Goal: Task Accomplishment & Management: Manage account settings

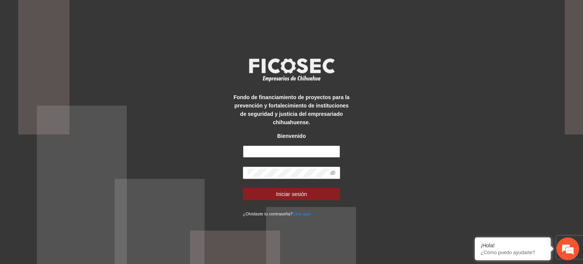
click at [291, 148] on input "text" at bounding box center [291, 151] width 97 height 12
type input "*"
type input "**********"
drag, startPoint x: 294, startPoint y: 151, endPoint x: 105, endPoint y: 151, distance: 188.7
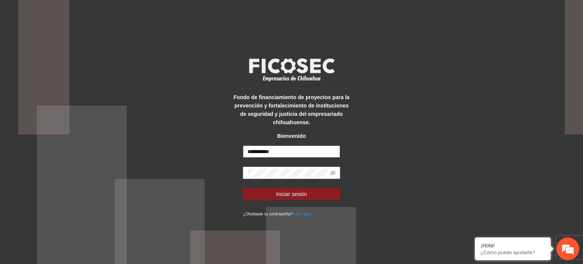
click at [105, 151] on div "**********" at bounding box center [291, 132] width 583 height 264
click at [276, 155] on input "text" at bounding box center [291, 151] width 97 height 12
click at [254, 149] on input "text" at bounding box center [291, 151] width 97 height 12
type input "**********"
click at [304, 155] on input "**********" at bounding box center [291, 151] width 97 height 12
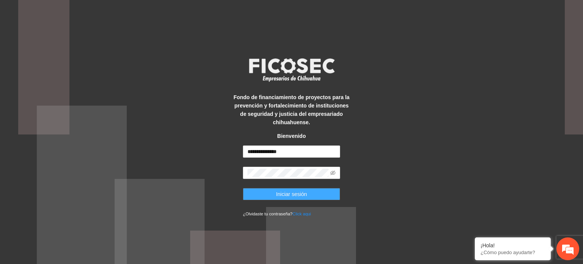
click at [321, 195] on button "Iniciar sesión" at bounding box center [291, 194] width 97 height 12
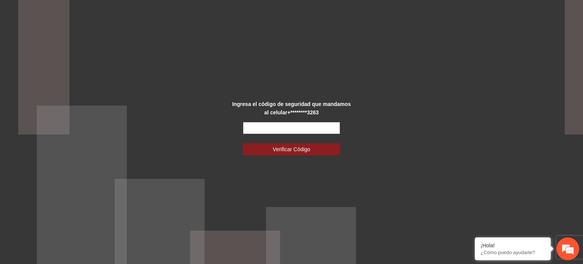
click at [297, 122] on input "text" at bounding box center [291, 128] width 97 height 12
type input "******"
click at [315, 151] on button "Verificar Código" at bounding box center [291, 149] width 97 height 12
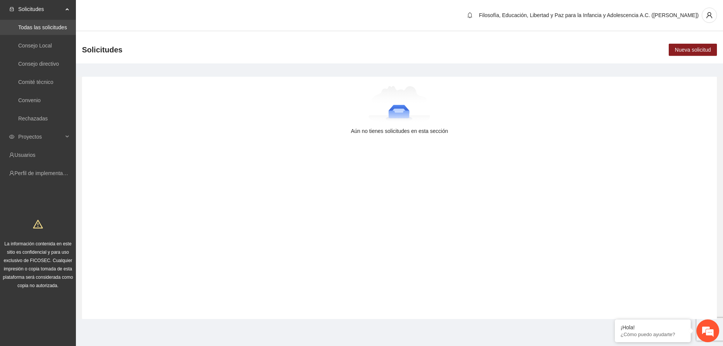
click at [58, 25] on link "Todas las solicitudes" at bounding box center [42, 27] width 49 height 6
click at [30, 137] on span "Proyectos" at bounding box center [40, 136] width 45 height 15
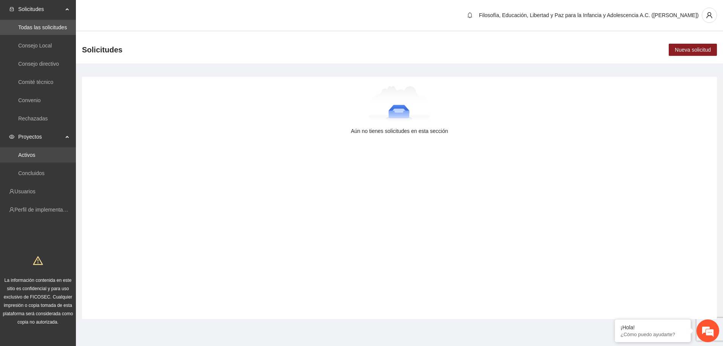
click at [32, 157] on link "Activos" at bounding box center [26, 155] width 17 height 6
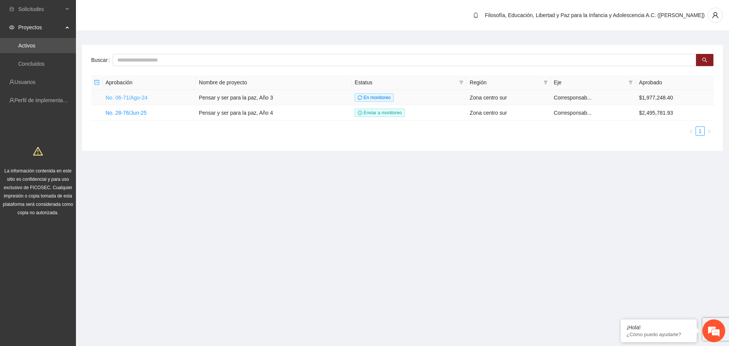
click at [129, 98] on link "No. 06-71/Ago-24" at bounding box center [127, 98] width 42 height 6
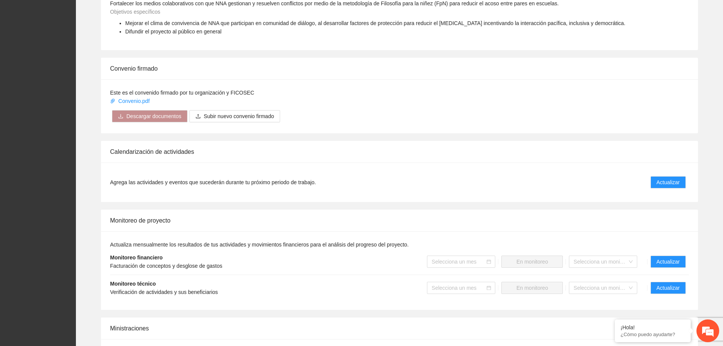
scroll to position [418, 0]
click at [174, 263] on span "Verificación de actividades y sus beneficiarios" at bounding box center [164, 291] width 108 height 6
click at [147, 263] on span "Verificación de actividades y sus beneficiarios" at bounding box center [164, 291] width 108 height 6
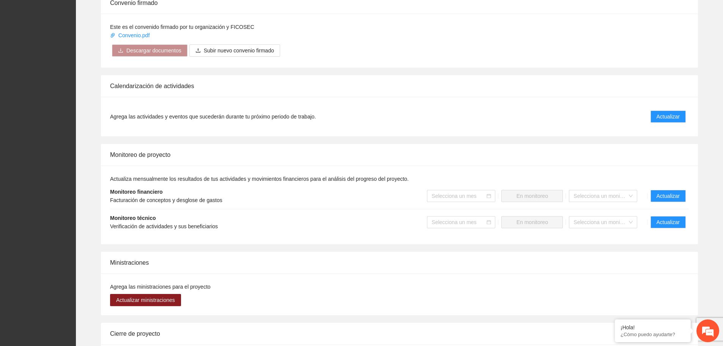
scroll to position [494, 0]
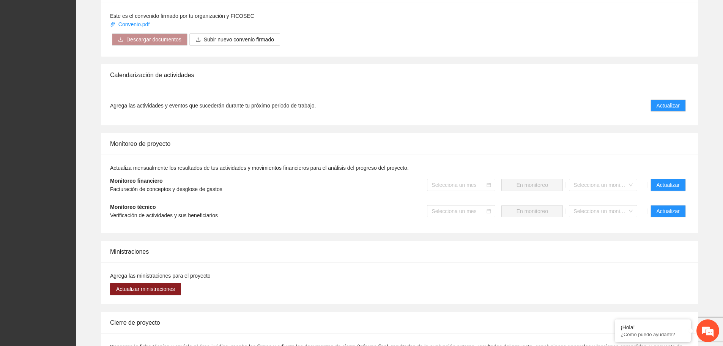
click at [137, 210] on strong "Monitoreo técnico" at bounding box center [133, 207] width 46 height 6
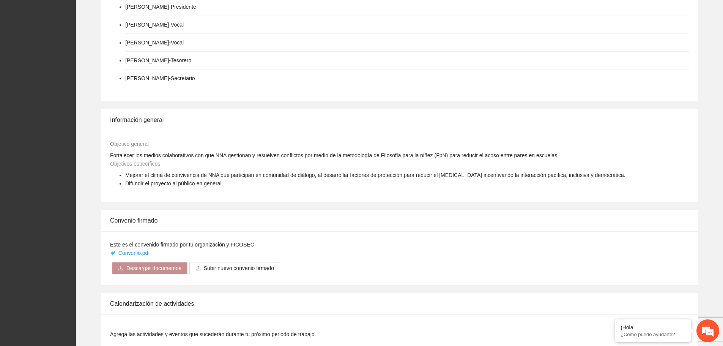
scroll to position [0, 0]
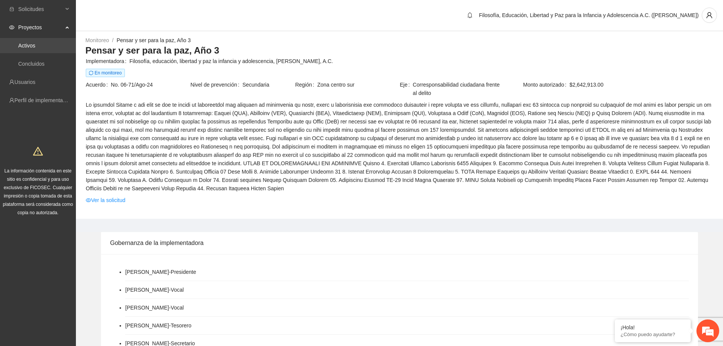
click at [35, 43] on link "Activos" at bounding box center [26, 46] width 17 height 6
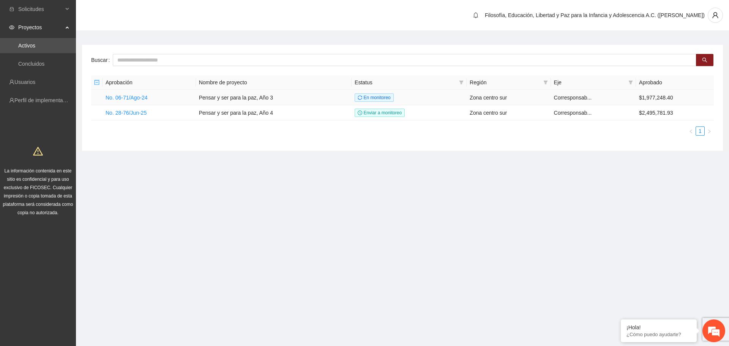
click at [223, 98] on td "Pensar y ser para la paz, Año 3" at bounding box center [274, 97] width 156 height 15
click at [121, 99] on link "No. 06-71/Ago-24" at bounding box center [127, 98] width 42 height 6
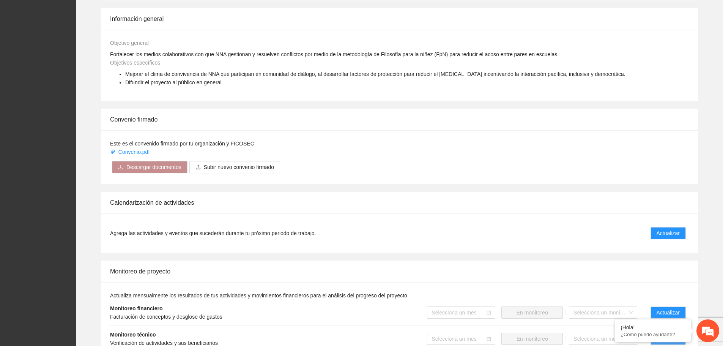
scroll to position [380, 0]
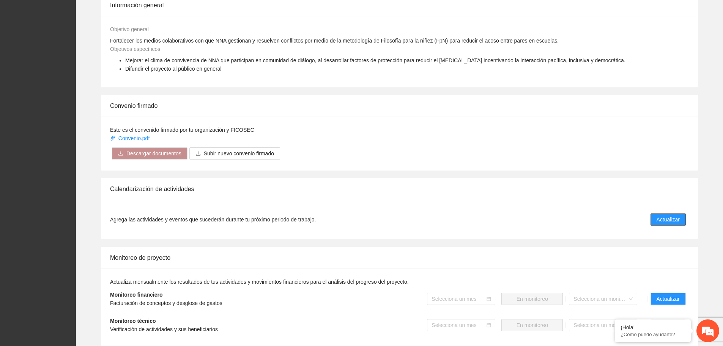
click at [583, 225] on button "Actualizar" at bounding box center [668, 219] width 35 height 12
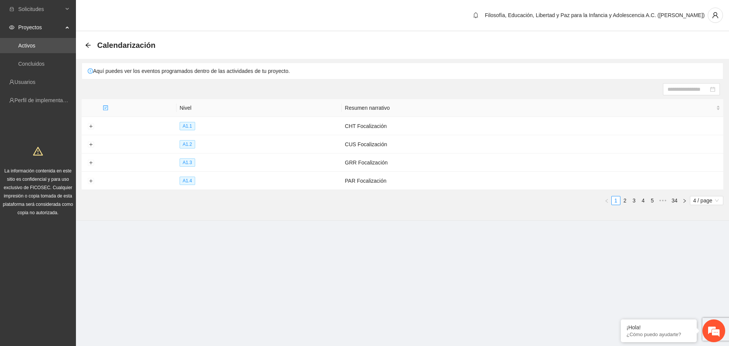
click at [583, 202] on link "34" at bounding box center [674, 200] width 11 height 8
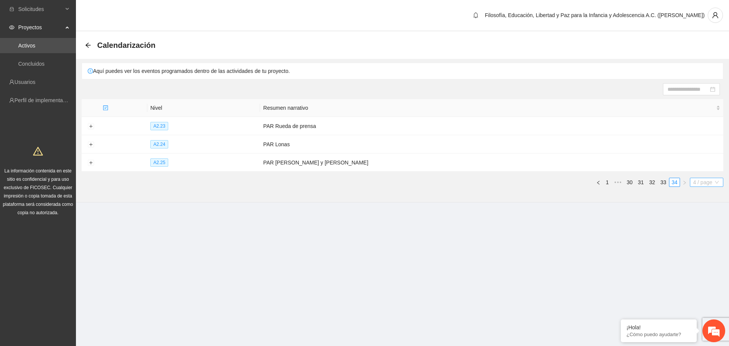
click at [583, 183] on span "4 / page" at bounding box center [706, 182] width 27 height 8
click at [583, 244] on div "100 / page" at bounding box center [706, 244] width 25 height 8
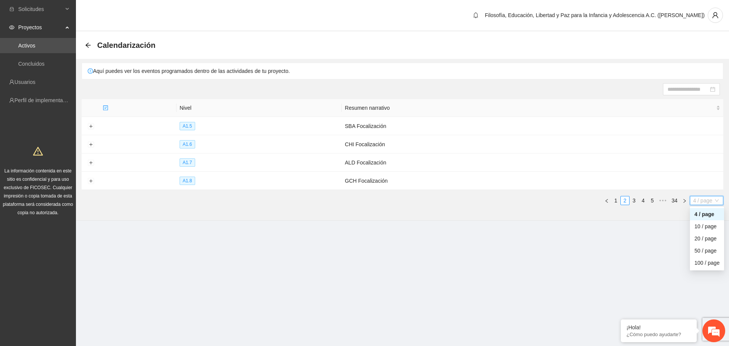
click at [583, 200] on span "4 / page" at bounding box center [706, 200] width 27 height 8
click at [583, 259] on div "100 / page" at bounding box center [706, 263] width 25 height 8
click at [583, 199] on icon "right" at bounding box center [684, 201] width 5 height 5
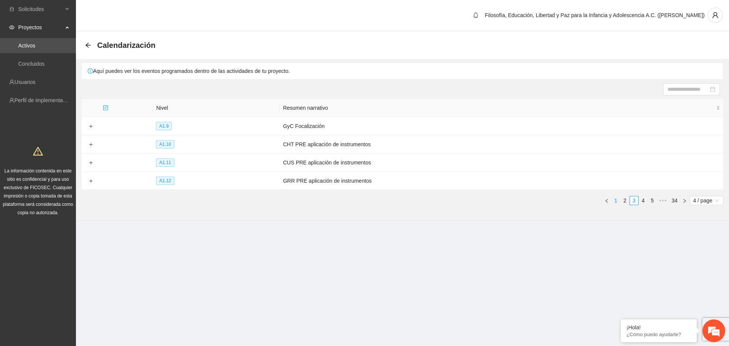
click at [583, 201] on link "1" at bounding box center [616, 200] width 8 height 8
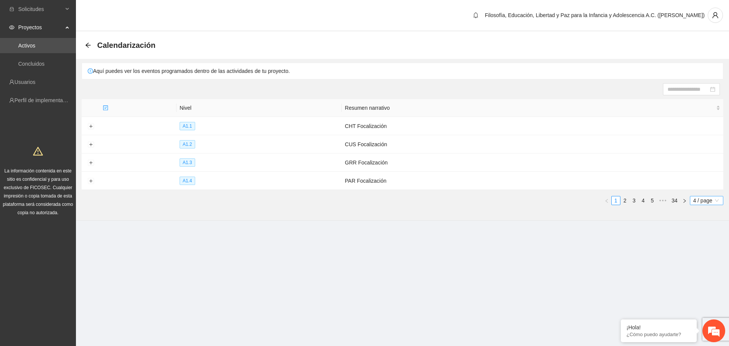
click at [583, 197] on span "4 / page" at bounding box center [706, 200] width 27 height 8
click at [583, 251] on div "50 / page" at bounding box center [706, 250] width 25 height 8
click at [583, 251] on section "Solicitudes Proyectos Activos Concluidos Usuarios Perfil de implementadora La i…" at bounding box center [364, 173] width 729 height 346
click at [89, 73] on icon "exclamation-circle" at bounding box center [90, 70] width 5 height 5
click at [503, 263] on section "Solicitudes Proyectos Activos Concluidos Usuarios Perfil de implementadora La i…" at bounding box center [364, 173] width 729 height 346
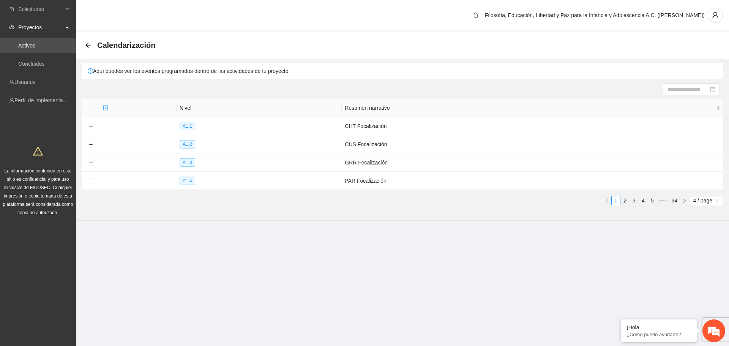
click at [583, 197] on span "4 / page" at bounding box center [706, 200] width 27 height 8
click at [583, 259] on div "100 / page" at bounding box center [706, 263] width 25 height 8
click at [583, 259] on section "Solicitudes Proyectos Activos Concluidos Usuarios Perfil de implementadora La i…" at bounding box center [364, 173] width 729 height 346
click at [87, 44] on icon "arrow-left" at bounding box center [87, 45] width 5 height 5
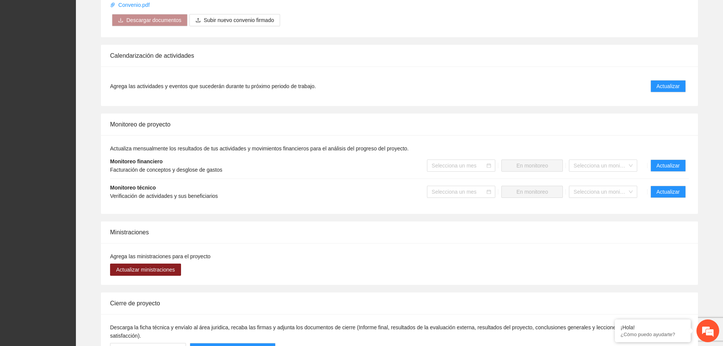
scroll to position [516, 0]
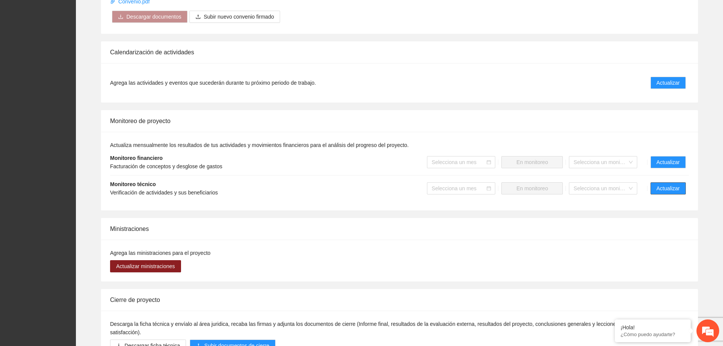
click at [583, 185] on button "Actualizar" at bounding box center [668, 188] width 35 height 12
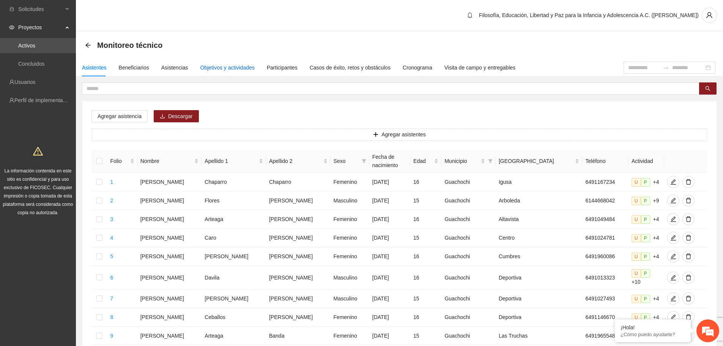
click at [232, 65] on div "Objetivos y actividades" at bounding box center [227, 67] width 54 height 8
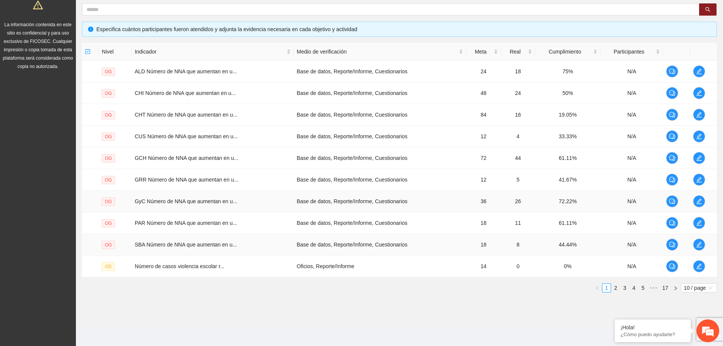
scroll to position [150, 0]
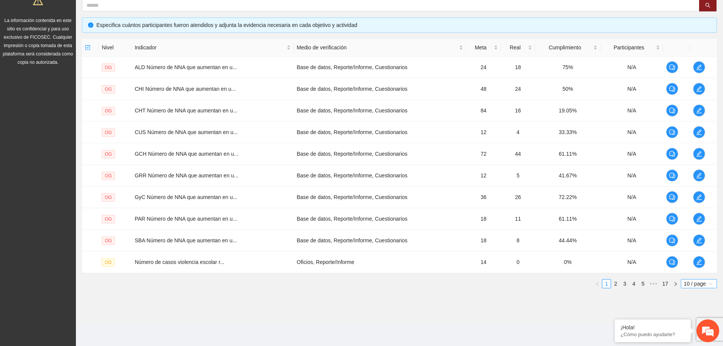
click at [583, 263] on span "10 / page" at bounding box center [699, 283] width 30 height 8
click at [583, 263] on em at bounding box center [615, 320] width 8 height 8
click at [583, 263] on span "10 / page" at bounding box center [699, 283] width 30 height 8
click at [583, 263] on div "100 / page" at bounding box center [699, 334] width 27 height 8
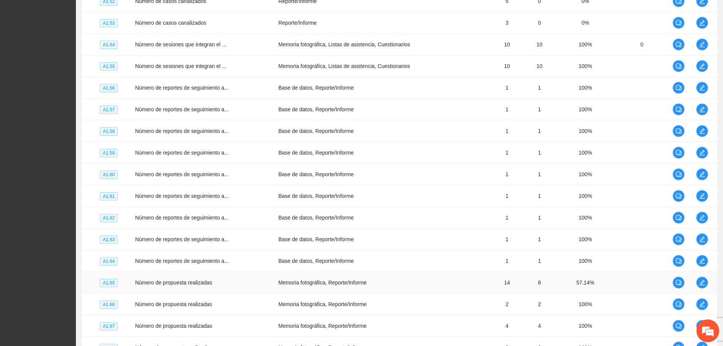
scroll to position [1935, 0]
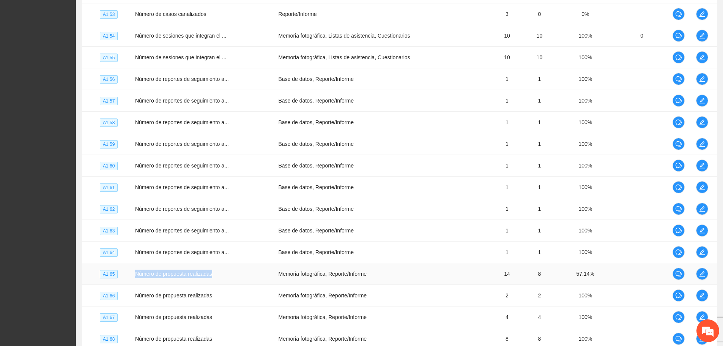
drag, startPoint x: 135, startPoint y: 275, endPoint x: 247, endPoint y: 273, distance: 112.0
click at [247, 263] on td "Número de propuesta realizadas" at bounding box center [204, 274] width 144 height 22
click at [583, 263] on icon "edit" at bounding box center [702, 273] width 5 height 5
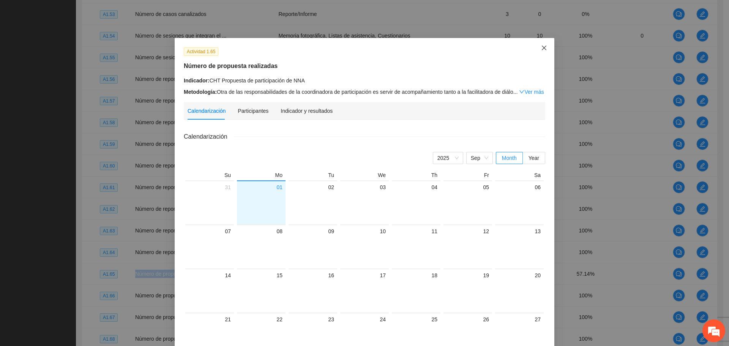
click at [541, 50] on icon "close" at bounding box center [544, 48] width 6 height 6
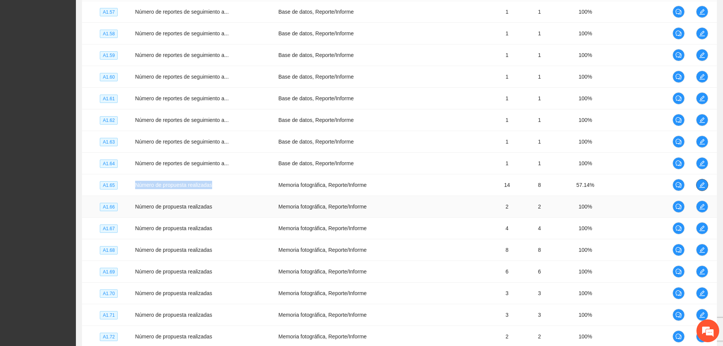
scroll to position [2049, 0]
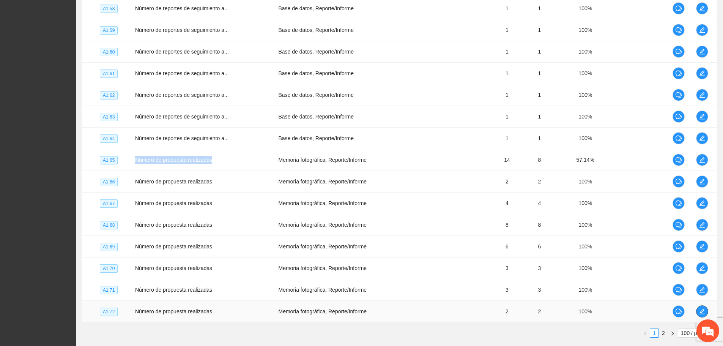
click at [583, 263] on icon "edit" at bounding box center [702, 311] width 6 height 6
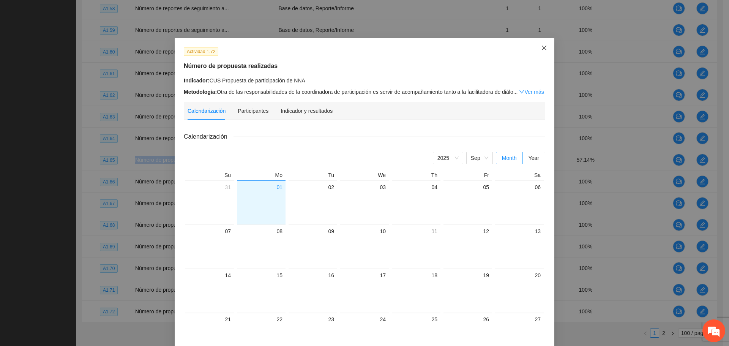
click at [542, 43] on span "Close" at bounding box center [544, 48] width 21 height 21
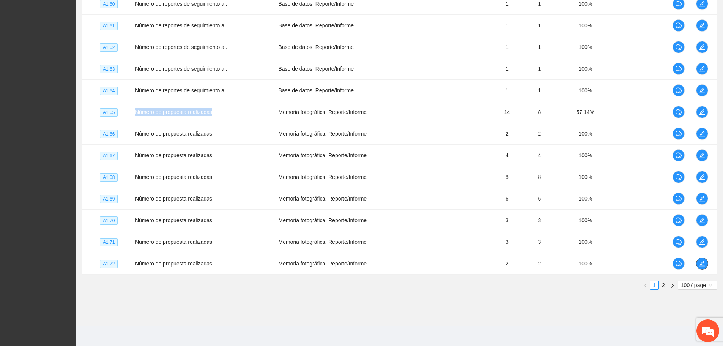
scroll to position [2098, 0]
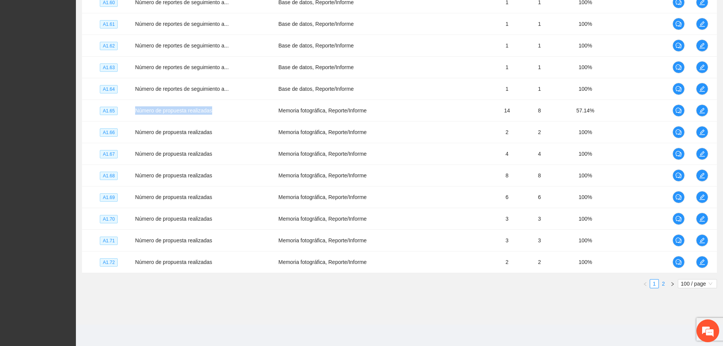
click at [583, 263] on link "2" at bounding box center [663, 283] width 8 height 8
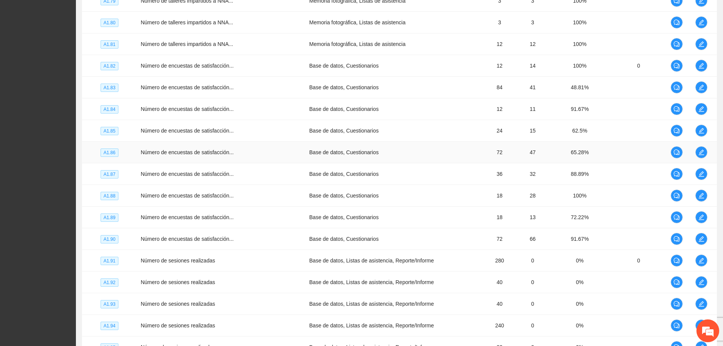
scroll to position [202, 0]
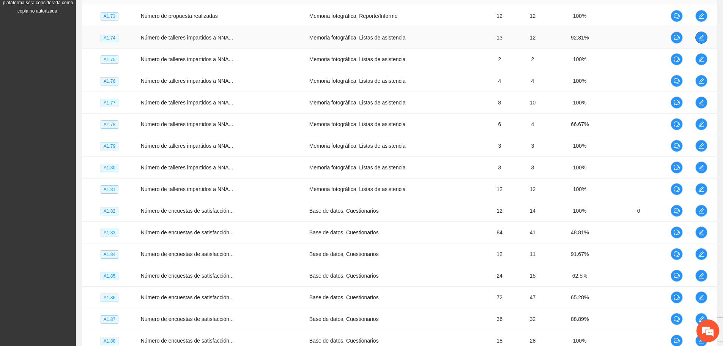
click at [583, 36] on icon "edit" at bounding box center [702, 38] width 6 height 6
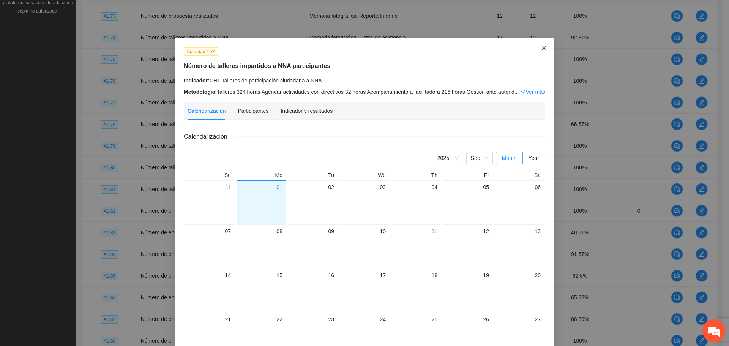
click at [541, 49] on icon "close" at bounding box center [544, 48] width 6 height 6
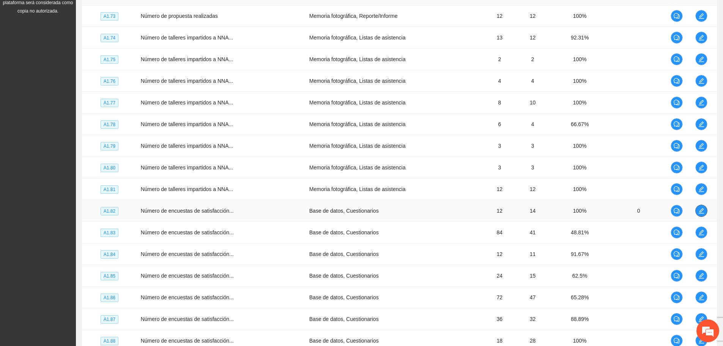
click at [583, 212] on icon "edit" at bounding box center [702, 211] width 6 height 6
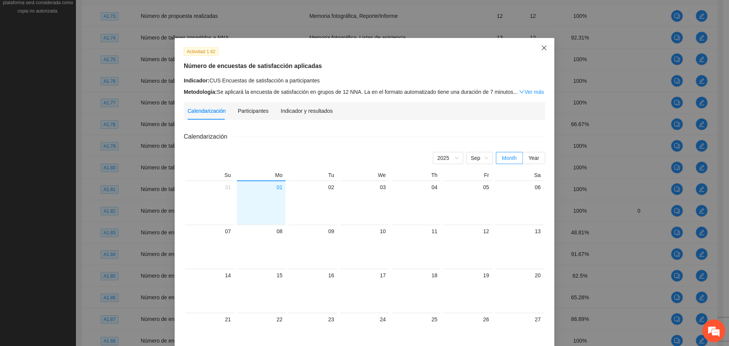
click at [543, 49] on icon "close" at bounding box center [544, 48] width 6 height 6
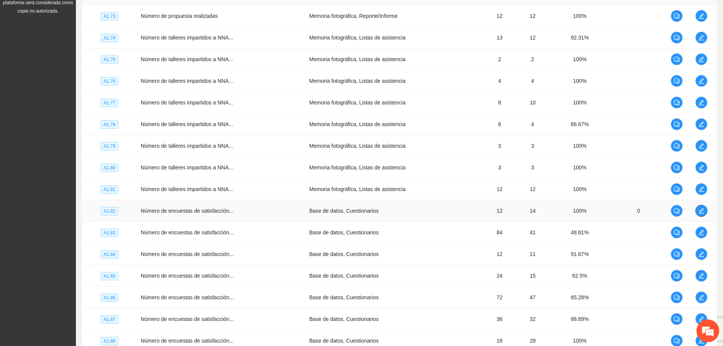
click at [583, 211] on icon "edit" at bounding box center [702, 211] width 6 height 6
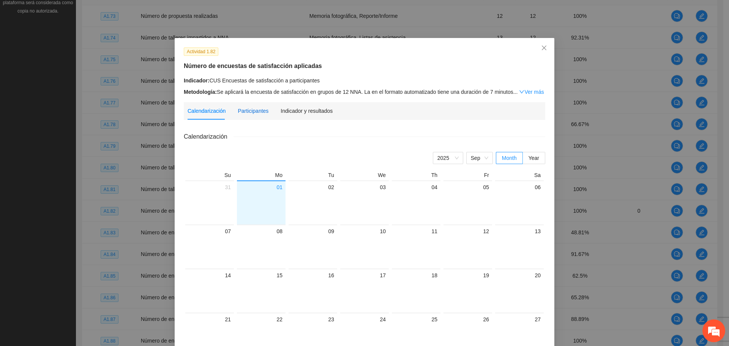
click at [258, 109] on div "Participantes" at bounding box center [253, 111] width 31 height 8
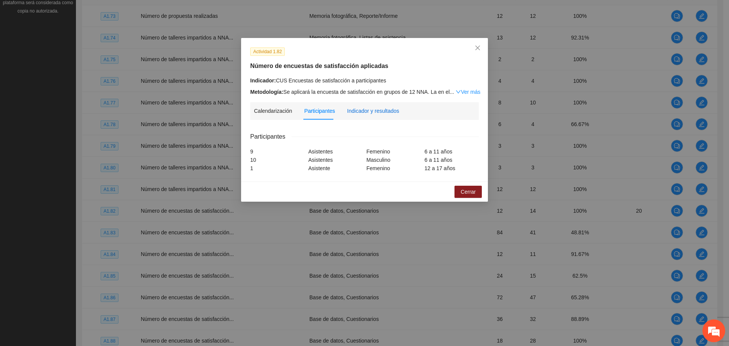
click at [365, 109] on div "Indicador y resultados" at bounding box center [373, 111] width 52 height 8
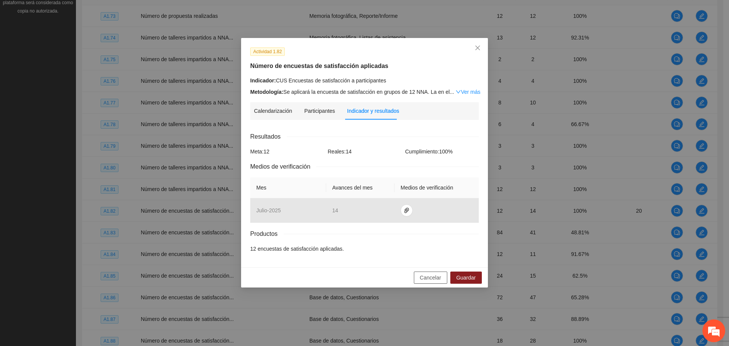
click at [429, 263] on span "Cancelar" at bounding box center [430, 277] width 21 height 8
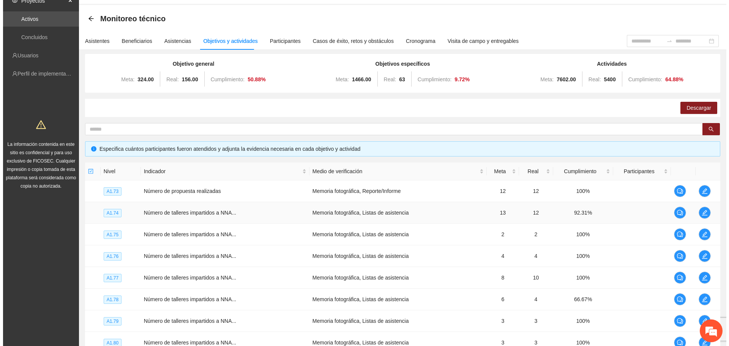
scroll to position [0, 0]
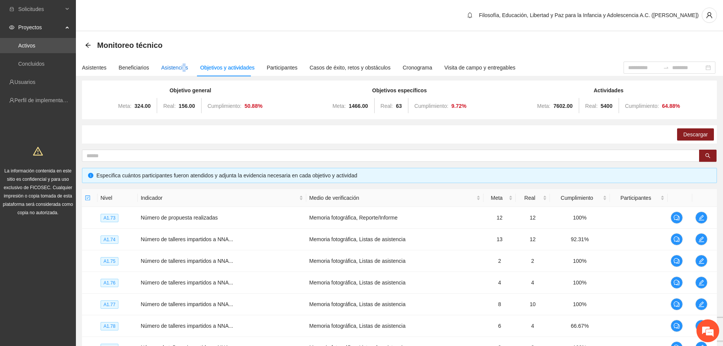
click at [182, 65] on div "Asistencias" at bounding box center [174, 67] width 27 height 8
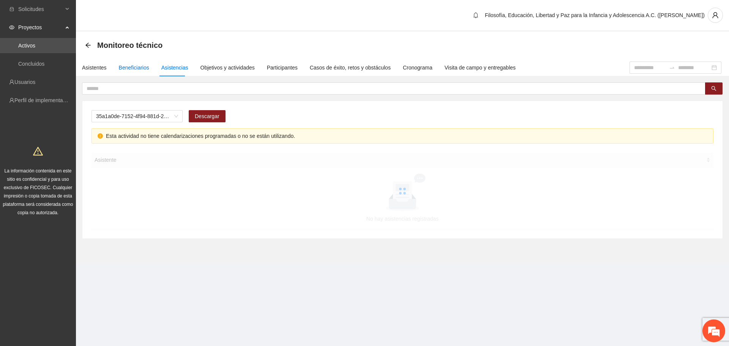
click at [125, 63] on div "Beneficiarios" at bounding box center [134, 67] width 30 height 17
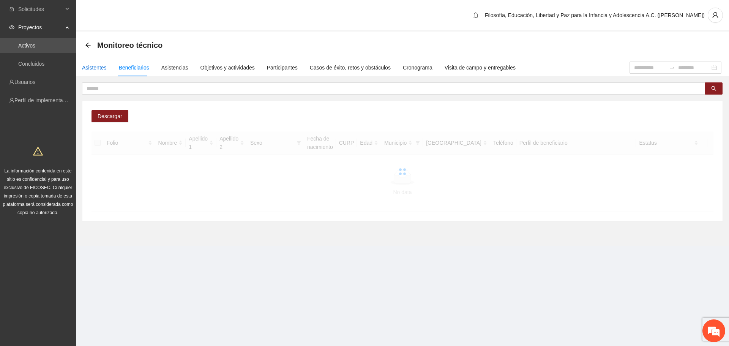
click at [95, 70] on div "Asistentes" at bounding box center [94, 67] width 25 height 8
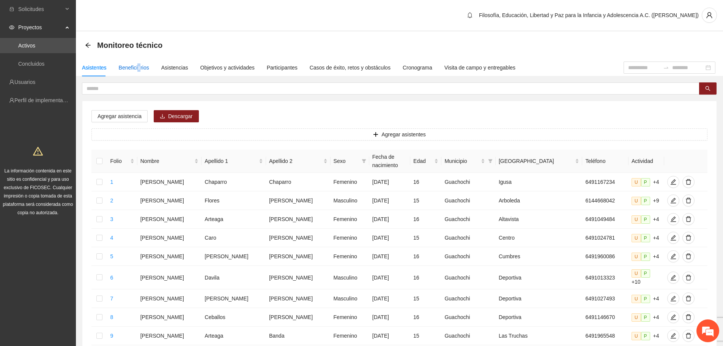
click at [138, 69] on div "Beneficiarios" at bounding box center [134, 67] width 30 height 8
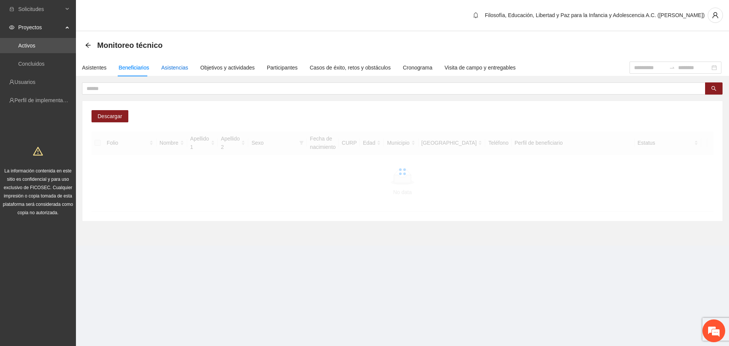
click at [176, 68] on div "Asistencias" at bounding box center [174, 67] width 27 height 8
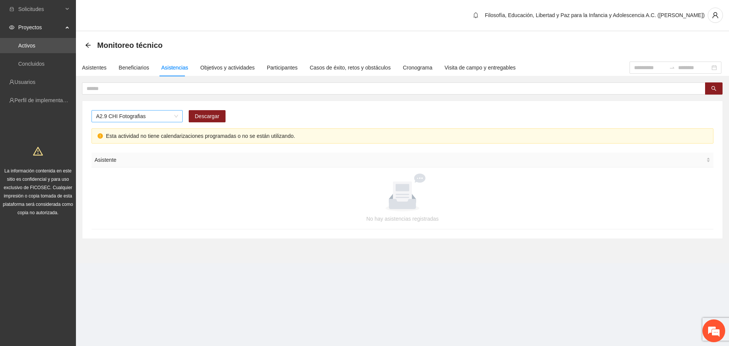
click at [166, 119] on span "A2.9 CHI Fotografias" at bounding box center [137, 115] width 82 height 11
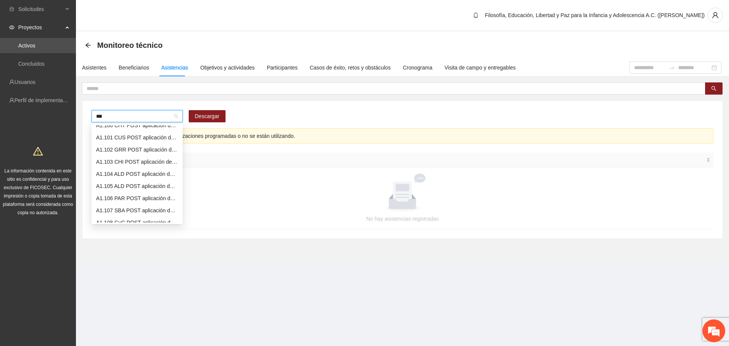
scroll to position [6, 0]
type input "****"
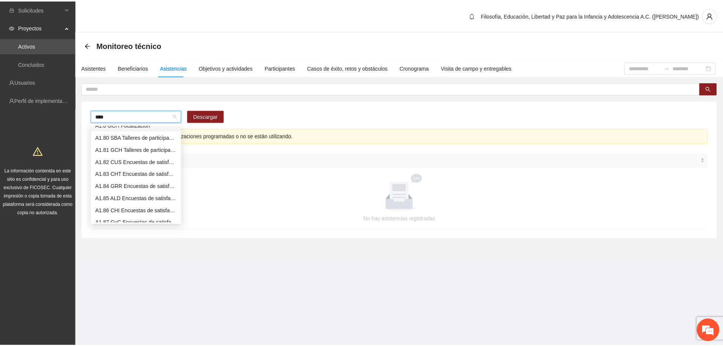
scroll to position [0, 0]
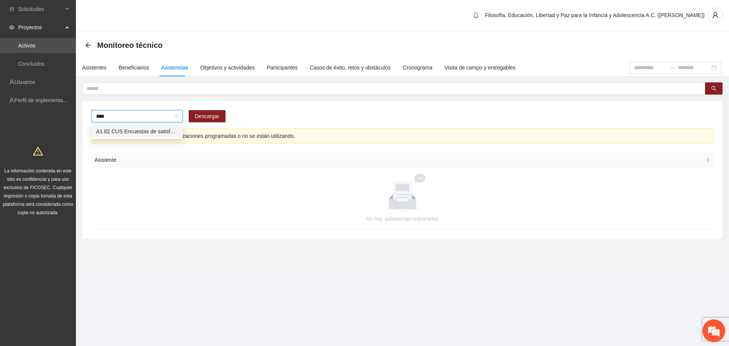
click at [167, 129] on div "A1.82 CUS Encuestas de satisfacción a participantes" at bounding box center [137, 131] width 82 height 8
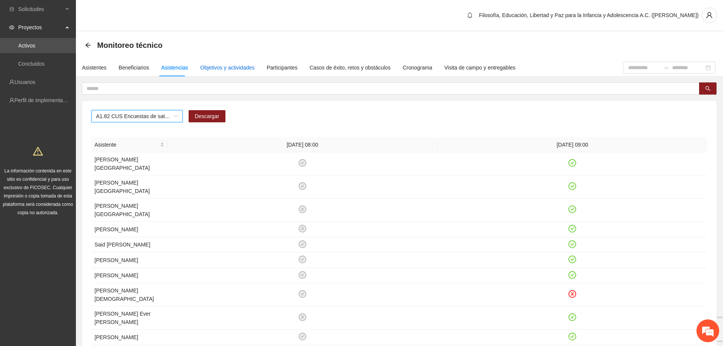
click at [234, 67] on div "Objetivos y actividades" at bounding box center [227, 67] width 54 height 8
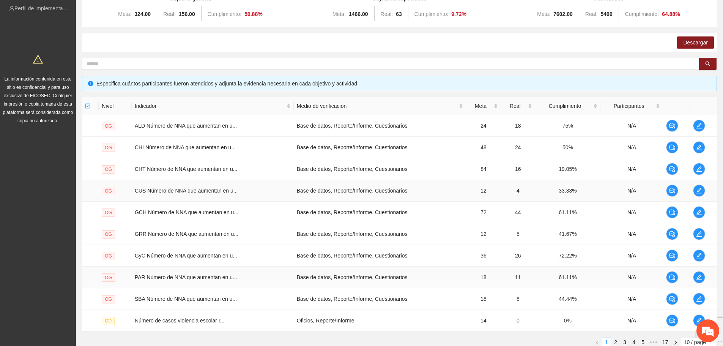
scroll to position [150, 0]
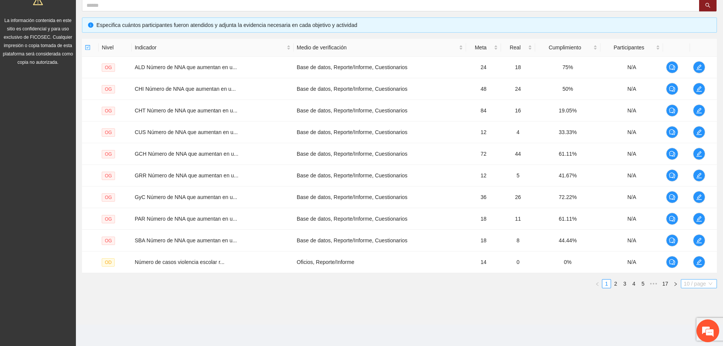
click at [583, 263] on span "10 / page" at bounding box center [699, 283] width 30 height 8
click at [583, 263] on div "100 / page" at bounding box center [699, 334] width 27 height 8
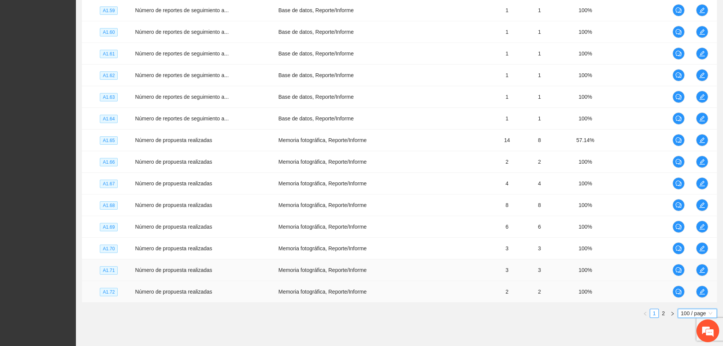
scroll to position [2087, 0]
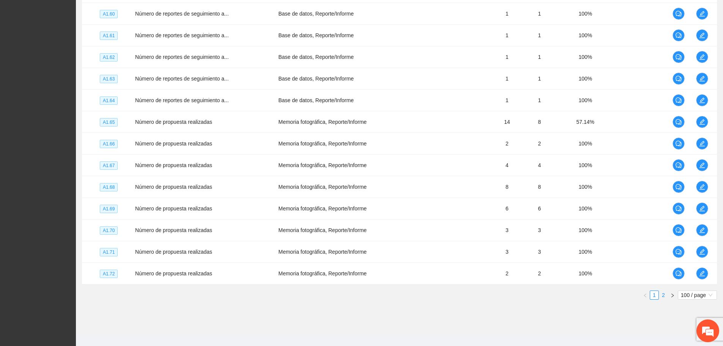
click at [583, 263] on link "2" at bounding box center [663, 295] width 8 height 8
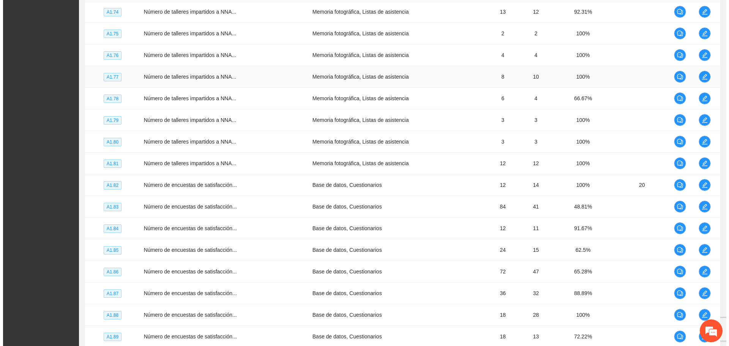
scroll to position [240, 0]
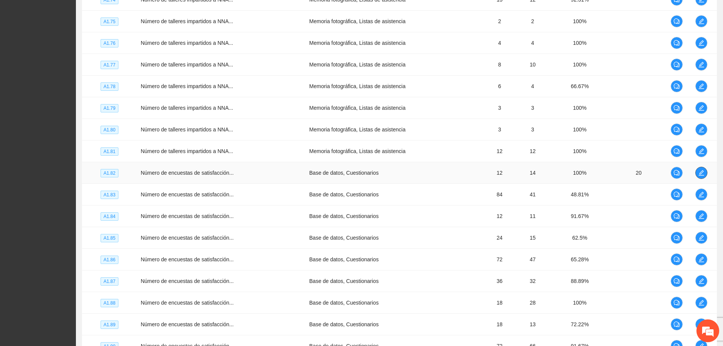
click at [583, 172] on icon "edit" at bounding box center [702, 173] width 6 height 6
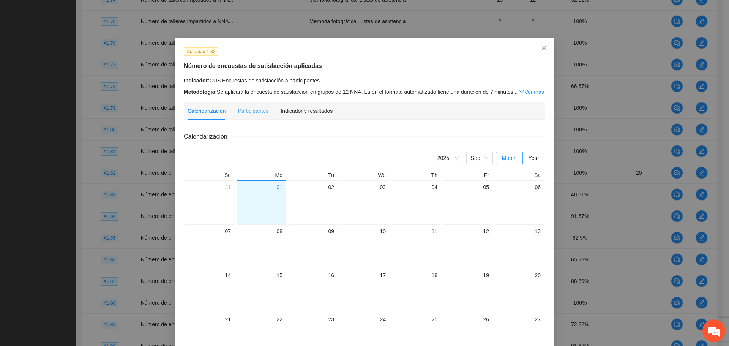
click at [248, 115] on div "Participantes" at bounding box center [253, 110] width 31 height 17
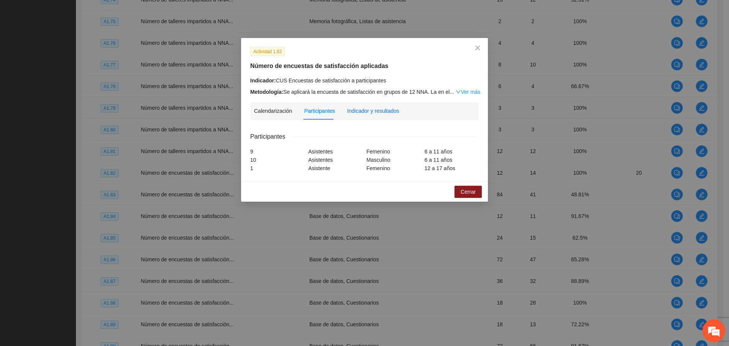
click at [382, 108] on div "Indicador y resultados" at bounding box center [373, 111] width 52 height 8
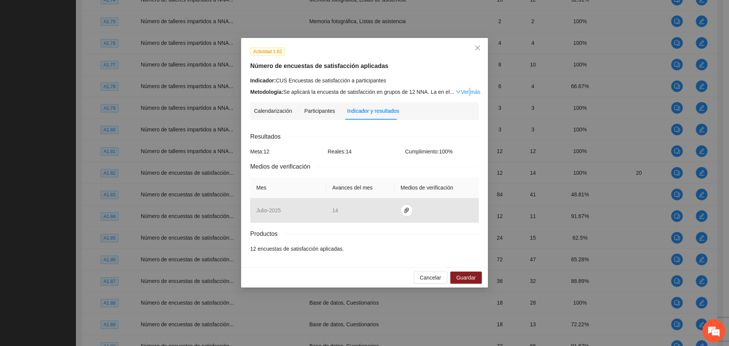
click at [468, 89] on link "Ver más" at bounding box center [468, 92] width 25 height 6
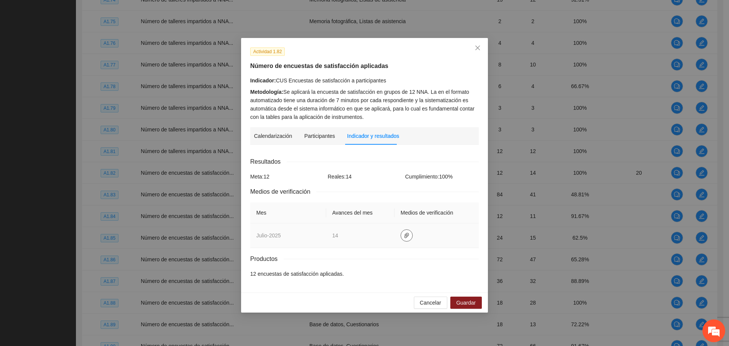
click at [404, 233] on icon "paper-clip" at bounding box center [407, 235] width 6 height 6
click at [360, 210] on link "CUS.zip" at bounding box center [407, 213] width 109 height 8
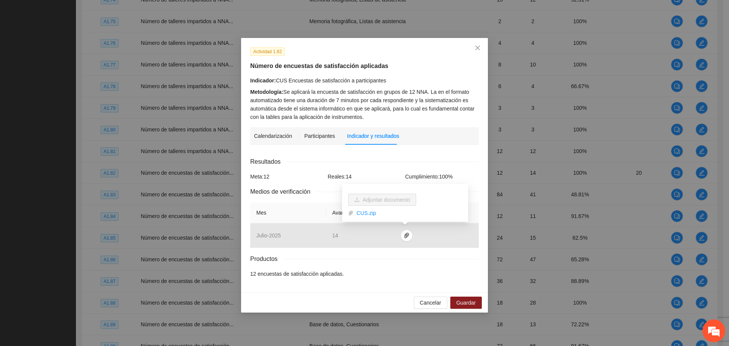
click at [394, 263] on div "Resultados Meta: 12 Reales: 14 Cumplimiento: 100 % Medios de verificación Mes A…" at bounding box center [364, 217] width 229 height 121
click at [281, 132] on div "Calendarización" at bounding box center [273, 136] width 38 height 8
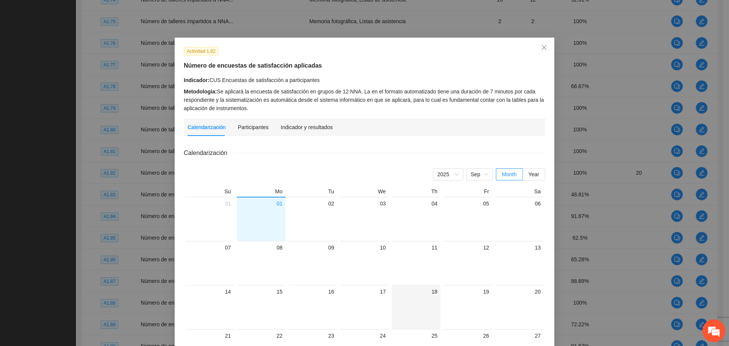
scroll to position [0, 0]
click at [480, 173] on span "Sep" at bounding box center [479, 174] width 17 height 11
click at [475, 249] on div "[DATE]" at bounding box center [479, 250] width 17 height 8
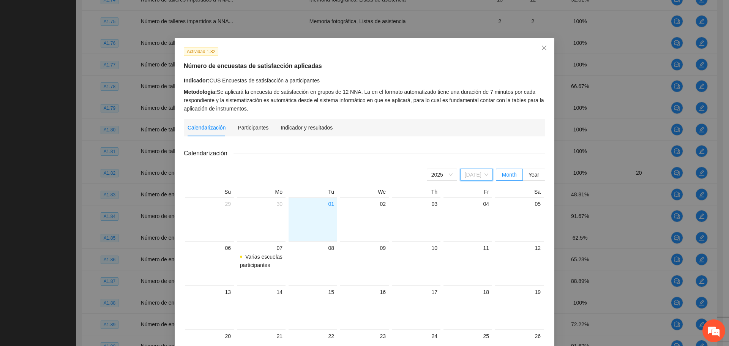
click at [483, 172] on span "[DATE]" at bounding box center [477, 174] width 24 height 11
click at [484, 175] on span "[DATE]" at bounding box center [477, 174] width 24 height 11
click at [475, 178] on span "[DATE]" at bounding box center [477, 174] width 24 height 11
click at [475, 215] on div "Apr" at bounding box center [479, 214] width 17 height 8
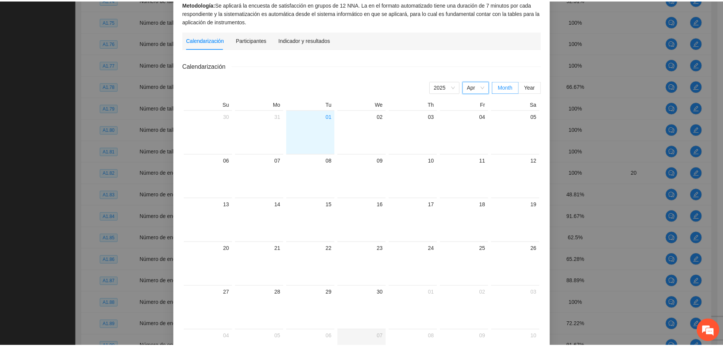
scroll to position [0, 0]
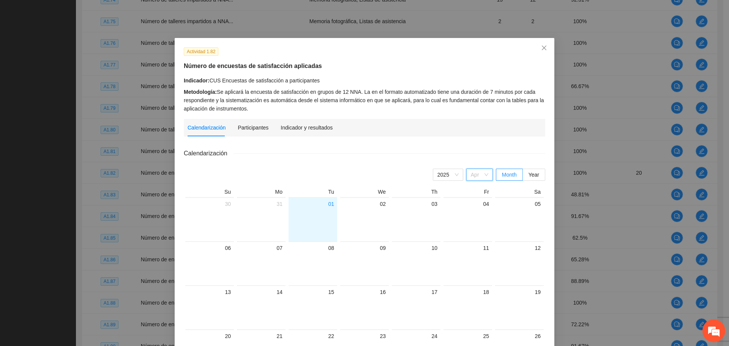
click at [484, 172] on span "Apr" at bounding box center [479, 174] width 17 height 11
click at [471, 250] on div "[DATE]" at bounding box center [479, 250] width 17 height 8
click at [541, 46] on icon "close" at bounding box center [544, 48] width 6 height 6
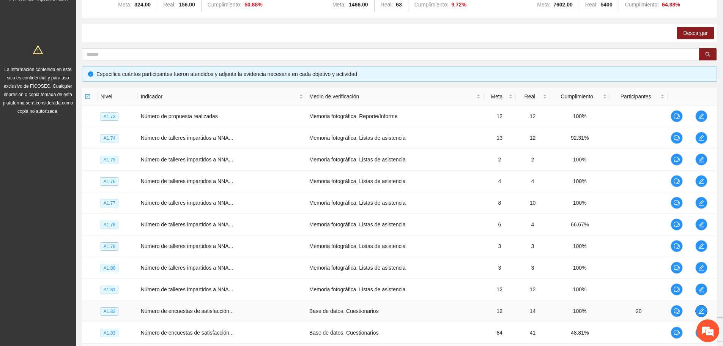
scroll to position [114, 0]
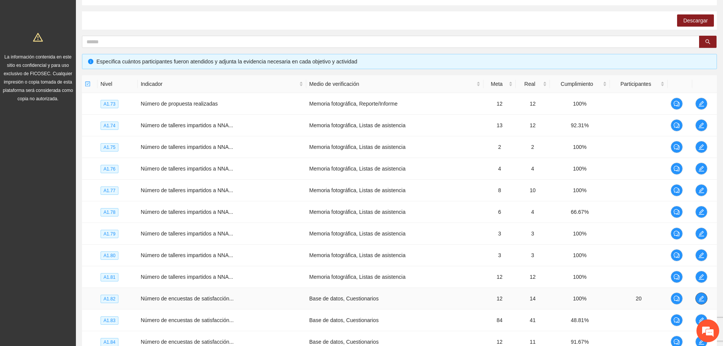
click at [583, 263] on icon "edit" at bounding box center [701, 298] width 5 height 5
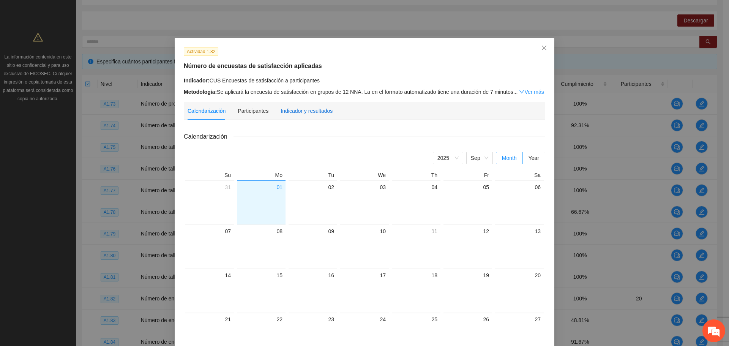
click at [310, 107] on div "Indicador y resultados" at bounding box center [307, 111] width 52 height 8
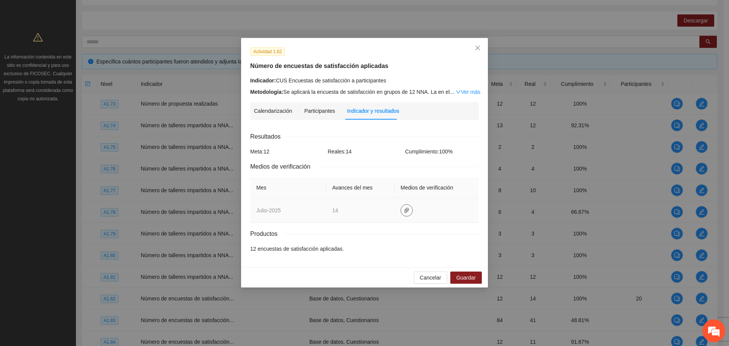
click at [404, 208] on icon "paper-clip" at bounding box center [407, 210] width 6 height 6
click at [359, 187] on link "CUS.zip" at bounding box center [407, 188] width 109 height 8
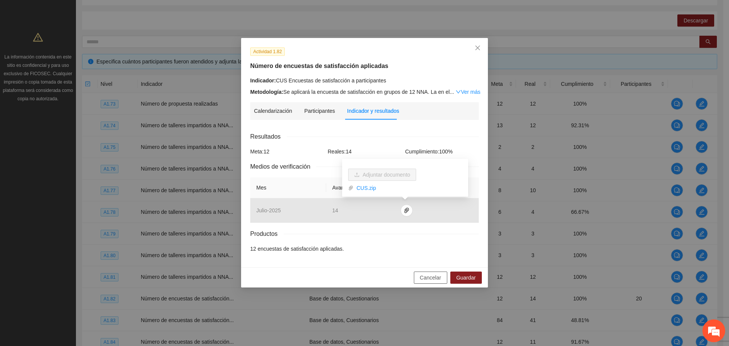
click at [432, 263] on span "Cancelar" at bounding box center [430, 277] width 21 height 8
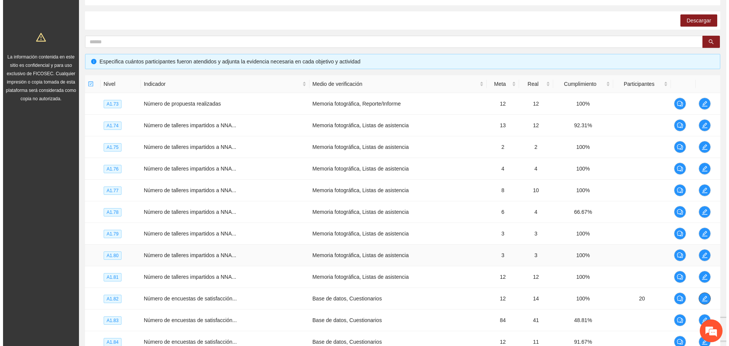
scroll to position [0, 0]
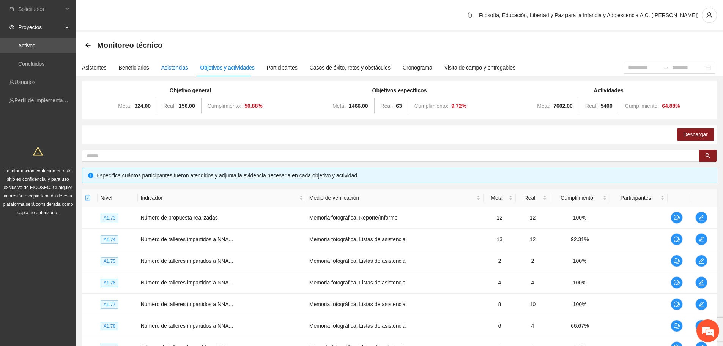
click at [166, 65] on div "Asistencias" at bounding box center [174, 67] width 27 height 8
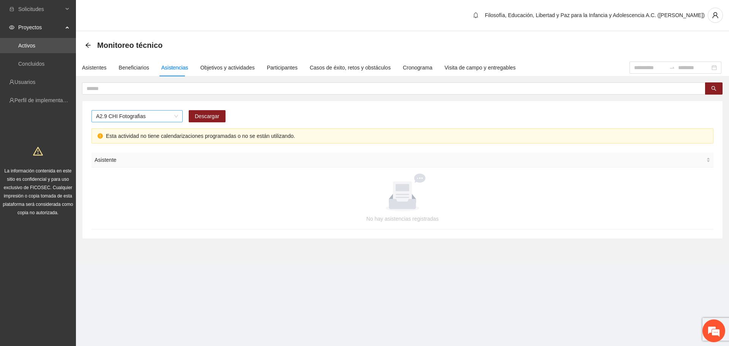
click at [155, 120] on span "A2.9 CHI Fotografias" at bounding box center [137, 115] width 82 height 11
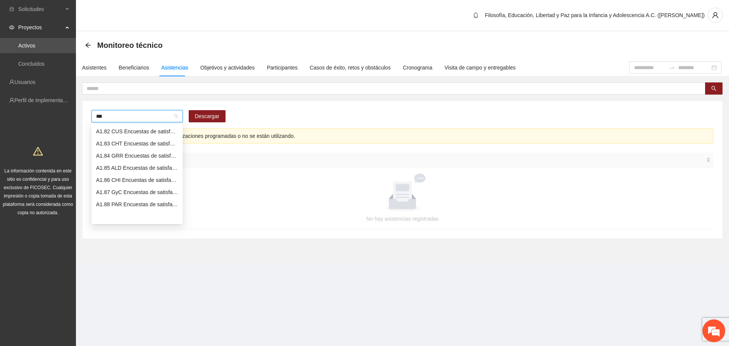
scroll to position [6, 0]
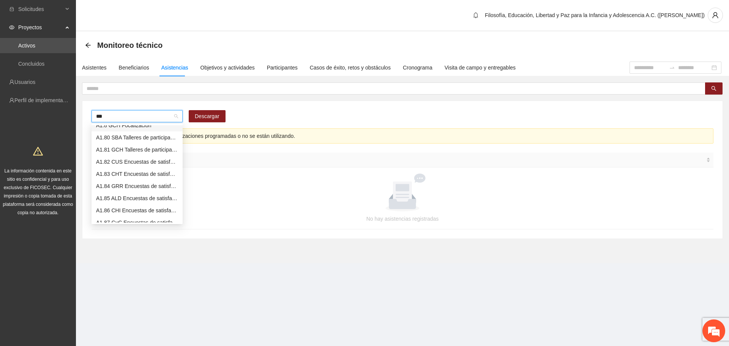
type input "****"
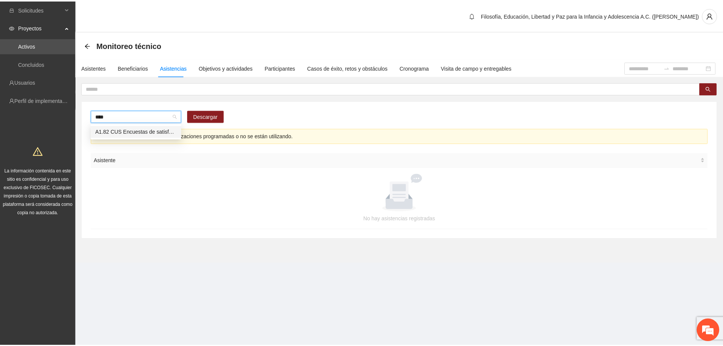
scroll to position [0, 0]
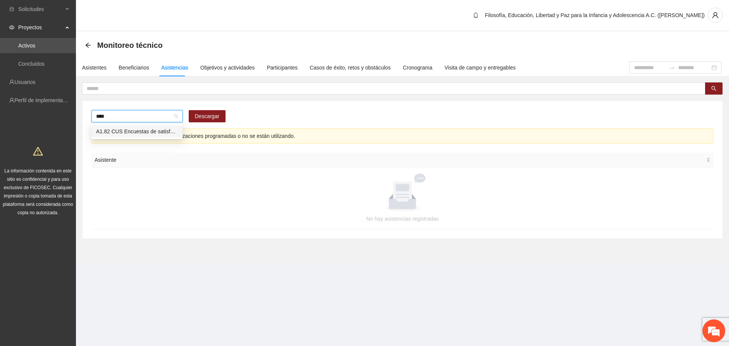
click at [164, 129] on div "A1.82 CUS Encuestas de satisfacción a participantes" at bounding box center [137, 131] width 82 height 8
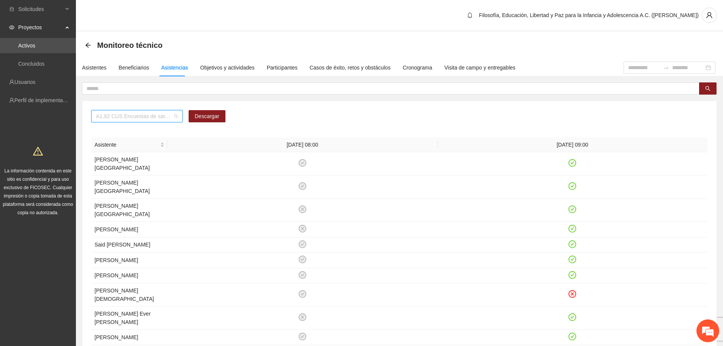
click at [104, 114] on span "A1.82 CUS Encuestas de satisfacción a participantes" at bounding box center [137, 115] width 82 height 11
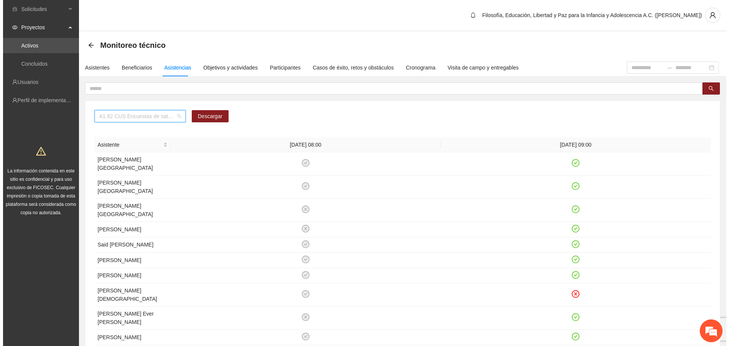
scroll to position [720, 0]
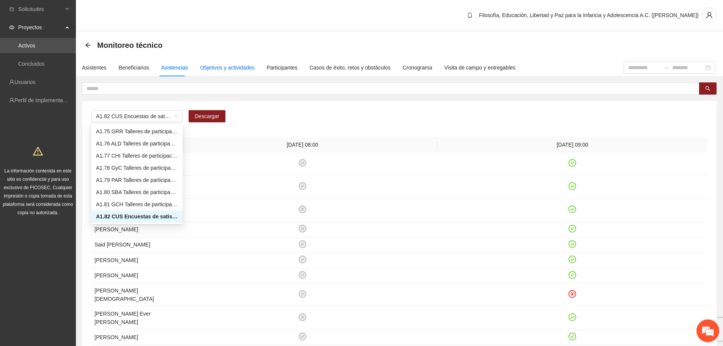
click at [240, 69] on div "Objetivos y actividades" at bounding box center [227, 67] width 54 height 8
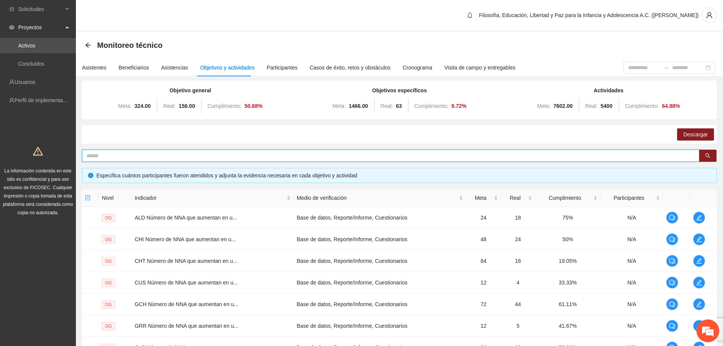
click at [580, 153] on input "text" at bounding box center [388, 155] width 603 height 8
click at [583, 153] on button "button" at bounding box center [707, 156] width 17 height 12
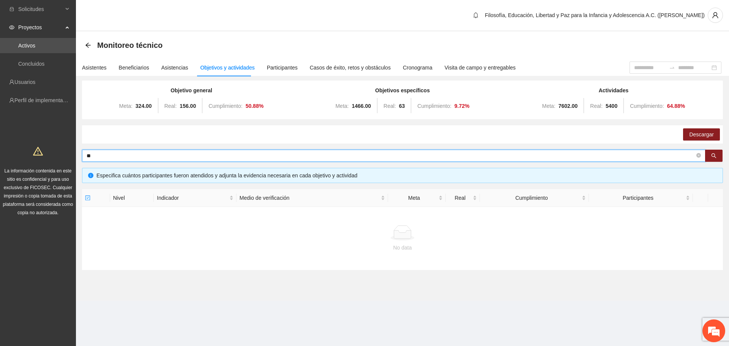
type input "*"
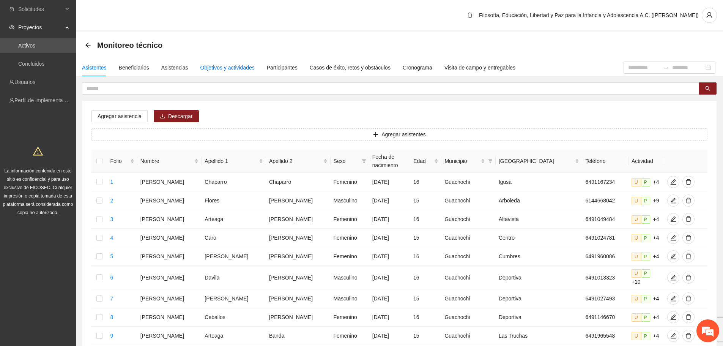
click at [235, 69] on div "Objetivos y actividades" at bounding box center [227, 67] width 54 height 8
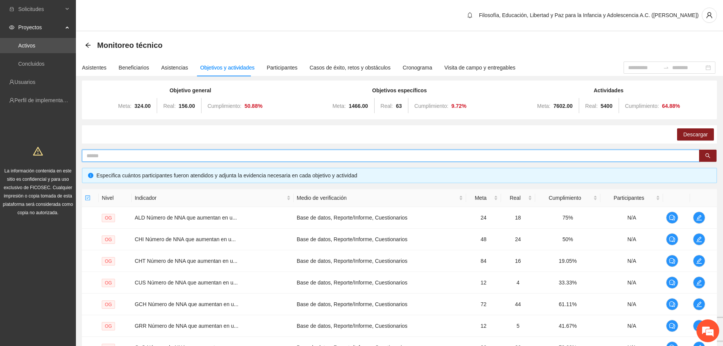
click at [113, 158] on input "text" at bounding box center [388, 155] width 603 height 8
type input "****"
click at [710, 156] on icon "search" at bounding box center [707, 155] width 5 height 5
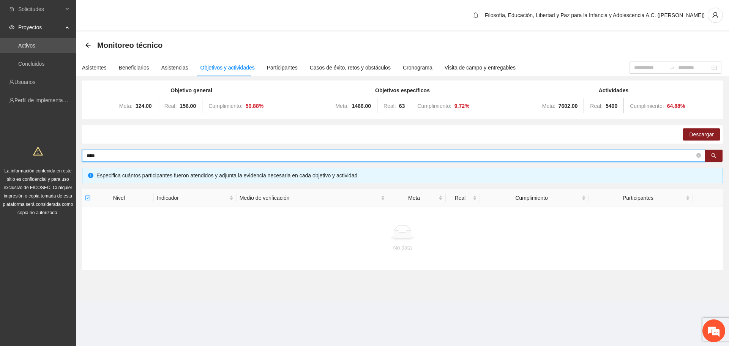
click at [697, 155] on icon "close-circle" at bounding box center [698, 155] width 5 height 5
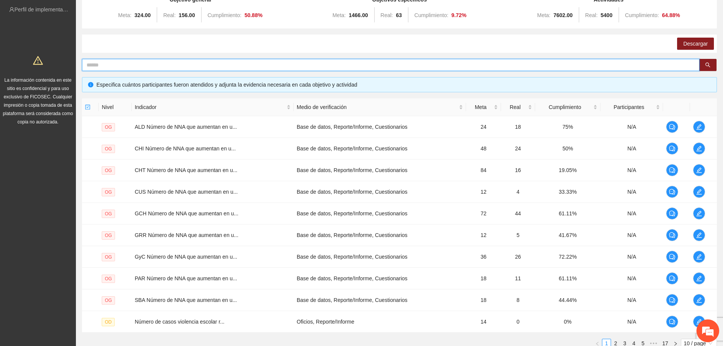
scroll to position [150, 0]
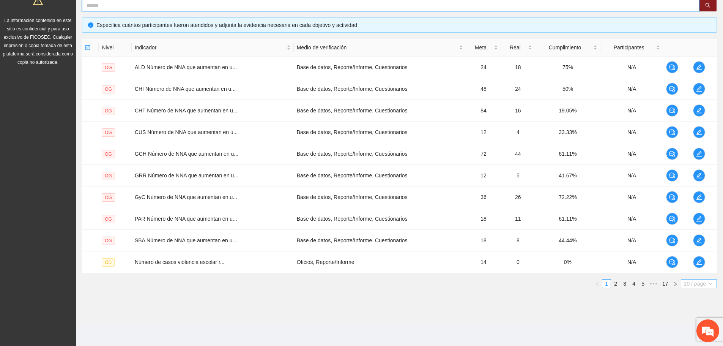
click at [688, 284] on span "10 / page" at bounding box center [699, 283] width 30 height 8
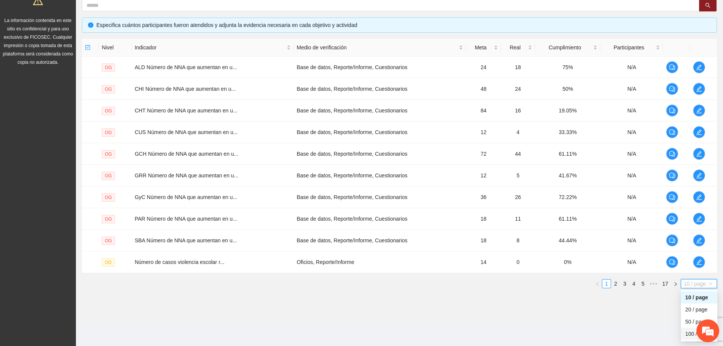
click at [689, 334] on div "100 / page" at bounding box center [699, 334] width 27 height 8
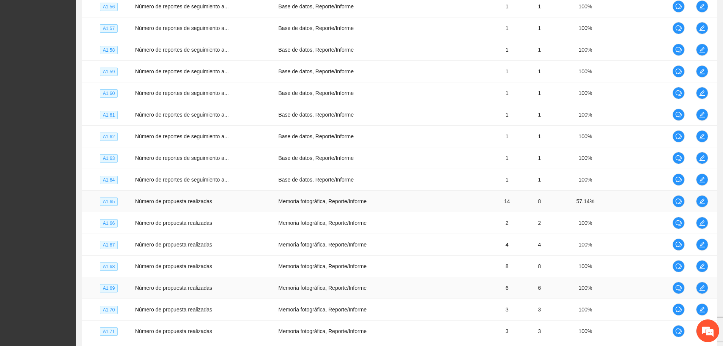
scroll to position [2098, 0]
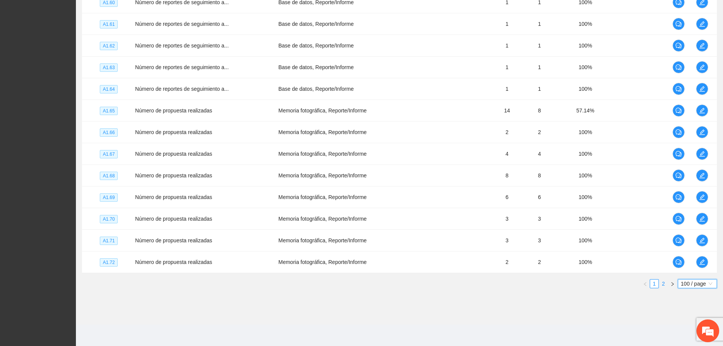
click at [666, 283] on link "2" at bounding box center [663, 283] width 8 height 8
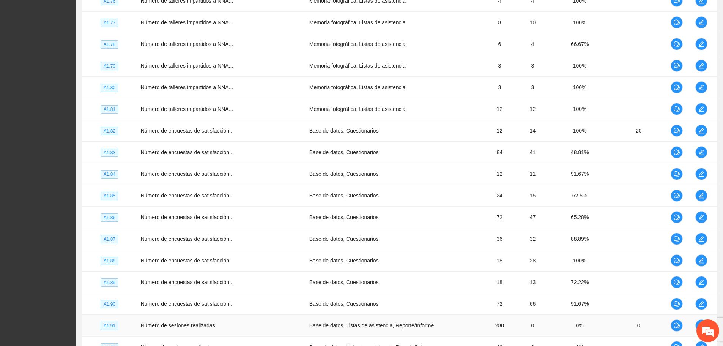
scroll to position [278, 0]
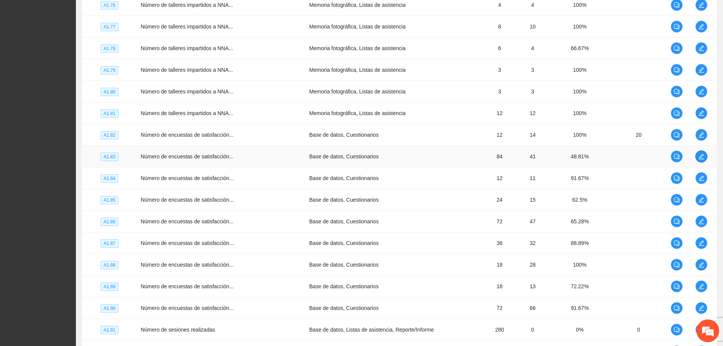
click at [699, 159] on icon "edit" at bounding box center [701, 156] width 5 height 5
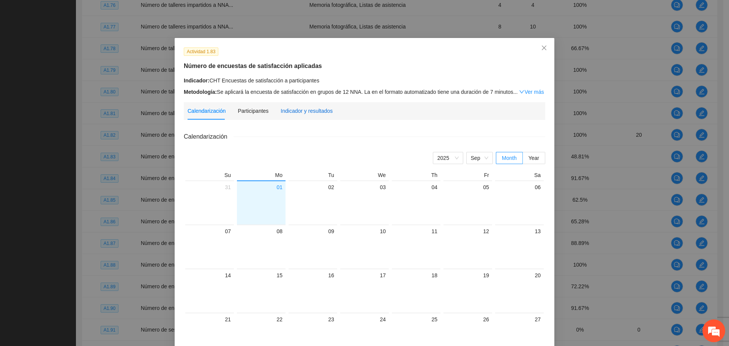
click at [302, 111] on div "Indicador y resultados" at bounding box center [307, 111] width 52 height 8
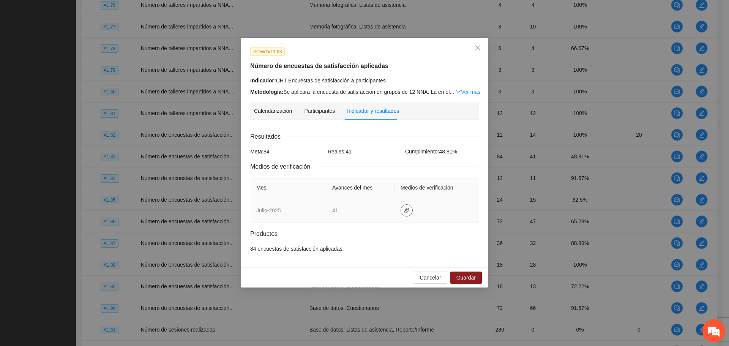
click at [405, 209] on icon "paper-clip" at bounding box center [407, 210] width 6 height 6
click at [370, 188] on link "CHT.zip" at bounding box center [407, 188] width 109 height 8
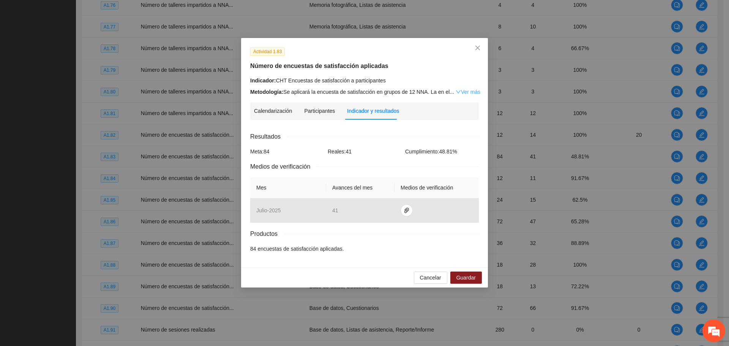
click at [471, 93] on link "Ver más" at bounding box center [468, 92] width 25 height 6
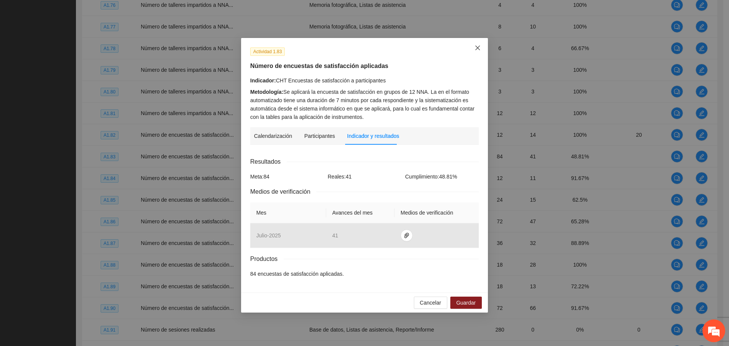
click at [475, 47] on icon "close" at bounding box center [478, 48] width 6 height 6
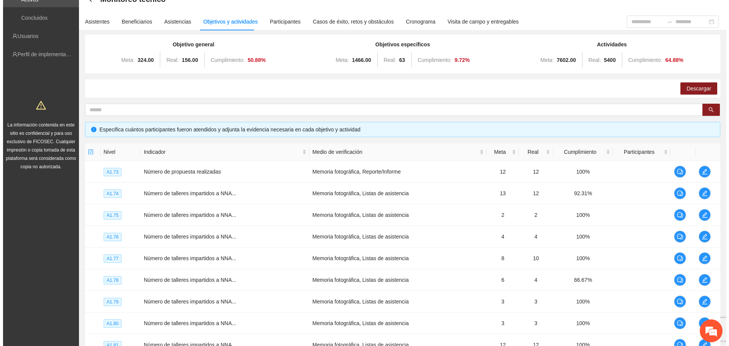
scroll to position [0, 0]
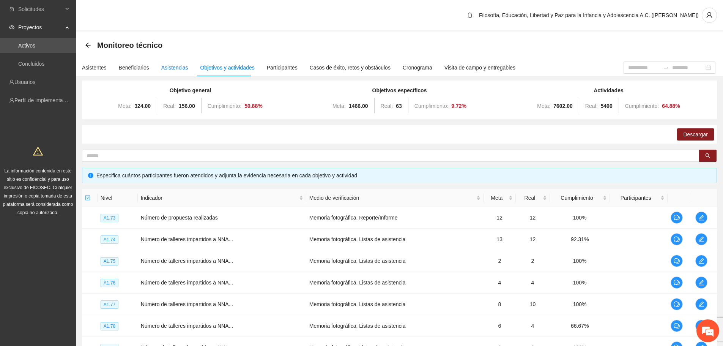
click at [177, 69] on div "Asistencias" at bounding box center [174, 67] width 27 height 8
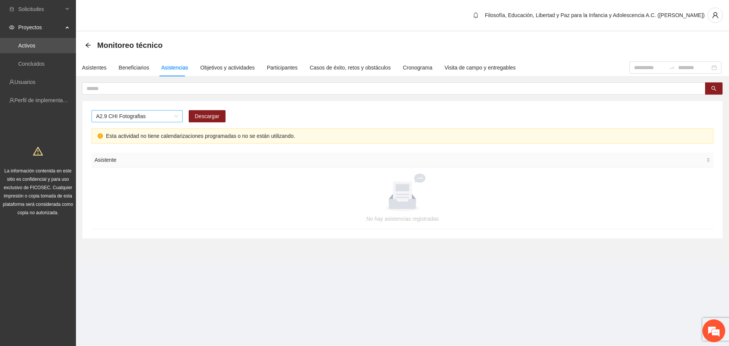
click at [151, 120] on span "A2.9 CHI Fotografias" at bounding box center [137, 115] width 82 height 11
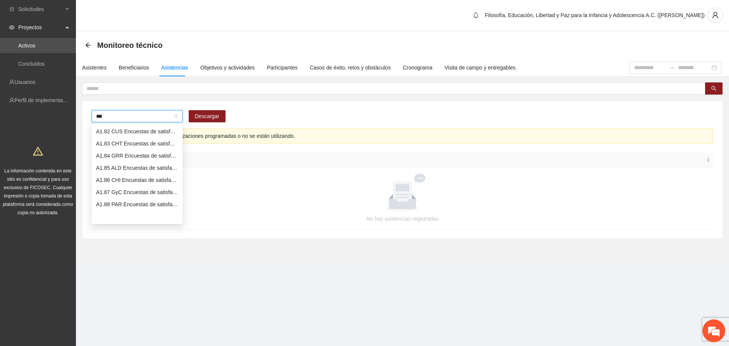
scroll to position [6, 0]
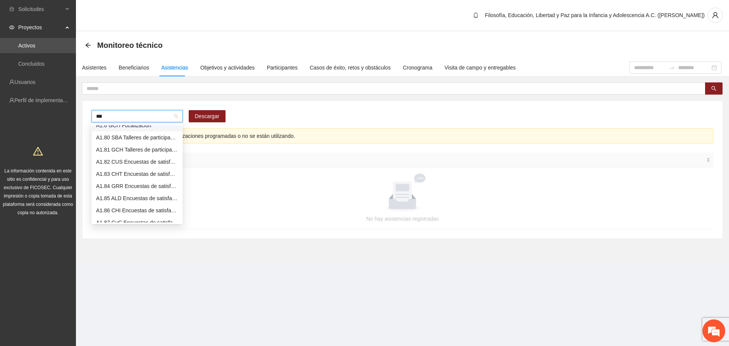
type input "****"
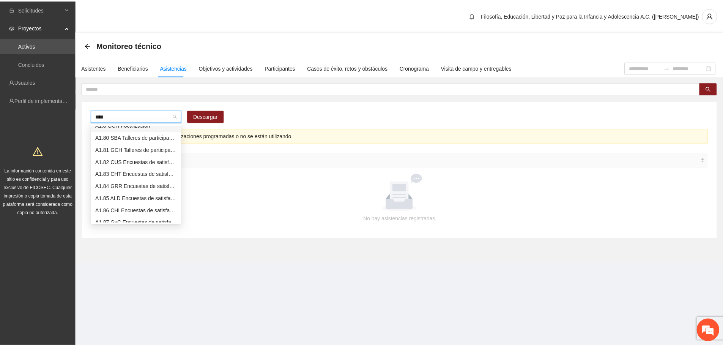
scroll to position [0, 0]
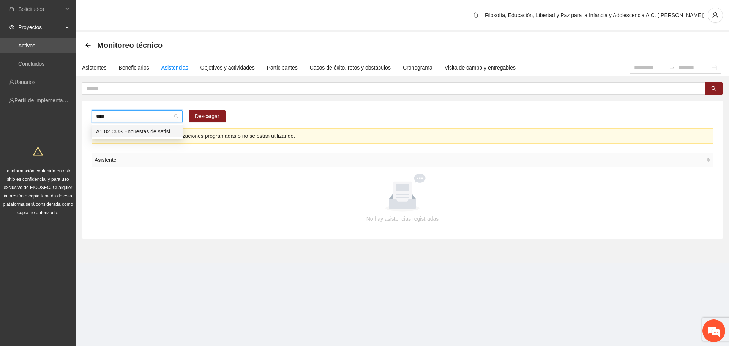
click at [151, 137] on div "A1.82 CUS Encuestas de satisfacción a participantes" at bounding box center [136, 131] width 91 height 12
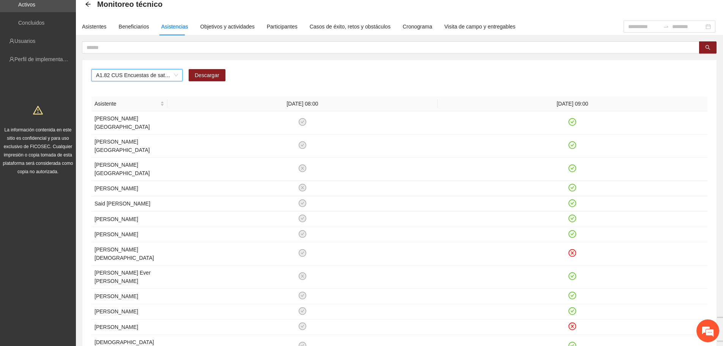
scroll to position [252, 0]
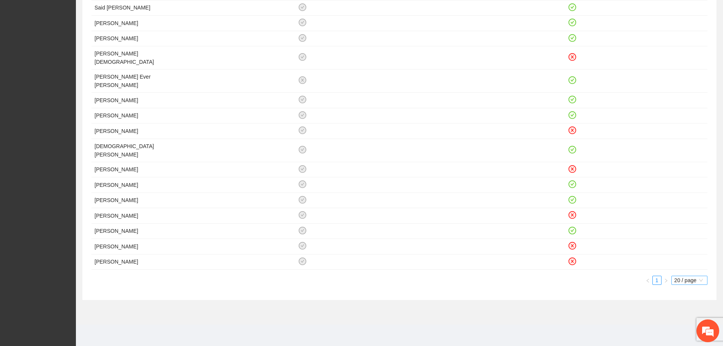
click at [684, 280] on span "20 / page" at bounding box center [690, 280] width 30 height 8
click at [681, 329] on div "100 / page" at bounding box center [689, 330] width 27 height 8
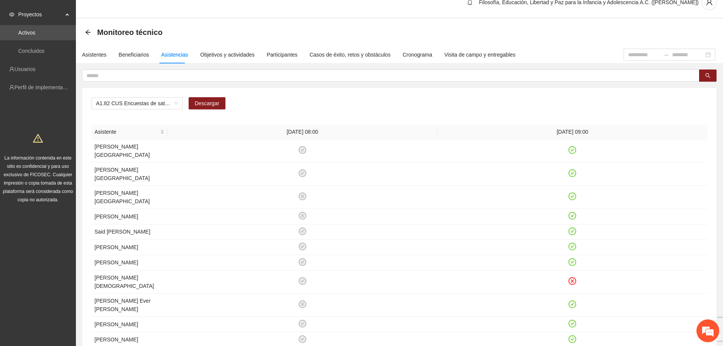
scroll to position [0, 0]
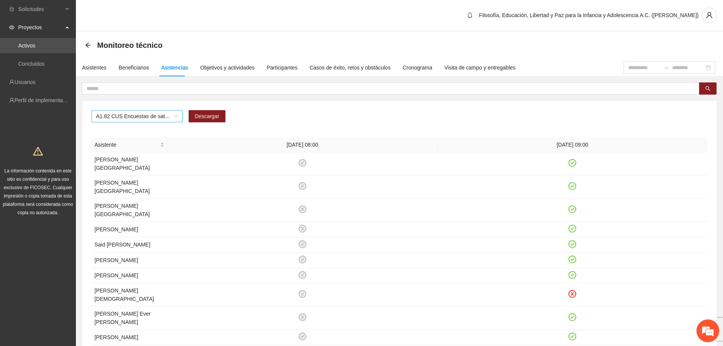
click at [174, 117] on span "A1.82 CUS Encuestas de satisfacción a participantes" at bounding box center [137, 115] width 82 height 11
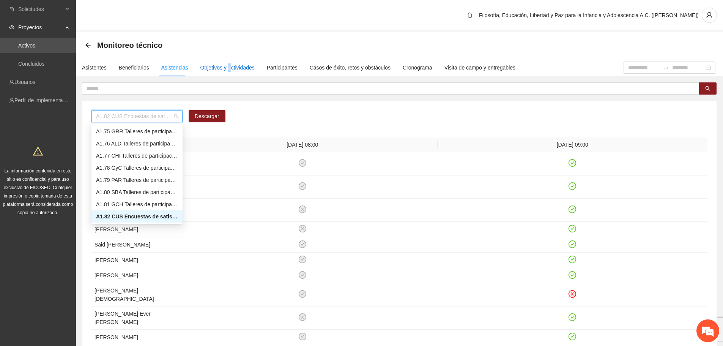
click at [227, 68] on div "Objetivos y actividades" at bounding box center [227, 67] width 54 height 8
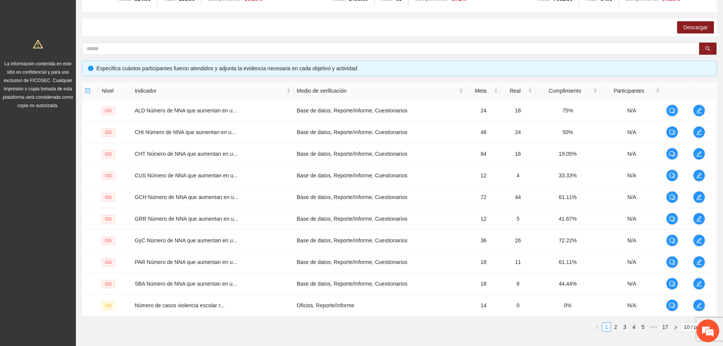
scroll to position [150, 0]
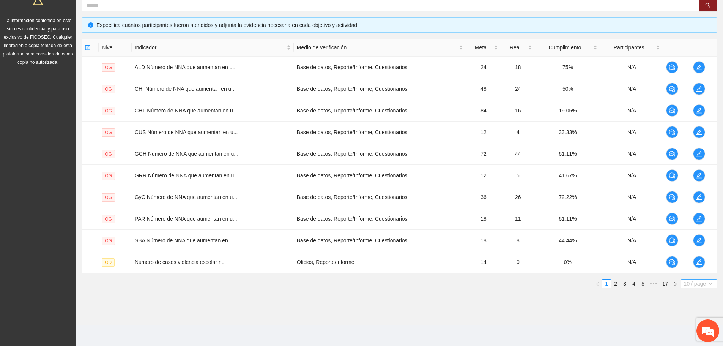
click at [687, 283] on span "10 / page" at bounding box center [699, 283] width 30 height 8
click at [686, 334] on div "100 / page" at bounding box center [699, 334] width 27 height 8
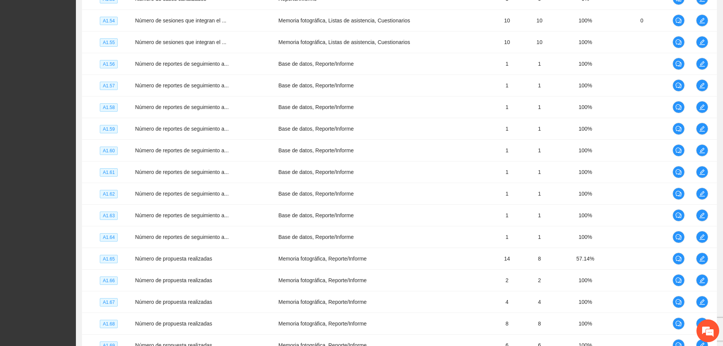
scroll to position [2098, 0]
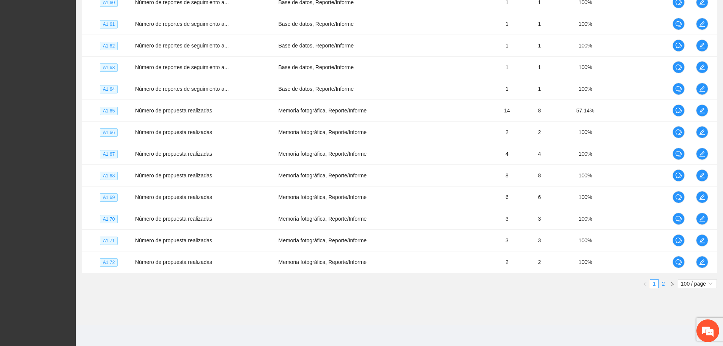
click at [667, 282] on link "2" at bounding box center [663, 283] width 8 height 8
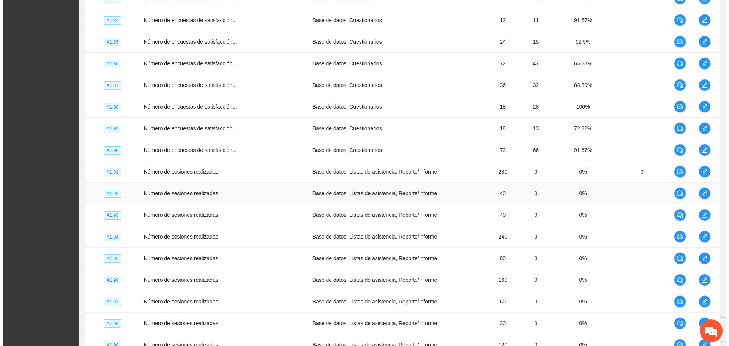
scroll to position [353, 0]
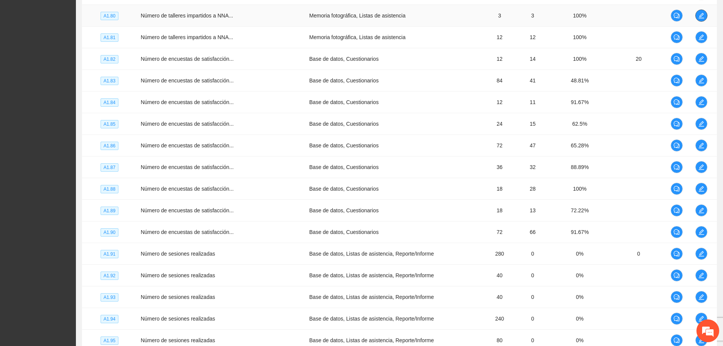
click at [702, 13] on icon "edit" at bounding box center [702, 16] width 6 height 6
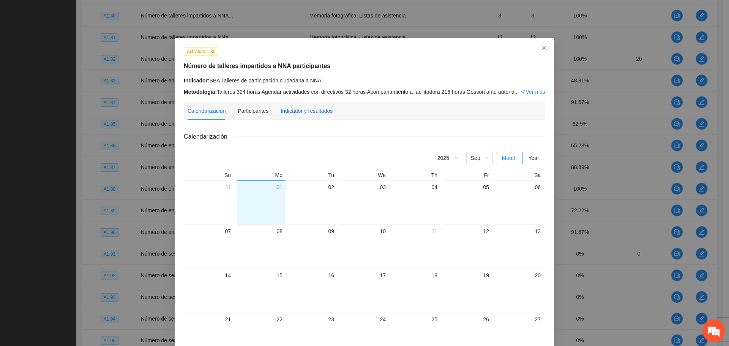
click at [300, 112] on div "Indicador y resultados" at bounding box center [307, 111] width 52 height 8
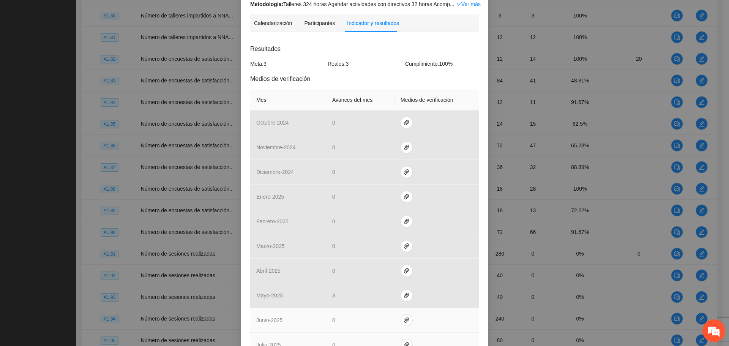
scroll to position [172, 0]
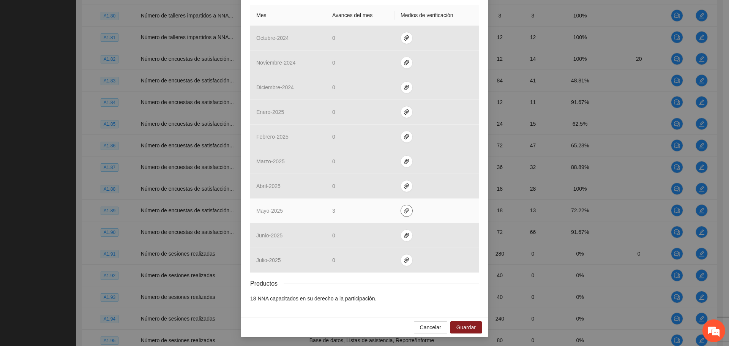
click at [404, 210] on icon "paper-clip" at bounding box center [406, 210] width 5 height 5
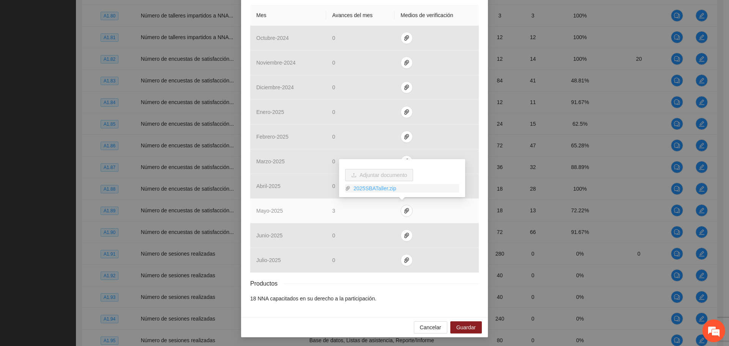
click at [375, 188] on link "2025SBATaller.zip" at bounding box center [404, 188] width 109 height 8
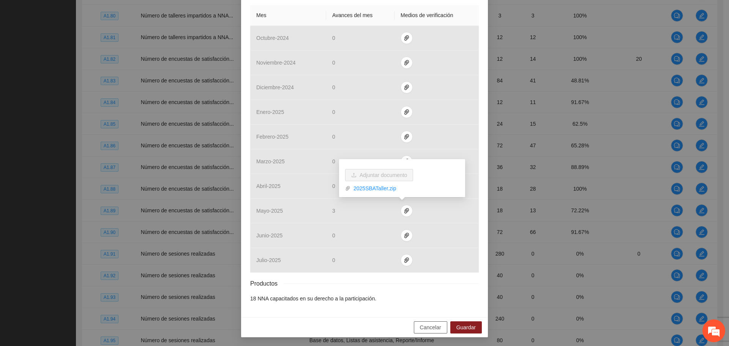
click at [429, 327] on span "Cancelar" at bounding box center [430, 327] width 21 height 8
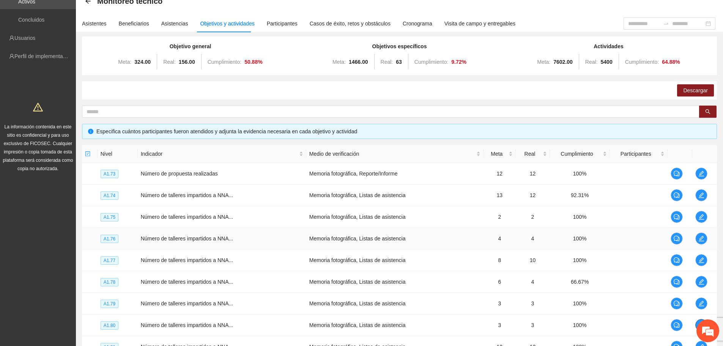
scroll to position [190, 0]
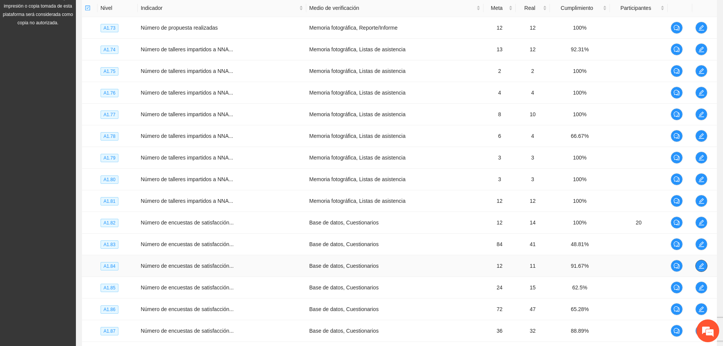
click at [701, 267] on icon "edit" at bounding box center [702, 266] width 6 height 6
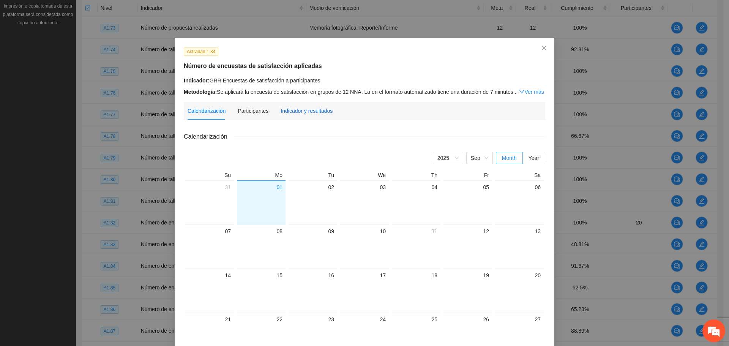
click at [308, 114] on div "Indicador y resultados" at bounding box center [307, 111] width 52 height 8
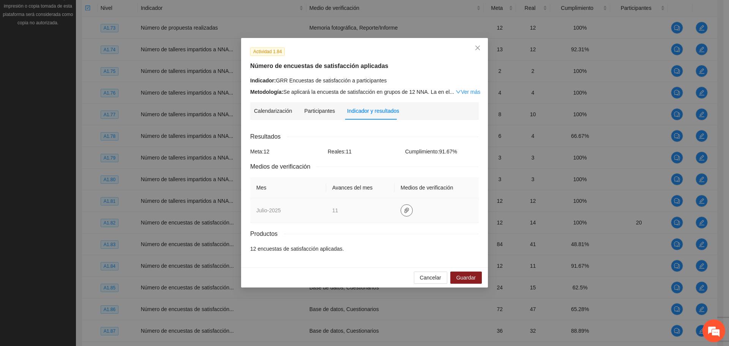
click at [405, 210] on icon "paper-clip" at bounding box center [407, 210] width 6 height 6
click at [372, 189] on link "GRR.zip" at bounding box center [407, 188] width 109 height 8
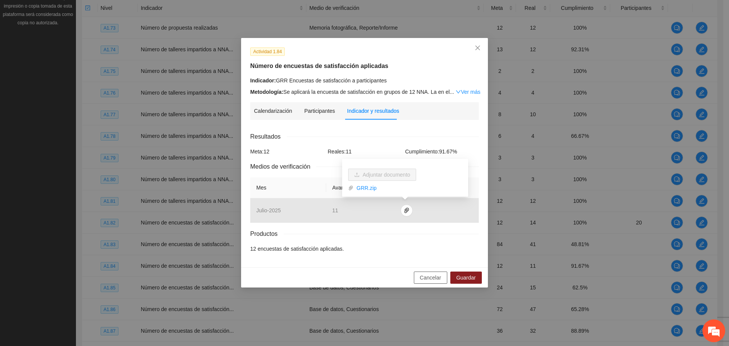
click at [431, 276] on span "Cancelar" at bounding box center [430, 277] width 21 height 8
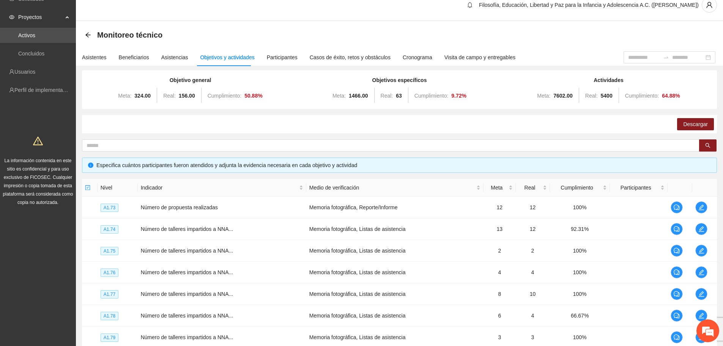
scroll to position [0, 0]
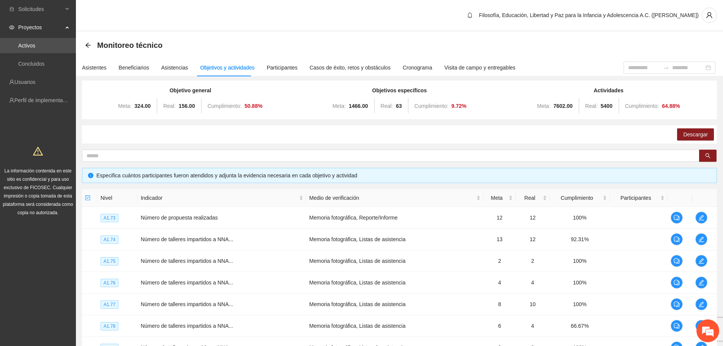
click at [423, 132] on div "Descargar" at bounding box center [399, 134] width 635 height 18
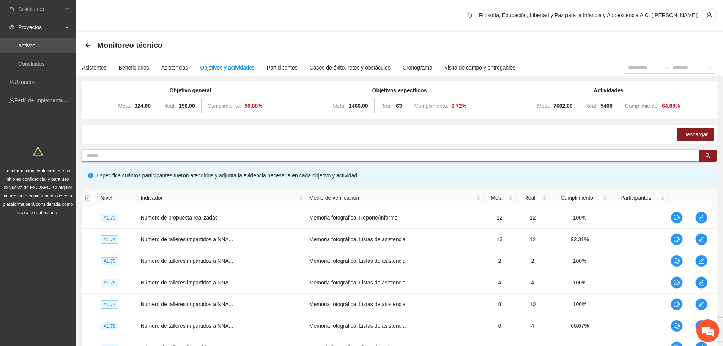
click at [418, 156] on input "text" at bounding box center [388, 155] width 603 height 8
type input "****"
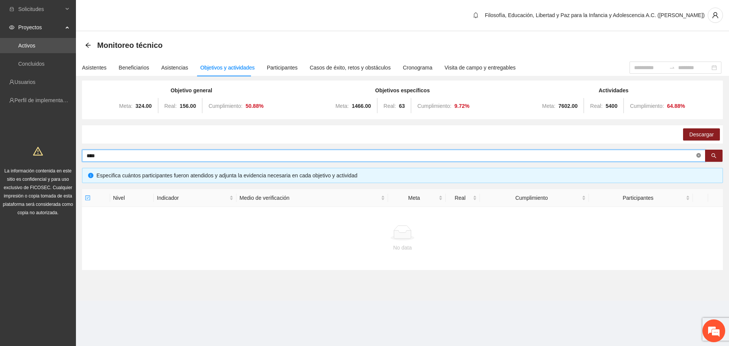
click at [697, 158] on icon "close-circle" at bounding box center [698, 155] width 5 height 5
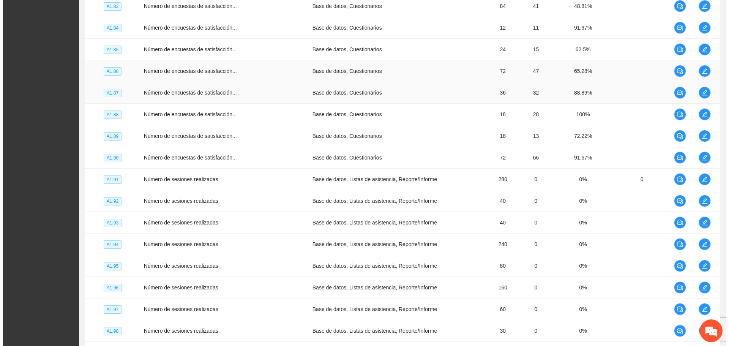
scroll to position [391, 0]
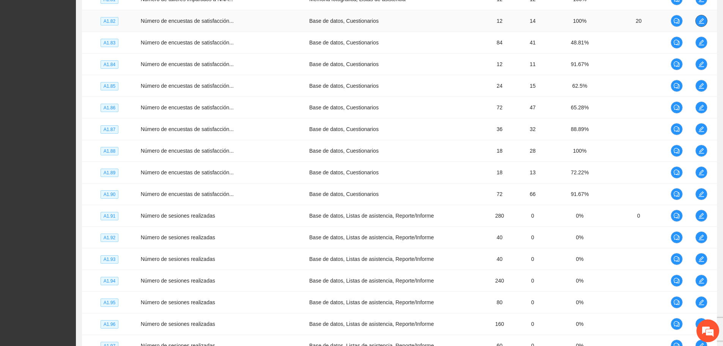
click at [699, 21] on icon "edit" at bounding box center [701, 20] width 5 height 5
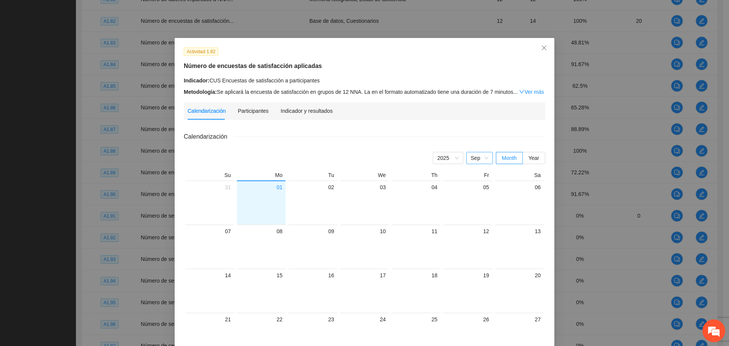
click at [479, 159] on span "Sep" at bounding box center [479, 157] width 17 height 11
click at [480, 199] on div "Apr" at bounding box center [479, 197] width 17 height 8
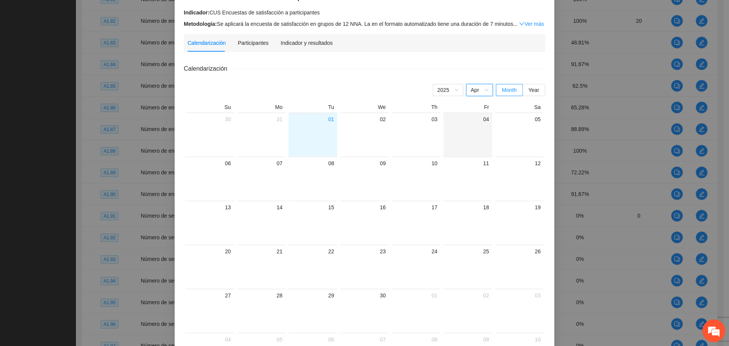
scroll to position [0, 0]
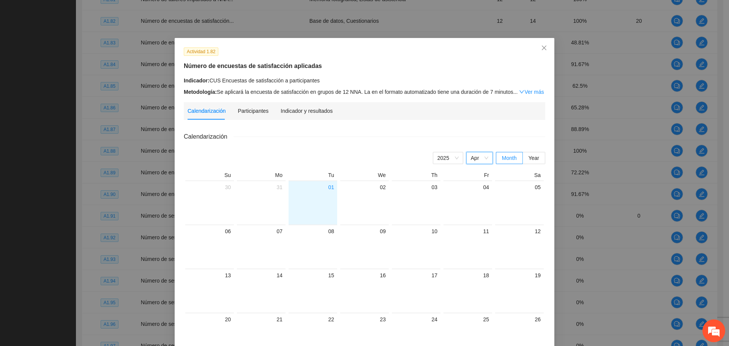
click at [480, 155] on span "Apr" at bounding box center [479, 157] width 17 height 11
click at [475, 233] on div "[DATE]" at bounding box center [479, 234] width 17 height 8
click at [255, 112] on div "Participantes" at bounding box center [253, 111] width 31 height 8
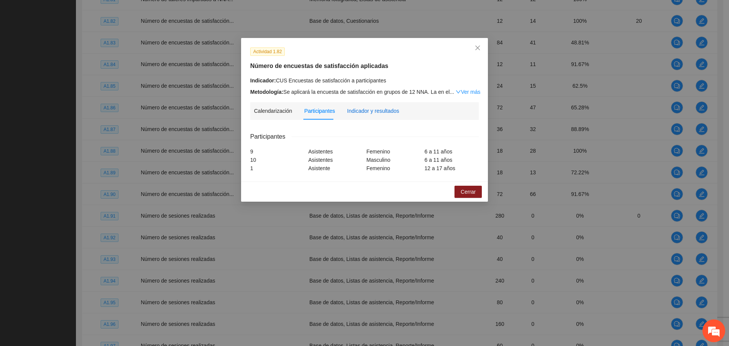
click at [391, 112] on div "Indicador y resultados" at bounding box center [373, 111] width 52 height 8
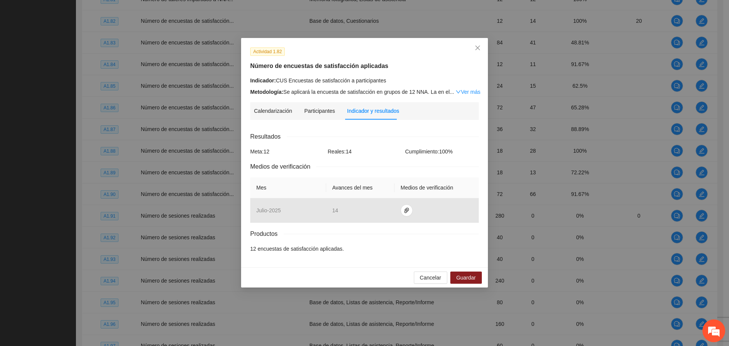
click at [297, 246] on li "12 encuestas de satisfacción aplicadas." at bounding box center [364, 249] width 229 height 8
click at [263, 108] on div "Calendarización" at bounding box center [273, 111] width 38 height 8
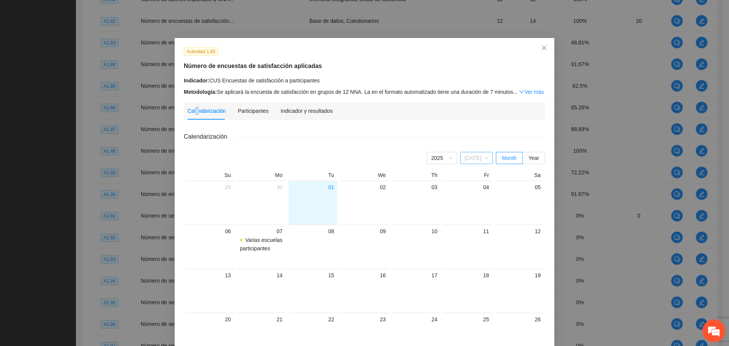
click at [483, 156] on span "[DATE]" at bounding box center [477, 157] width 24 height 11
click at [477, 196] on div "Apr" at bounding box center [479, 197] width 17 height 8
click at [369, 200] on div at bounding box center [364, 208] width 43 height 33
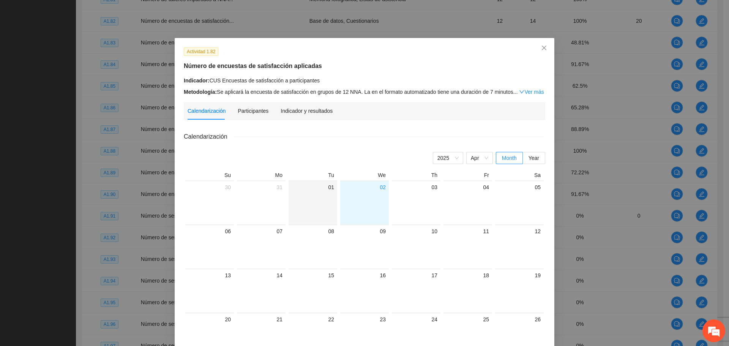
click at [322, 204] on div at bounding box center [313, 208] width 43 height 33
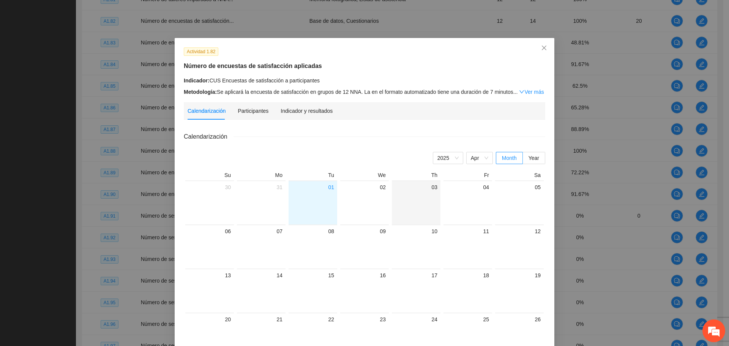
click at [403, 202] on div at bounding box center [416, 208] width 43 height 33
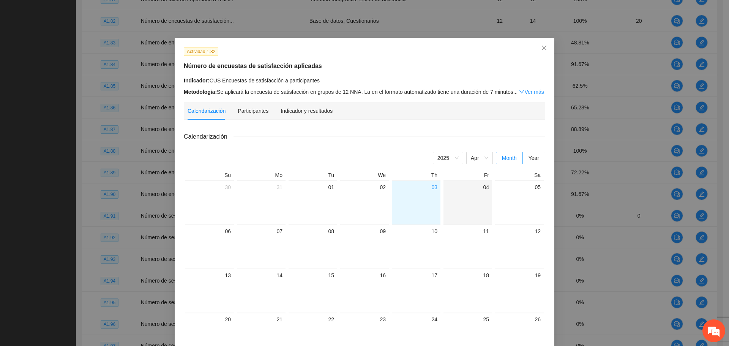
click at [462, 201] on div at bounding box center [467, 208] width 43 height 33
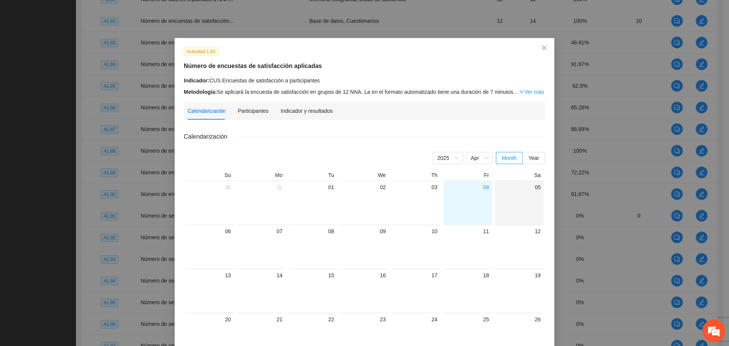
click at [511, 199] on div at bounding box center [519, 208] width 43 height 33
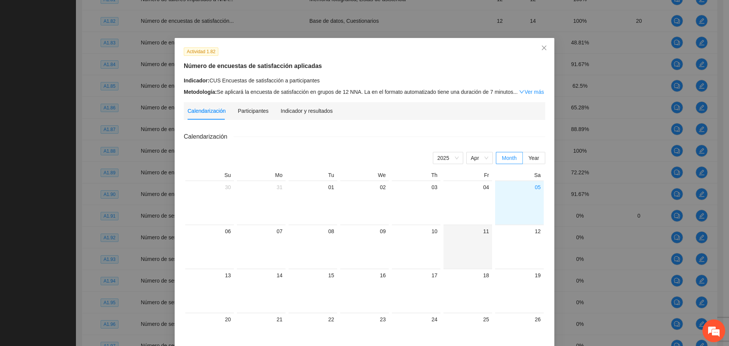
drag, startPoint x: 527, startPoint y: 243, endPoint x: 458, endPoint y: 256, distance: 69.9
click at [527, 243] on div at bounding box center [519, 252] width 43 height 33
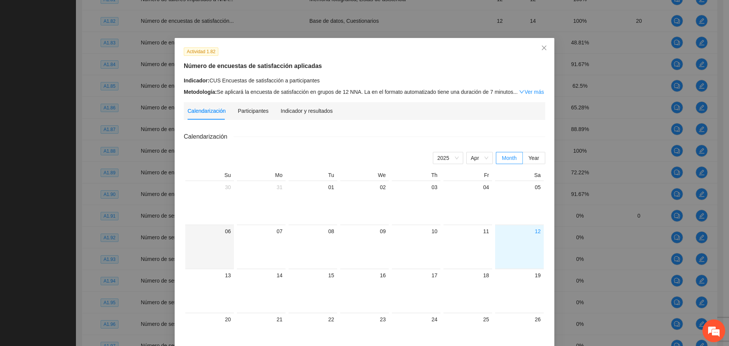
click at [230, 237] on div "06" at bounding box center [209, 246] width 49 height 44
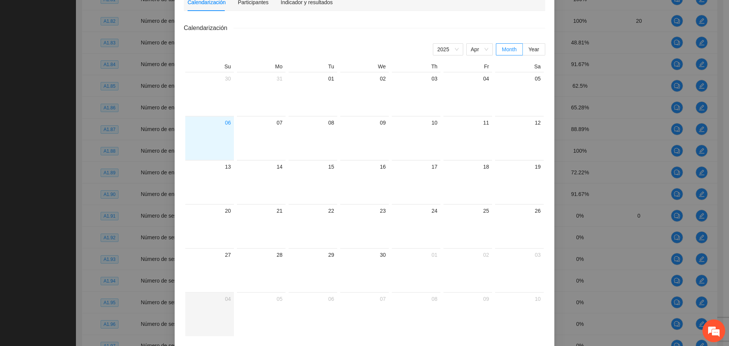
scroll to position [140, 0]
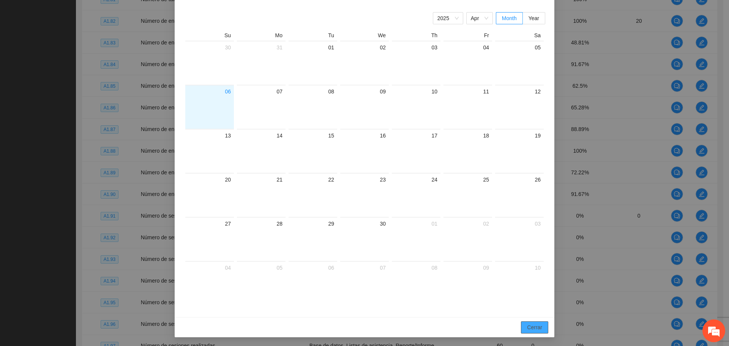
click at [521, 328] on button "Cerrar" at bounding box center [534, 327] width 27 height 12
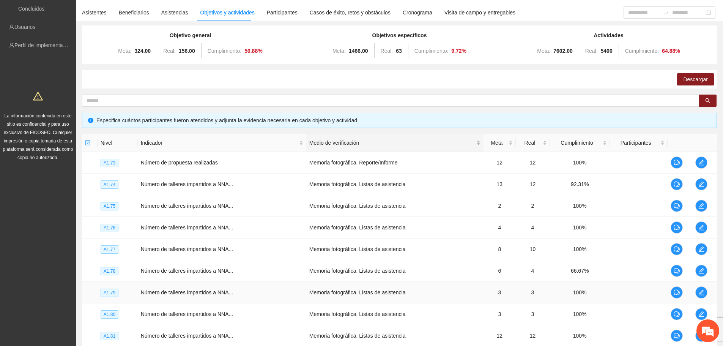
scroll to position [0, 0]
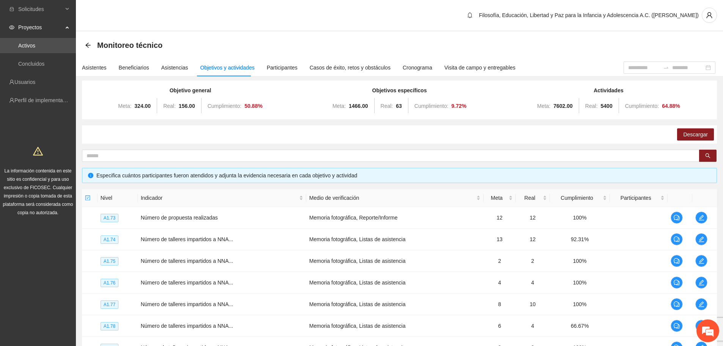
click at [216, 71] on div "Objetivos y actividades" at bounding box center [227, 67] width 54 height 8
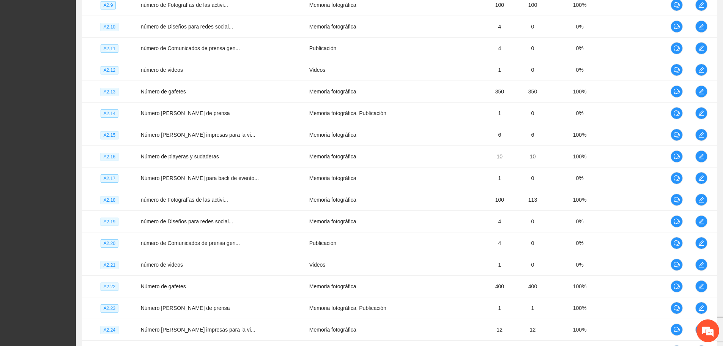
scroll to position [1341, 0]
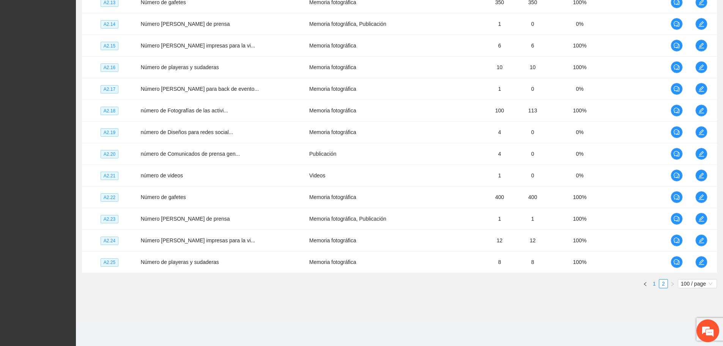
click at [652, 287] on link "1" at bounding box center [654, 283] width 8 height 8
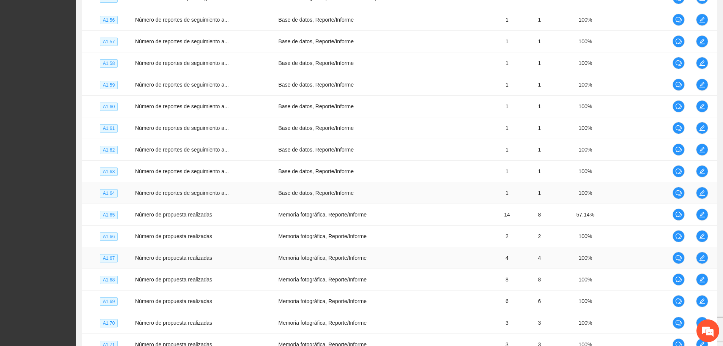
scroll to position [2024, 0]
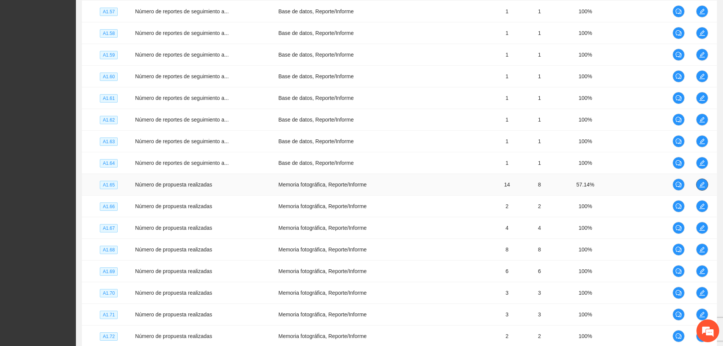
click at [700, 188] on button "button" at bounding box center [702, 184] width 12 height 12
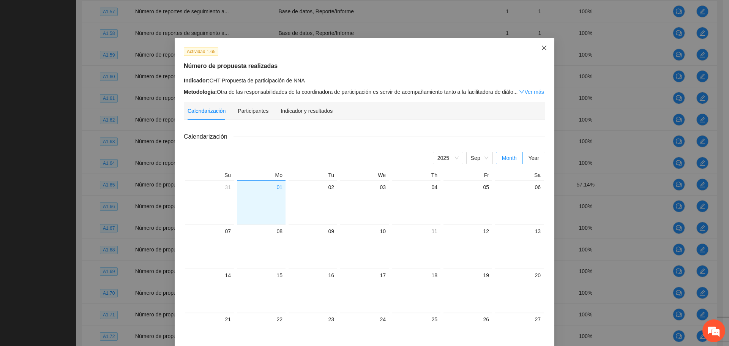
click at [542, 50] on icon "close" at bounding box center [544, 48] width 6 height 6
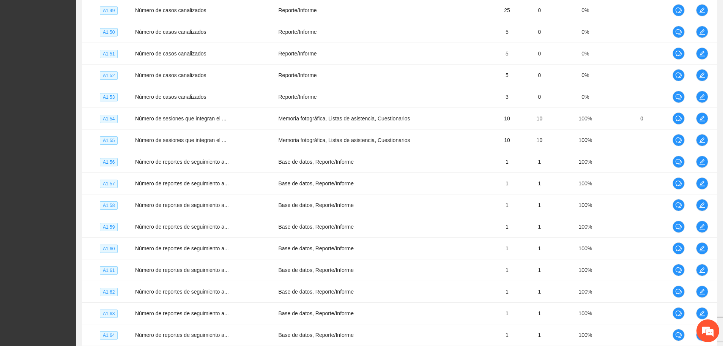
scroll to position [2098, 0]
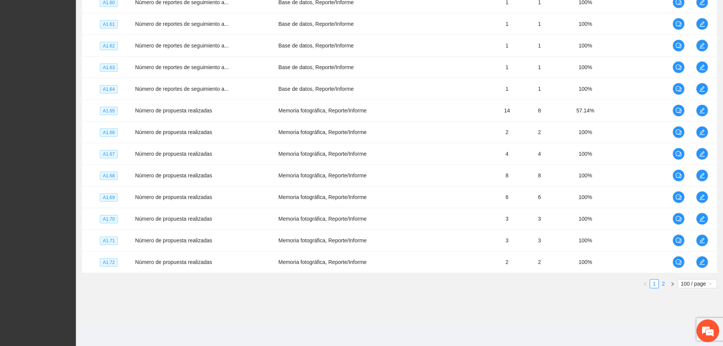
click at [663, 286] on link "2" at bounding box center [663, 283] width 8 height 8
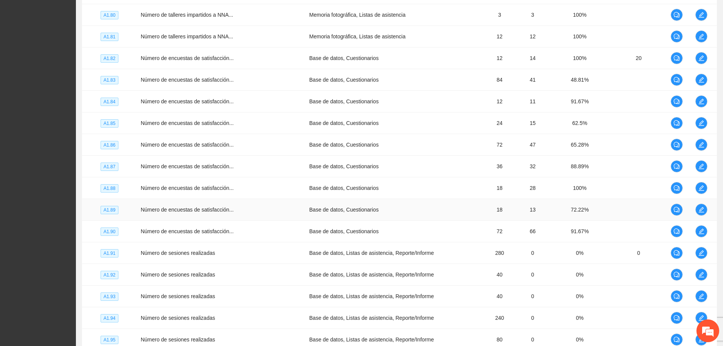
scroll to position [278, 0]
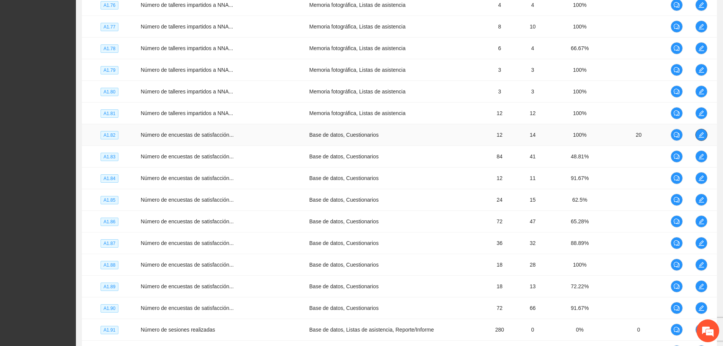
click at [702, 134] on icon "edit" at bounding box center [702, 135] width 6 height 6
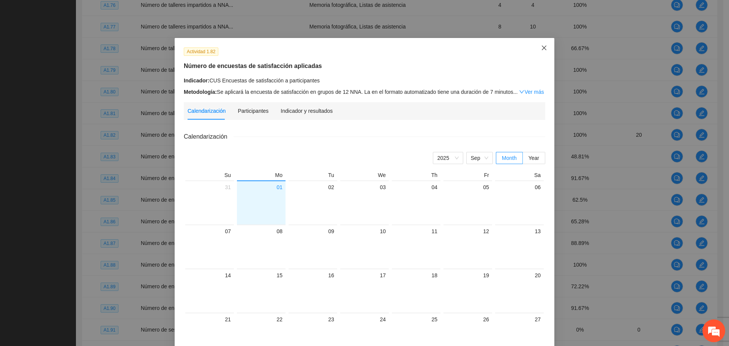
click at [542, 48] on icon "close" at bounding box center [544, 48] width 6 height 6
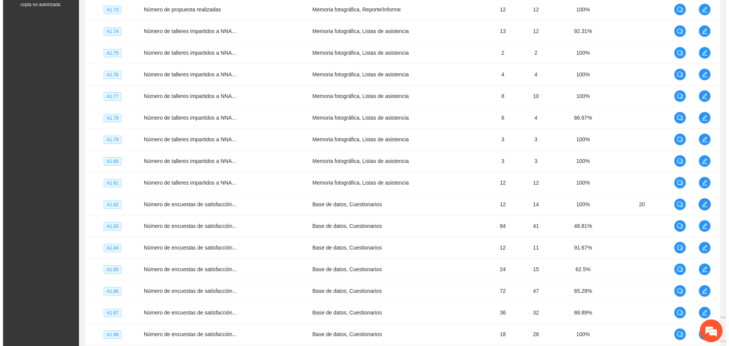
scroll to position [0, 0]
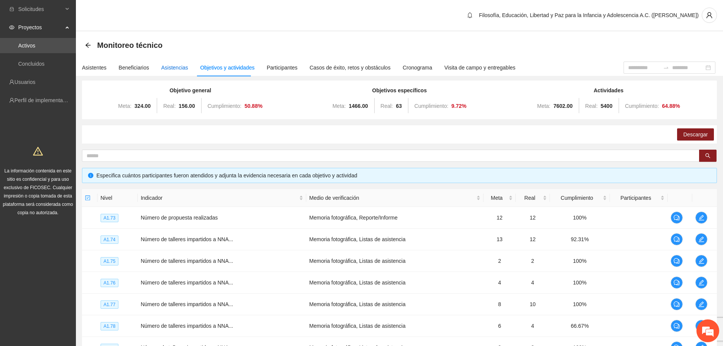
click at [170, 69] on div "Asistencias" at bounding box center [174, 67] width 27 height 8
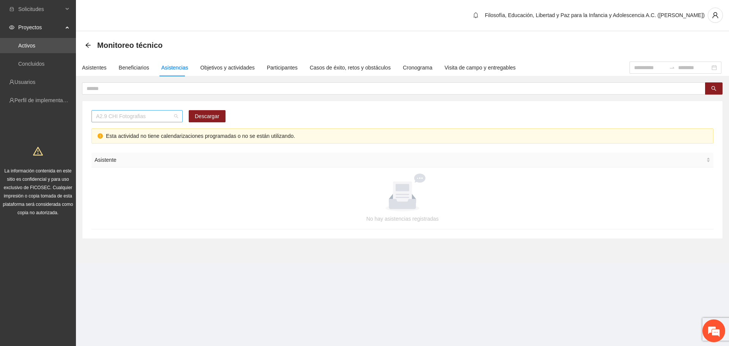
click at [155, 116] on span "A2.9 CHI Fotografias" at bounding box center [137, 115] width 82 height 11
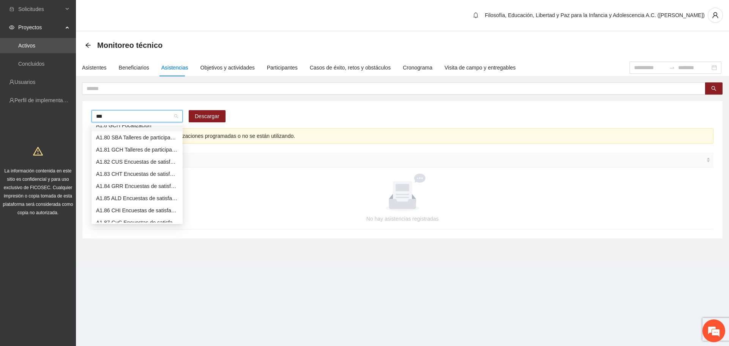
scroll to position [6, 0]
type input "****"
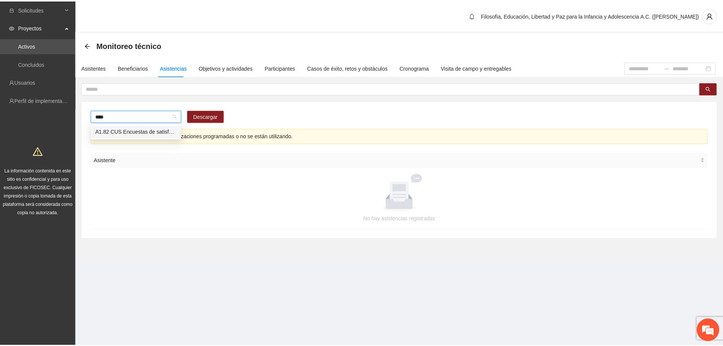
scroll to position [0, 0]
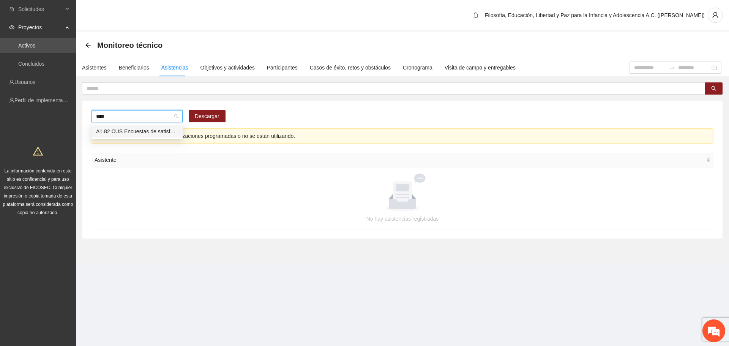
click at [144, 131] on div "A1.82 CUS Encuestas de satisfacción a participantes" at bounding box center [137, 131] width 82 height 8
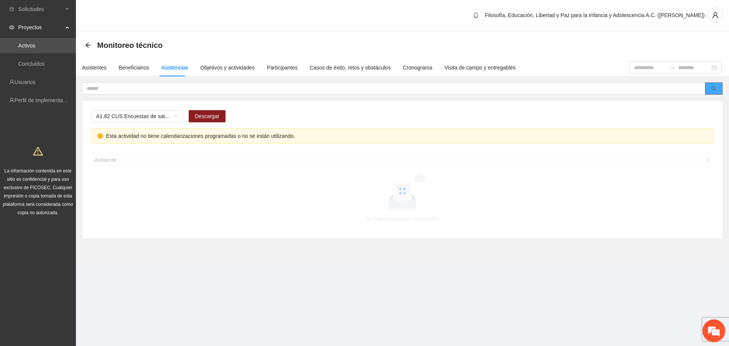
drag, startPoint x: 716, startPoint y: 89, endPoint x: 643, endPoint y: 109, distance: 76.1
click at [643, 109] on div "A1.82 CUS Encuestas de satisfacción a participantes Descargar Esta actividad no…" at bounding box center [402, 160] width 641 height 156
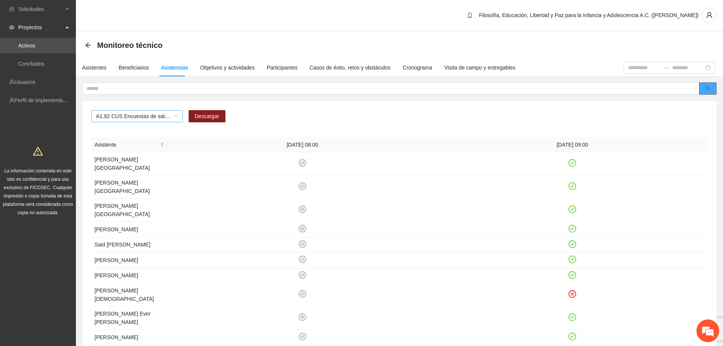
click at [175, 114] on span "A1.82 CUS Encuestas de satisfacción a participantes" at bounding box center [137, 115] width 82 height 11
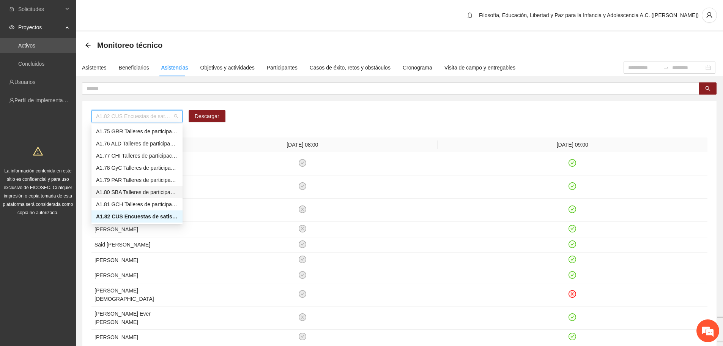
scroll to position [796, 0]
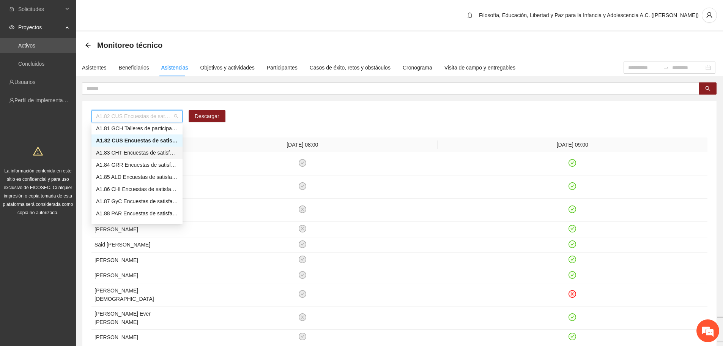
click at [119, 155] on div "A1.83 CHT Encuestas de satisfacción a participantes" at bounding box center [137, 152] width 82 height 8
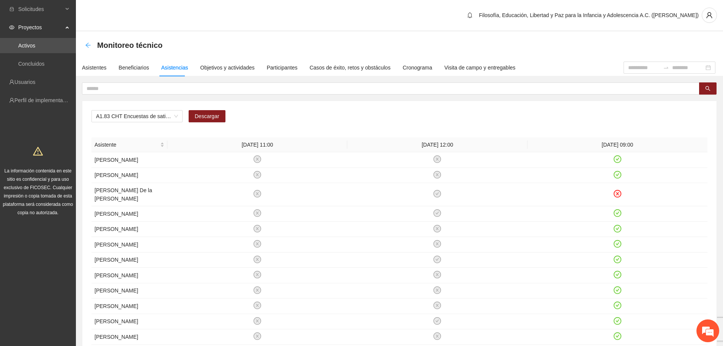
click at [88, 45] on icon "arrow-left" at bounding box center [88, 45] width 6 height 6
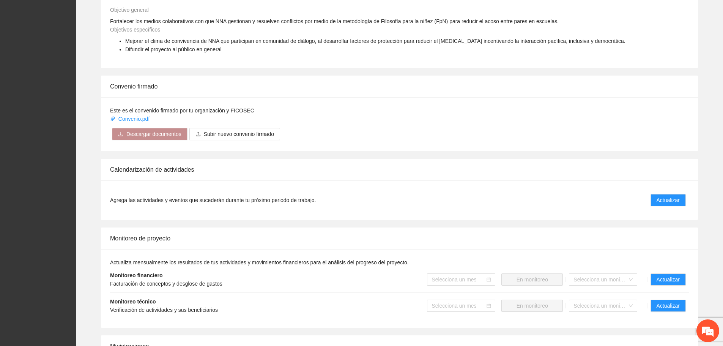
scroll to position [418, 0]
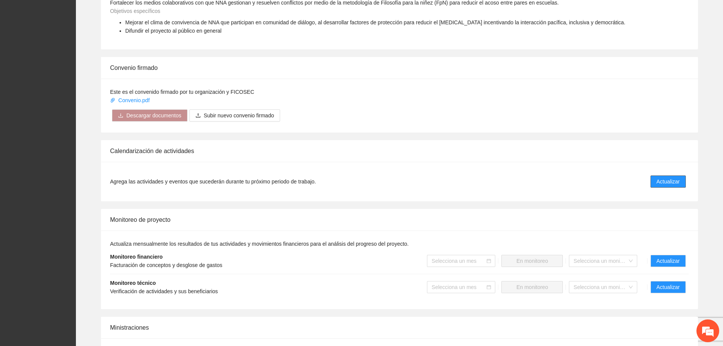
click at [671, 180] on span "Actualizar" at bounding box center [668, 181] width 23 height 8
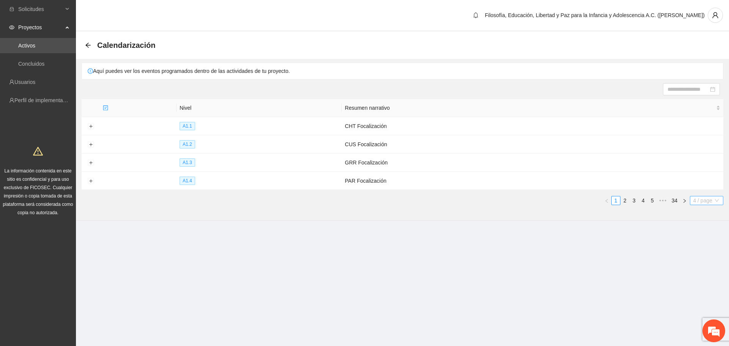
click at [701, 200] on span "4 / page" at bounding box center [706, 200] width 27 height 8
click at [695, 262] on div "100 / page" at bounding box center [706, 263] width 25 height 8
click at [623, 198] on link "2" at bounding box center [625, 200] width 8 height 8
click at [644, 198] on link "4" at bounding box center [643, 200] width 8 height 8
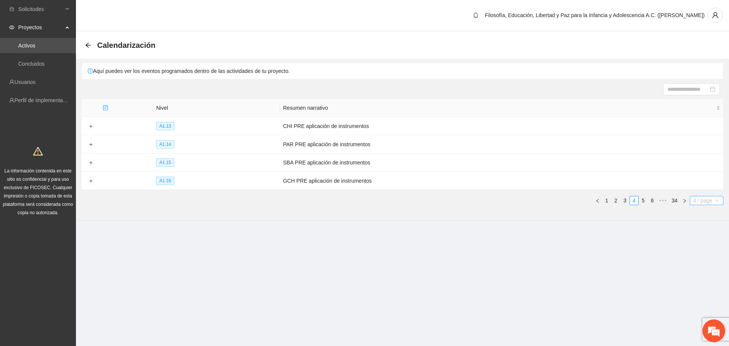
click at [711, 197] on span "4 / page" at bounding box center [706, 200] width 27 height 8
click at [698, 270] on section "Solicitudes Proyectos Activos Concluidos Usuarios Perfil de implementadora La i…" at bounding box center [364, 173] width 729 height 346
click at [698, 263] on section "Solicitudes Proyectos Activos Concluidos Usuarios Perfil de implementadora La i…" at bounding box center [364, 173] width 729 height 346
click at [694, 197] on span "4 / page" at bounding box center [706, 200] width 27 height 8
click at [708, 260] on div "100 / page" at bounding box center [706, 263] width 25 height 8
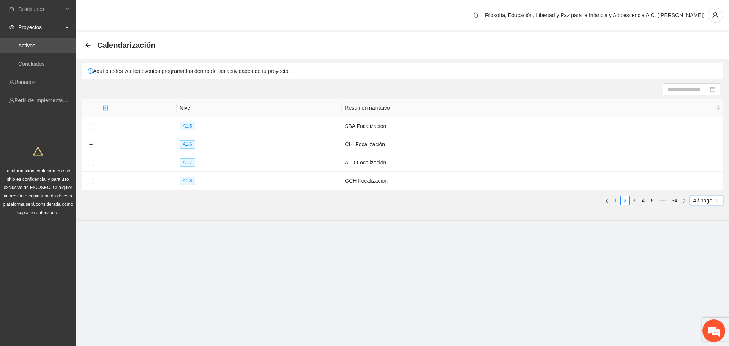
drag, startPoint x: 700, startPoint y: 196, endPoint x: 705, endPoint y: 200, distance: 6.5
click at [700, 196] on span "4 / page" at bounding box center [706, 200] width 27 height 8
click at [710, 249] on div "50 / page" at bounding box center [706, 250] width 25 height 8
click at [705, 197] on span "4 / page" at bounding box center [706, 200] width 27 height 8
click at [704, 236] on div "20 / page" at bounding box center [706, 238] width 25 height 8
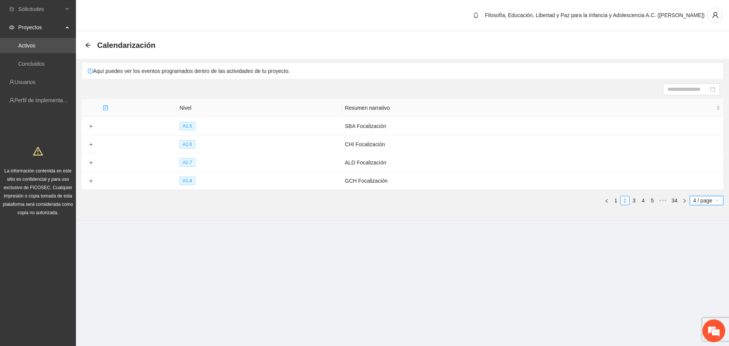
click at [702, 200] on span "4 / page" at bounding box center [706, 200] width 27 height 8
click at [703, 224] on div "10 / page" at bounding box center [706, 226] width 25 height 8
click at [696, 194] on div "Nivel Resumen narrativo A1.5 SBA Focalización A1.6 CHI Focalización A1.7 ALD Fo…" at bounding box center [403, 152] width 642 height 106
click at [615, 200] on link "1" at bounding box center [616, 200] width 8 height 8
click at [652, 199] on link "5" at bounding box center [652, 200] width 8 height 8
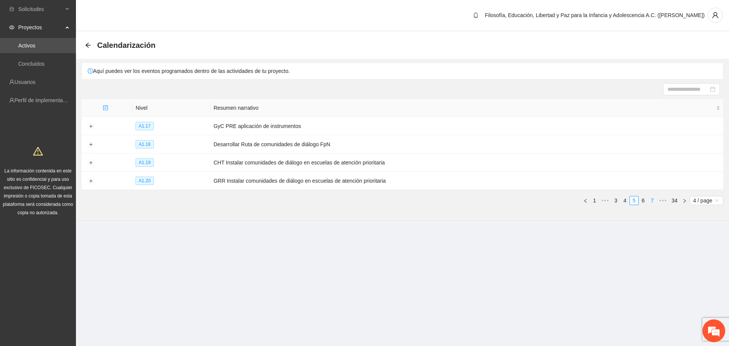
click at [652, 200] on link "7" at bounding box center [652, 200] width 8 height 8
click at [653, 200] on link "9" at bounding box center [652, 200] width 8 height 8
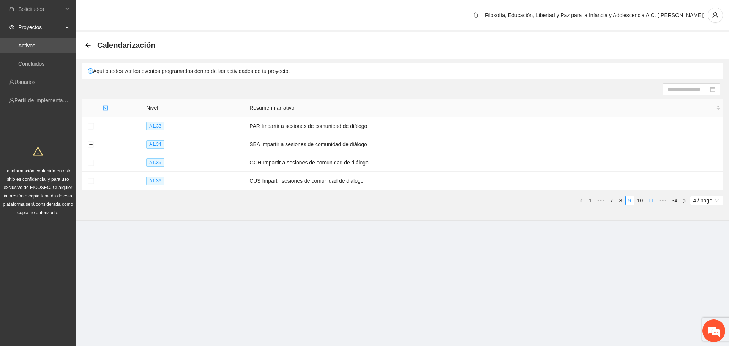
click at [653, 200] on link "11" at bounding box center [651, 200] width 11 height 8
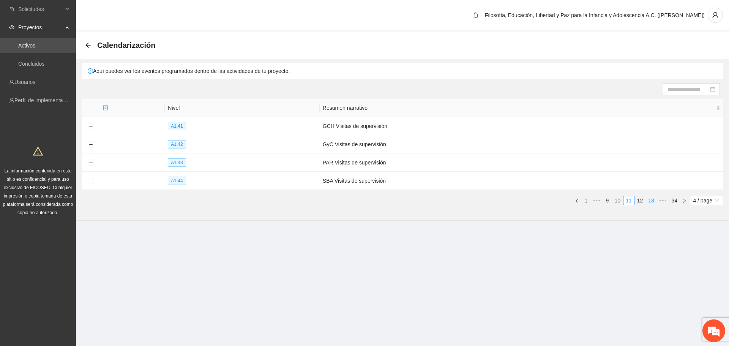
click at [655, 199] on link "13" at bounding box center [651, 200] width 11 height 8
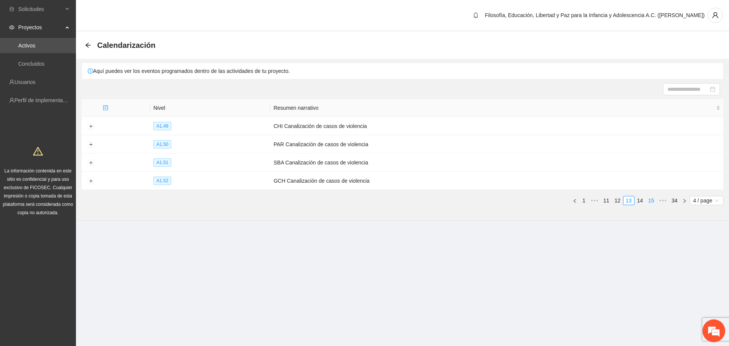
click at [655, 199] on link "15" at bounding box center [651, 200] width 11 height 8
click at [655, 199] on link "17" at bounding box center [651, 200] width 11 height 8
click at [655, 199] on link "19" at bounding box center [651, 200] width 11 height 8
click at [655, 199] on link "21" at bounding box center [651, 200] width 11 height 8
click at [160, 145] on span "A1.82" at bounding box center [157, 144] width 18 height 8
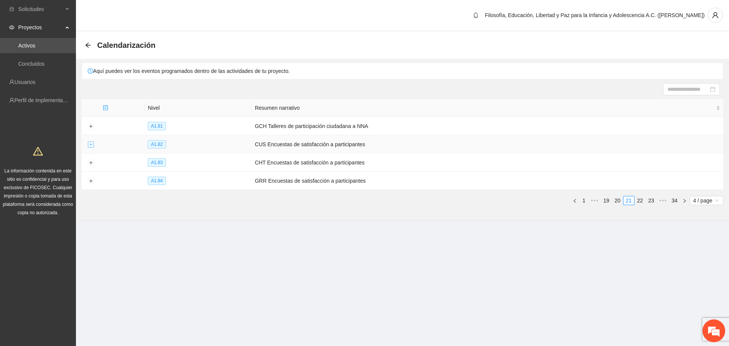
click at [93, 145] on button "Expand row" at bounding box center [91, 145] width 6 height 6
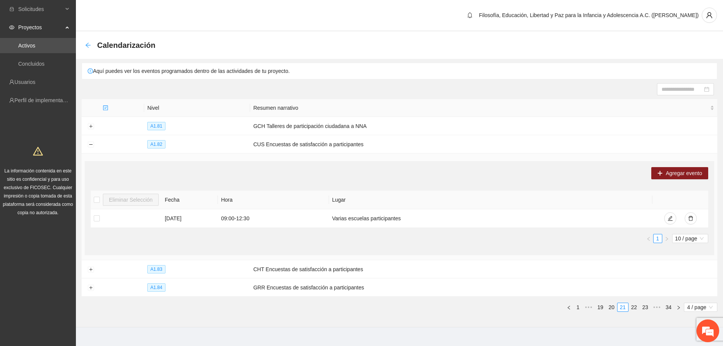
click at [89, 45] on icon "arrow-left" at bounding box center [87, 45] width 5 height 5
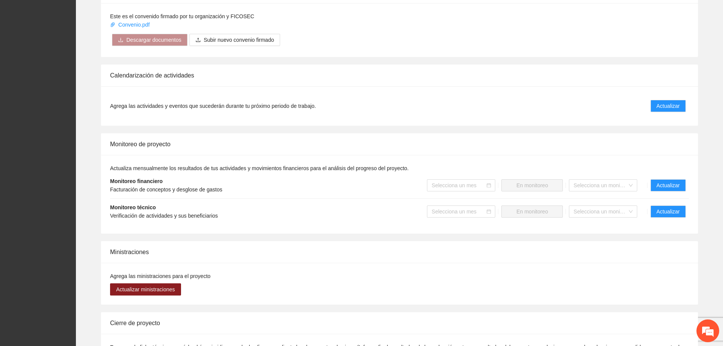
scroll to position [494, 0]
click at [672, 214] on span "Actualizar" at bounding box center [668, 211] width 23 height 8
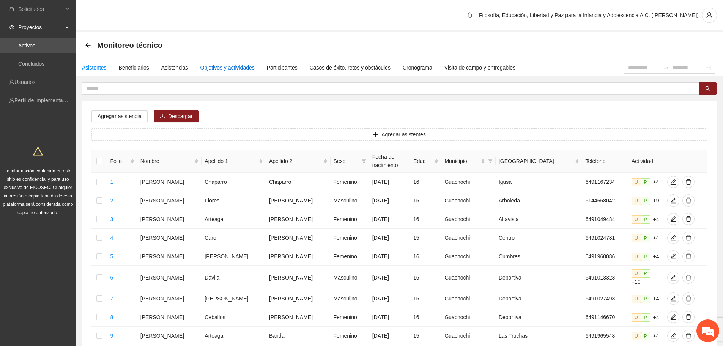
click at [228, 65] on div "Objetivos y actividades" at bounding box center [227, 67] width 54 height 8
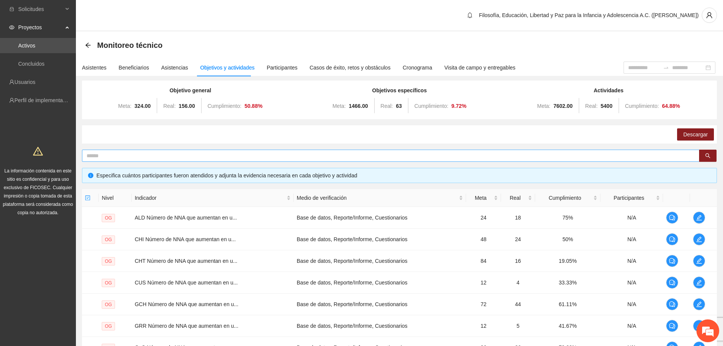
click at [482, 156] on input "text" at bounding box center [388, 155] width 603 height 8
click at [713, 160] on button "button" at bounding box center [707, 156] width 17 height 12
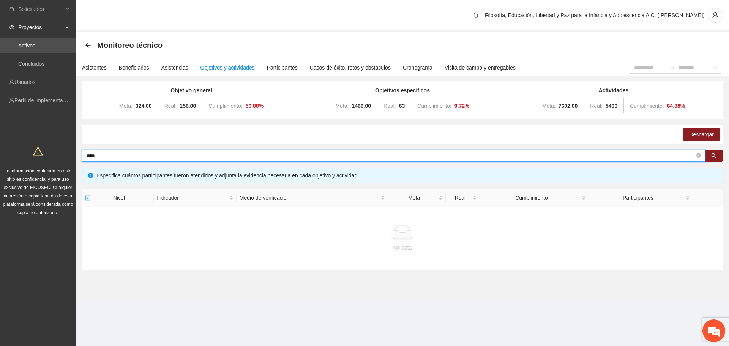
type input "****"
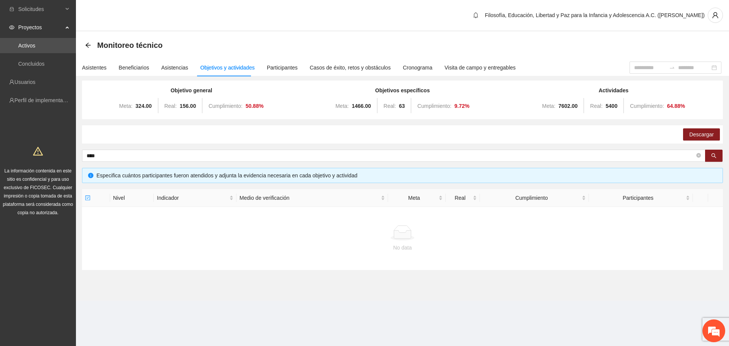
click at [709, 173] on div "Especifica cuántos participantes fueron atendidos y adjunta la evidencia necesa…" at bounding box center [406, 175] width 620 height 8
click at [701, 155] on span "****" at bounding box center [393, 156] width 623 height 12
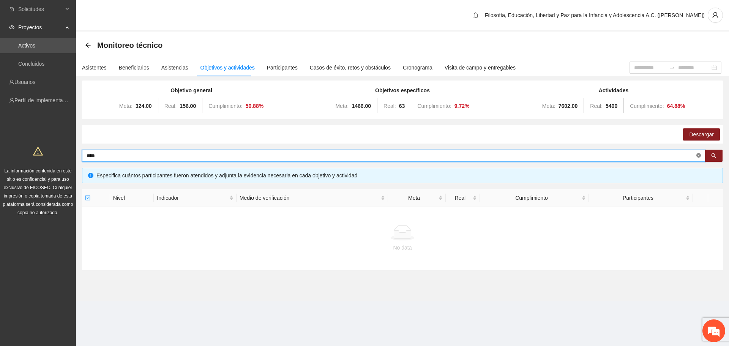
click at [699, 155] on icon "close-circle" at bounding box center [698, 155] width 5 height 5
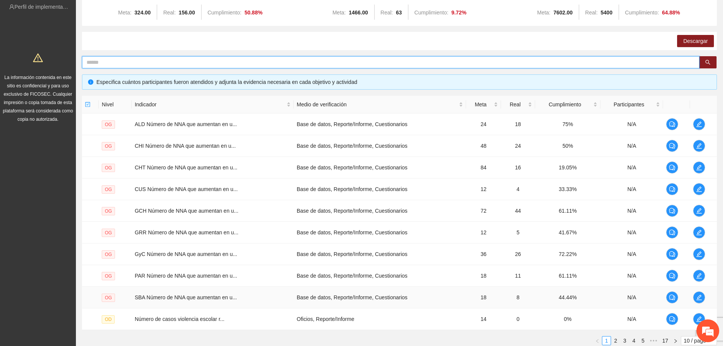
scroll to position [150, 0]
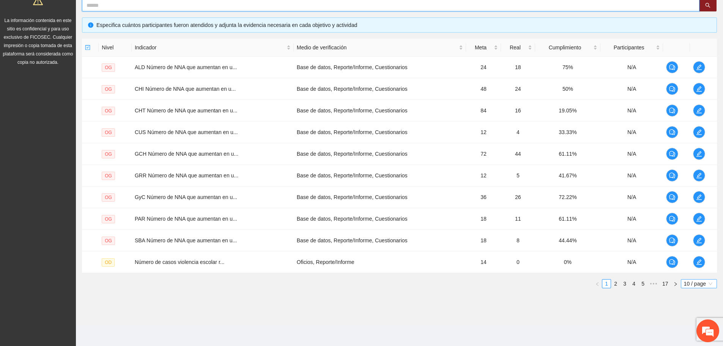
click at [690, 284] on span "10 / page" at bounding box center [699, 283] width 30 height 8
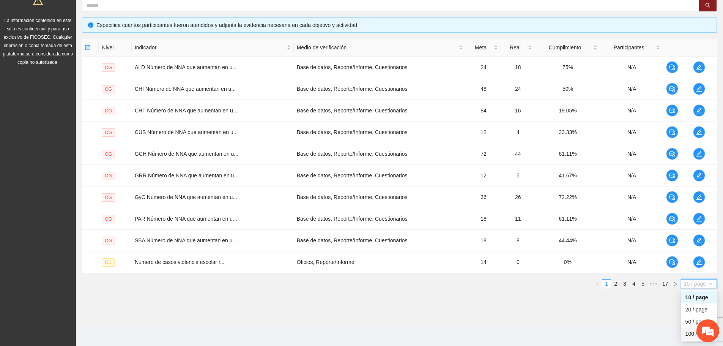
click at [688, 334] on div "100 / page" at bounding box center [699, 334] width 27 height 8
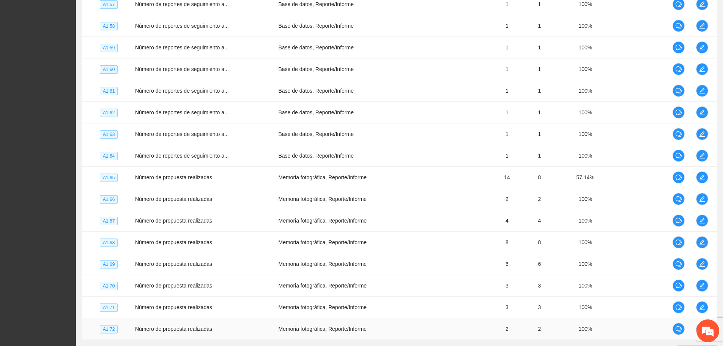
scroll to position [2098, 0]
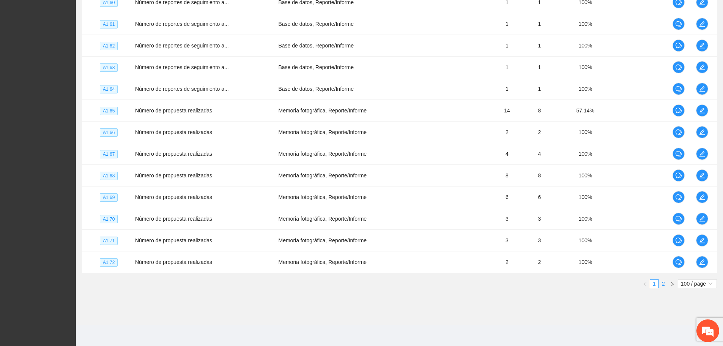
click at [665, 284] on link "2" at bounding box center [663, 283] width 8 height 8
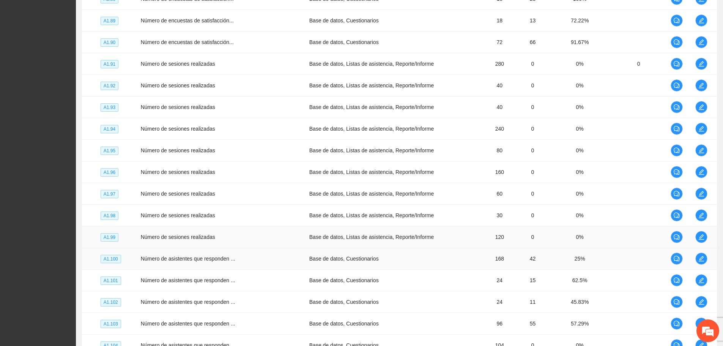
scroll to position [278, 0]
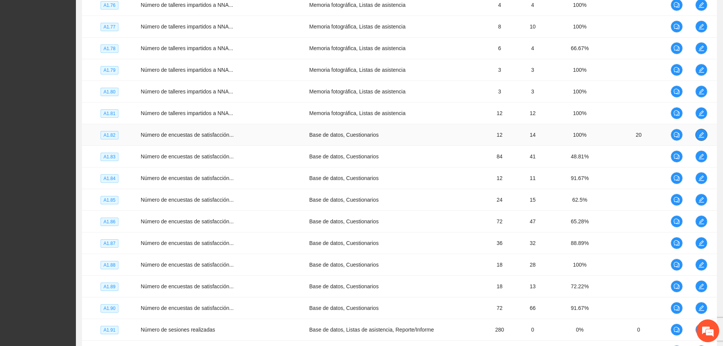
click at [699, 133] on icon "edit" at bounding box center [702, 135] width 6 height 6
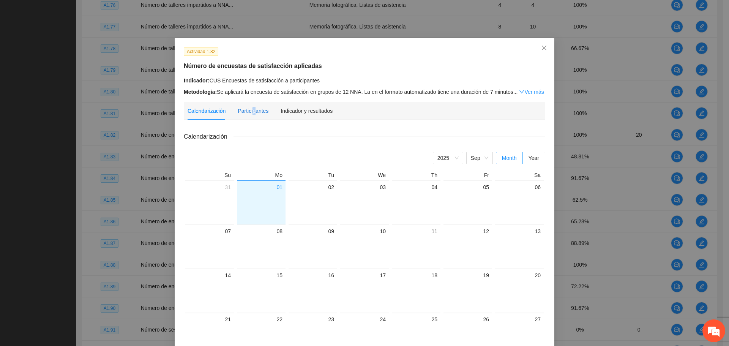
click at [250, 109] on div "Participantes" at bounding box center [253, 111] width 31 height 8
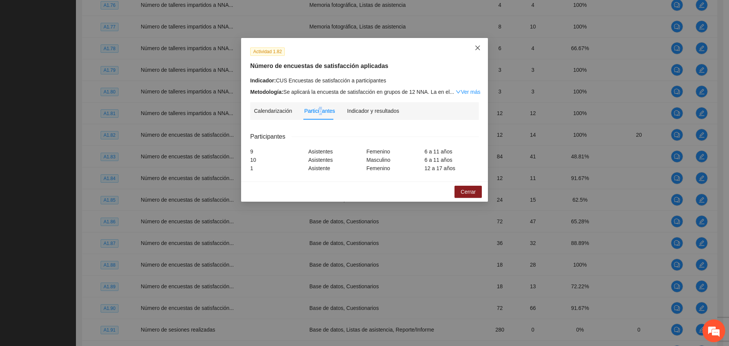
click at [476, 50] on icon "close" at bounding box center [477, 48] width 5 height 5
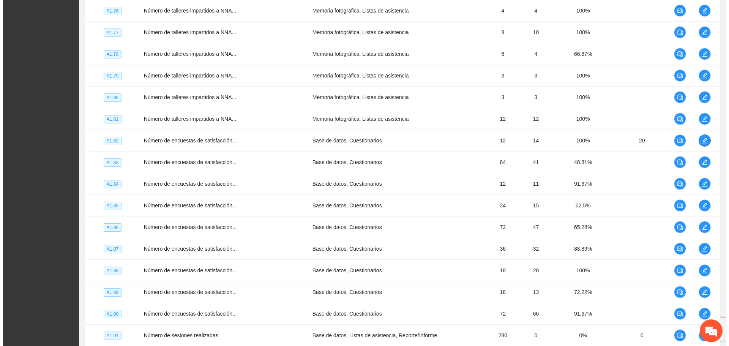
scroll to position [0, 0]
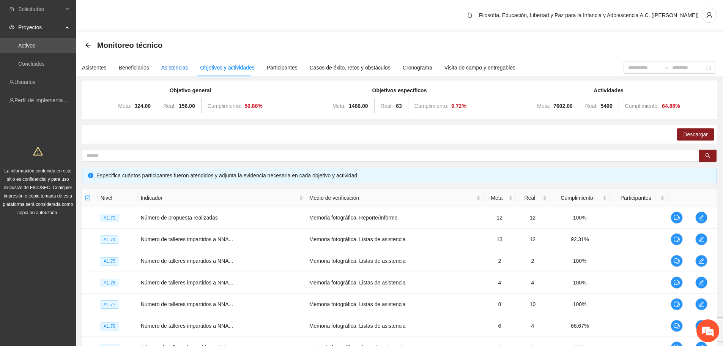
click at [178, 64] on div "Asistencias" at bounding box center [174, 67] width 27 height 8
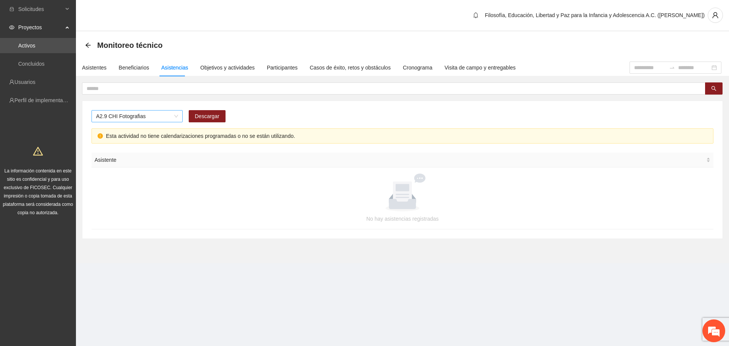
click at [152, 121] on span "A2.9 CHI Fotografias" at bounding box center [137, 115] width 82 height 11
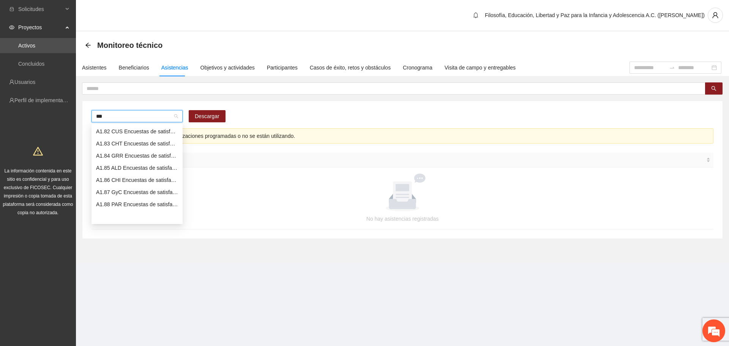
scroll to position [6, 0]
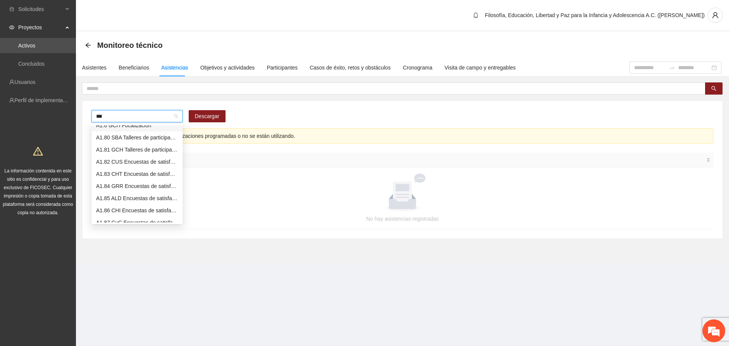
type input "****"
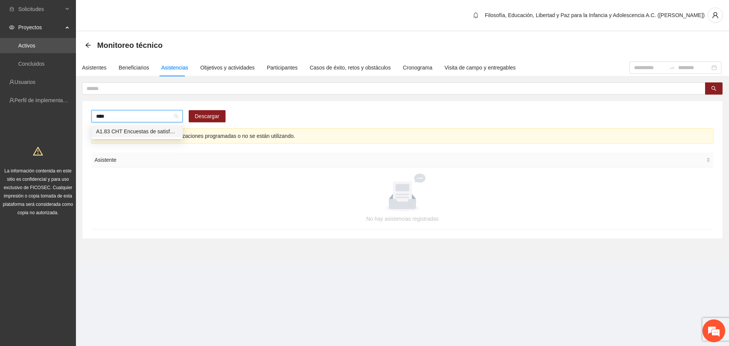
click at [152, 129] on div "A1.83 CHT Encuestas de satisfacción a participantes" at bounding box center [137, 131] width 82 height 8
click at [171, 115] on span "A1.83 CHT Encuestas de satisfacción a participantes" at bounding box center [137, 115] width 82 height 11
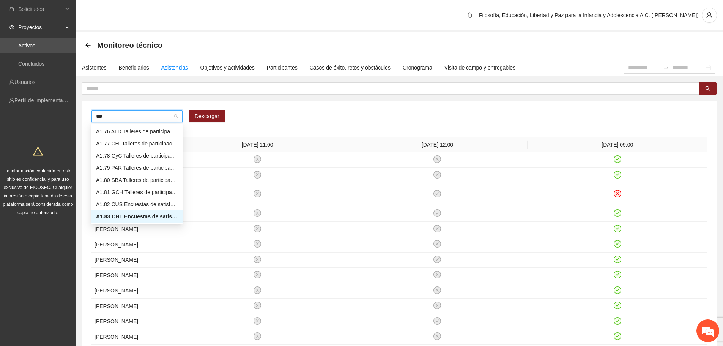
scroll to position [36, 0]
type input "****"
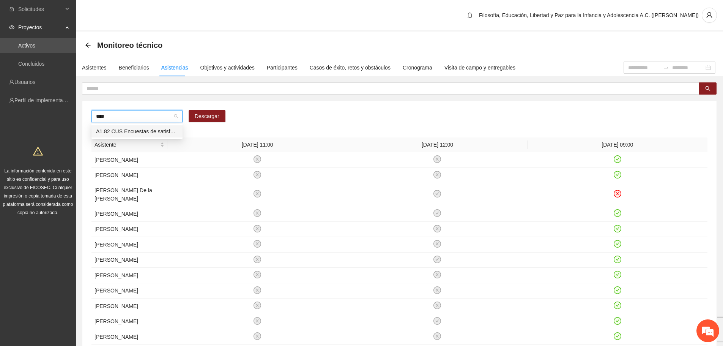
click at [165, 126] on div "A1.82 CUS Encuestas de satisfacción a participantes" at bounding box center [136, 131] width 91 height 12
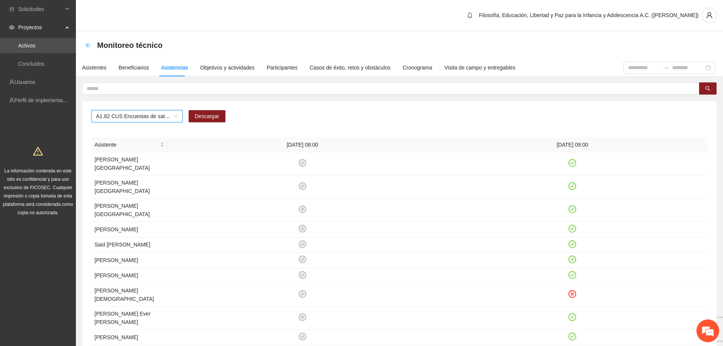
click at [90, 44] on icon "arrow-left" at bounding box center [88, 45] width 6 height 6
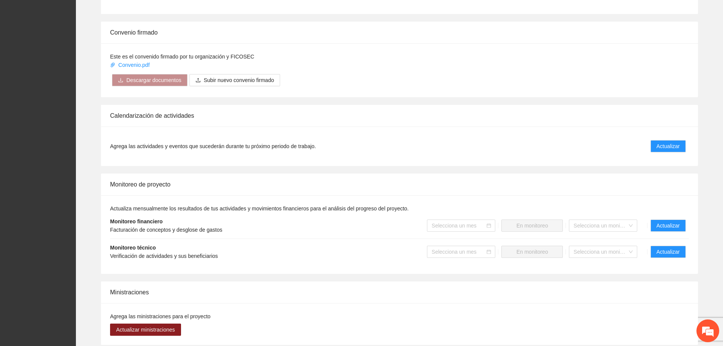
scroll to position [456, 0]
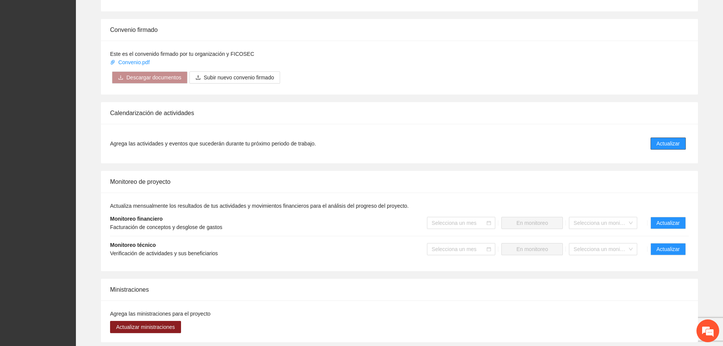
click at [671, 140] on span "Actualizar" at bounding box center [668, 143] width 23 height 8
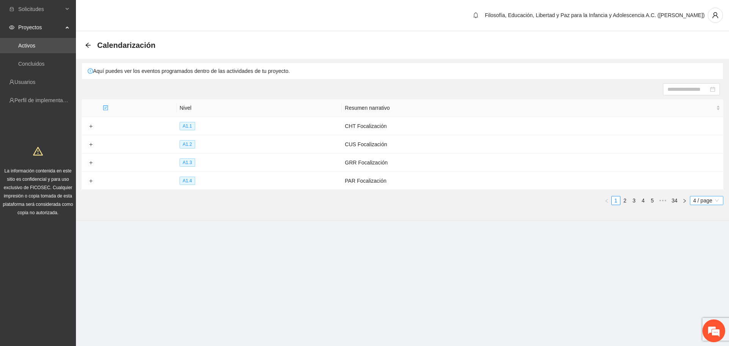
click at [699, 200] on span "4 / page" at bounding box center [706, 200] width 27 height 8
click at [705, 226] on div "10 / page" at bounding box center [706, 226] width 25 height 8
click at [651, 197] on link "5" at bounding box center [652, 200] width 8 height 8
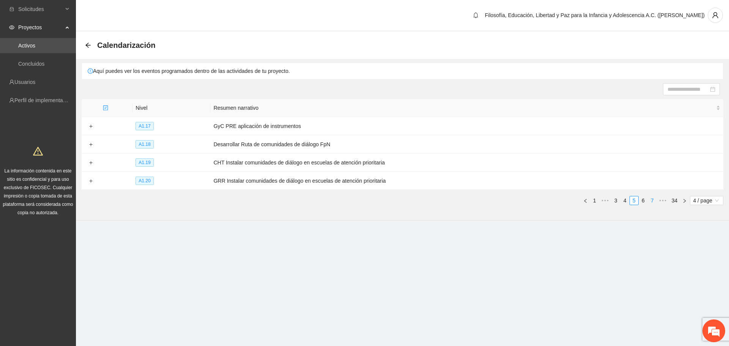
click at [652, 198] on link "7" at bounding box center [652, 200] width 8 height 8
click at [652, 198] on link "9" at bounding box center [652, 200] width 8 height 8
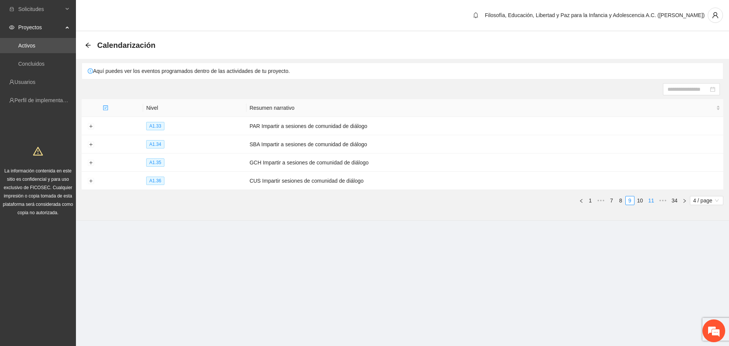
click at [652, 198] on link "11" at bounding box center [651, 200] width 11 height 8
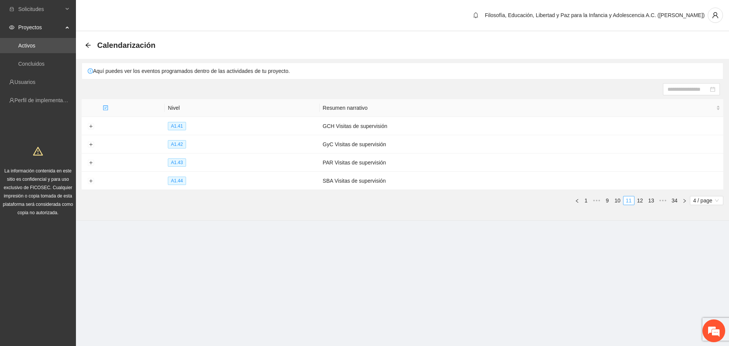
click at [652, 198] on link "13" at bounding box center [651, 200] width 11 height 8
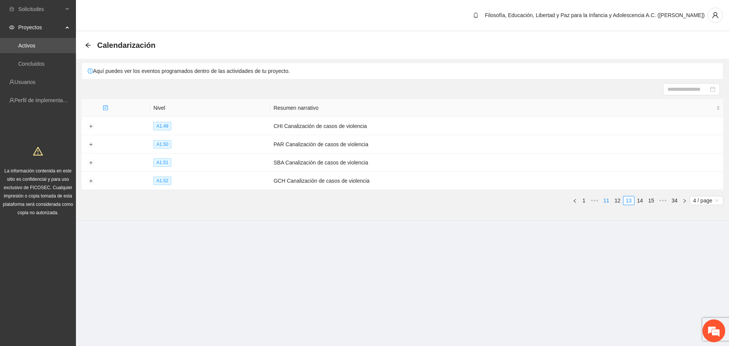
click at [652, 198] on link "15" at bounding box center [651, 200] width 11 height 8
click at [652, 198] on link "17" at bounding box center [651, 200] width 11 height 8
click at [652, 198] on link "19" at bounding box center [651, 200] width 11 height 8
click at [652, 198] on link "21" at bounding box center [651, 200] width 11 height 8
click at [163, 144] on span "A1.82" at bounding box center [157, 144] width 18 height 8
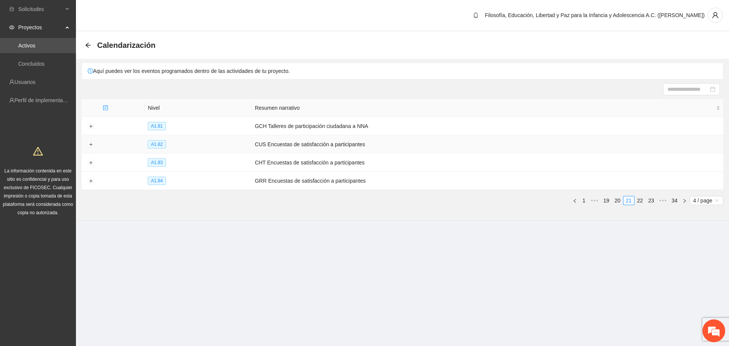
click at [90, 140] on td at bounding box center [91, 144] width 18 height 18
click at [91, 143] on button "Expand row" at bounding box center [91, 145] width 6 height 6
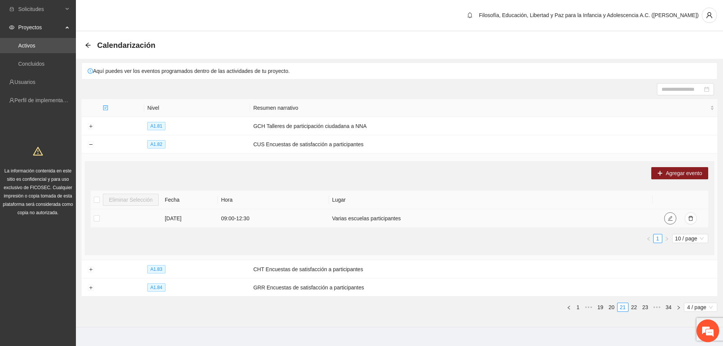
click at [669, 219] on icon "edit" at bounding box center [670, 218] width 5 height 5
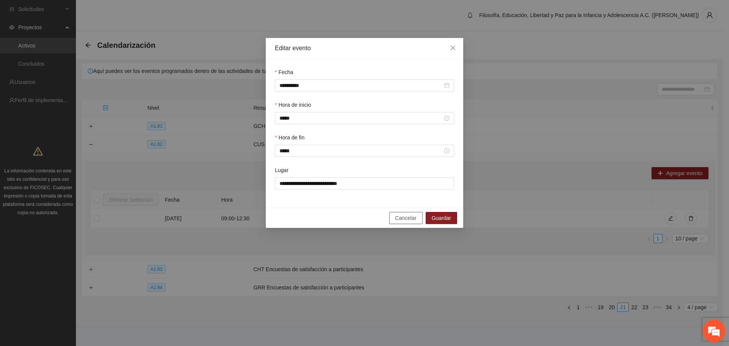
click at [405, 219] on span "Cancelar" at bounding box center [405, 218] width 21 height 8
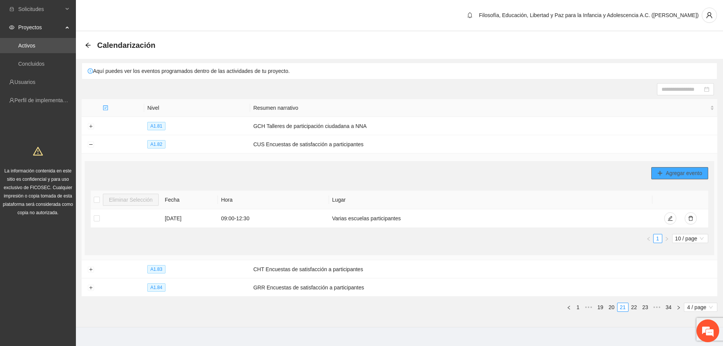
click at [682, 173] on span "Agregar evento" at bounding box center [684, 173] width 36 height 8
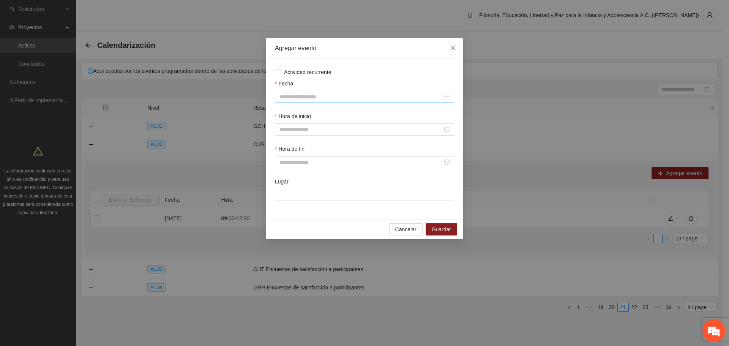
click at [300, 95] on input "Fecha" at bounding box center [360, 97] width 163 height 8
click at [290, 112] on span "button" at bounding box center [291, 113] width 4 height 4
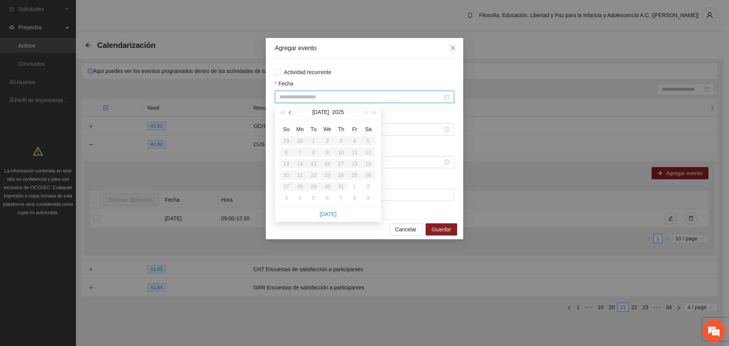
click at [290, 112] on span "button" at bounding box center [291, 113] width 4 height 4
click at [341, 140] on table "Su Mo Tu We Th Fr Sa 30 31 1 2 3 4 5 6 7 8 9 10 11 12 13 14 15 16 17 18 19 20 2…" at bounding box center [327, 163] width 96 height 80
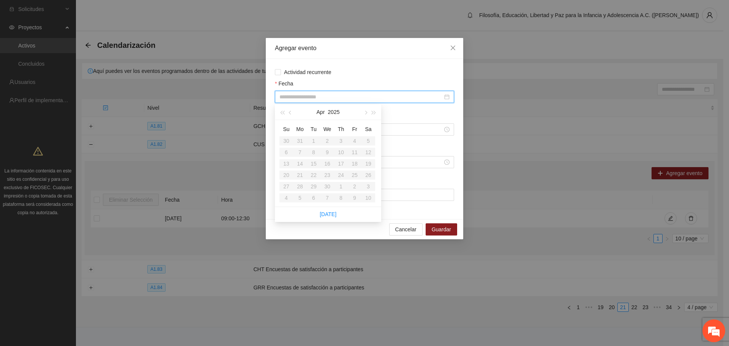
click at [341, 140] on table "Su Mo Tu We Th Fr Sa 30 31 1 2 3 4 5 6 7 8 9 10 11 12 13 14 15 16 17 18 19 20 2…" at bounding box center [327, 163] width 96 height 80
click at [348, 74] on label "Actividad recurrente" at bounding box center [364, 72] width 179 height 8
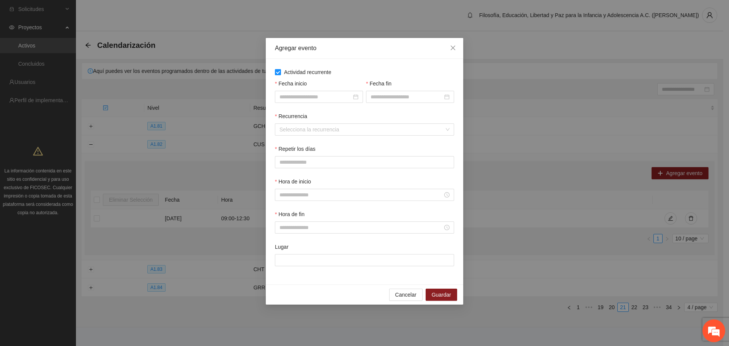
click at [323, 74] on span "Actividad recurrente" at bounding box center [308, 72] width 54 height 8
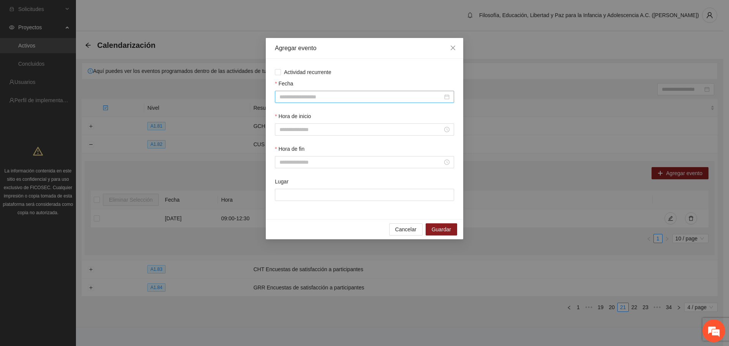
click at [301, 95] on input "Fecha" at bounding box center [360, 97] width 163 height 8
click at [289, 114] on button "button" at bounding box center [290, 111] width 8 height 15
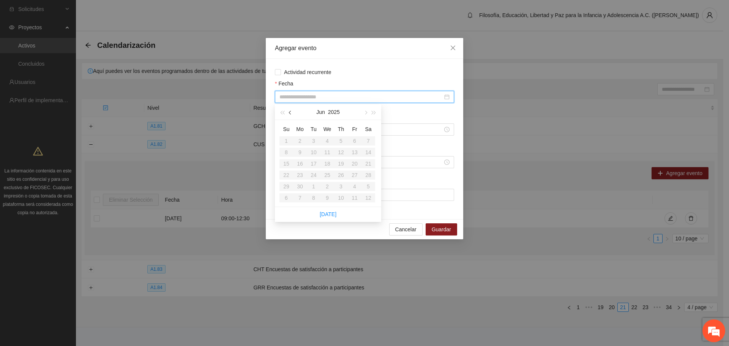
click at [289, 114] on button "button" at bounding box center [290, 111] width 8 height 15
click at [338, 143] on table "Su Mo Tu We Th Fr Sa 30 31 1 2 3 4 5 6 7 8 9 10 11 12 13 14 15 16 17 18 19 20 2…" at bounding box center [327, 163] width 96 height 80
click at [338, 142] on table "Su Mo Tu We Th Fr Sa 30 31 1 2 3 4 5 6 7 8 9 10 11 12 13 14 15 16 17 18 19 20 2…" at bounding box center [327, 163] width 96 height 80
click at [407, 115] on div "Hora de inicio" at bounding box center [364, 117] width 179 height 11
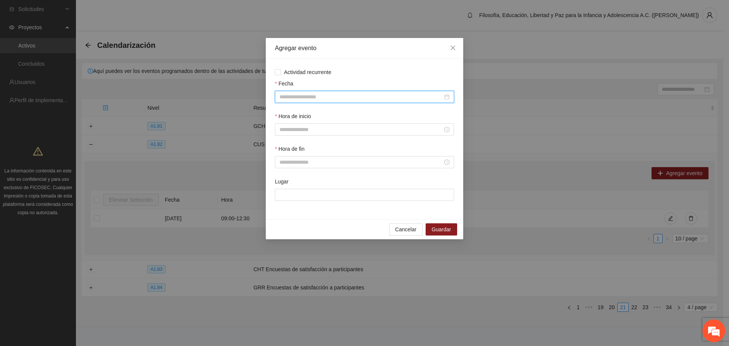
click at [331, 95] on input "Fecha" at bounding box center [360, 97] width 163 height 8
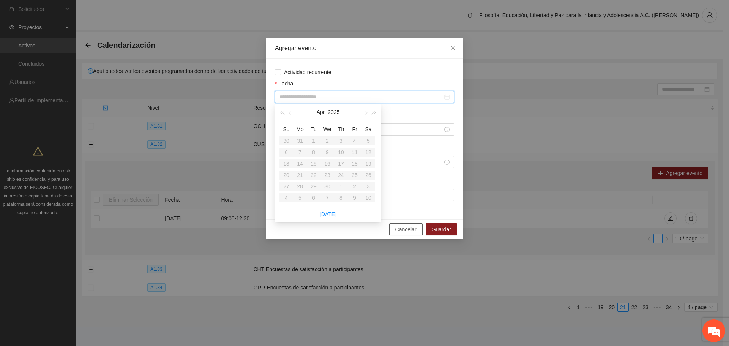
click at [413, 229] on span "Cancelar" at bounding box center [405, 229] width 21 height 8
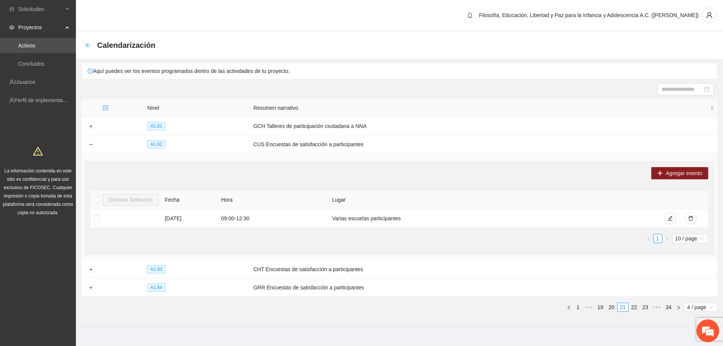
click at [86, 44] on icon "arrow-left" at bounding box center [88, 45] width 6 height 6
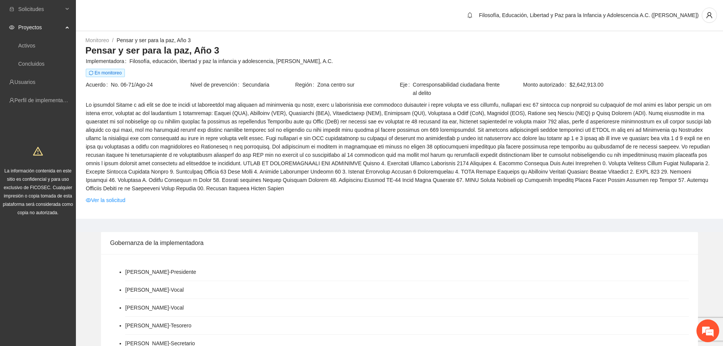
click at [86, 34] on div "Monitoreo / Pensar y ser para la paz, Año 3 / Pensar y ser para la paz, Año 3 I…" at bounding box center [399, 125] width 647 height 187
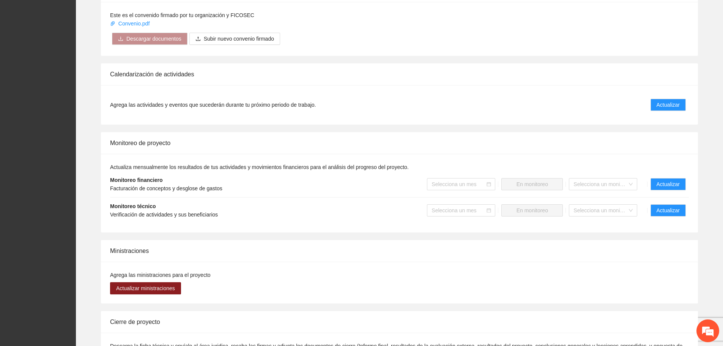
scroll to position [532, 0]
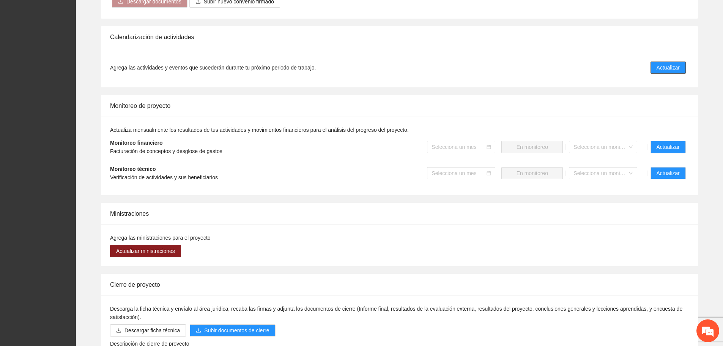
click at [669, 68] on span "Actualizar" at bounding box center [668, 67] width 23 height 8
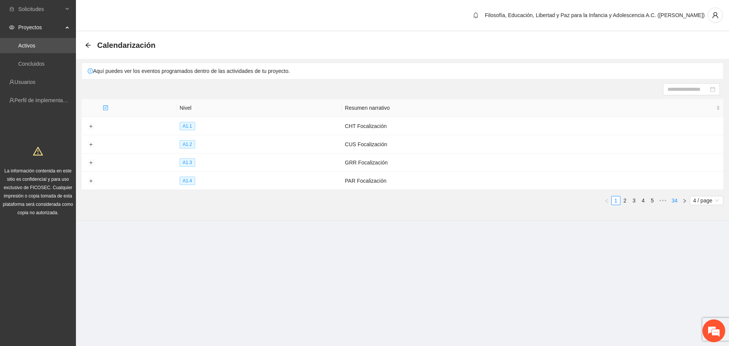
click at [676, 200] on link "34" at bounding box center [674, 200] width 11 height 8
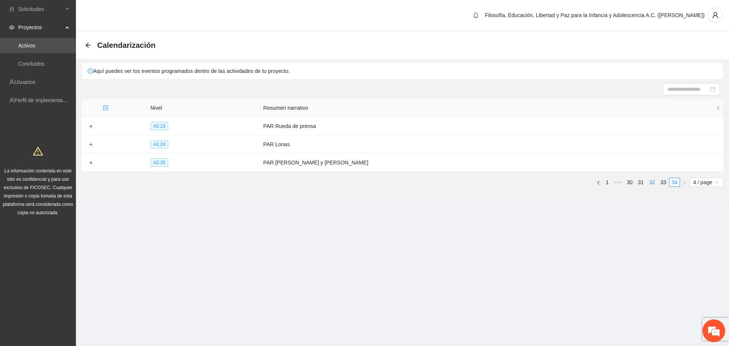
click at [656, 182] on link "32" at bounding box center [652, 182] width 11 height 8
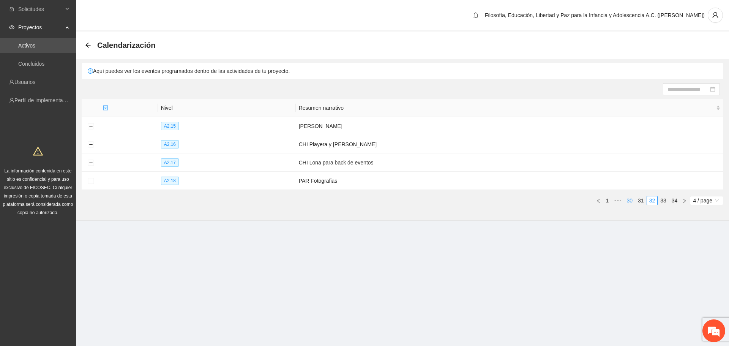
click at [633, 199] on link "30" at bounding box center [630, 200] width 11 height 8
click at [605, 199] on link "28" at bounding box center [606, 200] width 11 height 8
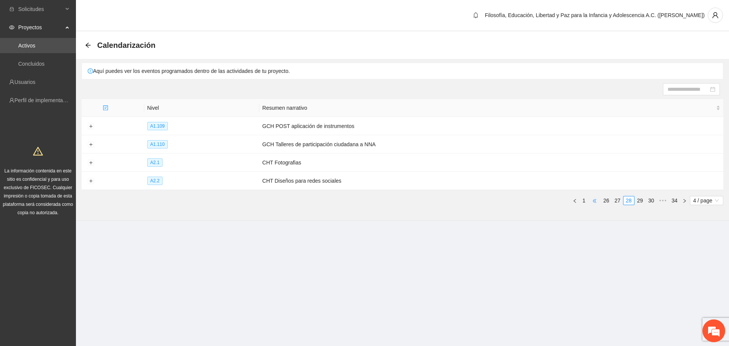
click at [597, 199] on span "•••" at bounding box center [594, 200] width 12 height 9
click at [598, 199] on span "•••" at bounding box center [594, 200] width 12 height 9
click at [650, 200] on link "10" at bounding box center [651, 200] width 11 height 8
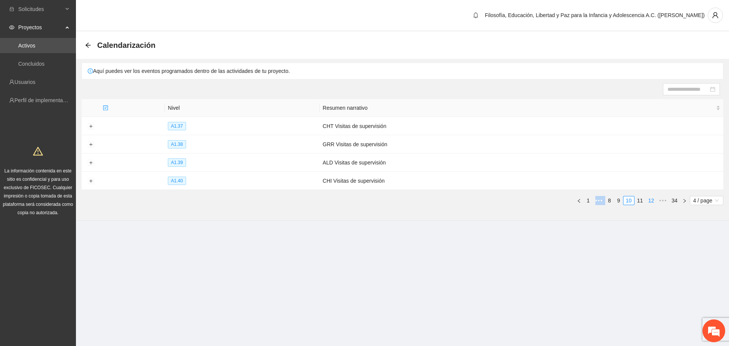
click at [650, 200] on link "12" at bounding box center [651, 200] width 11 height 8
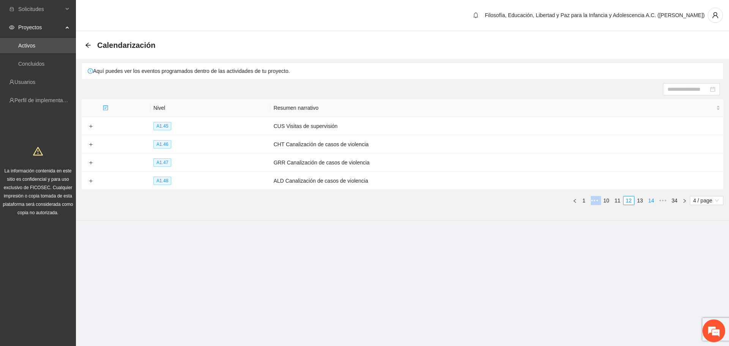
click at [650, 200] on link "14" at bounding box center [651, 200] width 11 height 8
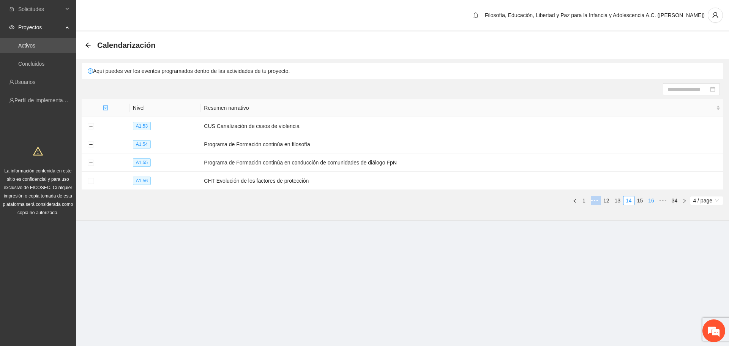
click at [651, 200] on link "16" at bounding box center [651, 200] width 11 height 8
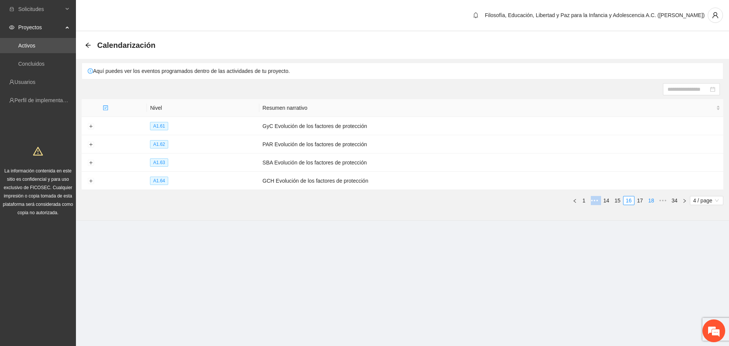
click at [651, 200] on link "18" at bounding box center [651, 200] width 11 height 8
click at [651, 200] on link "20" at bounding box center [651, 200] width 11 height 8
click at [651, 200] on link "22" at bounding box center [651, 200] width 11 height 8
click at [615, 202] on link "21" at bounding box center [617, 200] width 11 height 8
click at [320, 164] on td "CHT Encuestas de satisfacción a participantes" at bounding box center [488, 162] width 472 height 18
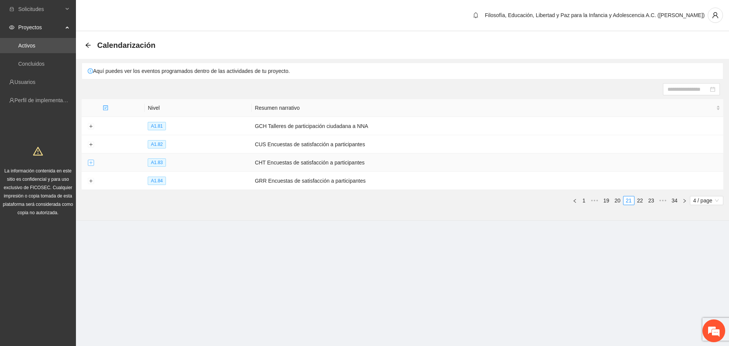
click at [91, 162] on button "Expand row" at bounding box center [91, 163] width 6 height 6
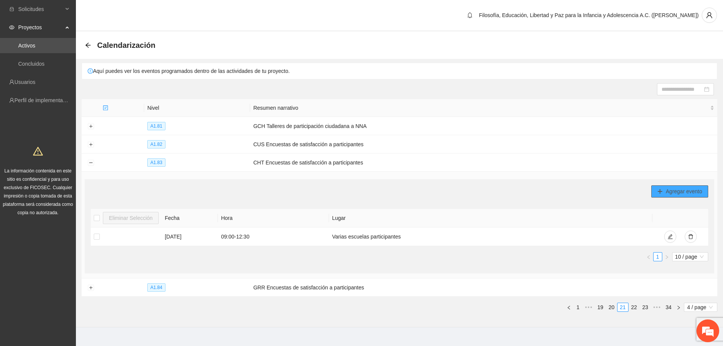
click at [675, 191] on span "Agregar evento" at bounding box center [684, 191] width 36 height 8
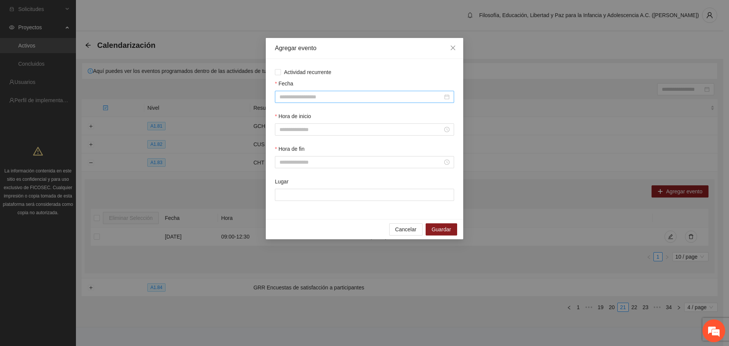
click at [320, 97] on input "Fecha" at bounding box center [360, 97] width 163 height 8
click at [291, 115] on button "button" at bounding box center [290, 111] width 8 height 15
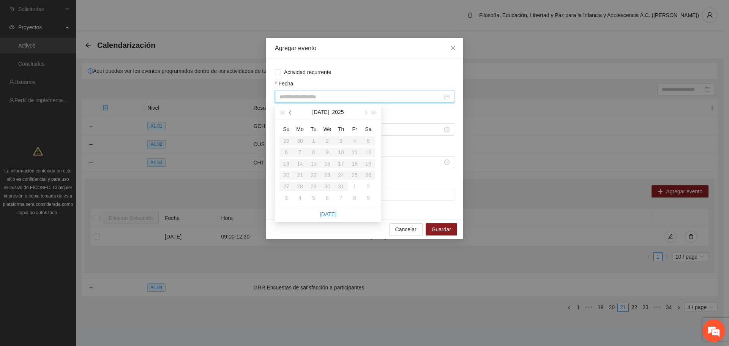
click at [291, 115] on button "button" at bounding box center [290, 111] width 8 height 15
click at [365, 113] on span "button" at bounding box center [365, 113] width 4 height 4
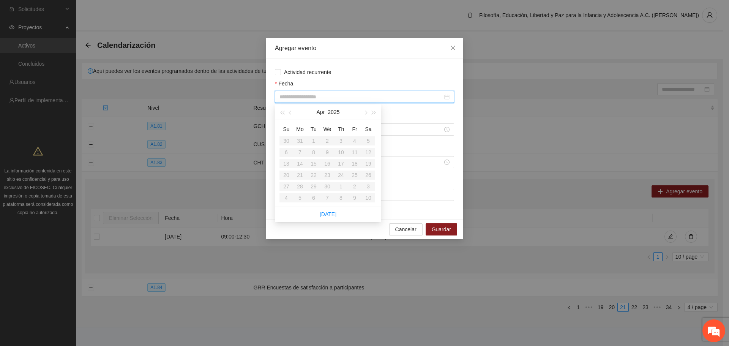
click at [330, 154] on table "Su Mo Tu We Th Fr Sa 30 31 1 2 3 4 5 6 7 8 9 10 11 12 13 14 15 16 17 18 19 20 2…" at bounding box center [327, 163] width 96 height 80
click at [410, 235] on div "Cancelar Guardar" at bounding box center [364, 229] width 197 height 20
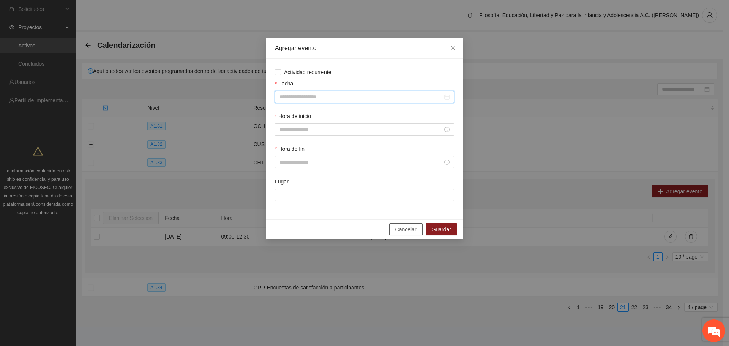
click at [409, 232] on span "Cancelar" at bounding box center [405, 229] width 21 height 8
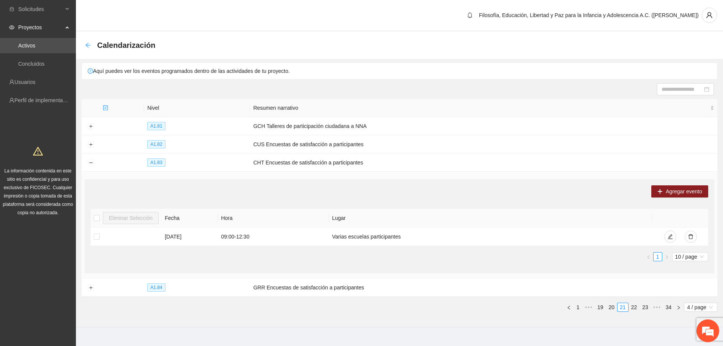
click at [87, 43] on icon "arrow-left" at bounding box center [88, 45] width 6 height 6
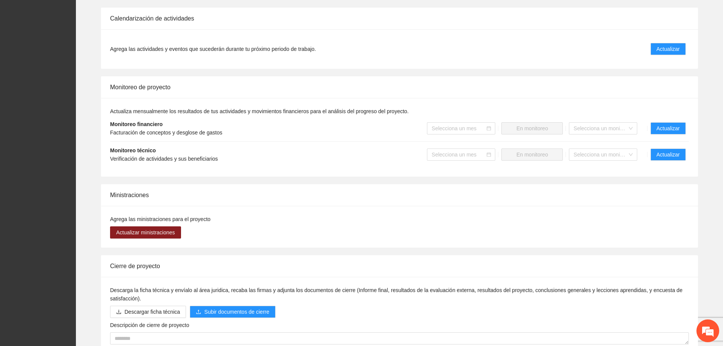
scroll to position [602, 0]
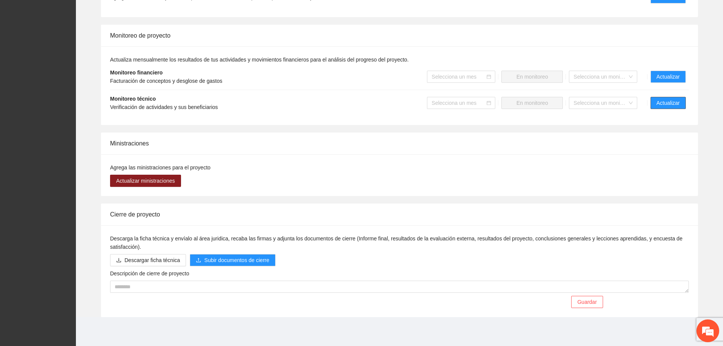
click at [669, 104] on span "Actualizar" at bounding box center [668, 103] width 23 height 8
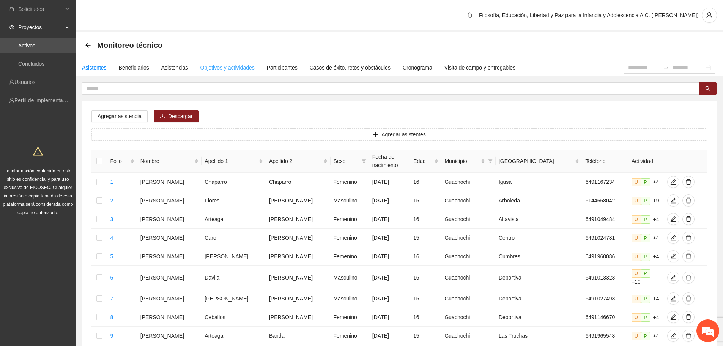
click at [237, 73] on div "Objetivos y actividades" at bounding box center [227, 67] width 54 height 17
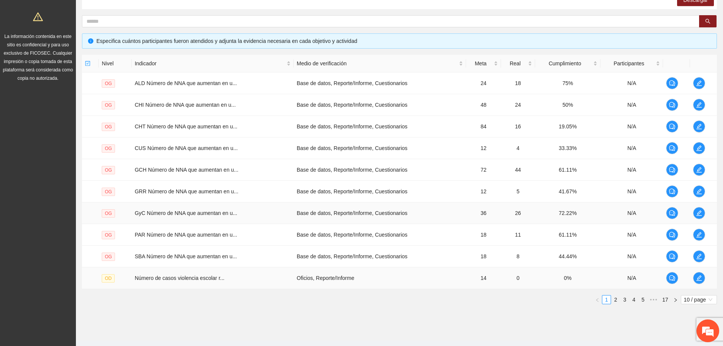
scroll to position [150, 0]
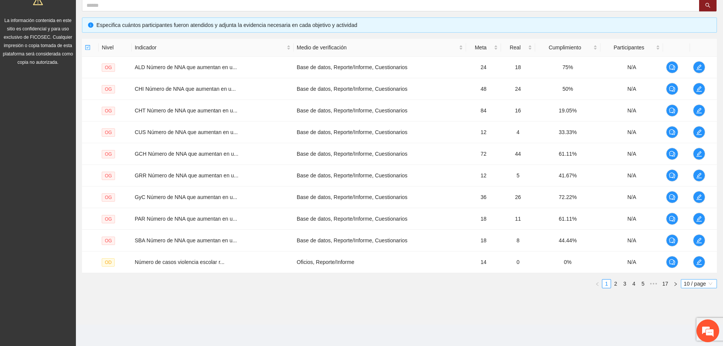
click at [693, 282] on span "10 / page" at bounding box center [699, 283] width 30 height 8
click at [688, 331] on div "100 / page" at bounding box center [699, 334] width 27 height 8
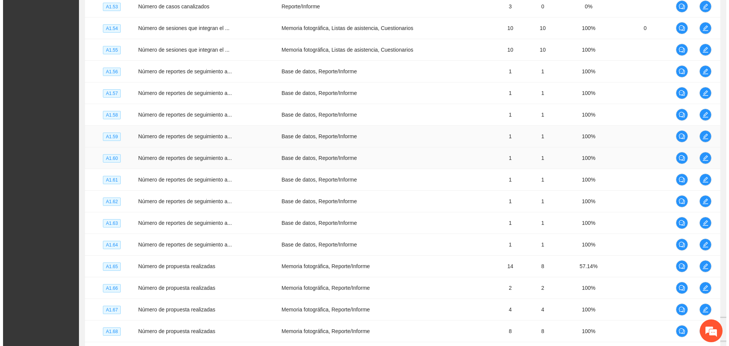
scroll to position [2049, 0]
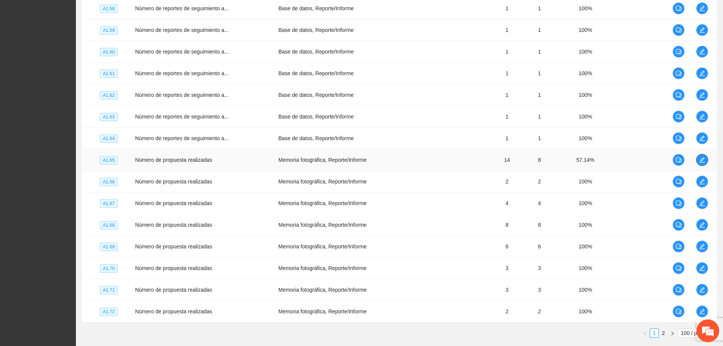
click at [703, 158] on icon "edit" at bounding box center [702, 159] width 5 height 5
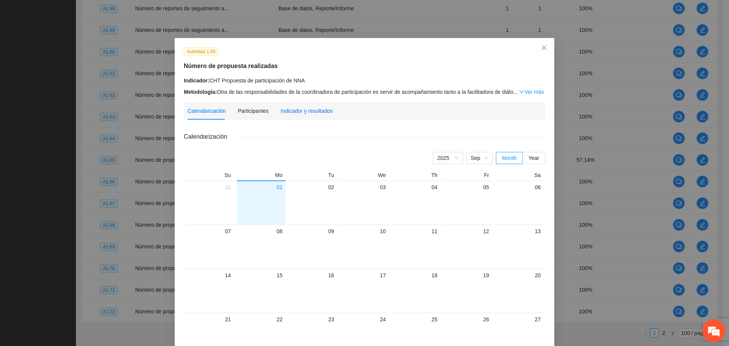
click at [302, 111] on div "Indicador y resultados" at bounding box center [307, 111] width 52 height 8
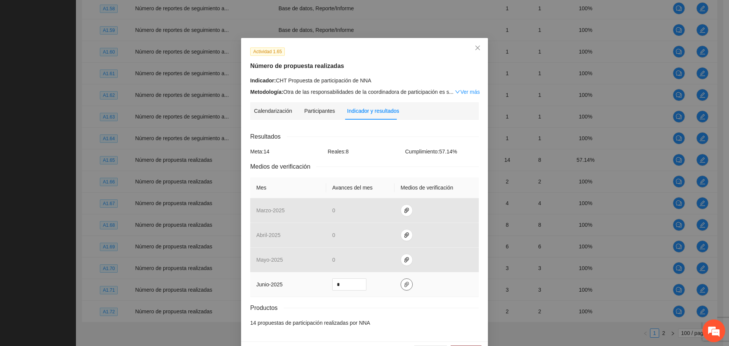
click at [404, 283] on icon "paper-clip" at bounding box center [407, 284] width 6 height 6
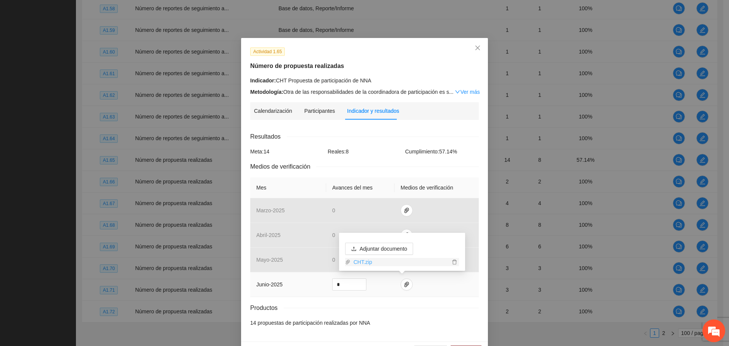
click at [363, 262] on link "CHT.zip" at bounding box center [399, 262] width 99 height 8
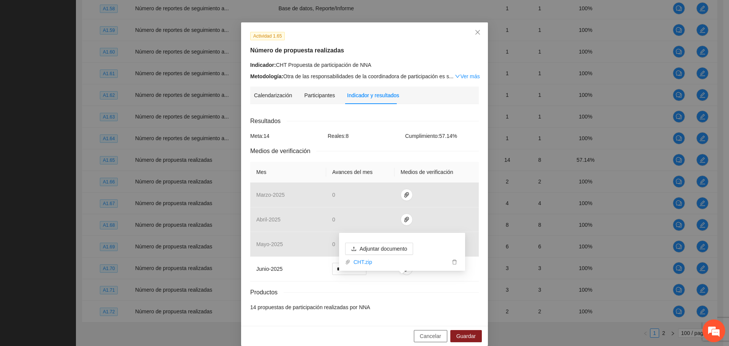
scroll to position [24, 0]
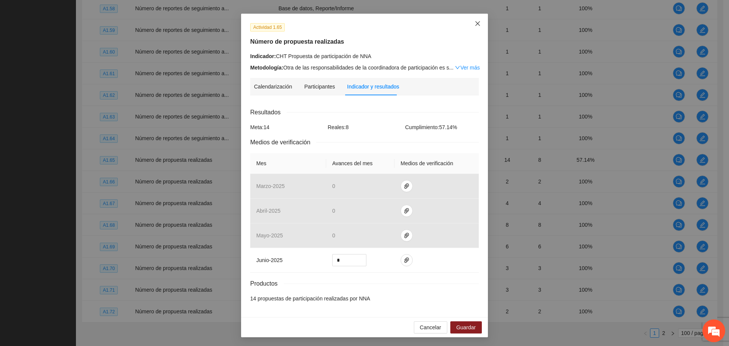
click at [477, 23] on icon "close" at bounding box center [478, 24] width 6 height 6
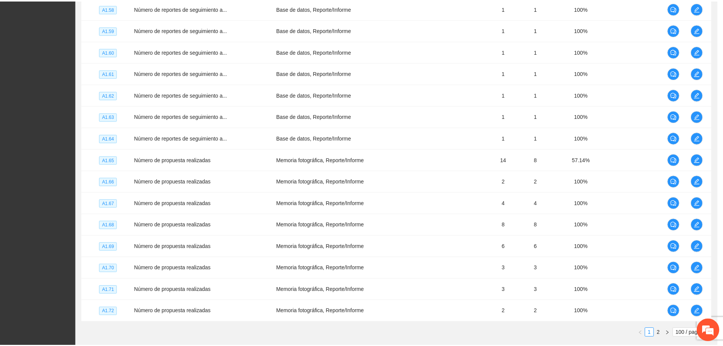
scroll to position [0, 0]
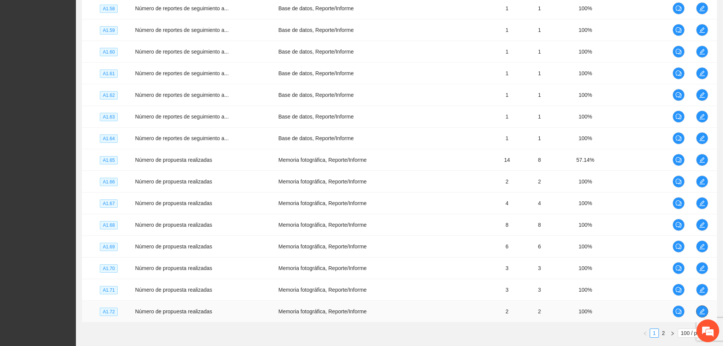
click at [704, 312] on icon "edit" at bounding box center [702, 311] width 6 height 6
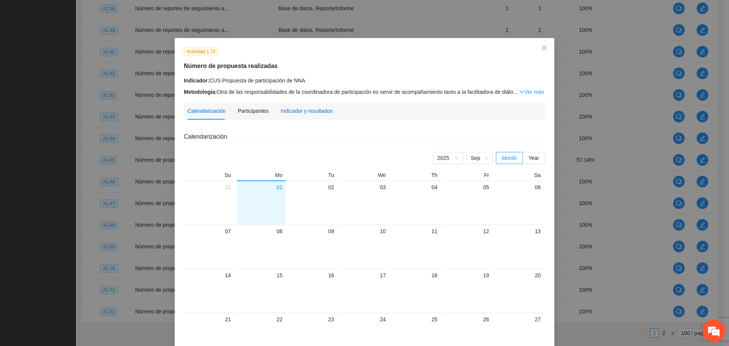
click at [313, 108] on div "Indicador y resultados" at bounding box center [307, 111] width 52 height 8
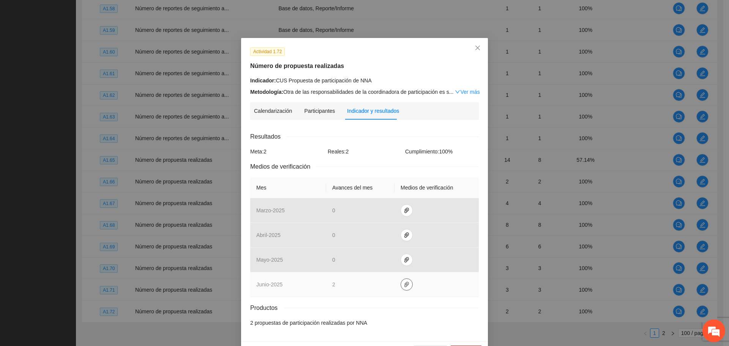
click at [404, 286] on icon "paper-clip" at bounding box center [406, 284] width 5 height 5
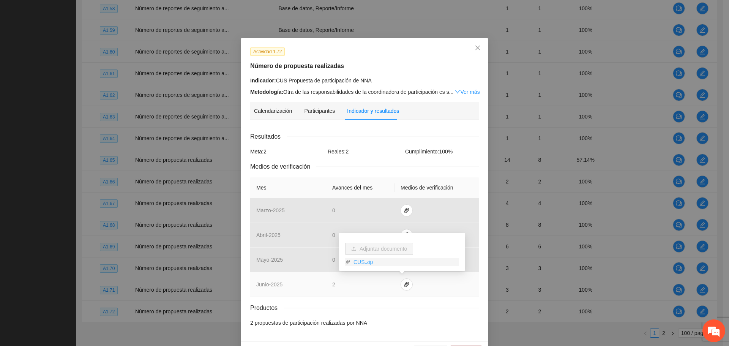
click at [370, 260] on link "CUS.zip" at bounding box center [404, 262] width 109 height 8
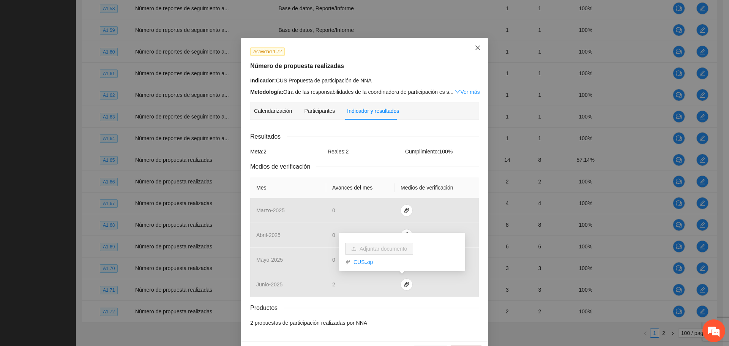
click at [476, 48] on icon "close" at bounding box center [478, 48] width 6 height 6
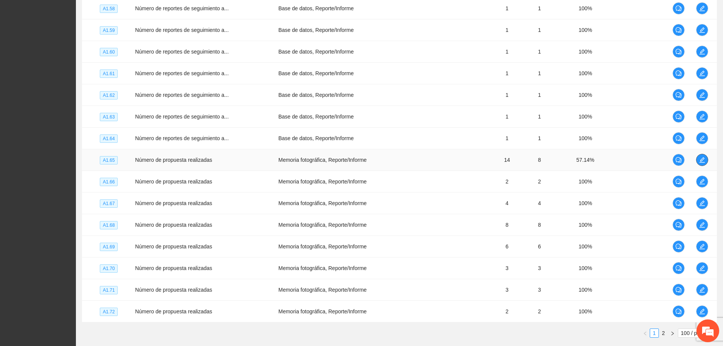
click at [704, 161] on icon "edit" at bounding box center [702, 160] width 6 height 6
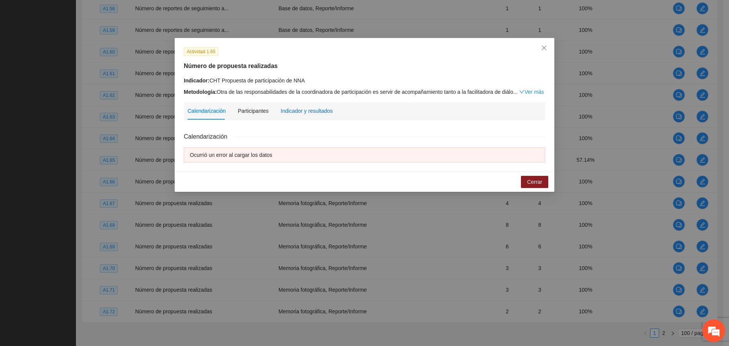
click at [301, 110] on div "Indicador y resultados" at bounding box center [307, 111] width 52 height 8
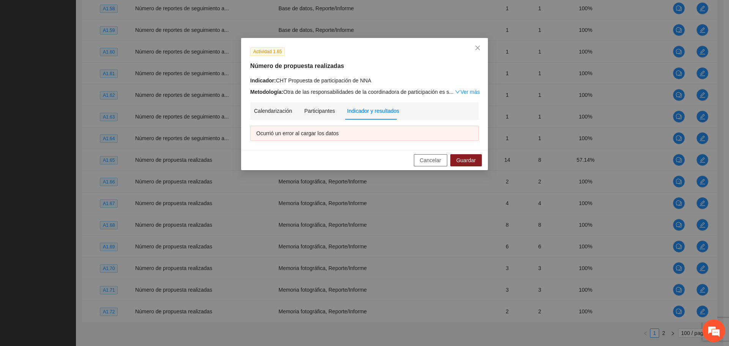
click at [432, 163] on span "Cancelar" at bounding box center [430, 160] width 21 height 8
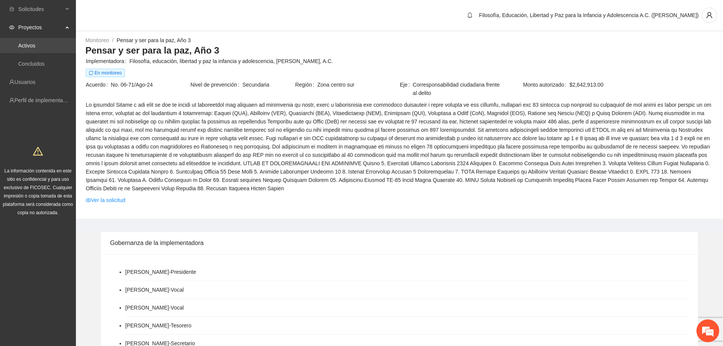
click at [35, 43] on link "Activos" at bounding box center [26, 46] width 17 height 6
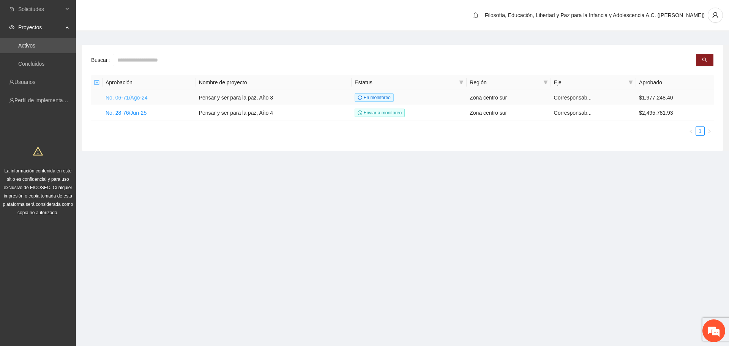
click at [118, 99] on link "No. 06-71/Ago-24" at bounding box center [127, 98] width 42 height 6
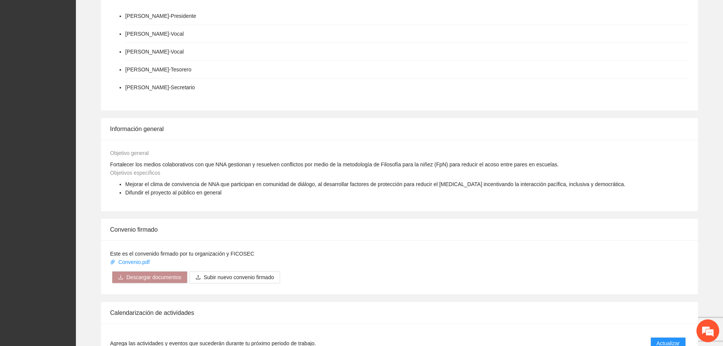
scroll to position [380, 0]
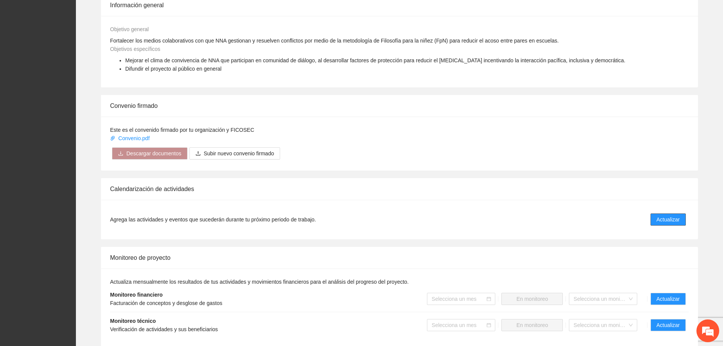
click at [669, 221] on span "Actualizar" at bounding box center [668, 219] width 23 height 8
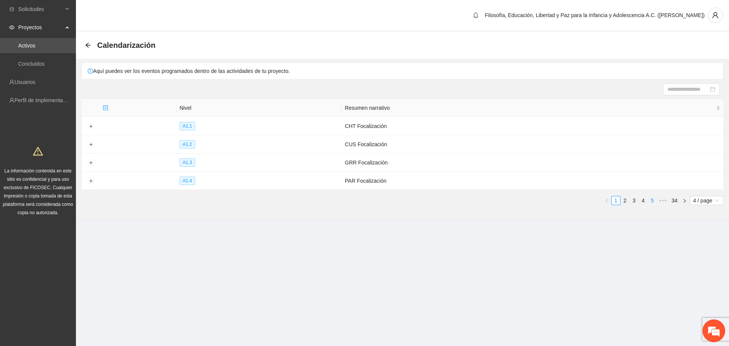
click at [652, 202] on link "5" at bounding box center [652, 200] width 8 height 8
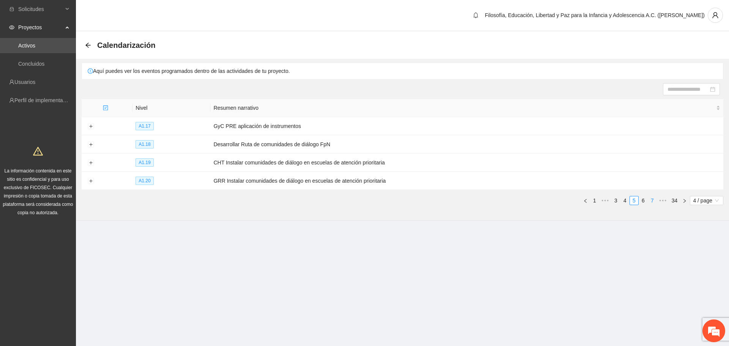
click at [652, 202] on link "7" at bounding box center [652, 200] width 8 height 8
click at [661, 199] on span "•••" at bounding box center [663, 200] width 12 height 9
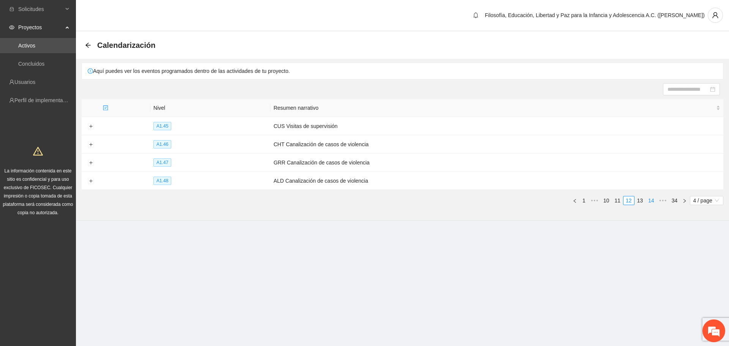
click at [653, 197] on link "14" at bounding box center [651, 200] width 11 height 8
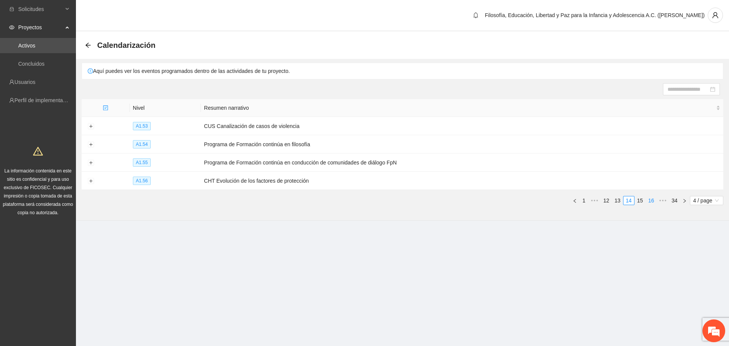
click at [653, 197] on link "16" at bounding box center [651, 200] width 11 height 8
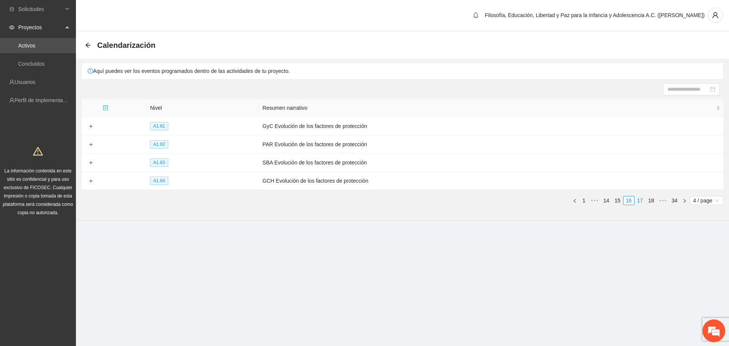
click at [644, 196] on link "17" at bounding box center [640, 200] width 11 height 8
click at [328, 126] on td "CHT Propuesta de participación de NNA" at bounding box center [496, 126] width 453 height 18
click at [162, 126] on span "A1.65" at bounding box center [162, 126] width 18 height 8
click at [90, 127] on button "Expand row" at bounding box center [91, 126] width 6 height 6
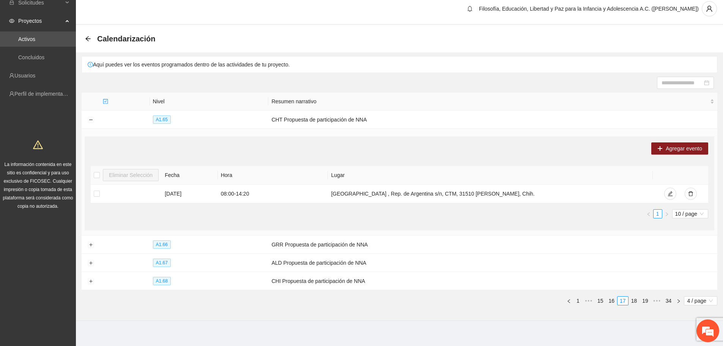
scroll to position [10, 0]
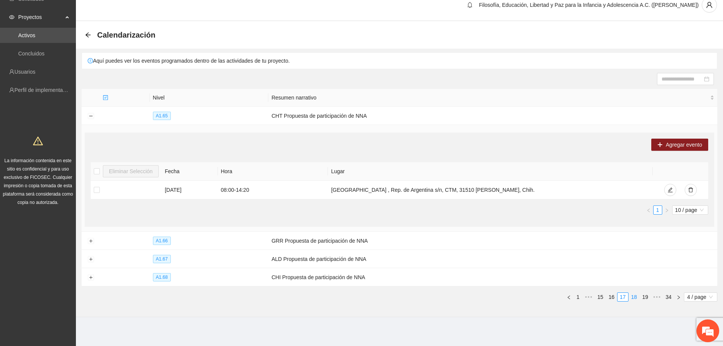
click at [637, 295] on link "18" at bounding box center [634, 297] width 11 height 8
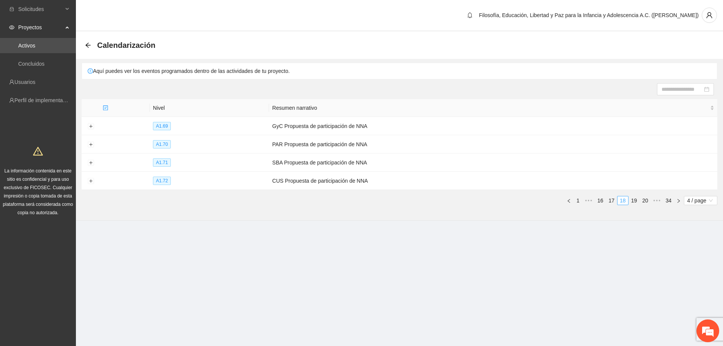
scroll to position [0, 0]
click at [90, 180] on button "Expand row" at bounding box center [91, 181] width 6 height 6
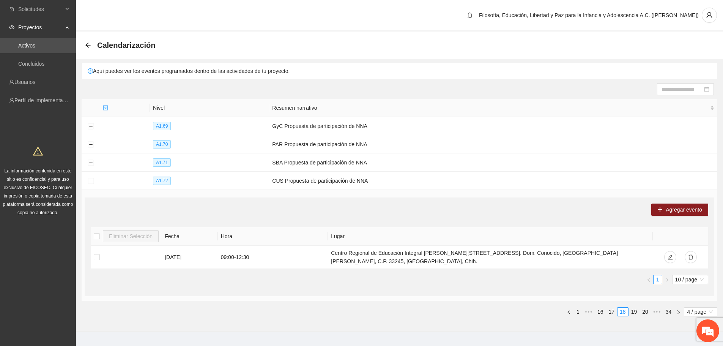
click at [637, 308] on link "19" at bounding box center [634, 312] width 11 height 8
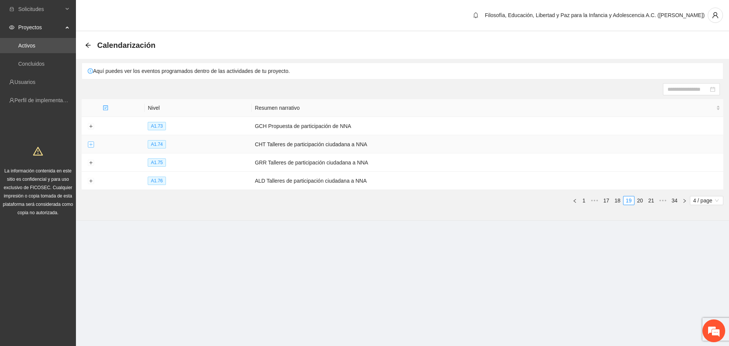
click at [92, 146] on button "Expand row" at bounding box center [91, 145] width 6 height 6
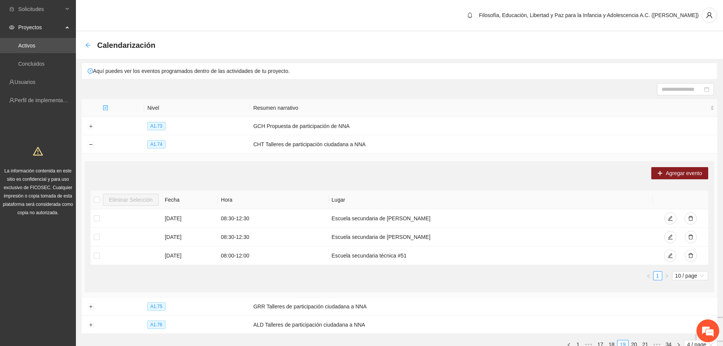
click at [87, 46] on icon "arrow-left" at bounding box center [87, 45] width 5 height 5
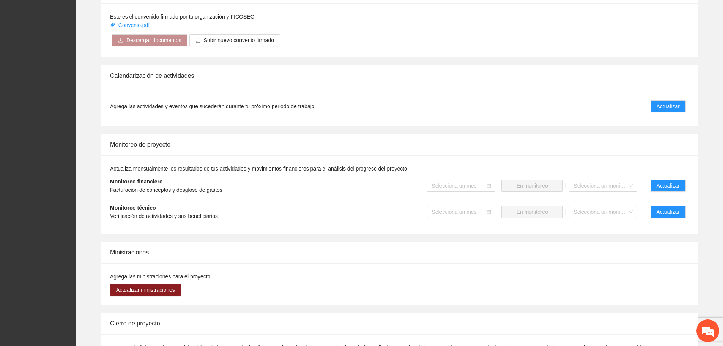
scroll to position [494, 0]
click at [670, 214] on span "Actualizar" at bounding box center [668, 211] width 23 height 8
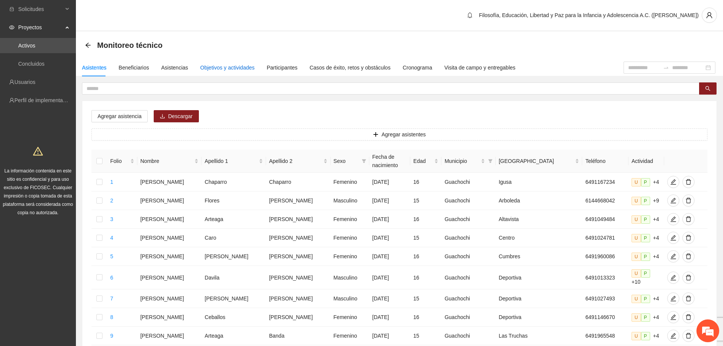
click at [229, 66] on div "Objetivos y actividades" at bounding box center [227, 67] width 54 height 8
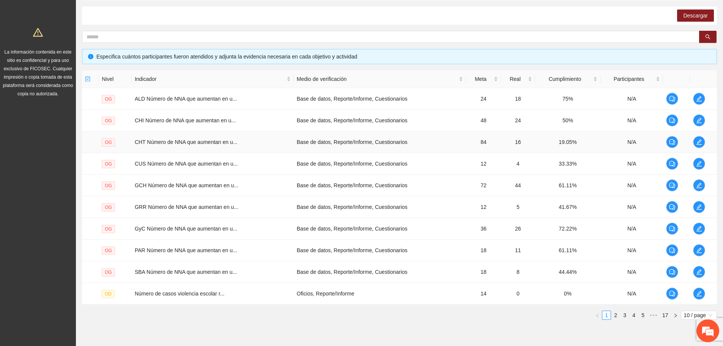
scroll to position [150, 0]
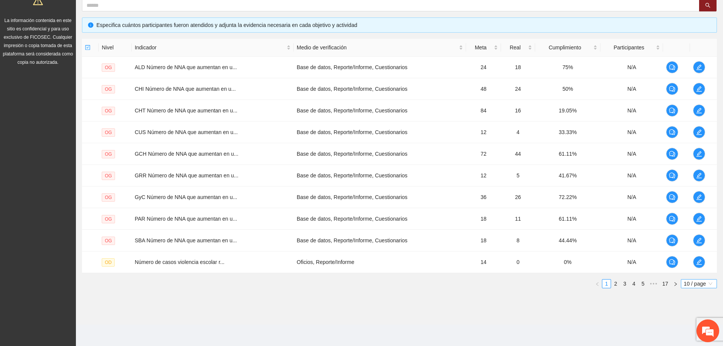
click at [684, 283] on span "10 / page" at bounding box center [699, 283] width 30 height 8
click at [686, 336] on div "100 / page" at bounding box center [699, 334] width 27 height 8
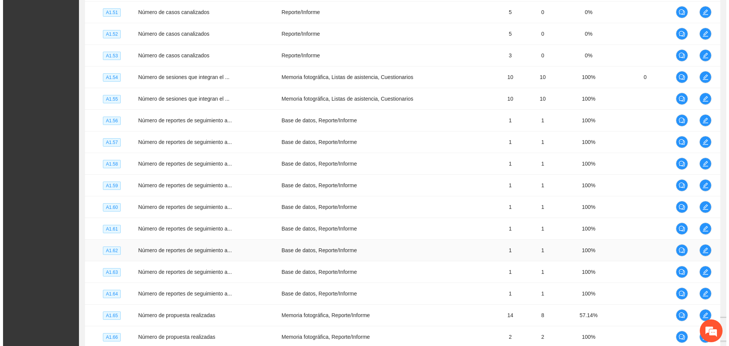
scroll to position [1897, 0]
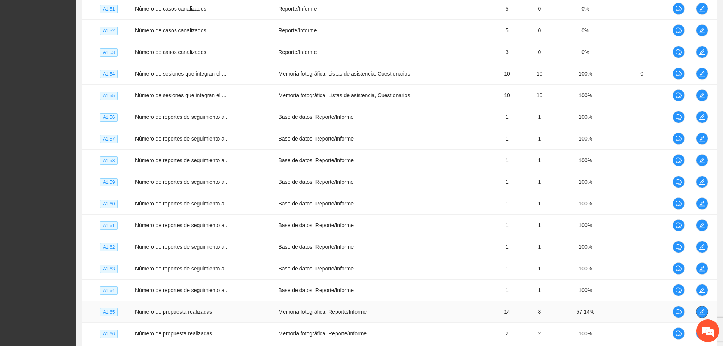
click at [701, 314] on icon "edit" at bounding box center [702, 312] width 6 height 6
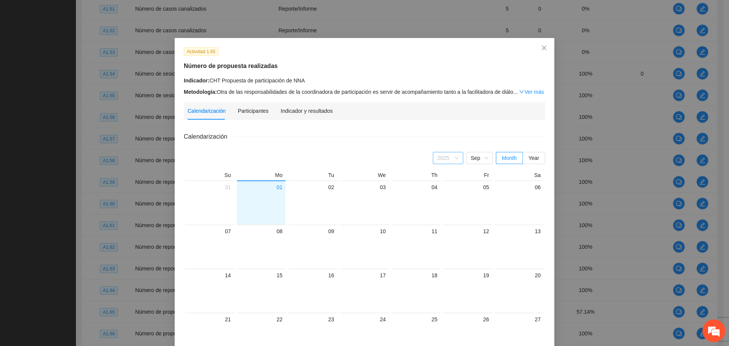
click at [458, 159] on div "2025" at bounding box center [448, 158] width 30 height 12
click at [457, 159] on div "2025" at bounding box center [448, 158] width 30 height 12
click at [485, 158] on span "Sep" at bounding box center [479, 157] width 17 height 11
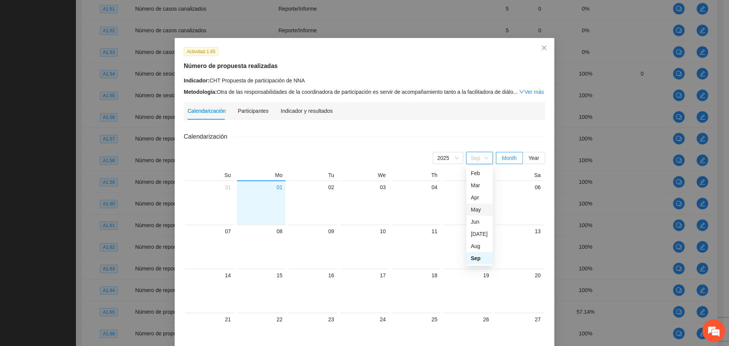
click at [471, 211] on div "May" at bounding box center [479, 209] width 17 height 8
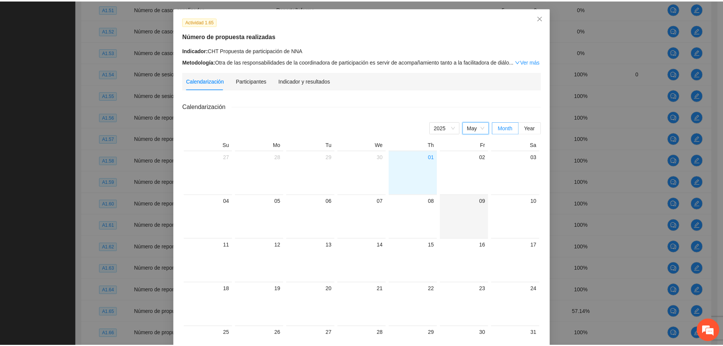
scroll to position [0, 0]
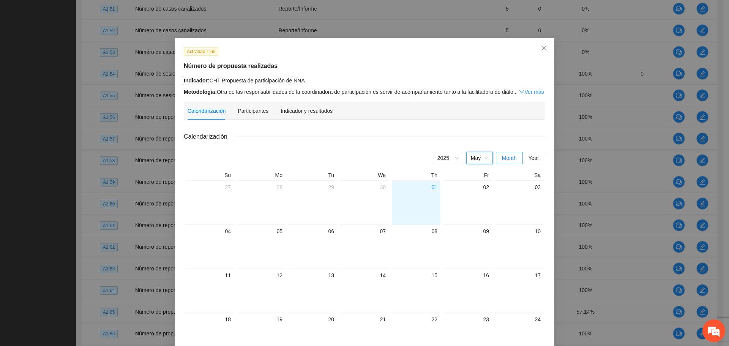
click at [482, 156] on span "May" at bounding box center [479, 157] width 17 height 11
click at [472, 219] on div "Jun" at bounding box center [479, 222] width 17 height 8
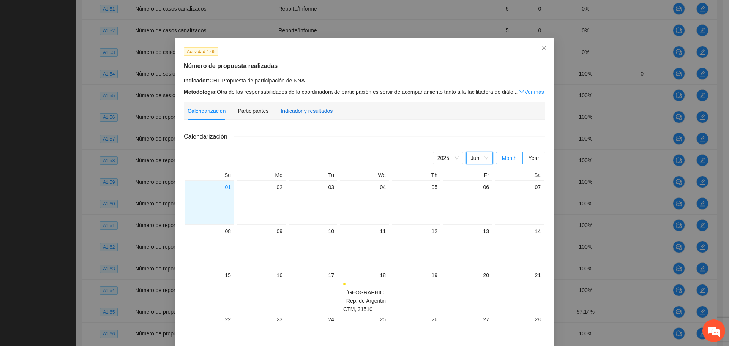
click at [319, 112] on div "Indicador y resultados" at bounding box center [307, 111] width 52 height 8
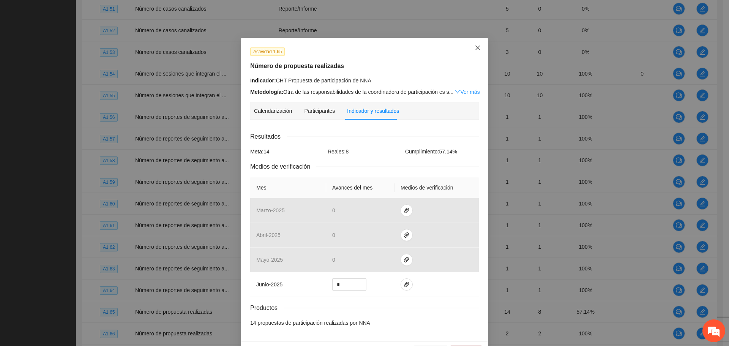
click at [471, 47] on span "Close" at bounding box center [477, 48] width 21 height 21
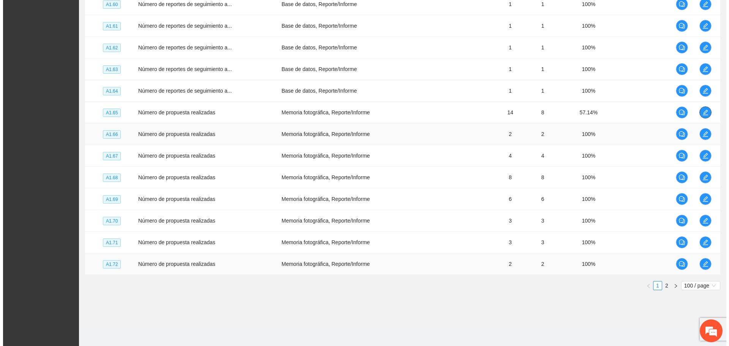
scroll to position [2098, 0]
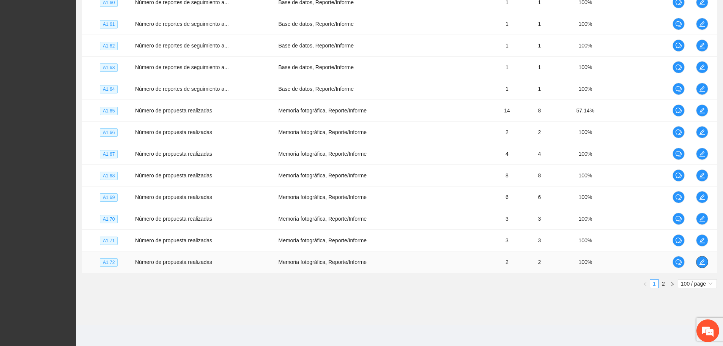
click at [701, 262] on icon "edit" at bounding box center [702, 262] width 6 height 6
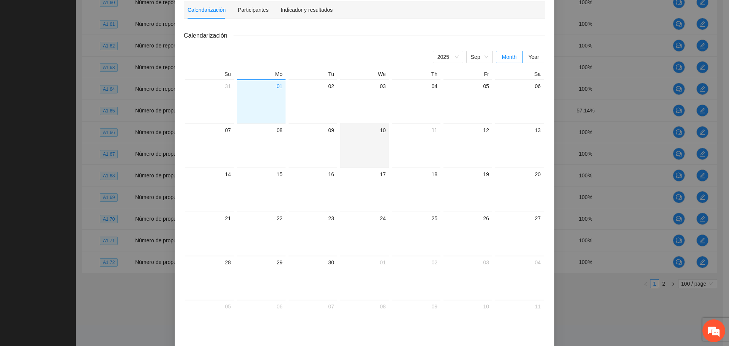
scroll to position [0, 0]
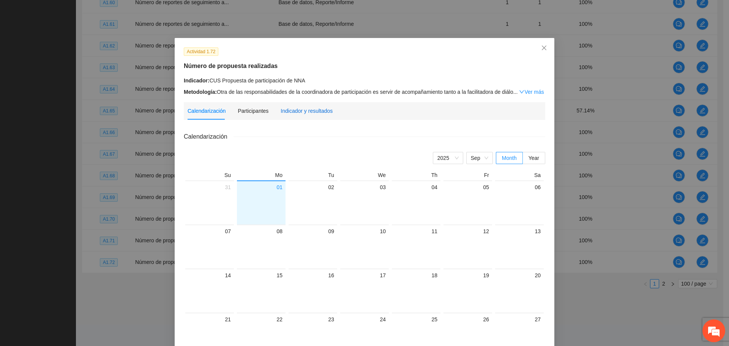
click at [288, 110] on div "Indicador y resultados" at bounding box center [307, 111] width 52 height 8
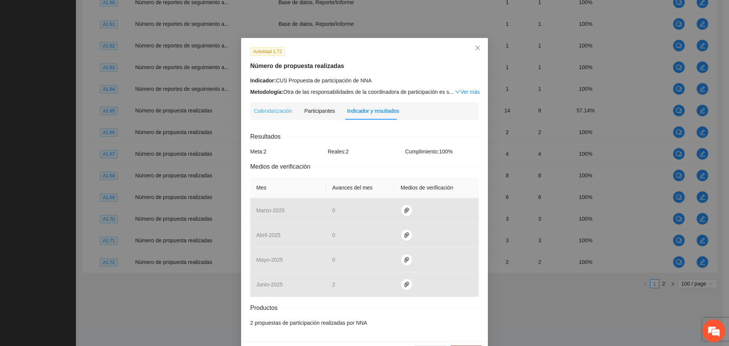
click at [266, 106] on div "Calendarización" at bounding box center [273, 110] width 38 height 17
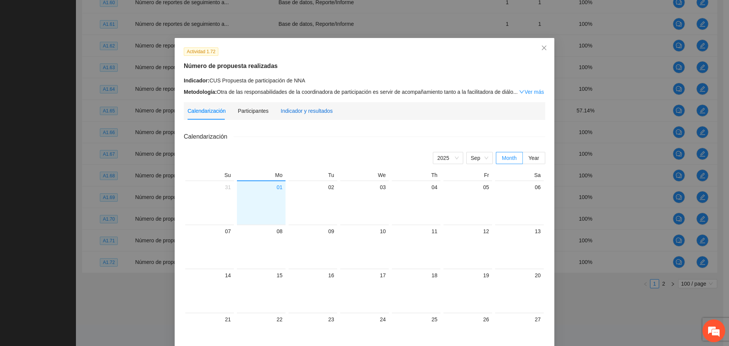
click at [317, 112] on div "Indicador y resultados" at bounding box center [307, 111] width 52 height 8
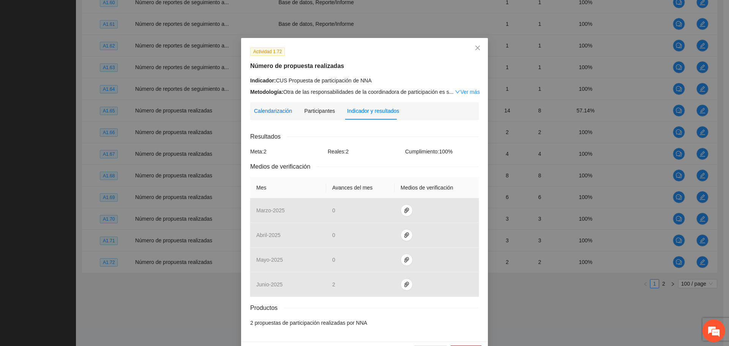
click at [282, 112] on div "Calendarización" at bounding box center [273, 111] width 38 height 8
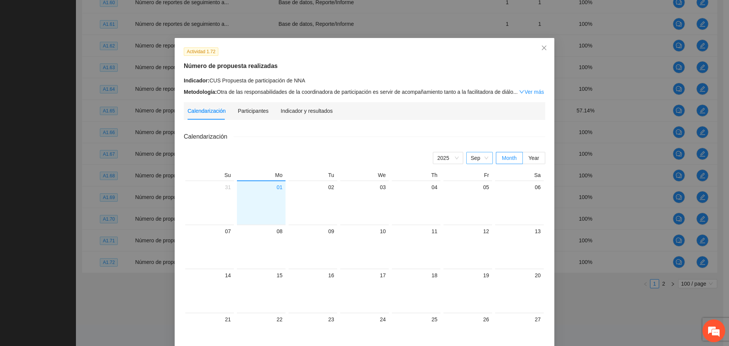
click at [485, 155] on span "Sep" at bounding box center [479, 157] width 17 height 11
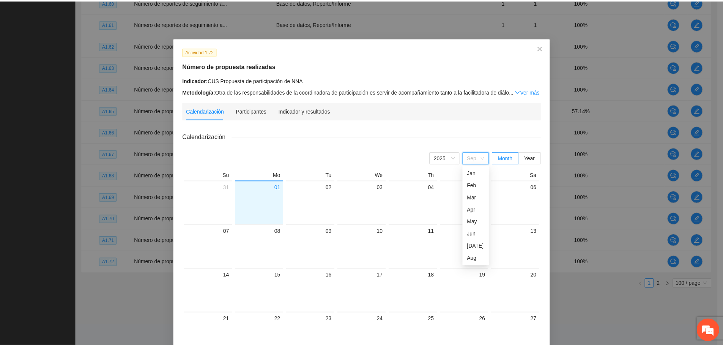
scroll to position [12, 0]
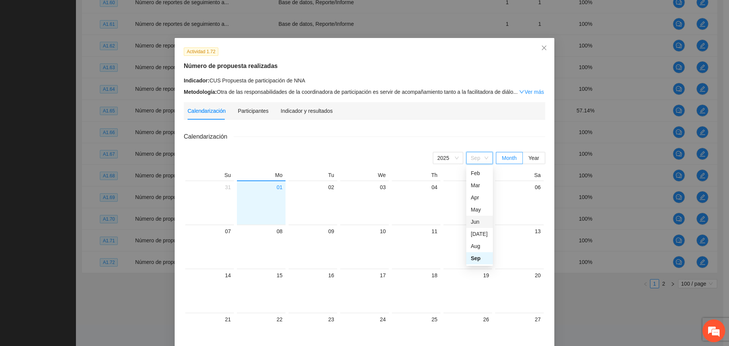
click at [473, 219] on div "Jun" at bounding box center [479, 222] width 17 height 8
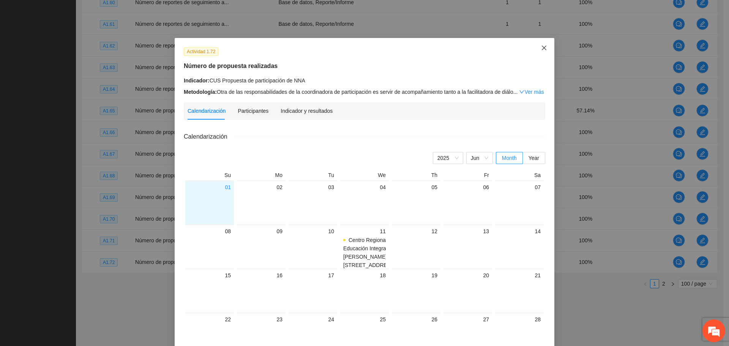
click at [543, 48] on icon "close" at bounding box center [544, 48] width 6 height 6
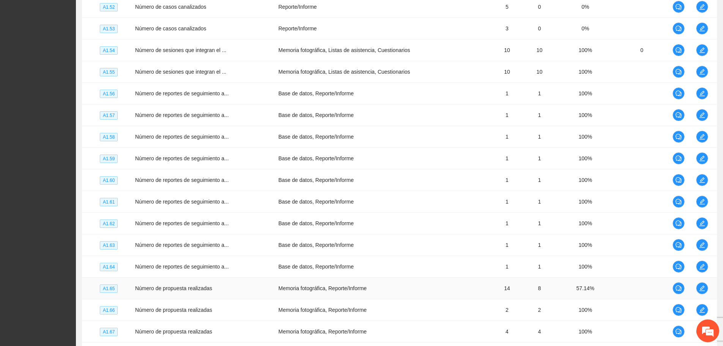
scroll to position [2050, 0]
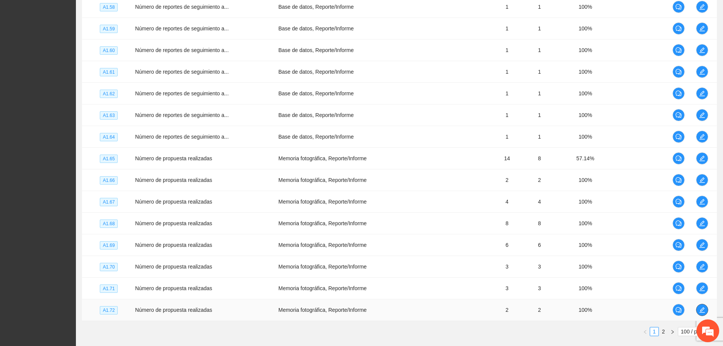
click at [706, 309] on span "edit" at bounding box center [702, 310] width 11 height 6
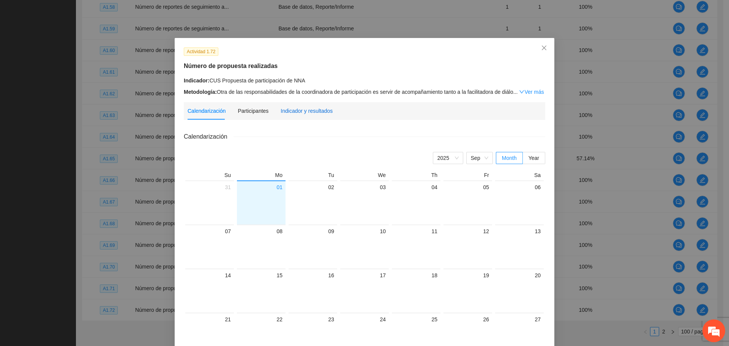
click at [327, 112] on div "Indicador y resultados" at bounding box center [307, 111] width 52 height 8
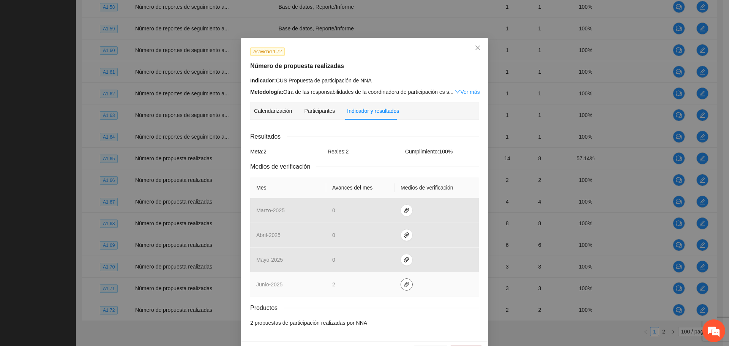
click at [407, 285] on span "paper-clip" at bounding box center [406, 284] width 11 height 6
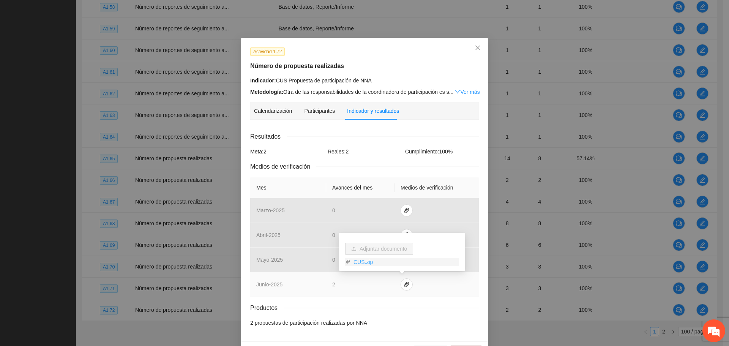
click at [363, 265] on link "CUS.zip" at bounding box center [404, 262] width 109 height 8
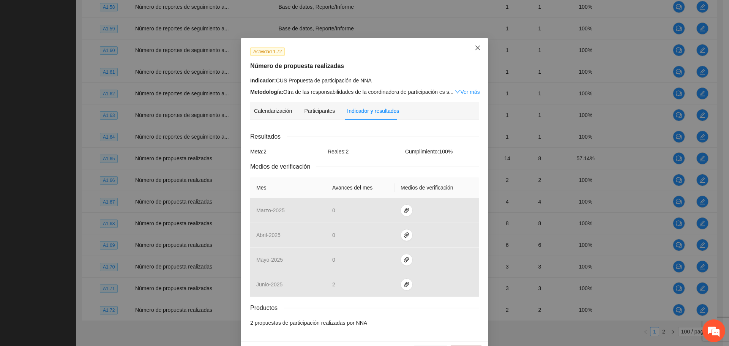
click at [475, 46] on icon "close" at bounding box center [478, 48] width 6 height 6
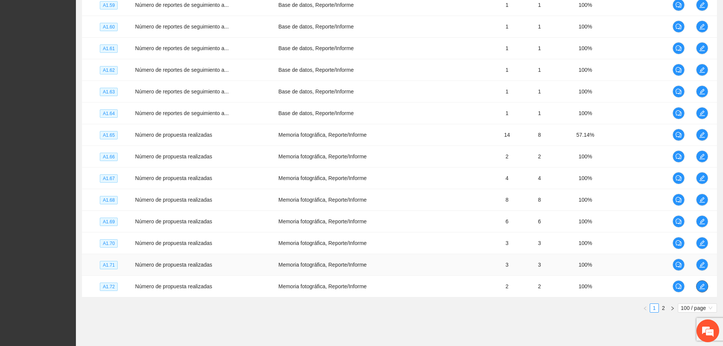
scroll to position [2098, 0]
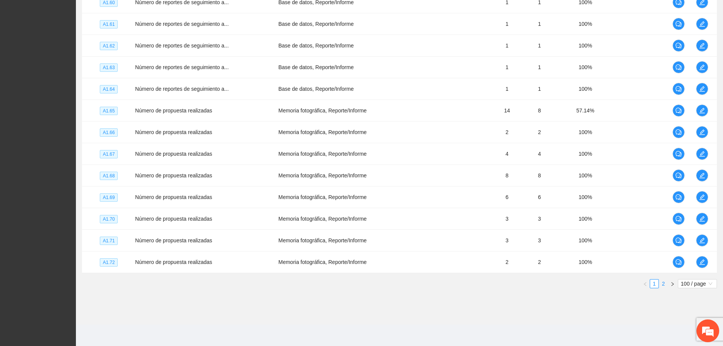
click at [659, 281] on link "2" at bounding box center [663, 283] width 8 height 8
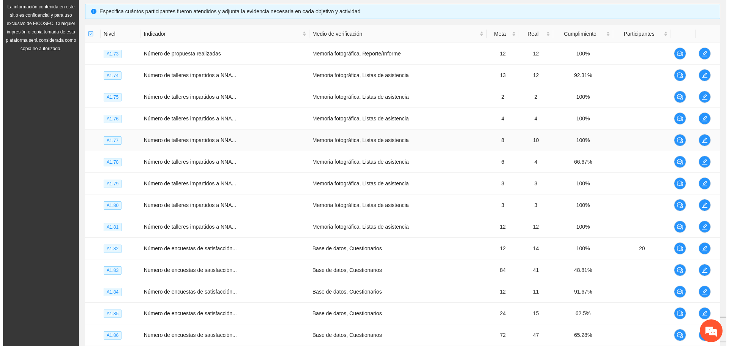
scroll to position [164, 0]
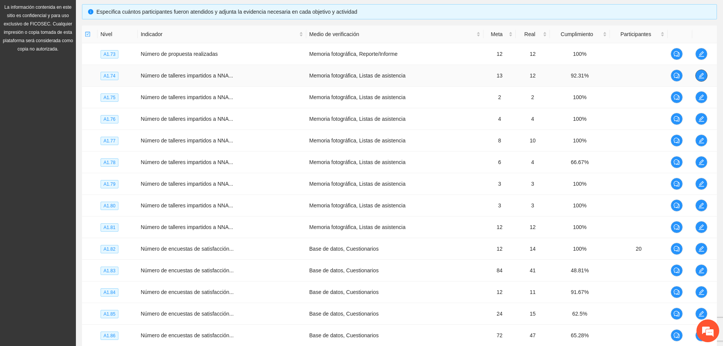
click at [703, 73] on icon "edit" at bounding box center [702, 76] width 6 height 6
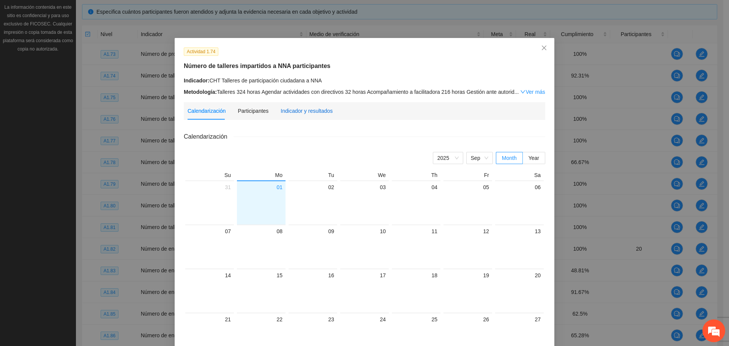
click at [319, 107] on div "Indicador y resultados" at bounding box center [307, 111] width 52 height 8
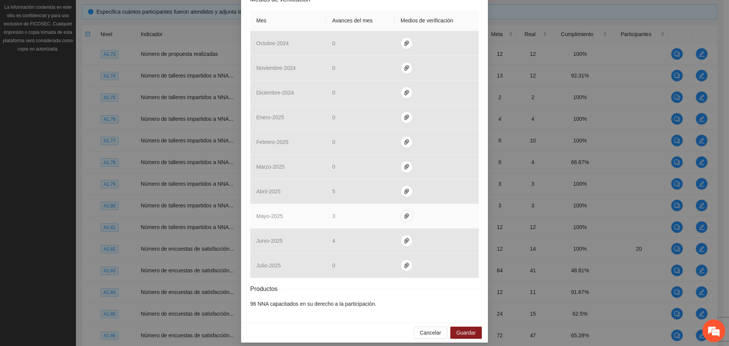
scroll to position [172, 0]
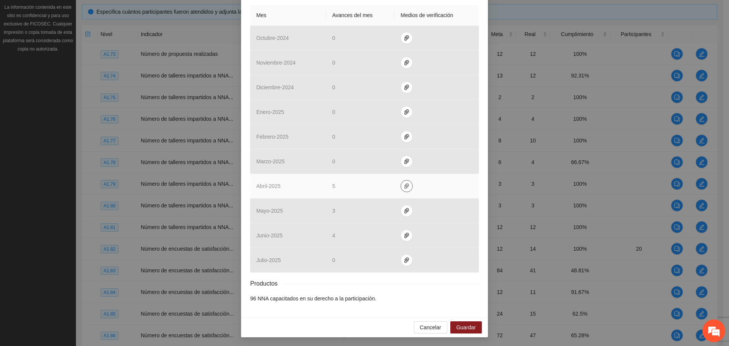
click at [404, 185] on icon "paper-clip" at bounding box center [407, 186] width 6 height 6
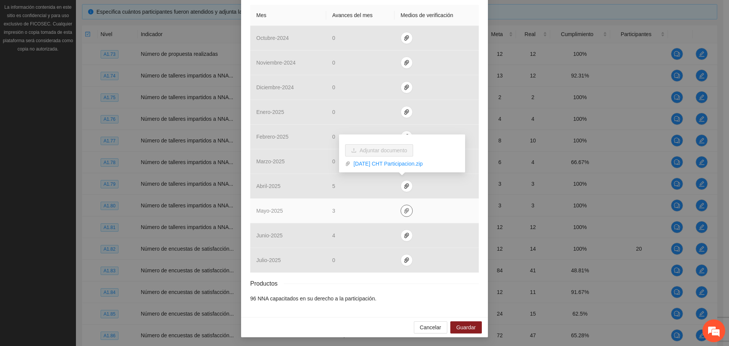
click at [404, 212] on icon "paper-clip" at bounding box center [406, 210] width 5 height 5
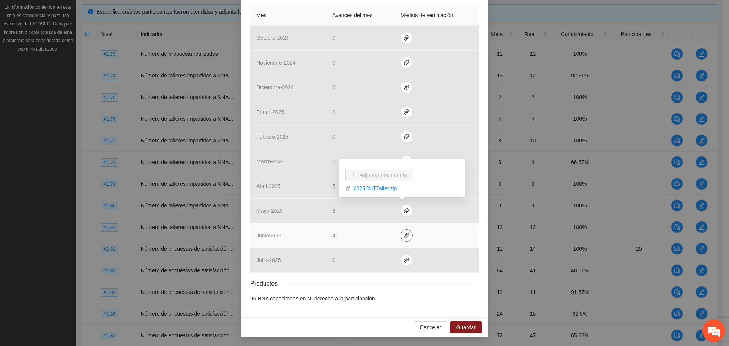
click at [403, 238] on button "button" at bounding box center [407, 235] width 12 height 12
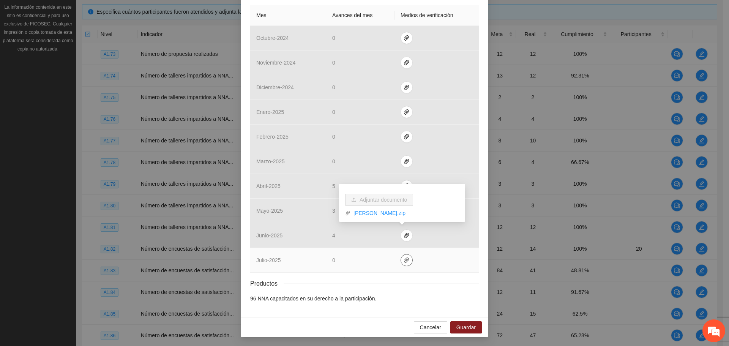
click at [404, 259] on icon "paper-clip" at bounding box center [406, 259] width 5 height 5
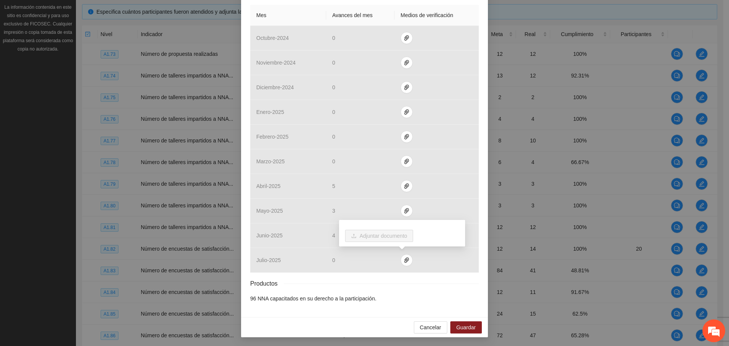
click at [450, 283] on div "Productos" at bounding box center [364, 283] width 229 height 9
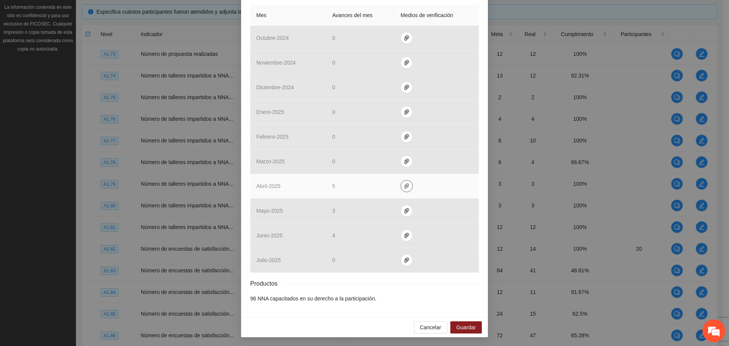
click at [404, 187] on icon "paper-clip" at bounding box center [407, 186] width 6 height 6
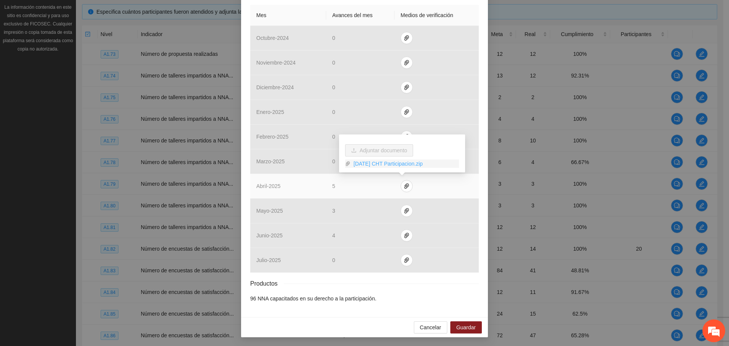
click at [406, 163] on link "2025 Abr CHT Participacion.zip" at bounding box center [404, 163] width 109 height 8
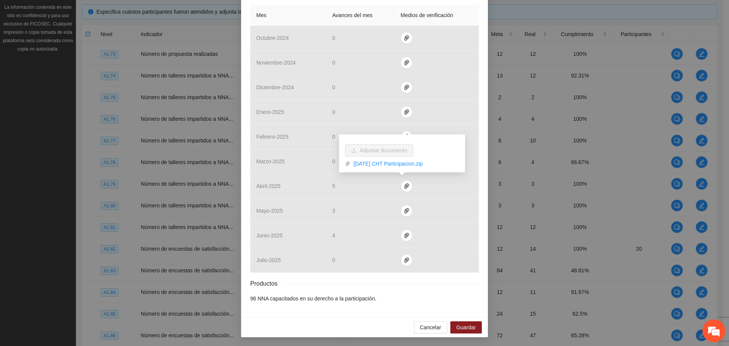
click at [428, 312] on div "Actividad 1.74 Número de talleres impartidos a NNA participantes Indicador: CHT…" at bounding box center [364, 91] width 247 height 451
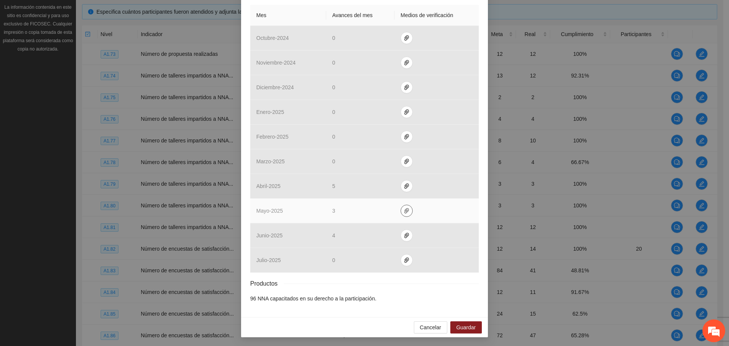
click at [404, 210] on icon "paper-clip" at bounding box center [407, 211] width 6 height 6
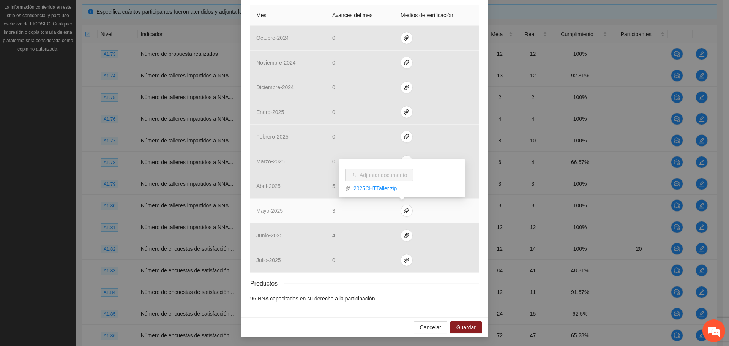
click at [378, 193] on div "Adjuntar documento 2025CHTTaller.zip" at bounding box center [402, 178] width 126 height 38
click at [377, 191] on link "2025CHTTaller.zip" at bounding box center [404, 188] width 109 height 8
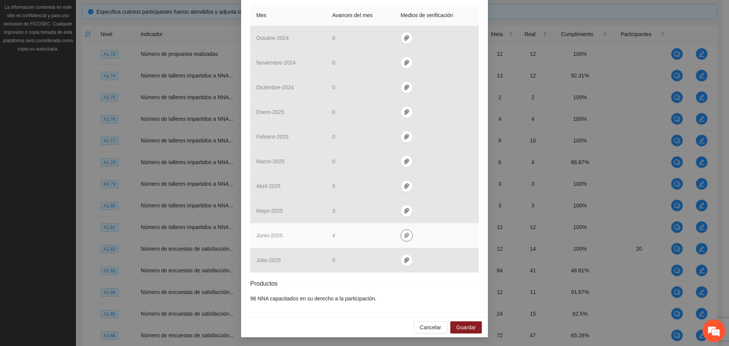
click at [404, 238] on icon "paper-clip" at bounding box center [407, 235] width 6 height 6
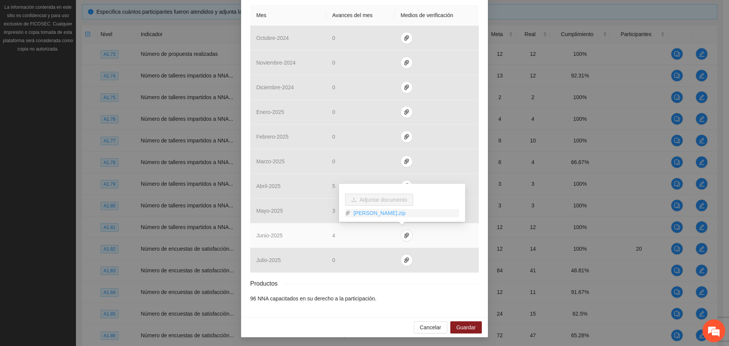
click at [374, 213] on link "JunCHT.zip" at bounding box center [404, 213] width 109 height 8
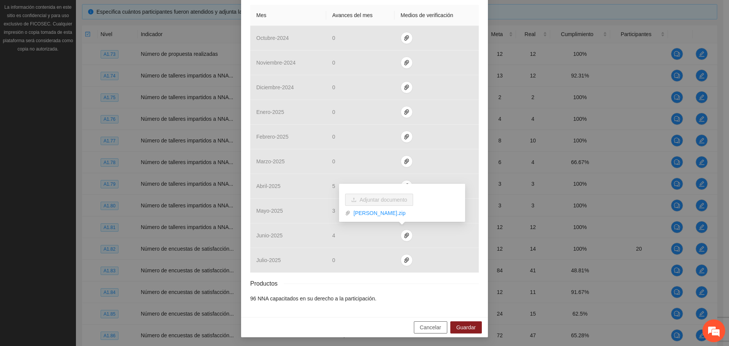
click at [423, 327] on span "Cancelar" at bounding box center [430, 327] width 21 height 8
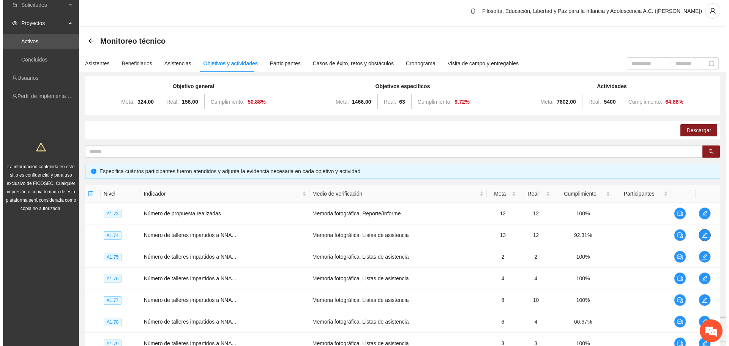
scroll to position [0, 0]
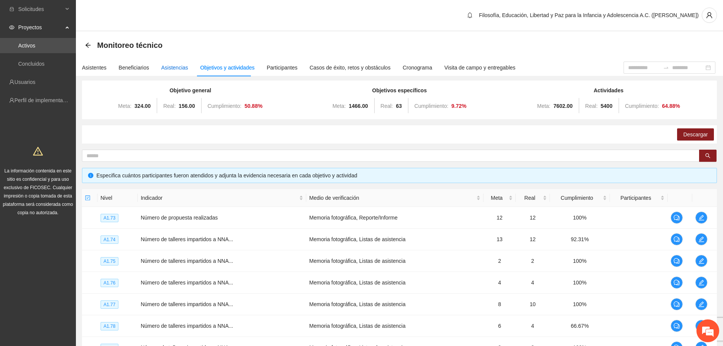
click at [175, 71] on div "Asistencias" at bounding box center [174, 67] width 27 height 8
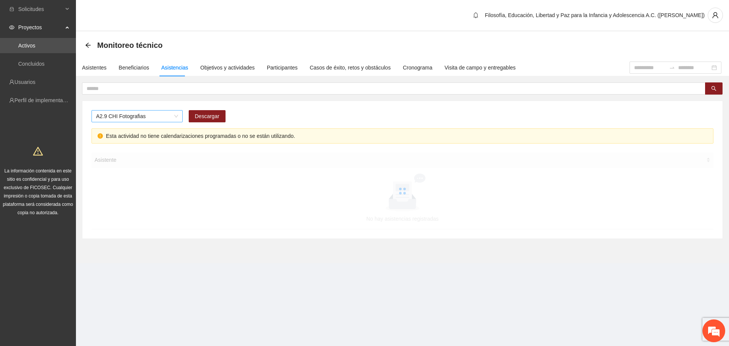
click at [150, 114] on span "A2.9 CHI Fotografias" at bounding box center [137, 115] width 82 height 11
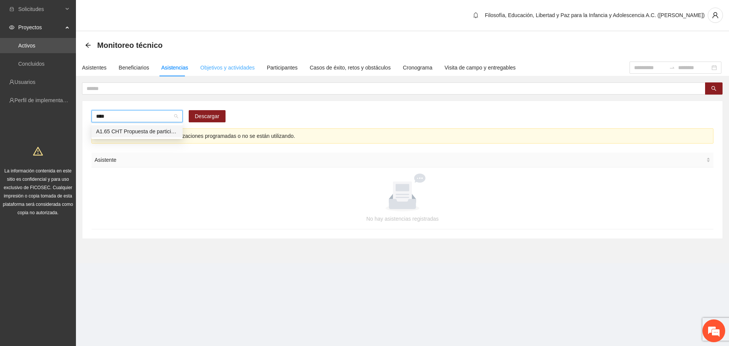
type input "****"
click at [245, 69] on div "Objetivos y actividades" at bounding box center [227, 67] width 54 height 8
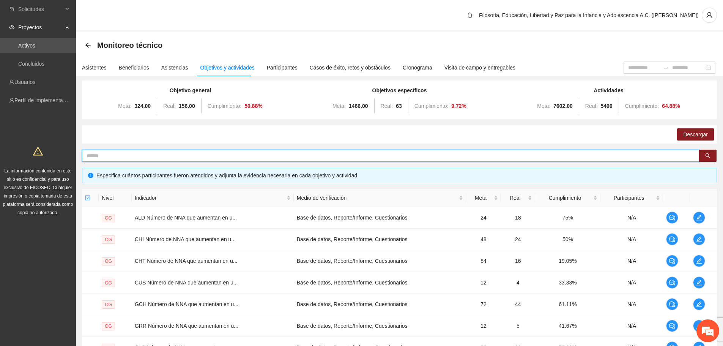
click at [319, 156] on input "text" at bounding box center [388, 155] width 603 height 8
type input "****"
click at [711, 159] on button "button" at bounding box center [707, 156] width 17 height 12
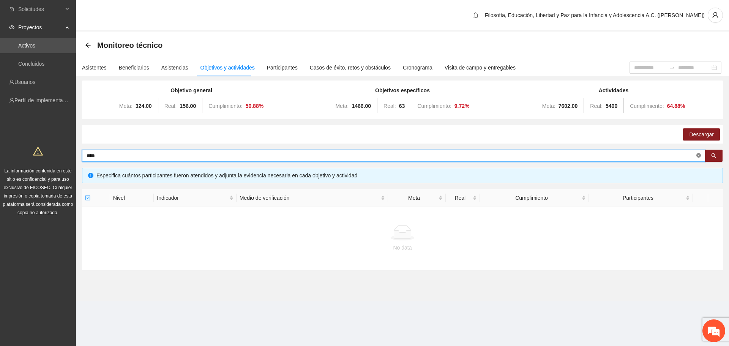
click at [698, 156] on icon "close-circle" at bounding box center [698, 155] width 5 height 5
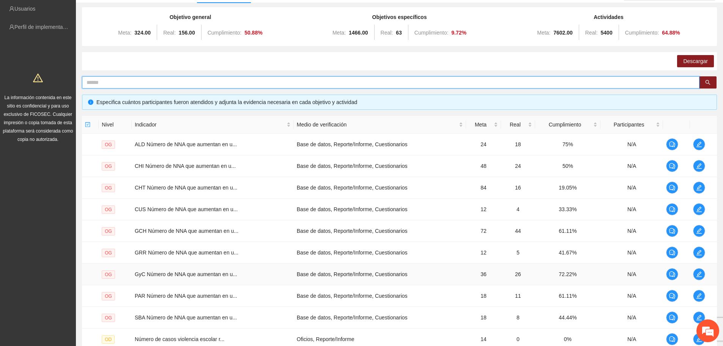
scroll to position [150, 0]
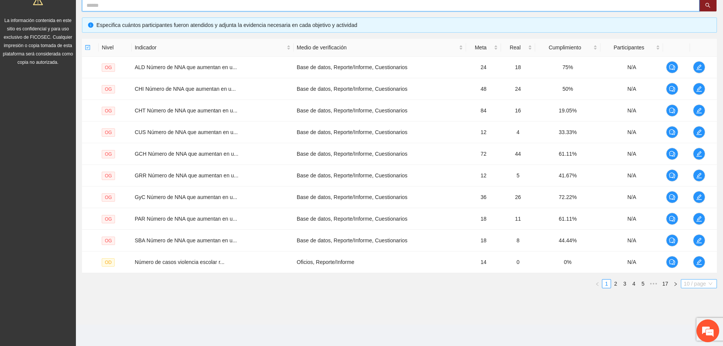
click at [683, 287] on div "10 / page" at bounding box center [699, 283] width 36 height 9
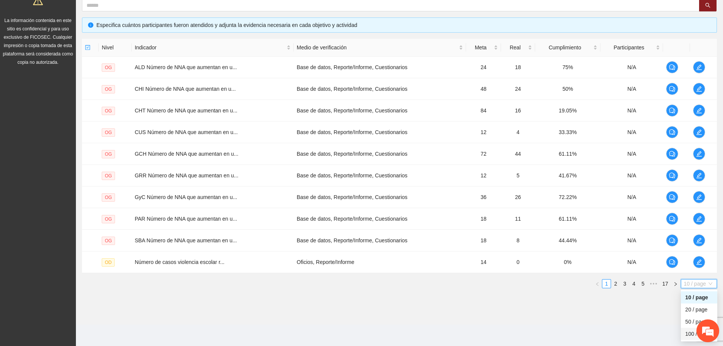
click at [691, 332] on div "100 / page" at bounding box center [699, 334] width 27 height 8
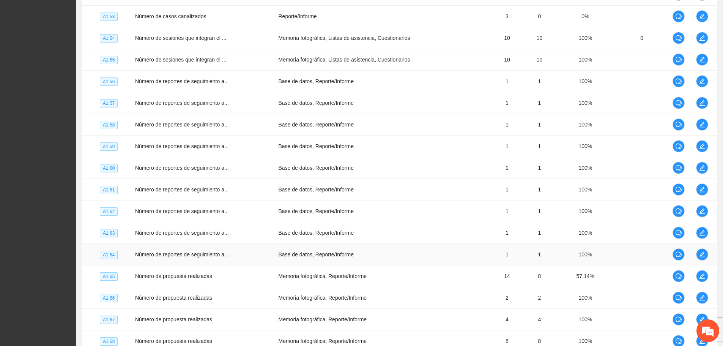
scroll to position [1935, 0]
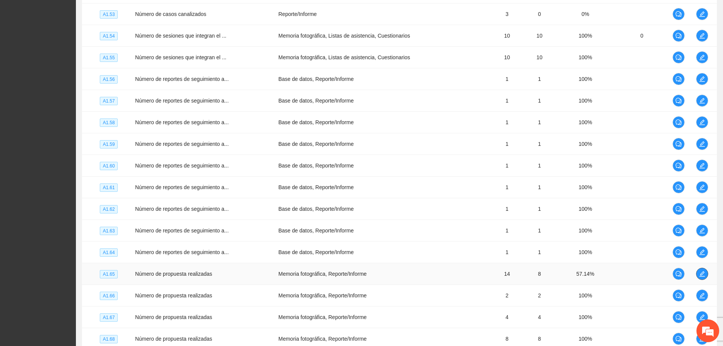
click at [702, 271] on icon "edit" at bounding box center [702, 274] width 6 height 6
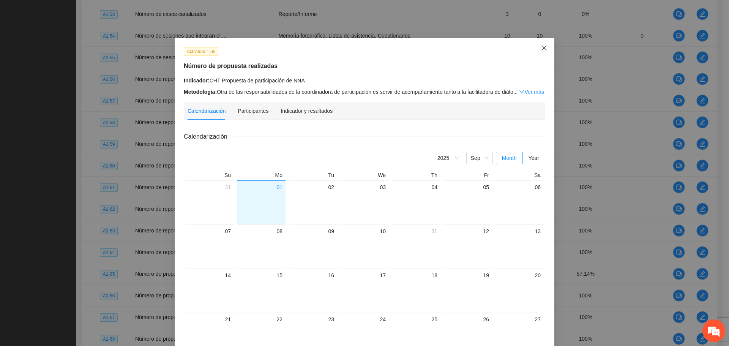
click at [542, 47] on icon "close" at bounding box center [544, 48] width 5 height 5
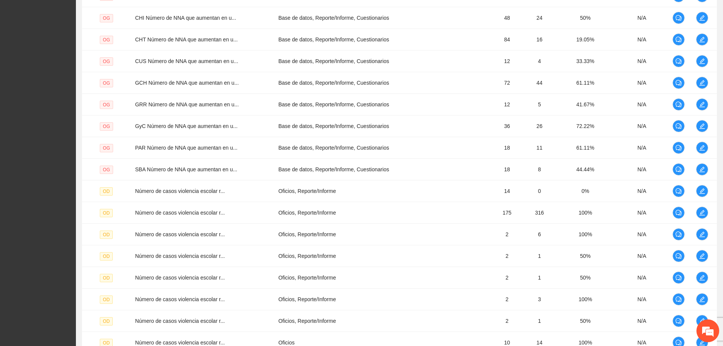
scroll to position [20, 0]
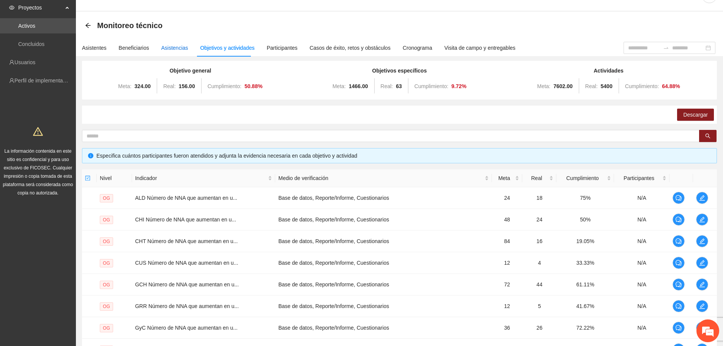
click at [172, 44] on div "Asistencias" at bounding box center [174, 48] width 27 height 8
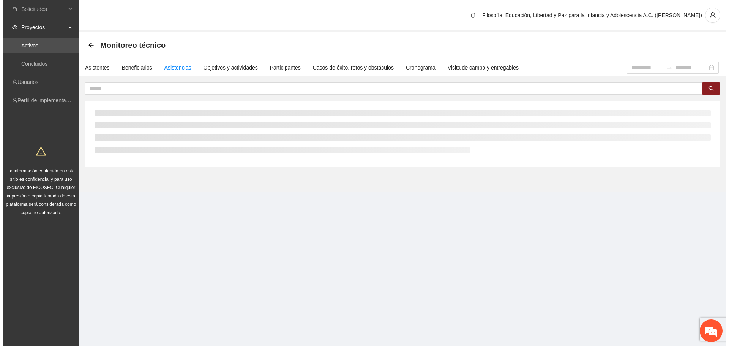
scroll to position [0, 0]
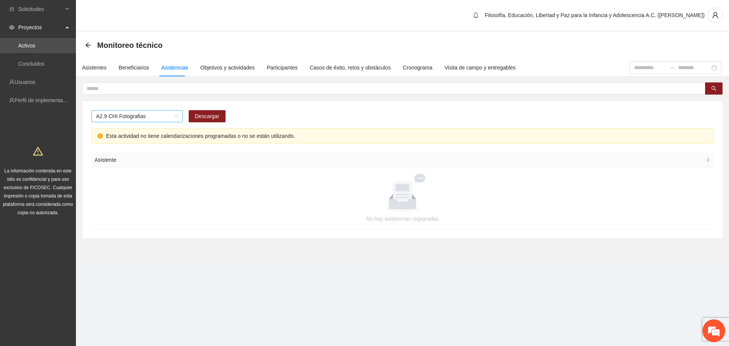
click at [150, 116] on span "A2.9 CHI Fotografias" at bounding box center [137, 115] width 82 height 11
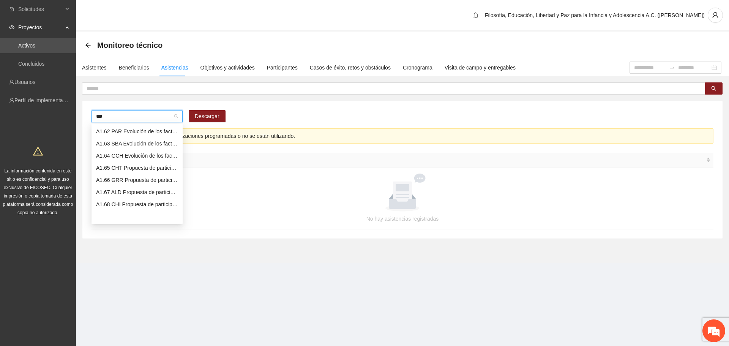
scroll to position [6, 0]
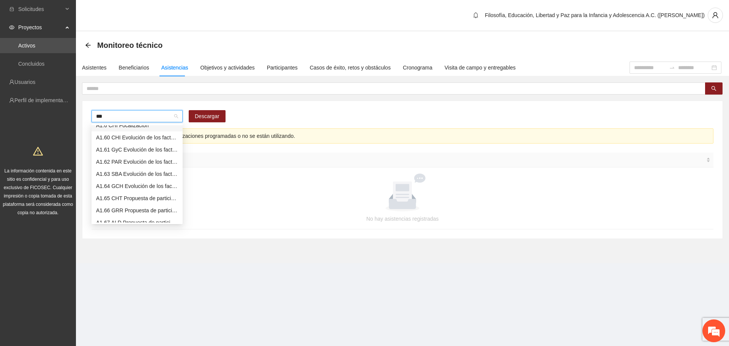
type input "****"
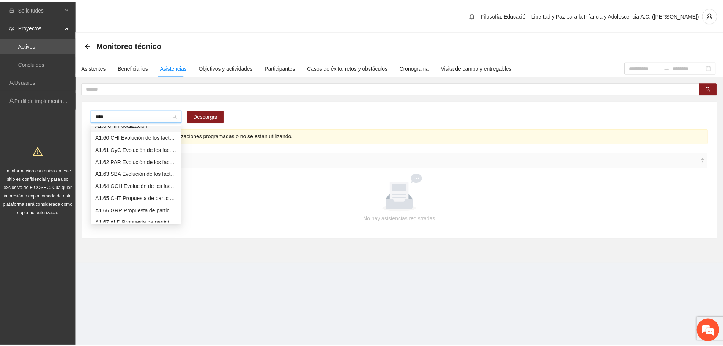
scroll to position [0, 0]
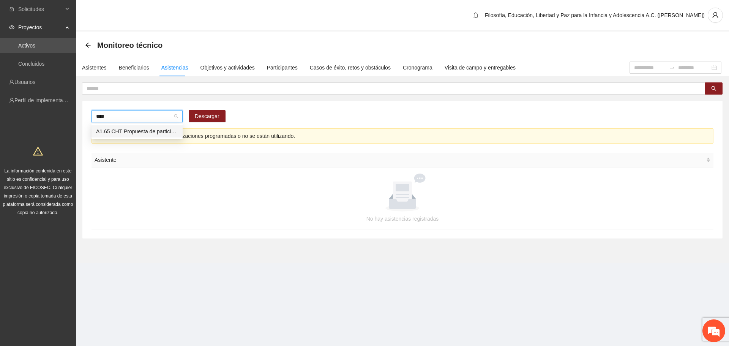
click at [164, 133] on div "A1.65 CHT Propuesta de participación de NNA" at bounding box center [137, 131] width 82 height 8
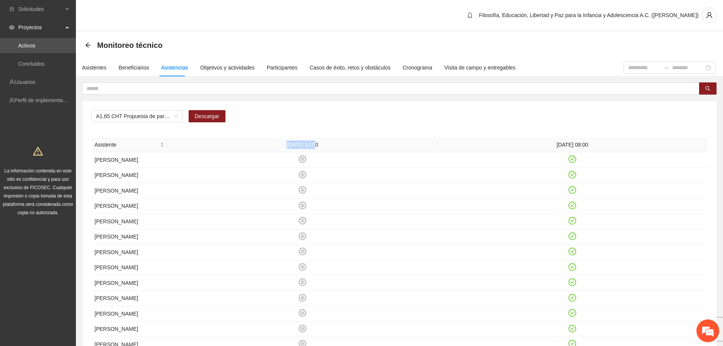
drag, startPoint x: 281, startPoint y: 144, endPoint x: 311, endPoint y: 148, distance: 30.0
click at [311, 148] on th "[DATE] 12:00" at bounding box center [302, 144] width 270 height 15
copy th "10/04/2025"
drag, startPoint x: 551, startPoint y: 144, endPoint x: 606, endPoint y: 145, distance: 54.7
click at [606, 144] on th "18/06/2025 08:00" at bounding box center [573, 144] width 270 height 15
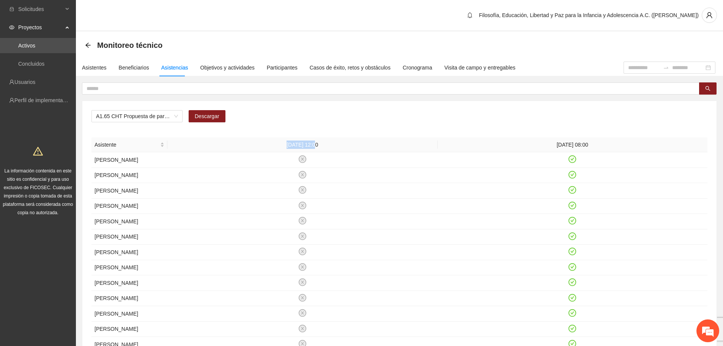
copy th "18/06/2025 08:00"
click at [226, 75] on div "Objetivos y actividades" at bounding box center [227, 67] width 54 height 17
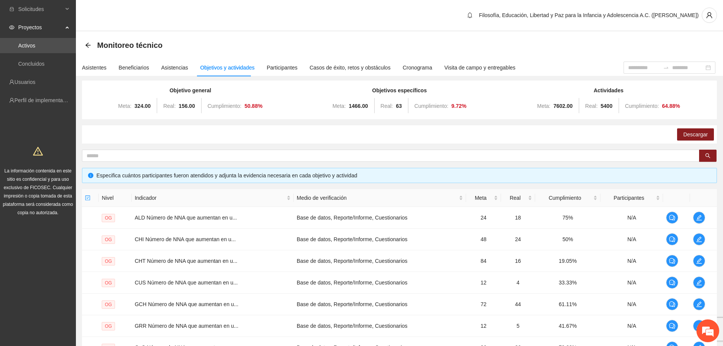
drag, startPoint x: 723, startPoint y: 162, endPoint x: 724, endPoint y: 223, distance: 60.8
click at [723, 225] on html "Solicitudes Proyectos Activos Concluidos Usuarios Perfil de implementadora La i…" at bounding box center [361, 173] width 723 height 346
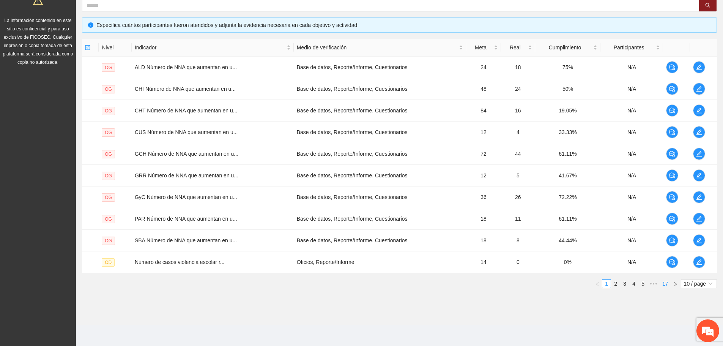
click at [664, 281] on link "17" at bounding box center [665, 283] width 11 height 8
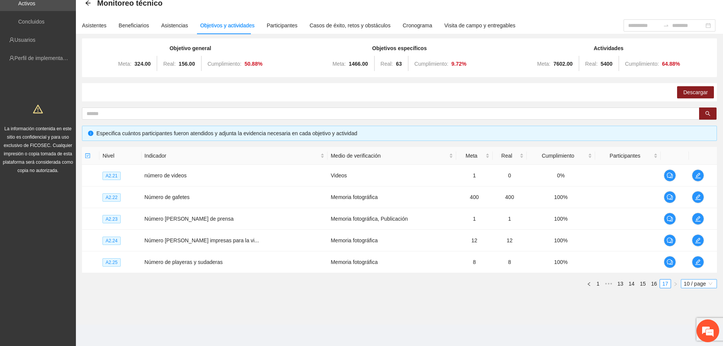
click at [688, 285] on span "10 / page" at bounding box center [699, 283] width 30 height 8
click at [687, 326] on div "50 / page" at bounding box center [699, 322] width 36 height 12
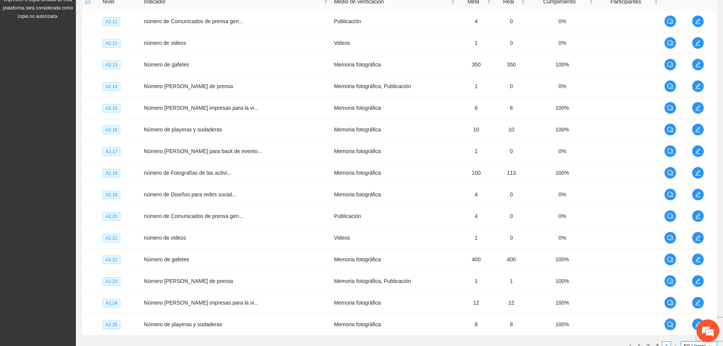
scroll to position [259, 0]
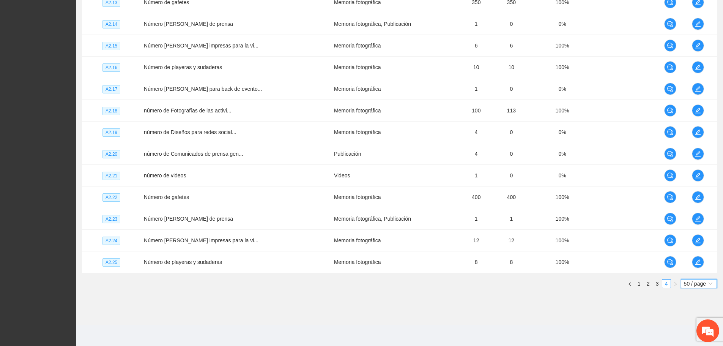
click at [686, 286] on span "50 / page" at bounding box center [699, 283] width 30 height 8
click at [684, 336] on div "100 / page" at bounding box center [699, 334] width 36 height 12
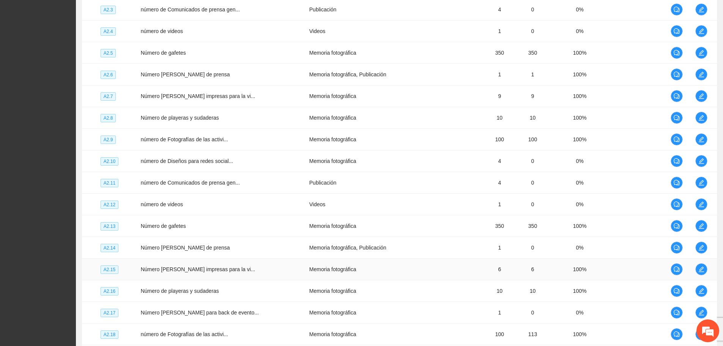
scroll to position [1341, 0]
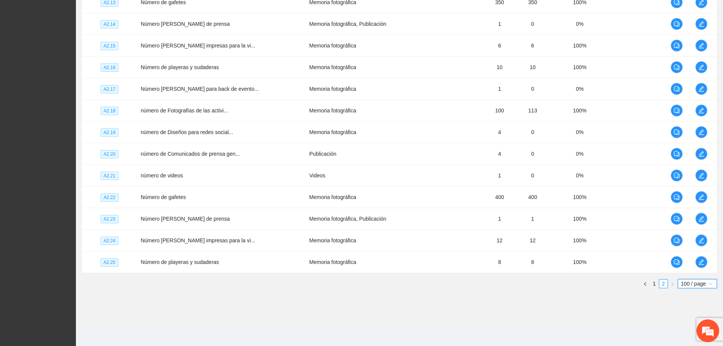
click at [702, 284] on span "100 / page" at bounding box center [697, 283] width 33 height 8
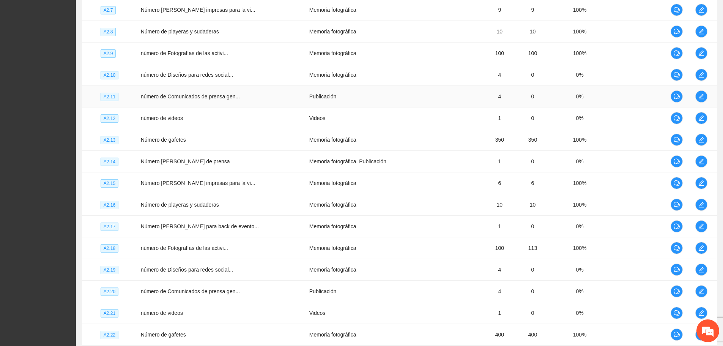
scroll to position [1303, 0]
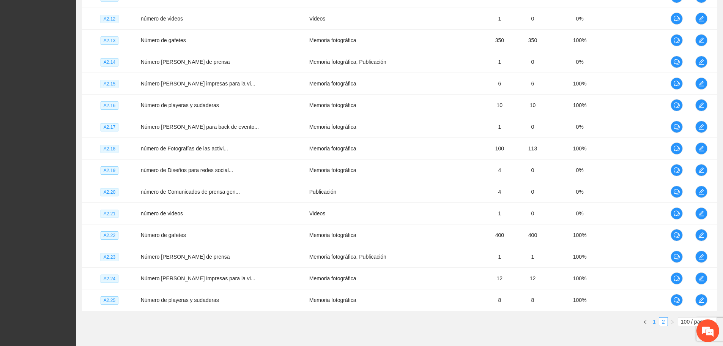
click at [655, 322] on link "1" at bounding box center [654, 321] width 8 height 8
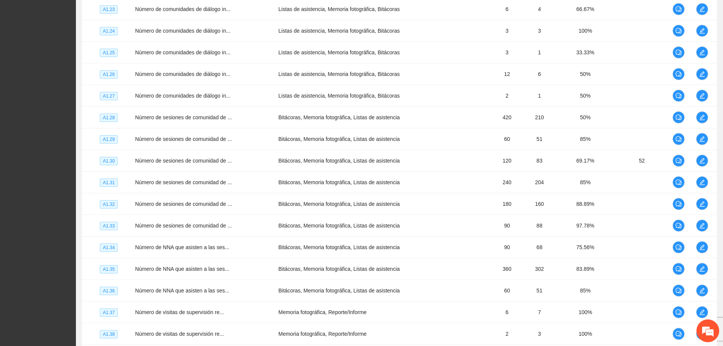
scroll to position [2098, 0]
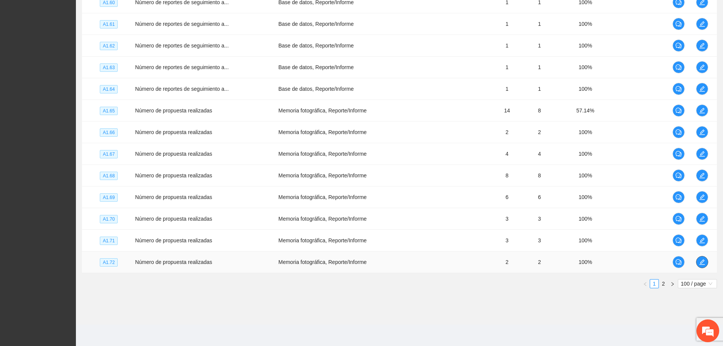
click at [700, 263] on icon "edit" at bounding box center [702, 262] width 6 height 6
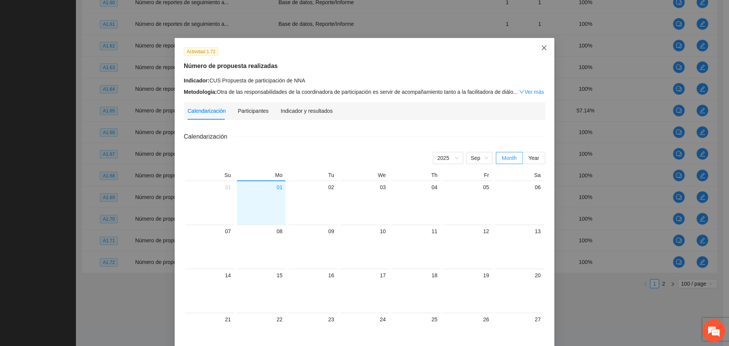
click at [544, 46] on icon "close" at bounding box center [544, 48] width 6 height 6
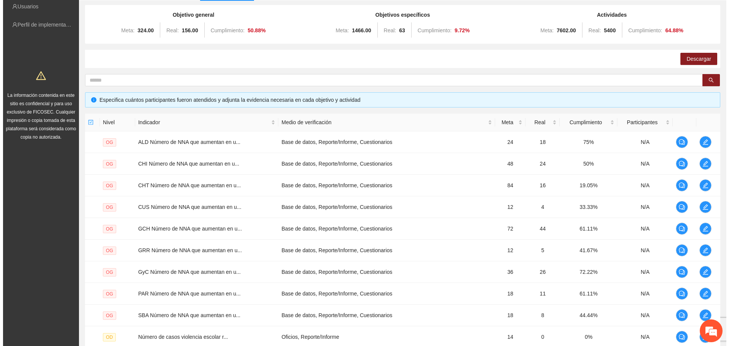
scroll to position [0, 0]
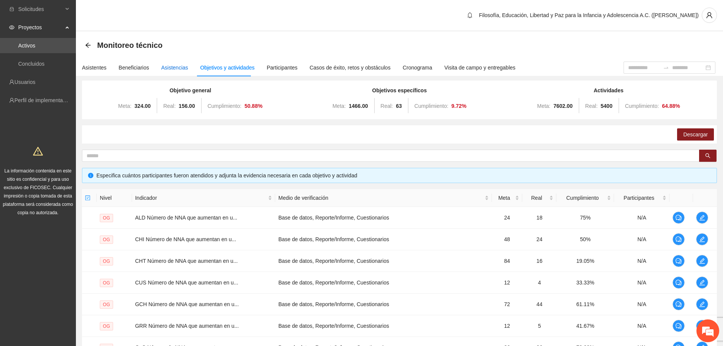
click at [174, 64] on div "Asistencias" at bounding box center [174, 67] width 27 height 8
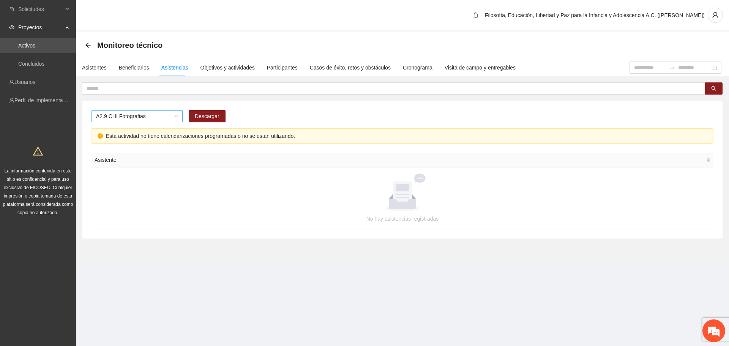
click at [123, 112] on span "A2.9 CHI Fotografias" at bounding box center [137, 115] width 82 height 11
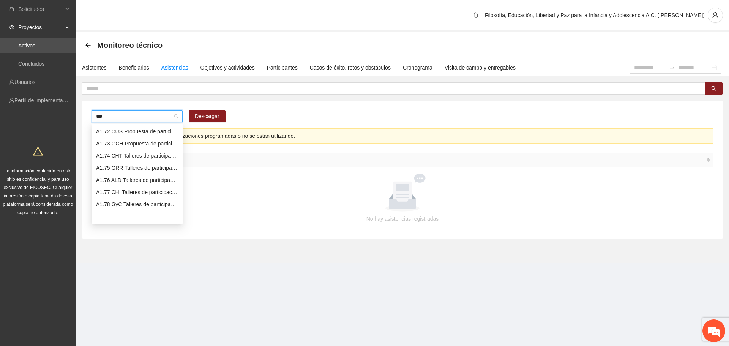
scroll to position [6, 0]
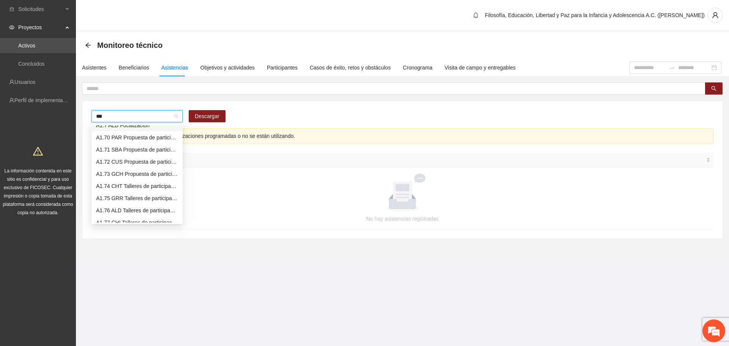
type input "****"
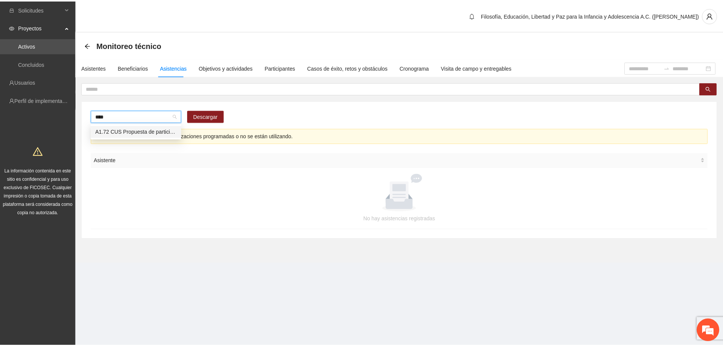
scroll to position [0, 0]
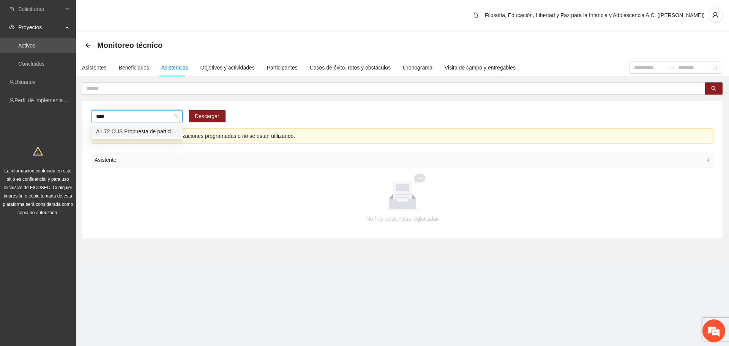
click at [132, 133] on div "A1.72 CUS Propuesta de participación de NNA" at bounding box center [137, 131] width 82 height 8
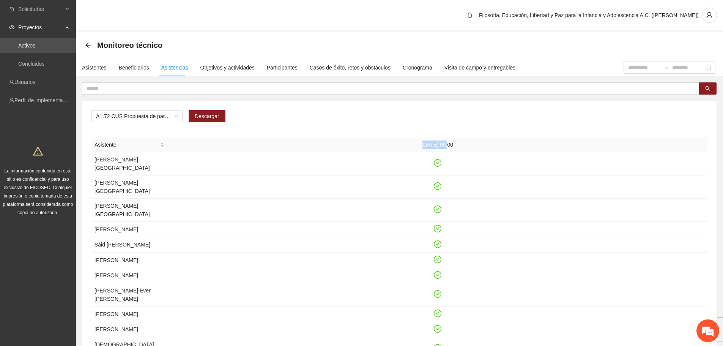
drag, startPoint x: 416, startPoint y: 144, endPoint x: 443, endPoint y: 144, distance: 27.0
click at [443, 144] on th "11/06/2025 09:00" at bounding box center [437, 144] width 540 height 15
copy th "[DATE]"
click at [219, 73] on div "Objetivos y actividades" at bounding box center [227, 67] width 54 height 17
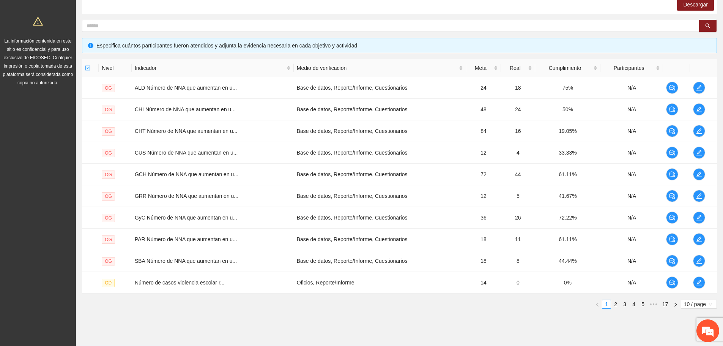
scroll to position [150, 0]
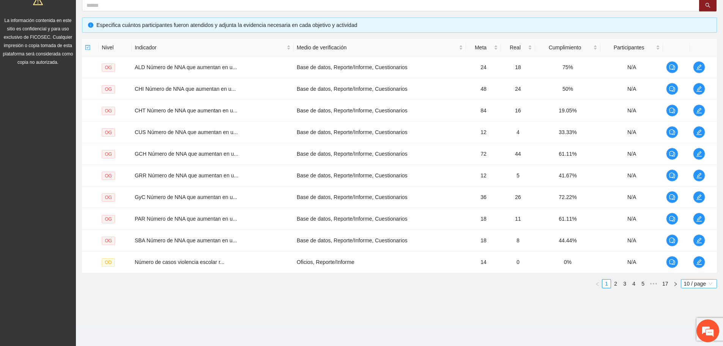
click at [686, 284] on span "10 / page" at bounding box center [699, 283] width 30 height 8
click at [688, 334] on div "100 / page" at bounding box center [699, 334] width 27 height 8
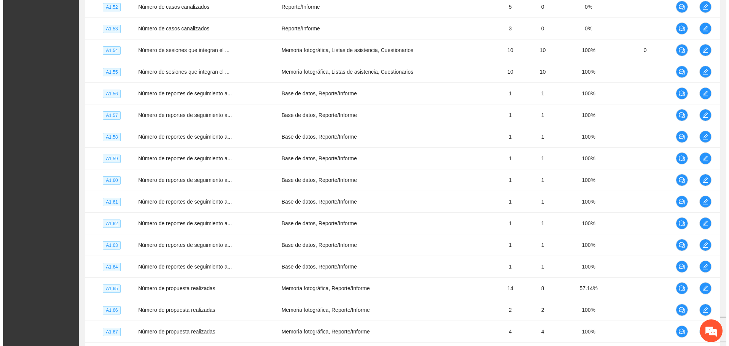
scroll to position [2098, 0]
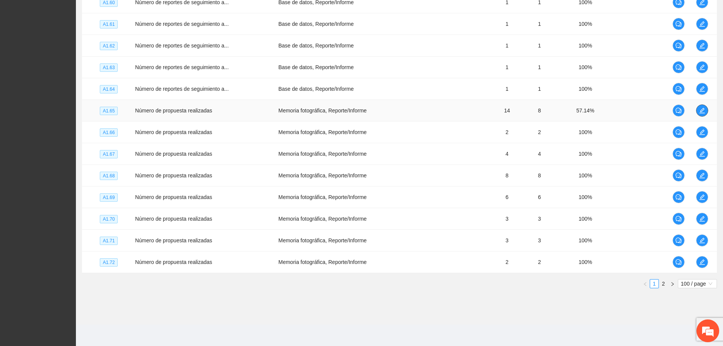
click at [700, 107] on button "button" at bounding box center [702, 110] width 12 height 12
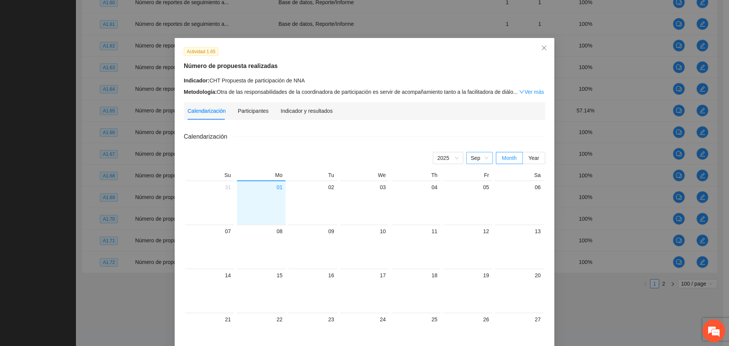
click at [481, 155] on span "Sep" at bounding box center [479, 157] width 17 height 11
click at [480, 159] on span "Sep" at bounding box center [479, 157] width 17 height 11
click at [475, 197] on div "Apr" at bounding box center [479, 197] width 17 height 8
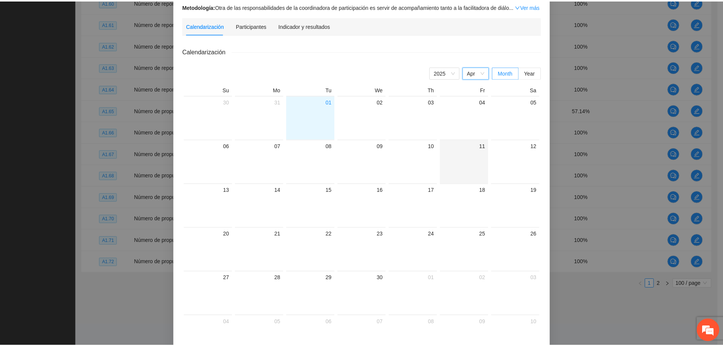
scroll to position [0, 0]
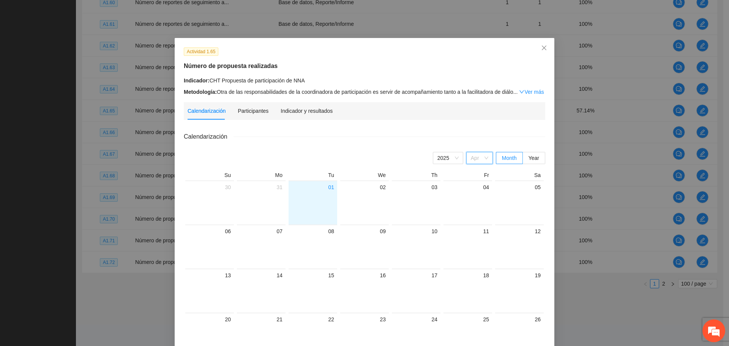
click at [481, 160] on span "Apr" at bounding box center [479, 157] width 17 height 11
click at [475, 221] on div "Jun" at bounding box center [479, 222] width 17 height 8
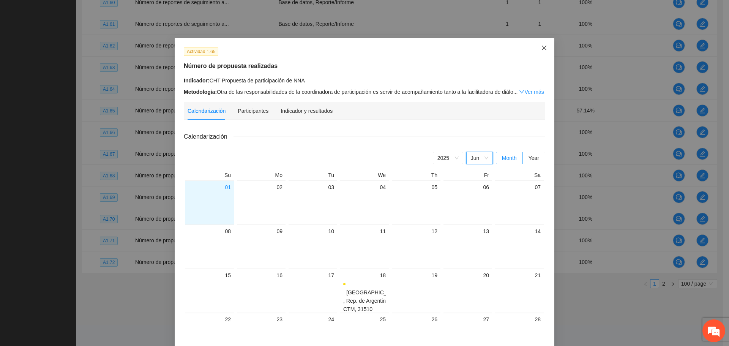
click at [536, 46] on span "Close" at bounding box center [544, 48] width 21 height 21
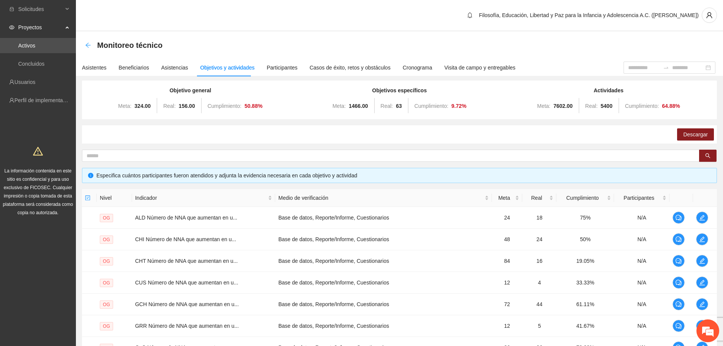
click at [90, 42] on icon "arrow-left" at bounding box center [88, 45] width 6 height 6
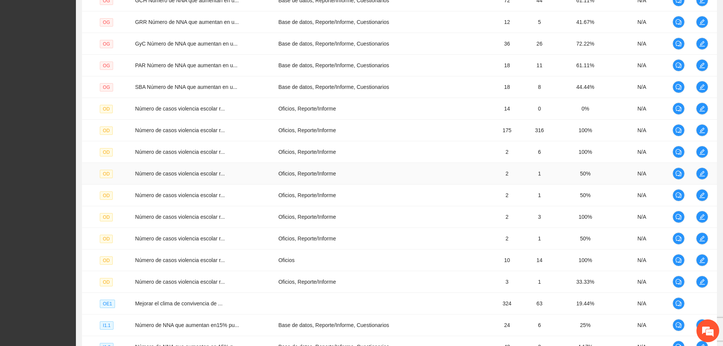
scroll to position [210, 0]
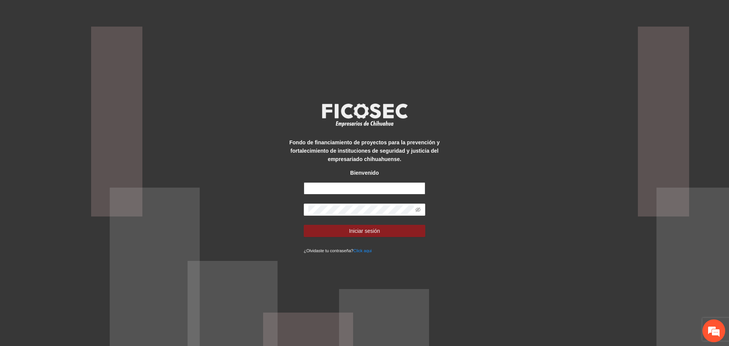
click at [338, 182] on input "text" at bounding box center [364, 188] width 121 height 12
type input "**********"
click at [361, 237] on button "Iniciar sesión" at bounding box center [364, 231] width 121 height 12
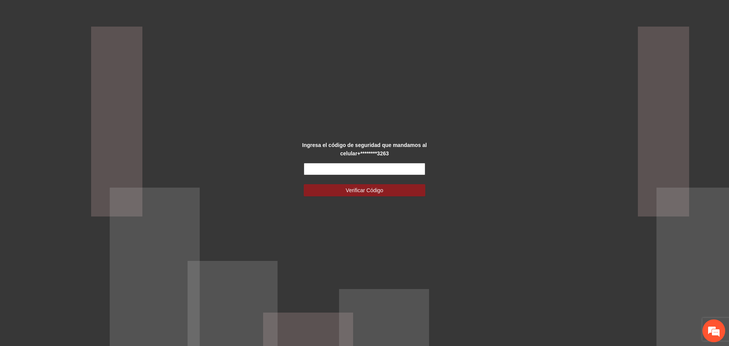
paste input "******"
type input "******"
click at [383, 185] on button "Verificar Código" at bounding box center [364, 190] width 121 height 12
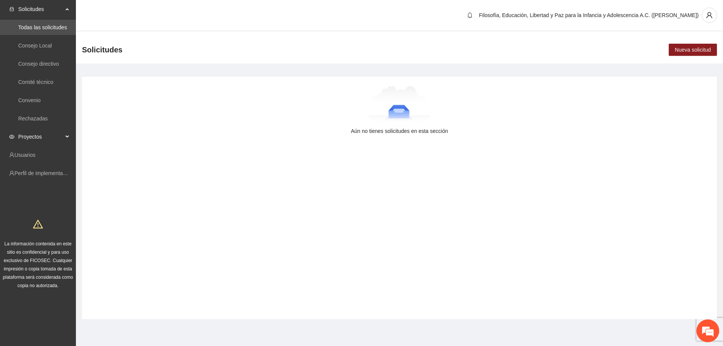
click at [53, 137] on span "Proyectos" at bounding box center [40, 136] width 45 height 15
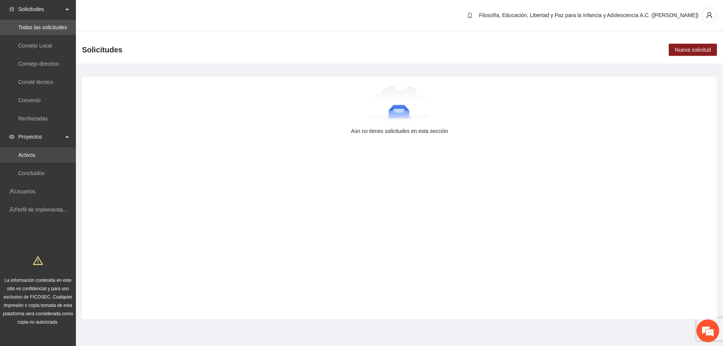
click at [34, 155] on link "Activos" at bounding box center [26, 155] width 17 height 6
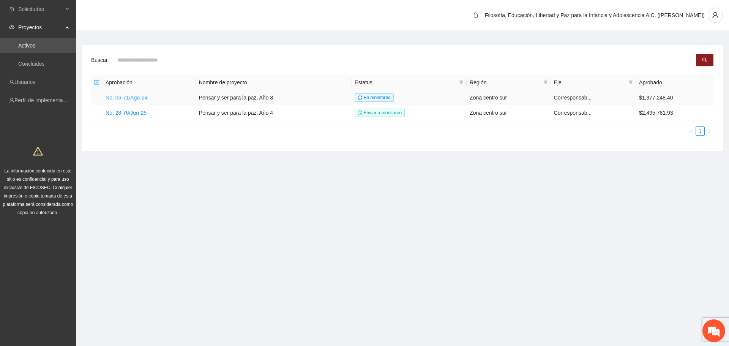
click at [134, 99] on link "No. 06-71/Ago-24" at bounding box center [127, 98] width 42 height 6
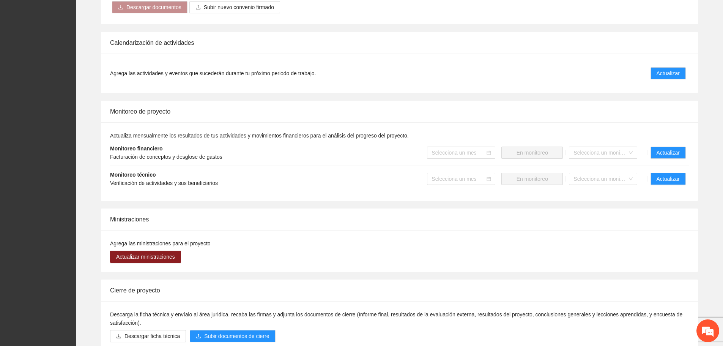
scroll to position [532, 0]
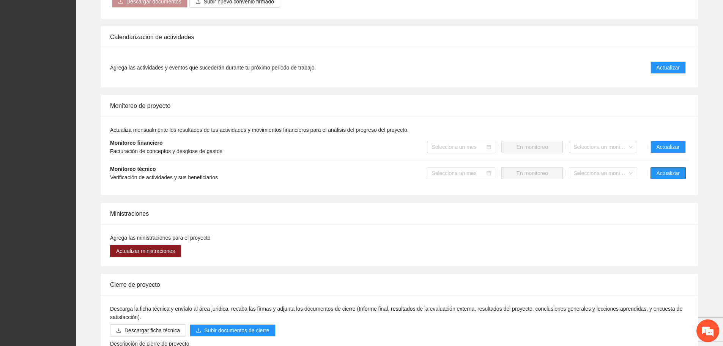
click at [656, 171] on button "Actualizar" at bounding box center [668, 173] width 35 height 12
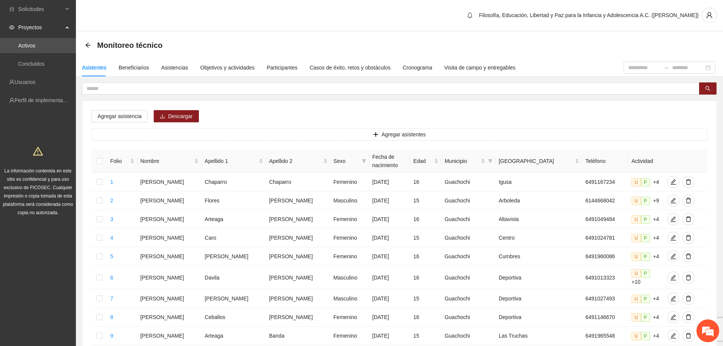
click at [26, 30] on span "Proyectos" at bounding box center [40, 27] width 45 height 15
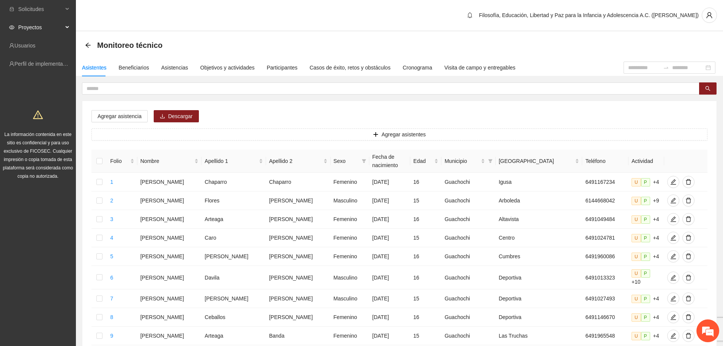
click at [27, 30] on span "Proyectos" at bounding box center [40, 27] width 45 height 15
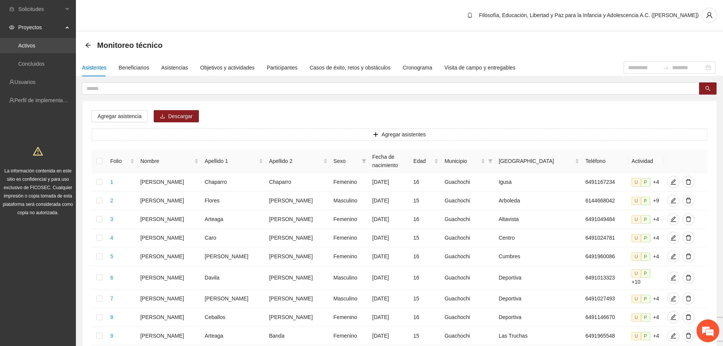
click at [27, 43] on link "Activos" at bounding box center [26, 46] width 17 height 6
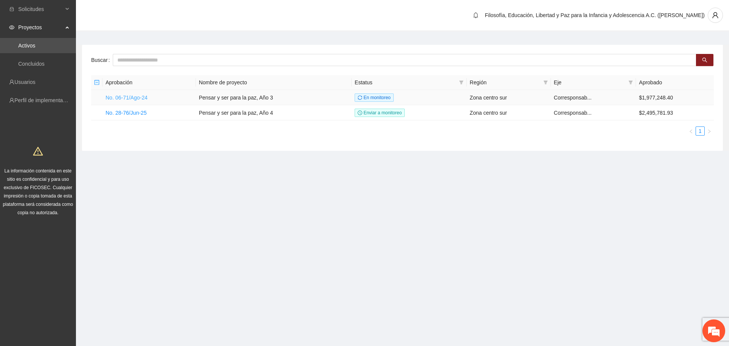
click at [128, 95] on link "No. 06-71/Ago-24" at bounding box center [127, 98] width 42 height 6
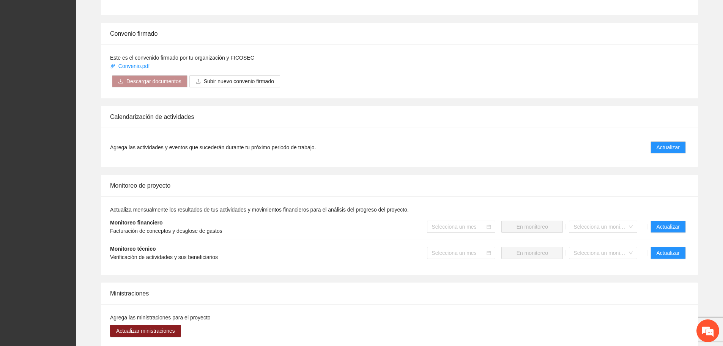
scroll to position [450, 0]
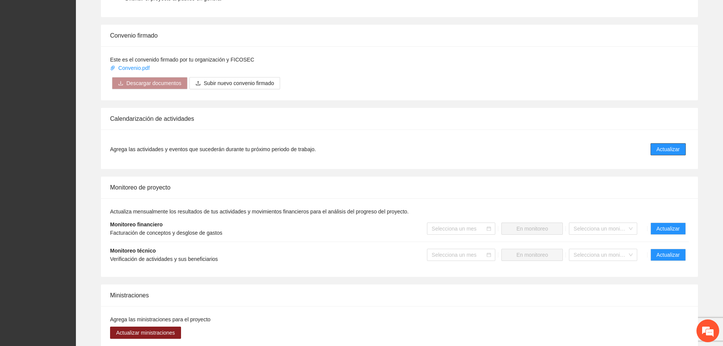
click at [675, 147] on span "Actualizar" at bounding box center [668, 149] width 23 height 8
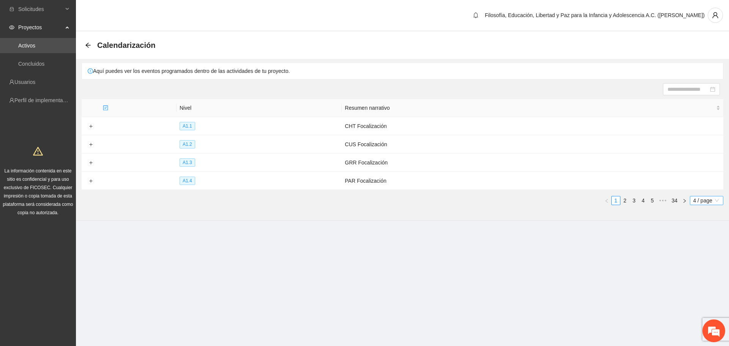
click at [700, 199] on span "4 / page" at bounding box center [706, 200] width 27 height 8
click at [703, 264] on div "100 / page" at bounding box center [706, 263] width 25 height 8
click at [673, 199] on link "34" at bounding box center [674, 200] width 11 height 8
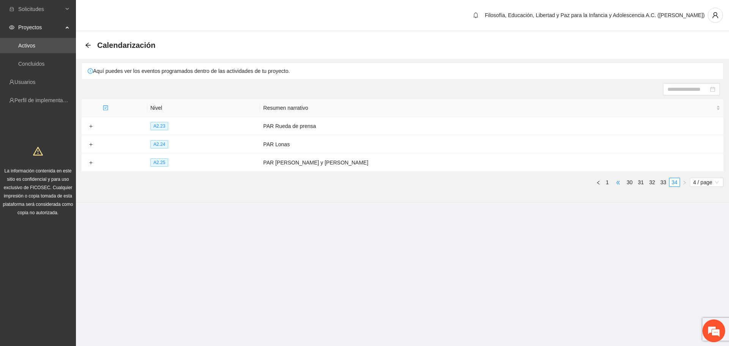
click at [618, 180] on span "•••" at bounding box center [618, 182] width 12 height 9
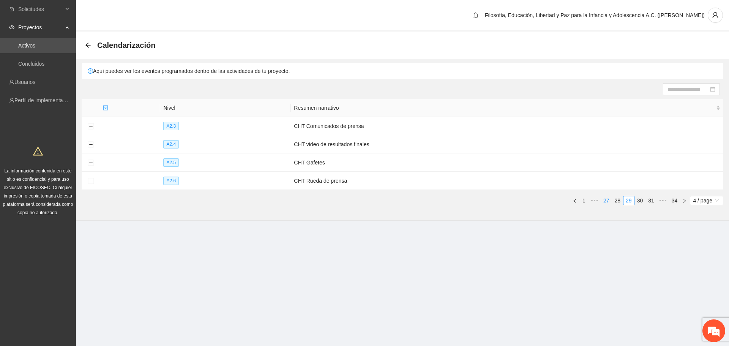
click at [611, 199] on link "27" at bounding box center [606, 200] width 11 height 8
click at [611, 199] on link "25" at bounding box center [606, 200] width 11 height 8
click at [610, 199] on link "23" at bounding box center [606, 200] width 11 height 8
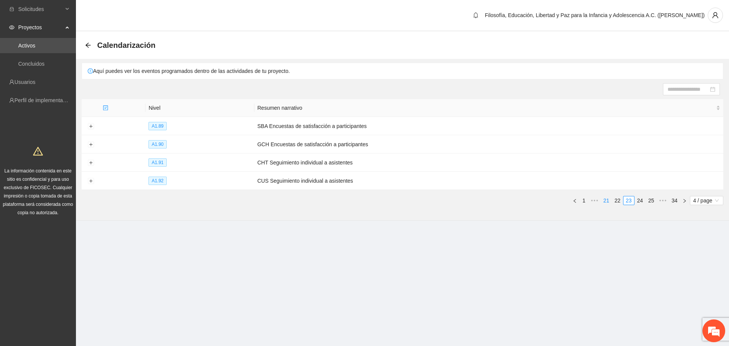
click at [610, 199] on link "21" at bounding box center [606, 200] width 11 height 8
click at [610, 199] on link "19" at bounding box center [606, 200] width 11 height 8
click at [610, 199] on link "17" at bounding box center [606, 200] width 11 height 8
click at [91, 125] on button "Expand row" at bounding box center [91, 126] width 6 height 6
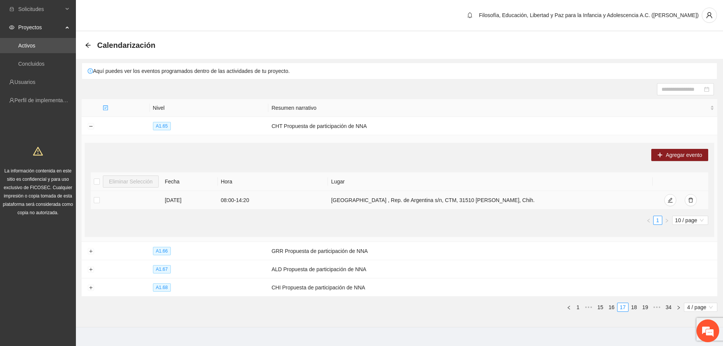
click at [412, 200] on td "[GEOGRAPHIC_DATA] , Rep. de Argentina s/n, CTM, 31510 [PERSON_NAME], Chih." at bounding box center [490, 200] width 325 height 19
click at [669, 161] on div "Agregar evento Eliminar Selección Fecha Hora Lugar [DATE] 08:00 - 14:20 [GEOGRA…" at bounding box center [400, 190] width 630 height 94
click at [670, 152] on span "Agregar evento" at bounding box center [684, 155] width 36 height 8
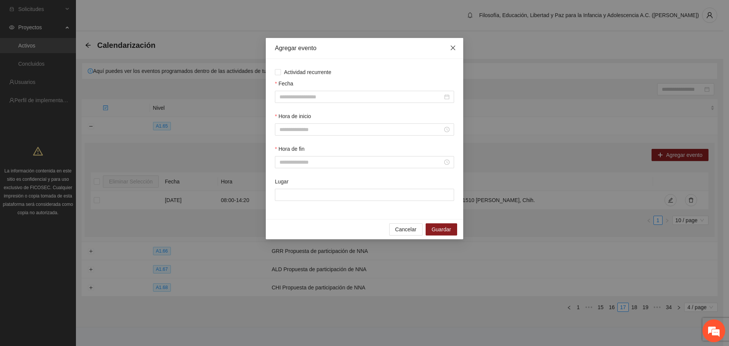
click at [453, 47] on icon "close" at bounding box center [453, 48] width 6 height 6
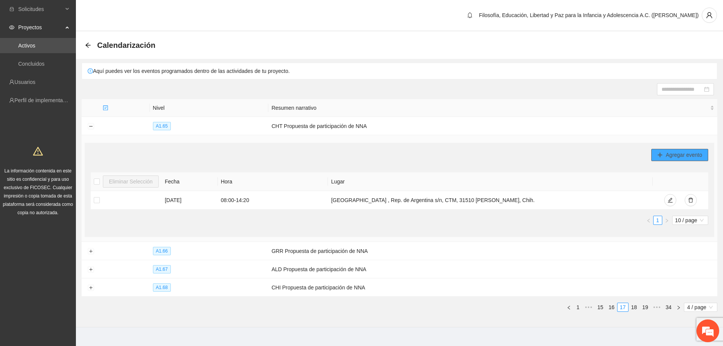
click at [685, 152] on span "Agregar evento" at bounding box center [684, 155] width 36 height 8
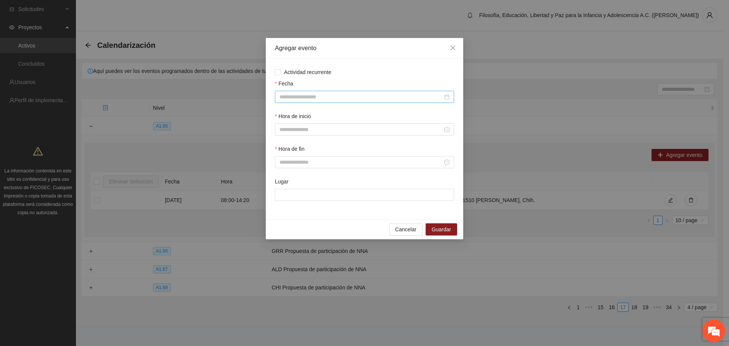
click at [447, 99] on div at bounding box center [364, 97] width 170 height 8
click at [292, 118] on button "button" at bounding box center [290, 111] width 8 height 15
click at [292, 117] on button "button" at bounding box center [290, 111] width 8 height 15
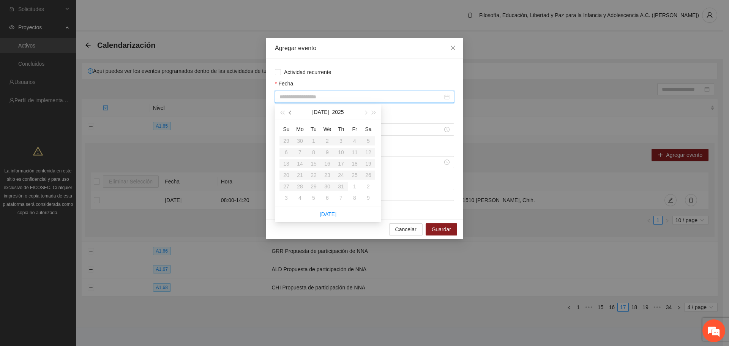
click at [292, 112] on span "button" at bounding box center [291, 113] width 4 height 4
click at [327, 164] on table "Su Mo Tu We Th Fr Sa 30 31 1 2 3 4 5 6 7 8 9 10 11 12 13 14 15 16 17 18 19 20 2…" at bounding box center [327, 163] width 96 height 80
click at [362, 146] on table "Su Mo Tu We Th Fr Sa 30 31 1 2 3 4 5 6 7 8 9 10 11 12 13 14 15 16 17 18 19 20 2…" at bounding box center [327, 163] width 96 height 80
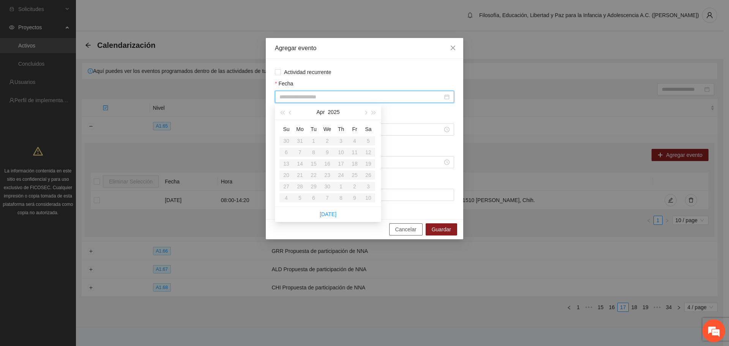
click at [401, 226] on span "Cancelar" at bounding box center [405, 229] width 21 height 8
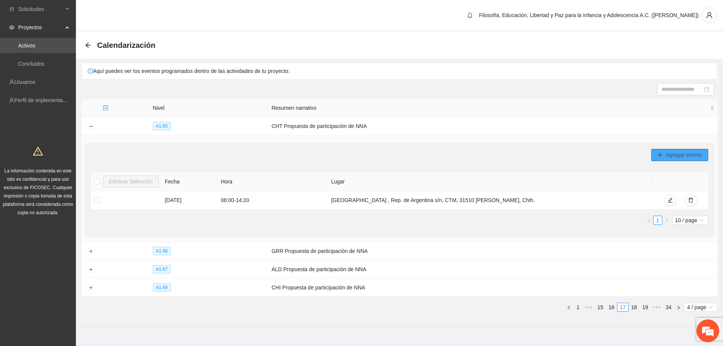
click at [678, 152] on span "Agregar evento" at bounding box center [684, 155] width 36 height 8
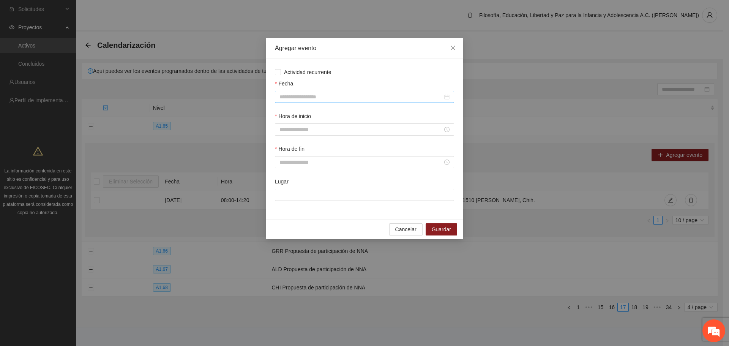
click at [320, 96] on input "Fecha" at bounding box center [360, 97] width 163 height 8
click at [289, 114] on button "button" at bounding box center [290, 111] width 8 height 15
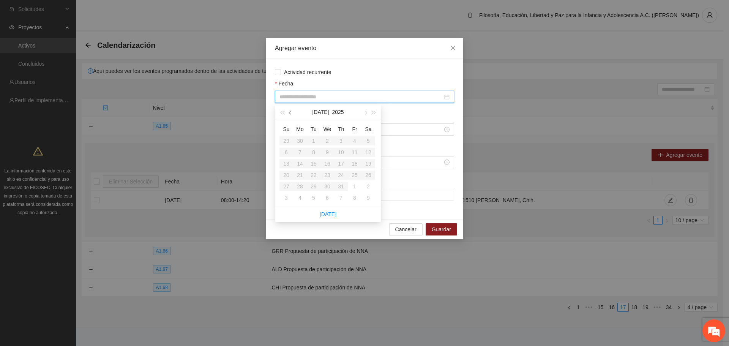
click at [289, 114] on button "button" at bounding box center [290, 111] width 8 height 15
click at [450, 46] on icon "close" at bounding box center [453, 48] width 6 height 6
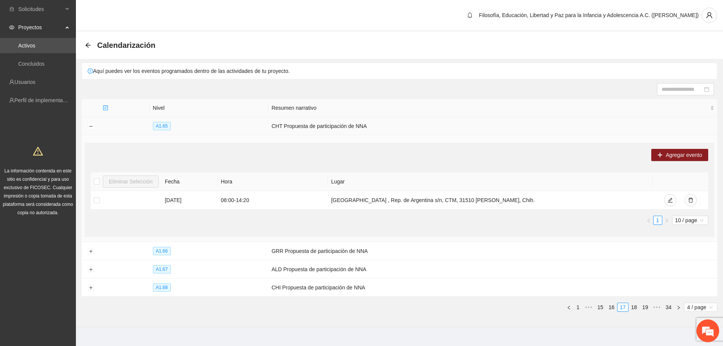
click at [621, 129] on td "CHT Propuesta de participación de NNA" at bounding box center [492, 126] width 449 height 18
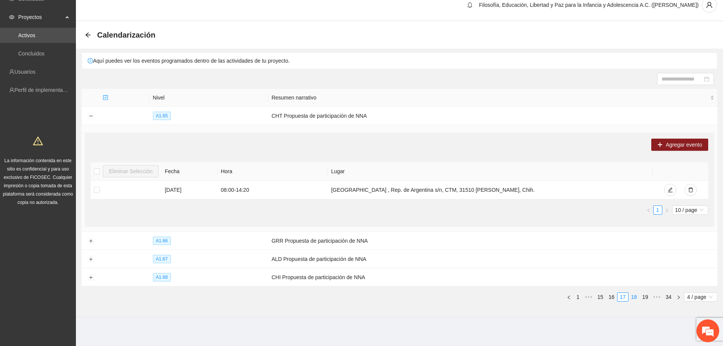
click at [635, 295] on link "18" at bounding box center [634, 297] width 11 height 8
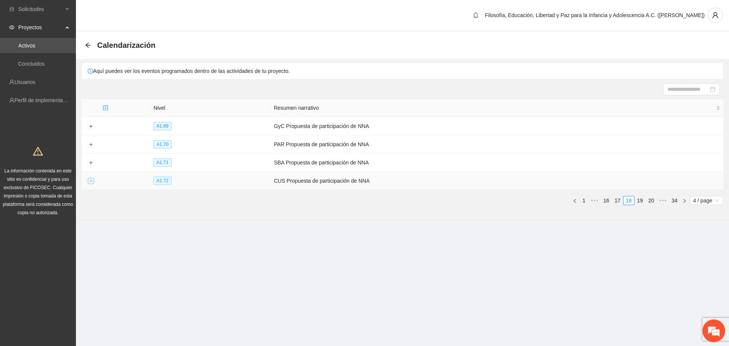
click at [88, 178] on td at bounding box center [91, 181] width 18 height 18
click at [88, 178] on button "Expand row" at bounding box center [91, 181] width 6 height 6
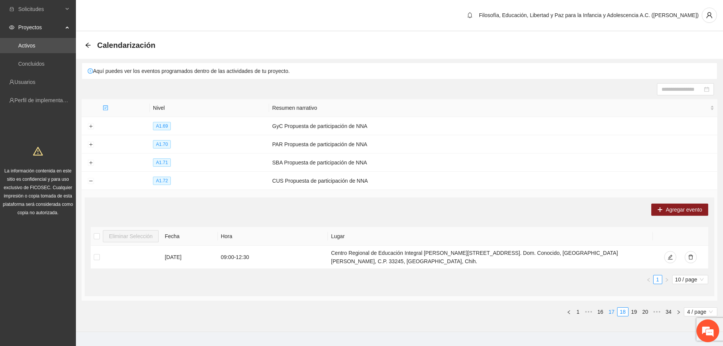
click at [611, 308] on link "17" at bounding box center [612, 312] width 11 height 8
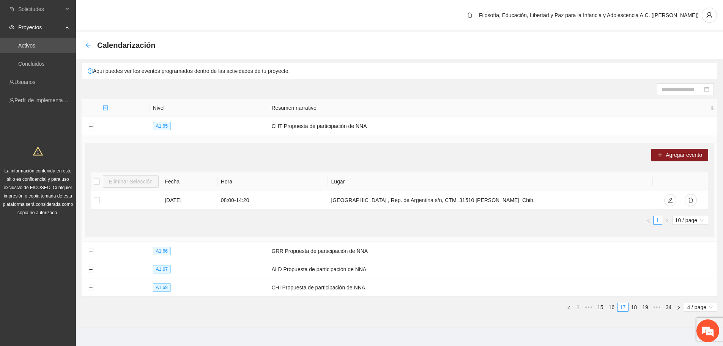
click at [87, 44] on icon "arrow-left" at bounding box center [87, 45] width 5 height 5
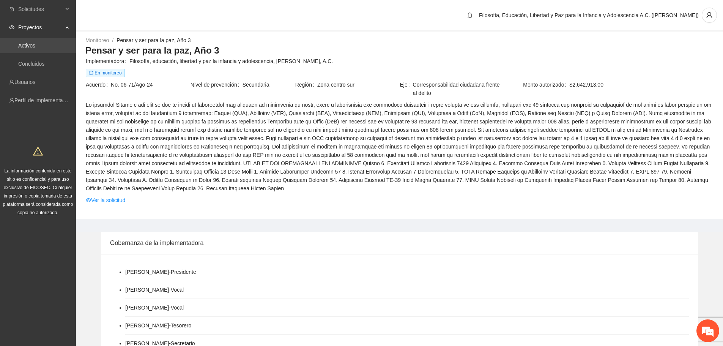
click at [35, 49] on link "Activos" at bounding box center [26, 46] width 17 height 6
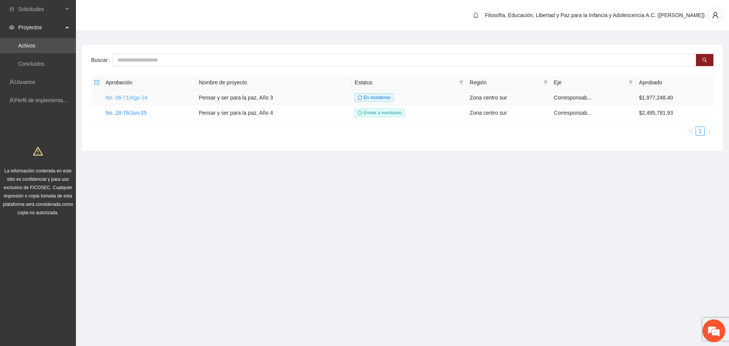
click at [122, 96] on link "No. 06-71/Ago-24" at bounding box center [127, 98] width 42 height 6
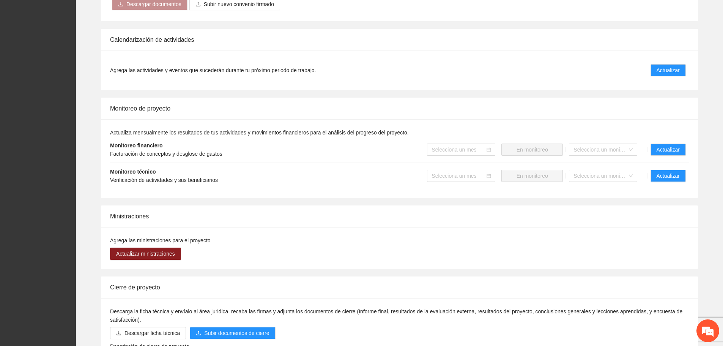
scroll to position [526, 0]
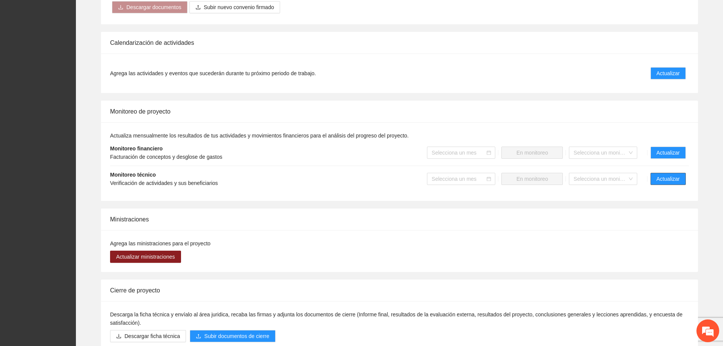
click at [685, 185] on button "Actualizar" at bounding box center [668, 179] width 35 height 12
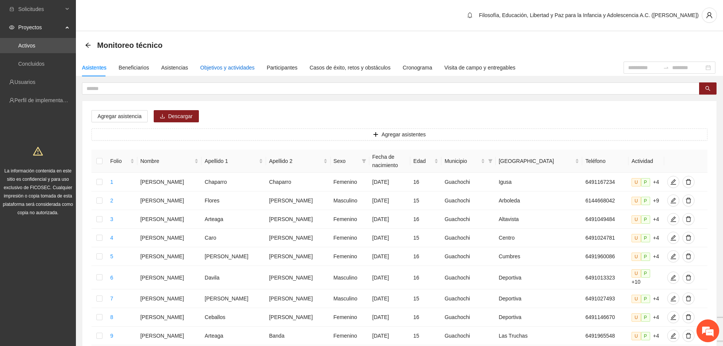
click at [226, 70] on div "Objetivos y actividades" at bounding box center [227, 67] width 54 height 8
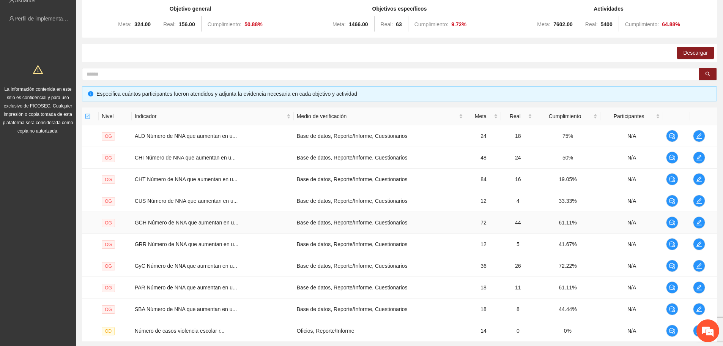
scroll to position [150, 0]
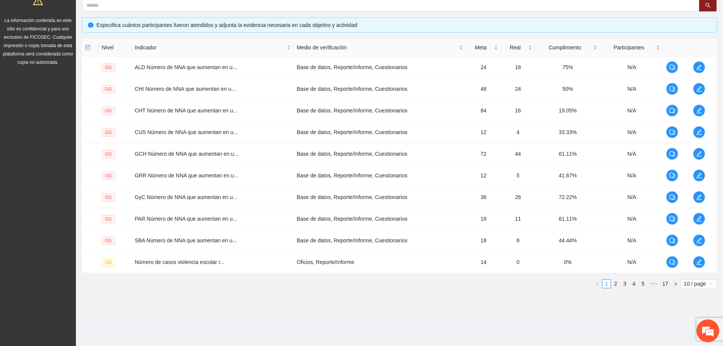
click at [699, 289] on div "Nivel Indicador Medio de verificación Meta Real Cumplimiento Participantes OG A…" at bounding box center [399, 167] width 635 height 256
click at [697, 283] on span "10 / page" at bounding box center [699, 283] width 30 height 8
click at [690, 334] on div "100 / page" at bounding box center [699, 334] width 27 height 8
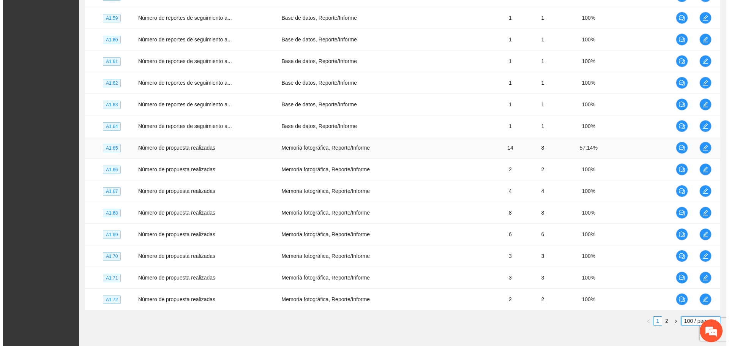
scroll to position [2098, 0]
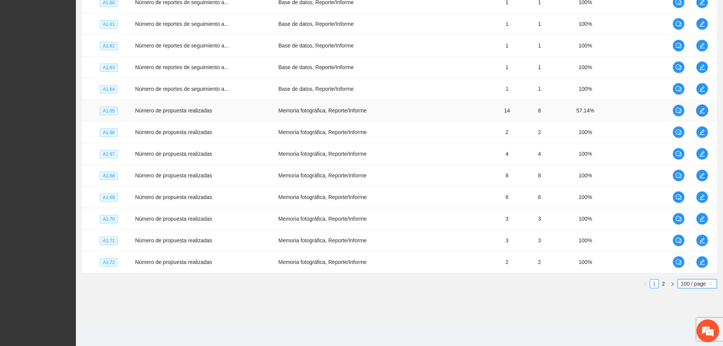
click at [705, 110] on span "edit" at bounding box center [702, 110] width 11 height 6
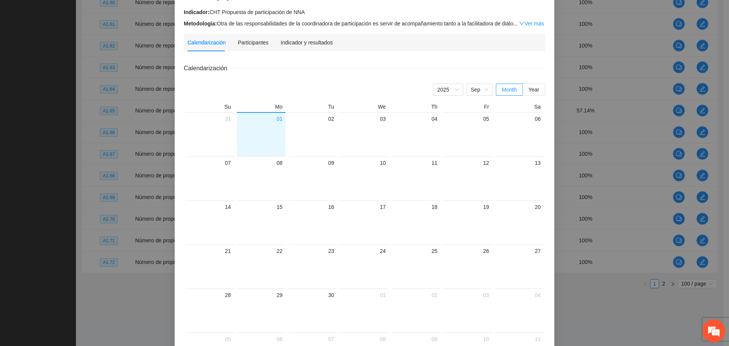
scroll to position [55, 0]
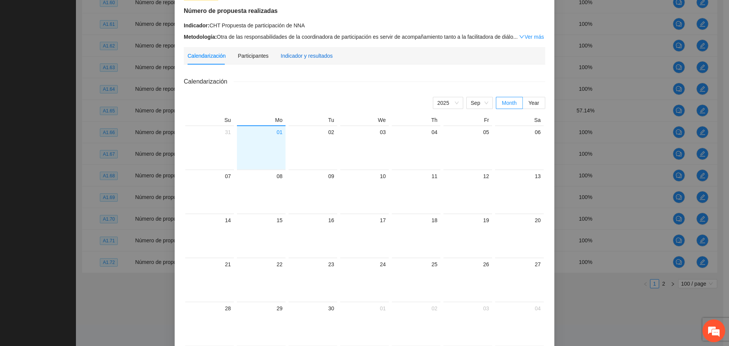
click at [319, 52] on div "Indicador y resultados" at bounding box center [307, 56] width 52 height 8
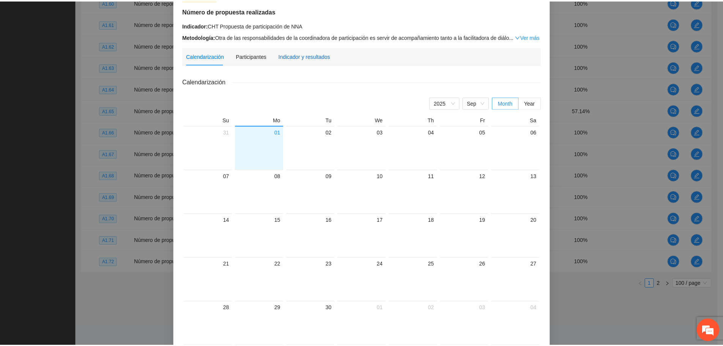
scroll to position [0, 0]
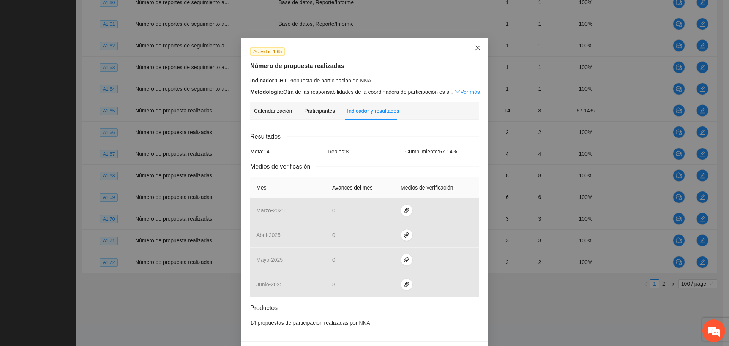
click at [478, 48] on icon "close" at bounding box center [478, 48] width 6 height 6
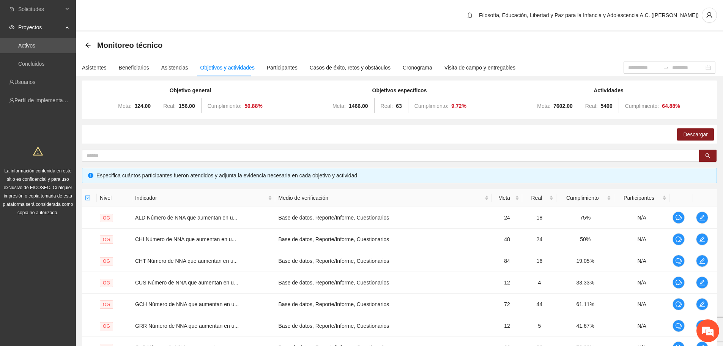
click at [216, 68] on div "Objetivos y actividades" at bounding box center [227, 67] width 54 height 8
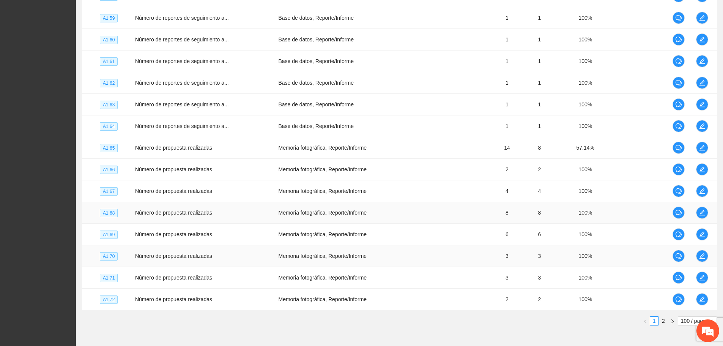
scroll to position [2098, 0]
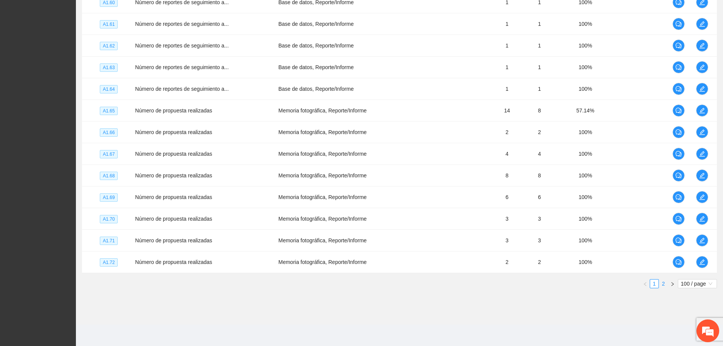
click at [664, 283] on link "2" at bounding box center [663, 283] width 8 height 8
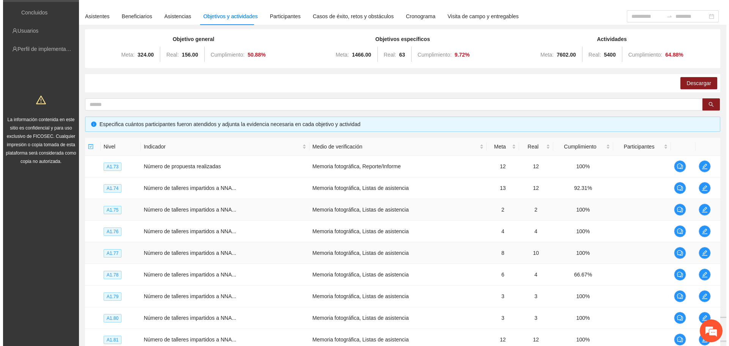
scroll to position [50, 0]
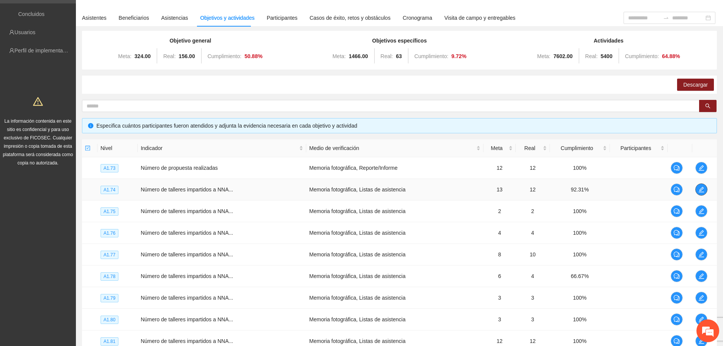
click at [704, 186] on button "button" at bounding box center [702, 189] width 12 height 12
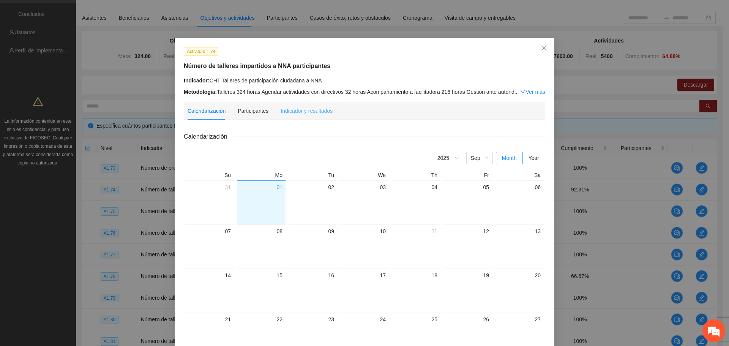
click at [299, 106] on div "Indicador y resultados" at bounding box center [307, 110] width 52 height 17
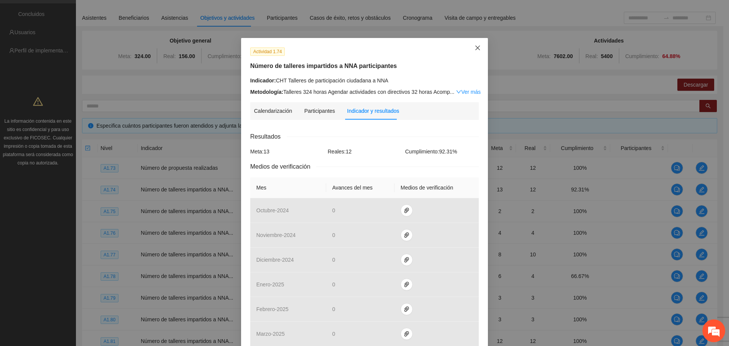
click at [475, 46] on icon "close" at bounding box center [478, 48] width 6 height 6
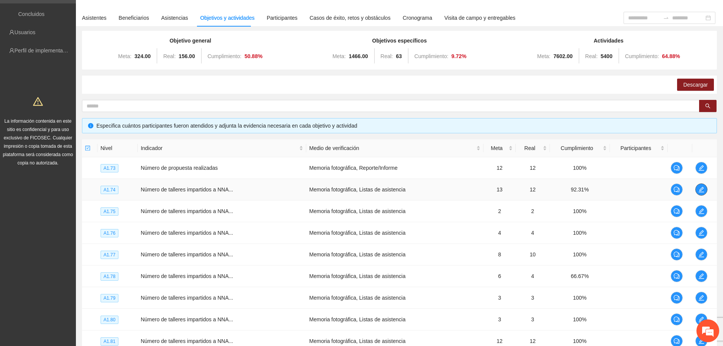
click at [701, 194] on button "button" at bounding box center [702, 189] width 12 height 12
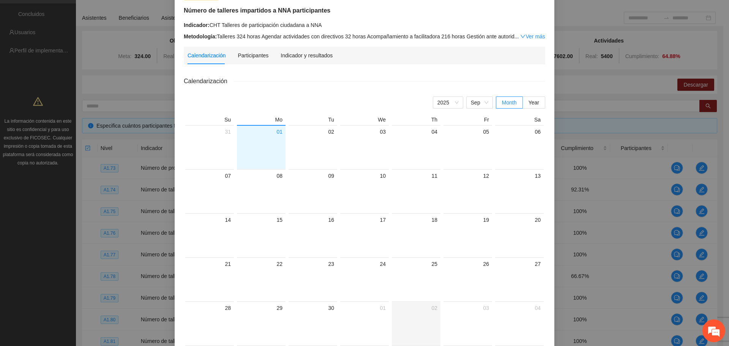
scroll to position [0, 0]
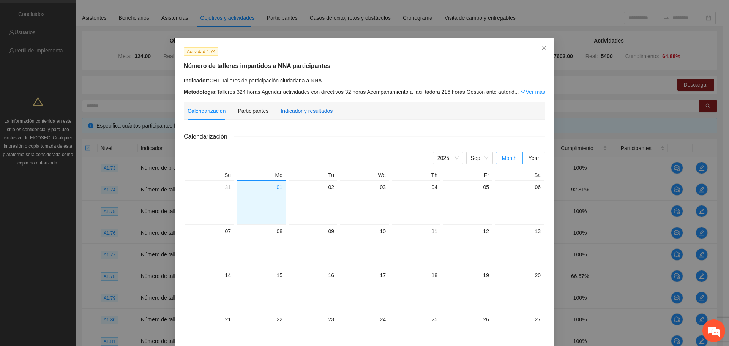
click at [301, 110] on div "Indicador y resultados" at bounding box center [307, 111] width 52 height 8
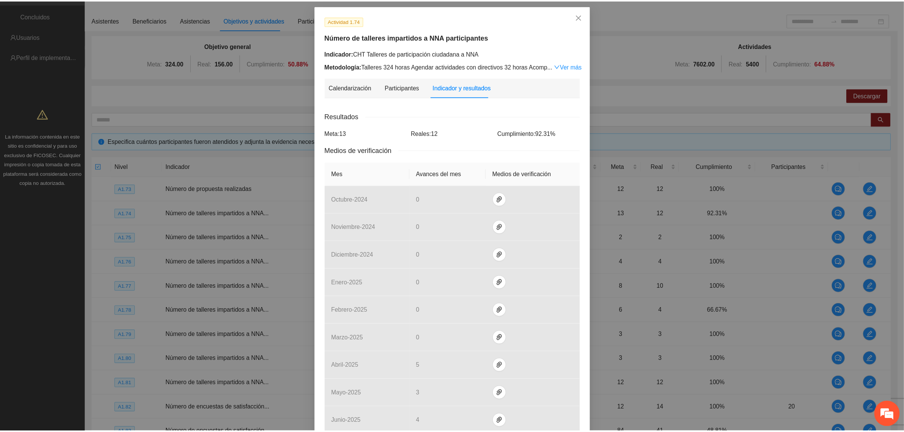
scroll to position [33, 0]
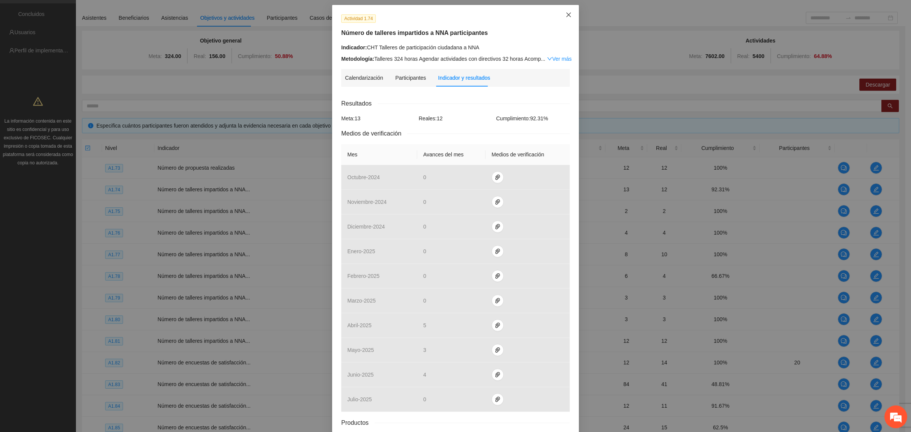
click at [567, 14] on icon "close" at bounding box center [569, 15] width 6 height 6
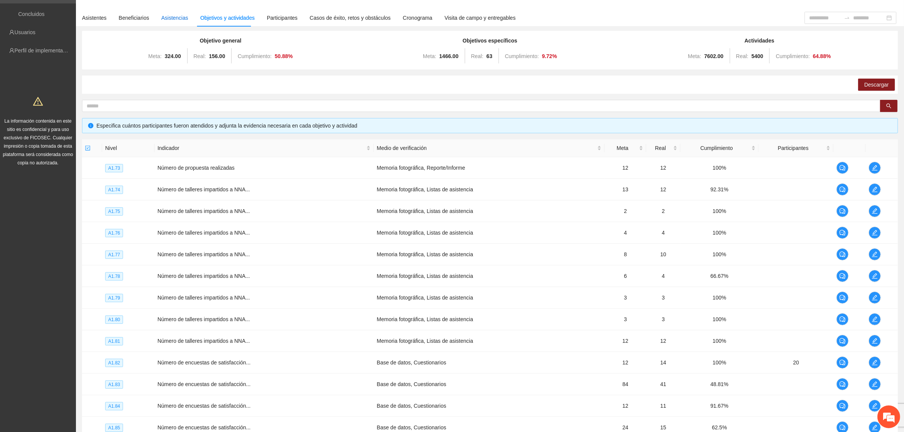
click at [172, 19] on div "Asistencias" at bounding box center [174, 18] width 27 height 8
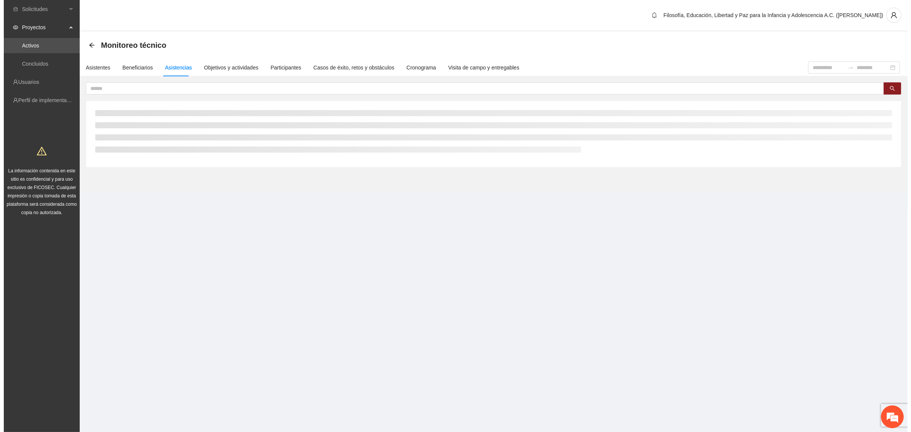
scroll to position [0, 0]
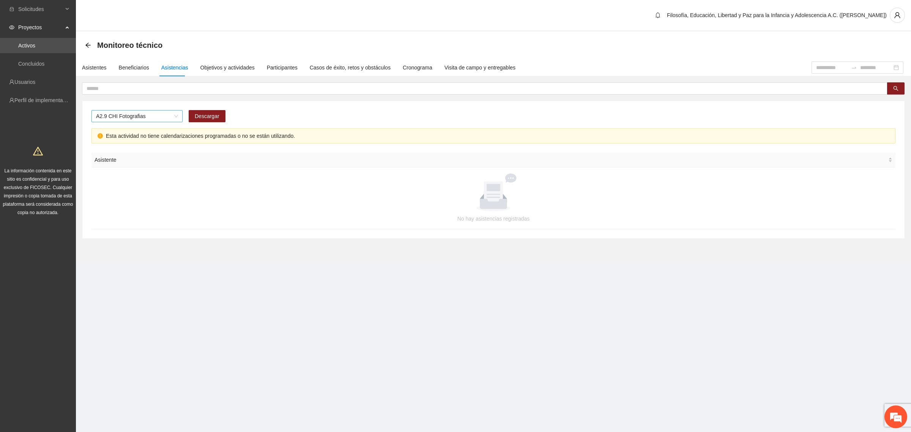
click at [142, 121] on span "A2.9 CHI Fotografias" at bounding box center [137, 115] width 82 height 11
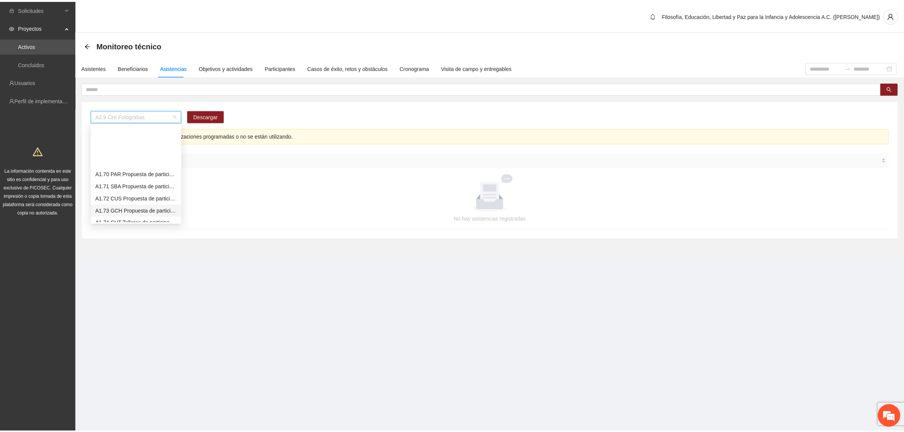
scroll to position [682, 0]
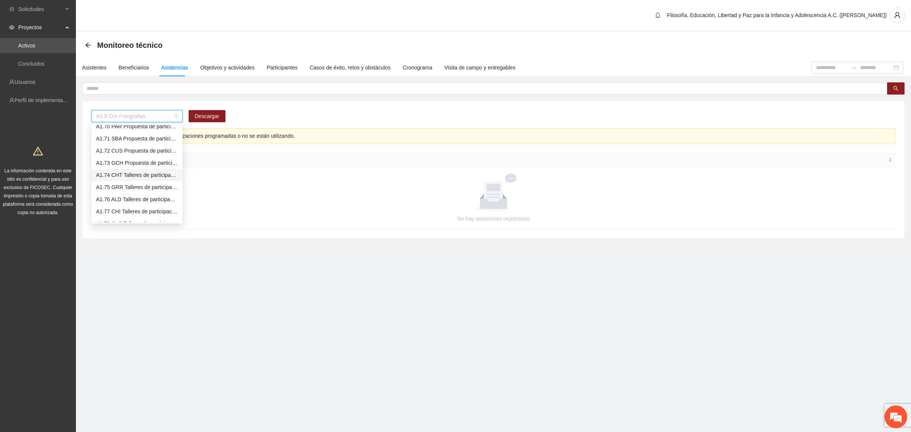
click at [111, 177] on div "A1.74 CHT Talleres de participación ciudadana a NNA" at bounding box center [137, 175] width 82 height 8
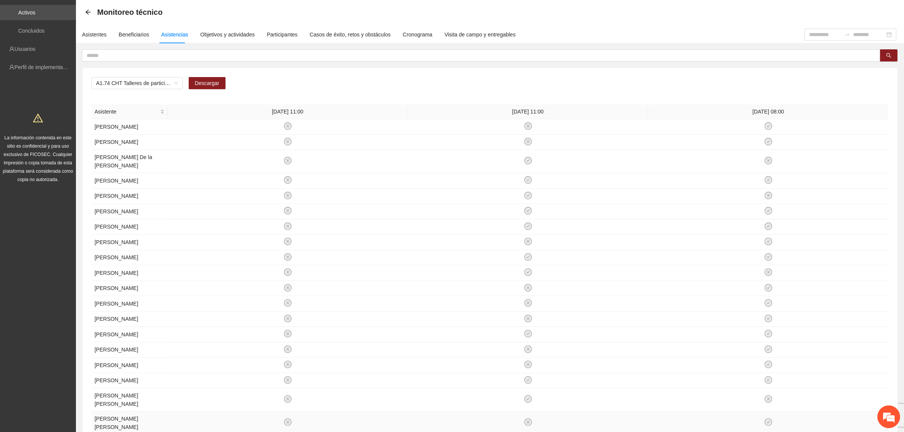
scroll to position [166, 0]
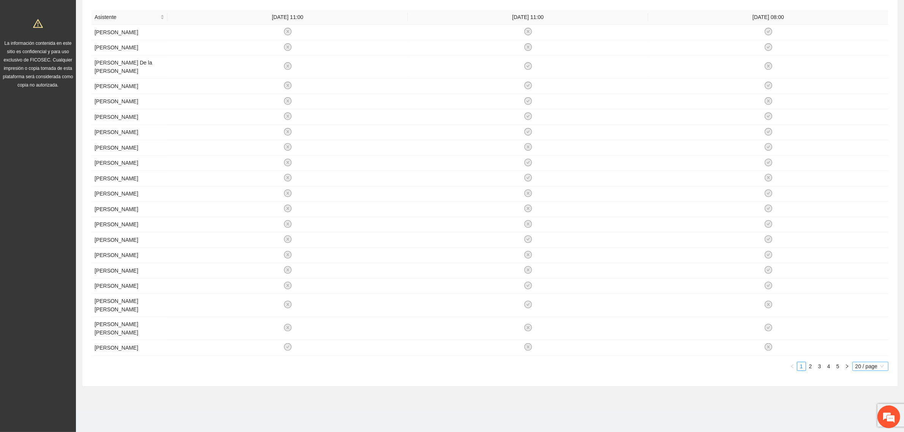
click at [729, 345] on span "20 / page" at bounding box center [870, 366] width 30 height 8
click at [729, 345] on div "100 / page" at bounding box center [870, 416] width 37 height 12
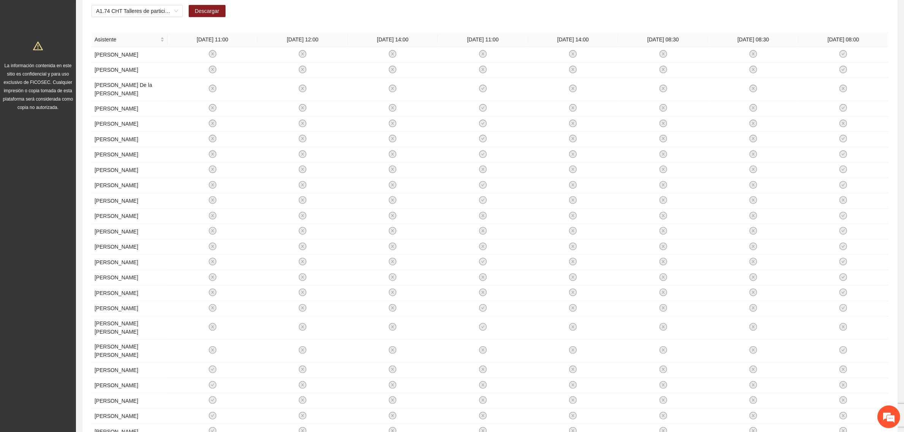
scroll to position [0, 0]
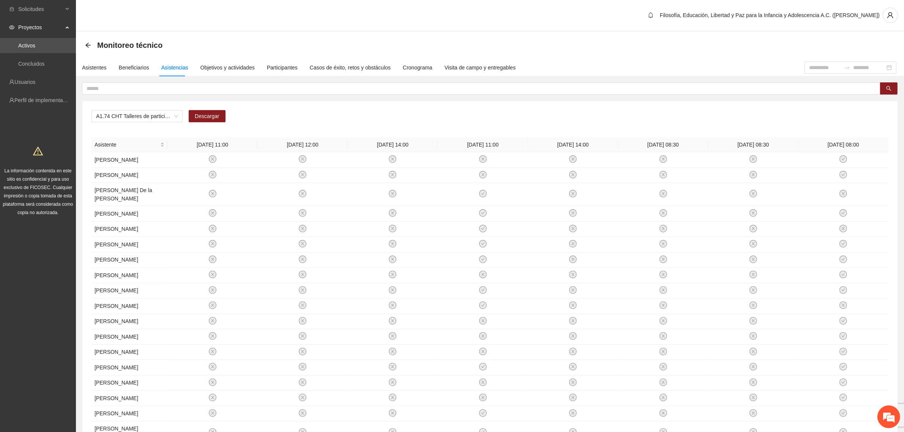
drag, startPoint x: 192, startPoint y: 145, endPoint x: 869, endPoint y: 142, distance: 676.9
click at [729, 142] on tr "Asistente [DATE] 11:00 [DATE] 12:00 [DATE] 14:00 [DATE] 11:00 [DATE] 14:00 [DAT…" at bounding box center [489, 144] width 797 height 15
copy tr "[DATE] 11:00 [DATE] 12:00 [DATE] 14:00 [DATE] 11:00 [DATE] 14:00 [DATE] 08:30 […"
click at [86, 46] on icon "arrow-left" at bounding box center [88, 45] width 6 height 6
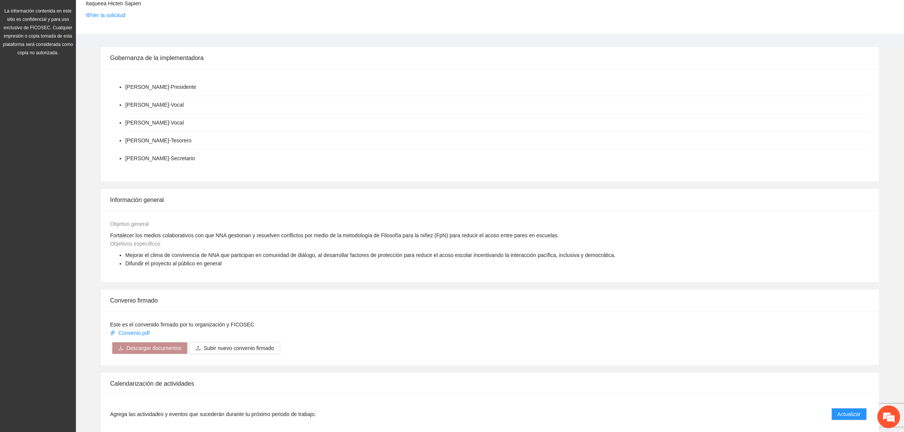
scroll to position [285, 0]
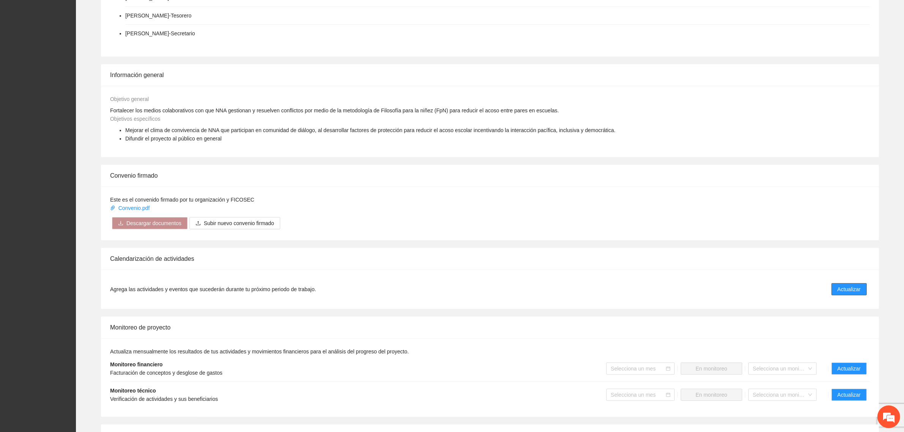
click at [729, 285] on span "Actualizar" at bounding box center [849, 289] width 23 height 8
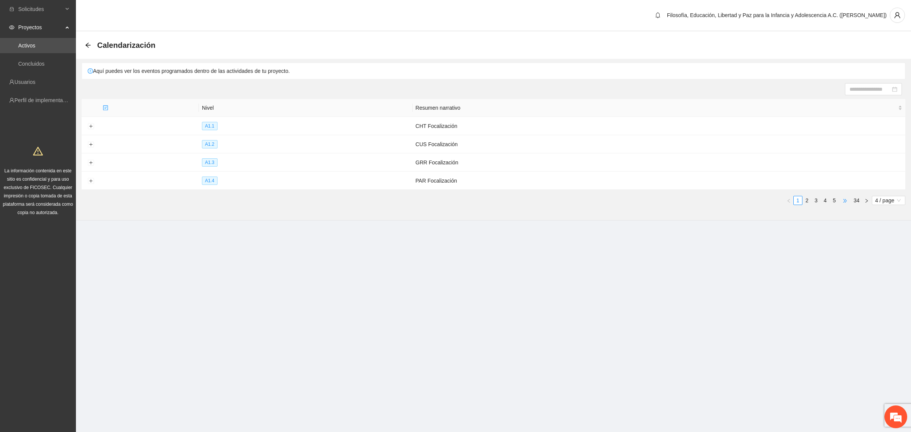
click at [729, 201] on span "•••" at bounding box center [845, 200] width 12 height 9
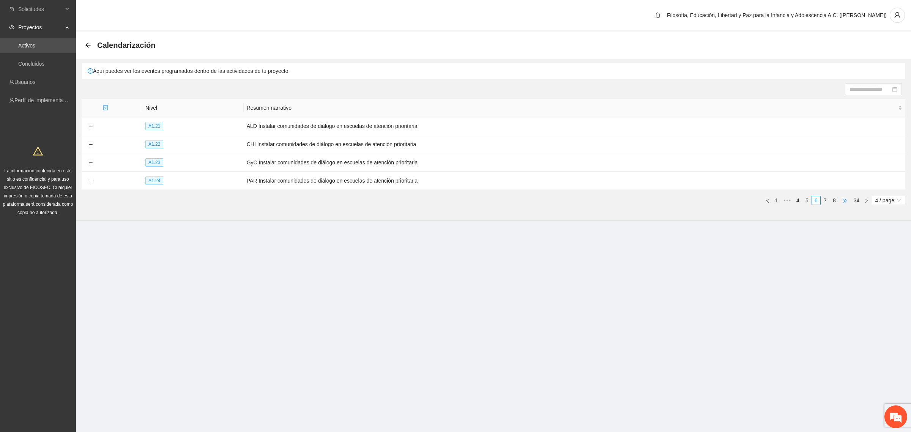
click at [729, 201] on span "•••" at bounding box center [845, 200] width 12 height 9
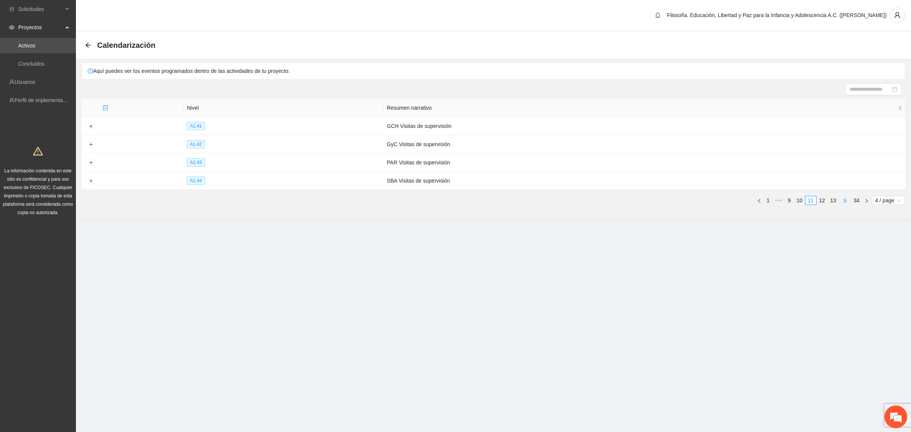
click at [729, 201] on span "•••" at bounding box center [845, 200] width 12 height 9
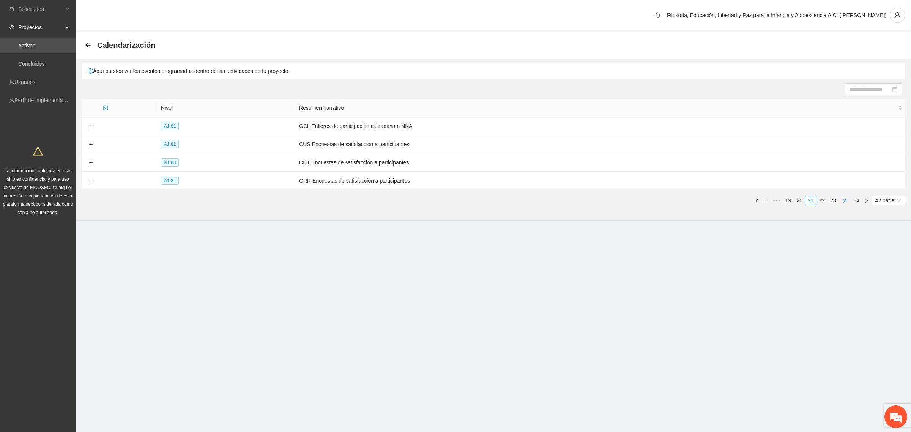
click at [729, 201] on span "•••" at bounding box center [845, 200] width 12 height 9
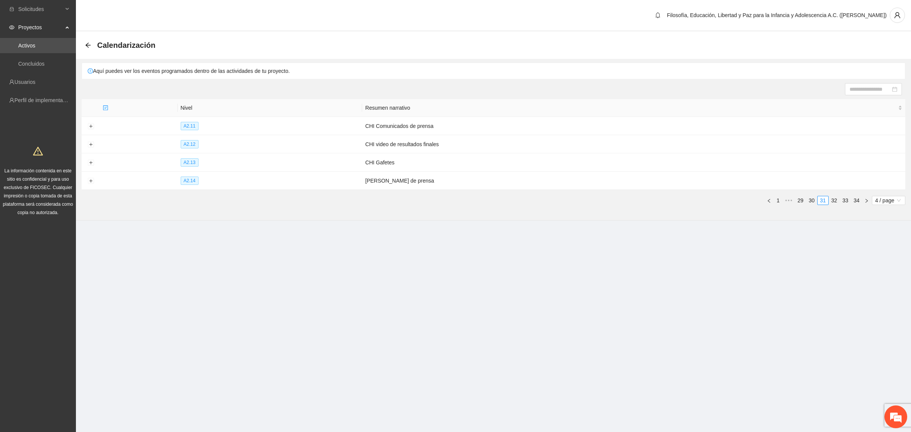
click at [729, 201] on link "33" at bounding box center [845, 200] width 11 height 8
click at [729, 200] on link "30" at bounding box center [812, 200] width 11 height 8
click at [729, 200] on link "28" at bounding box center [788, 200] width 11 height 8
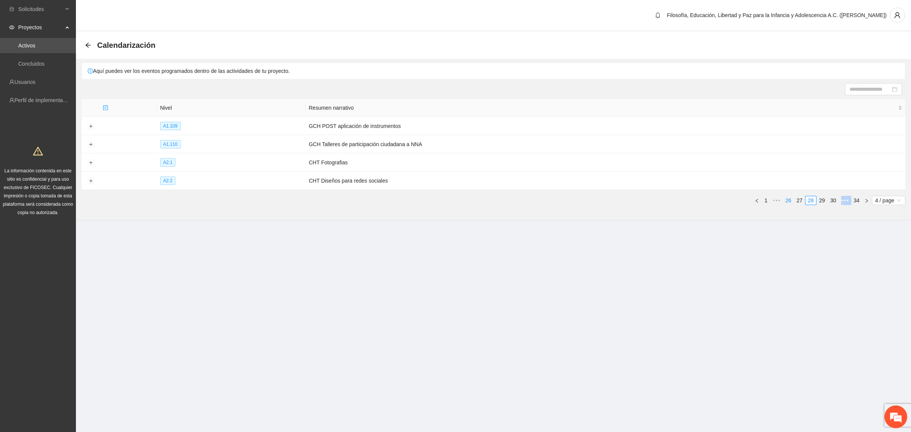
click at [729, 198] on link "26" at bounding box center [788, 200] width 11 height 8
click at [729, 198] on link "24" at bounding box center [788, 200] width 11 height 8
click at [729, 198] on link "22" at bounding box center [788, 200] width 11 height 8
click at [729, 198] on link "20" at bounding box center [788, 200] width 11 height 8
click at [729, 198] on link "18" at bounding box center [788, 200] width 11 height 8
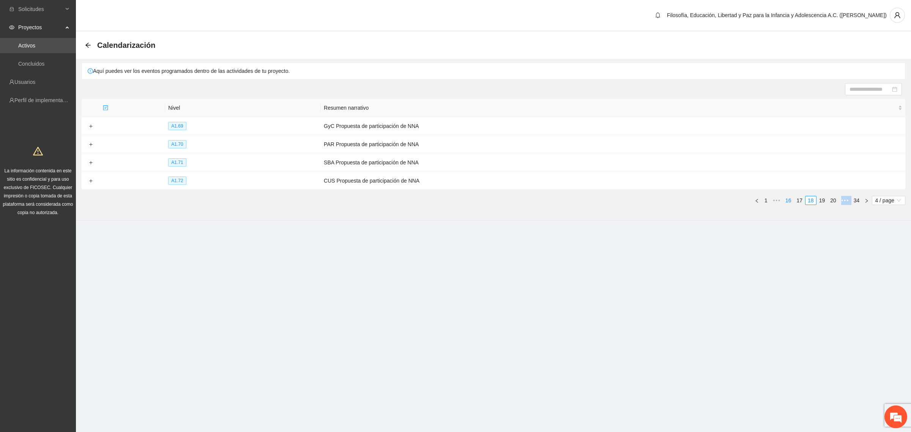
click at [729, 198] on link "16" at bounding box center [788, 200] width 11 height 8
click at [729, 199] on link "15" at bounding box center [800, 200] width 11 height 8
click at [729, 199] on link "16" at bounding box center [822, 200] width 11 height 8
click at [729, 200] on link "18" at bounding box center [833, 200] width 11 height 8
click at [729, 197] on link "19" at bounding box center [822, 200] width 11 height 8
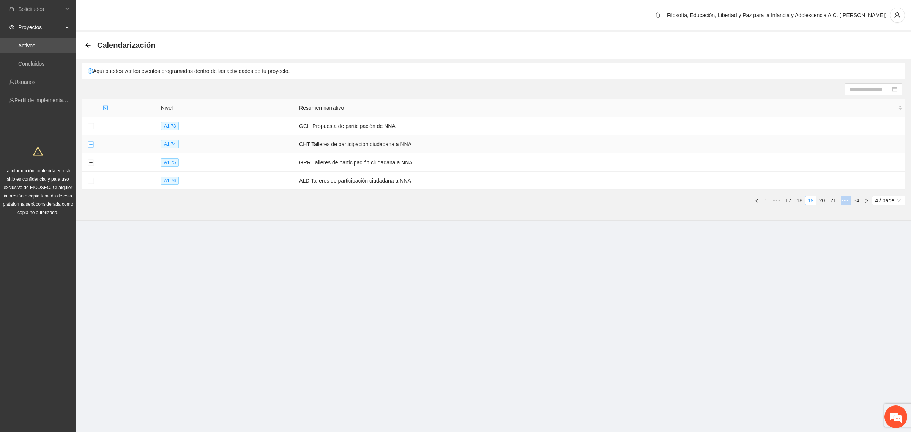
click at [90, 145] on button "Expand row" at bounding box center [91, 145] width 6 height 6
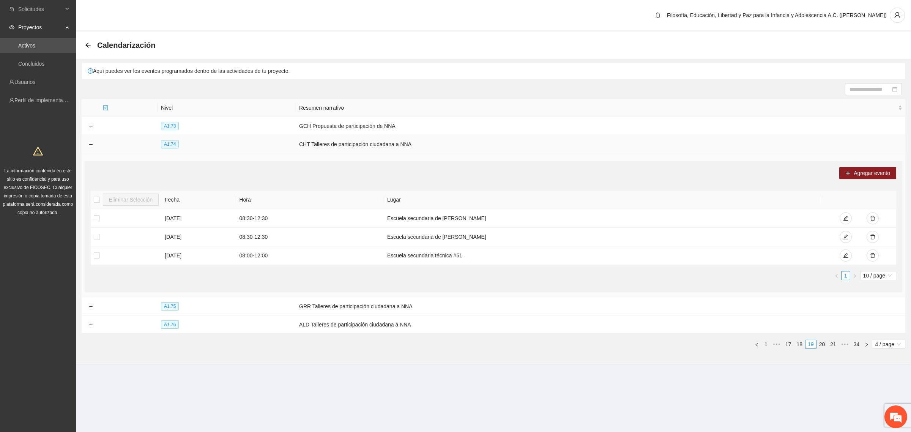
click at [381, 142] on td "CHT Talleres de participación ciudadana a NNA" at bounding box center [600, 144] width 609 height 18
click at [729, 273] on span "10 / page" at bounding box center [878, 275] width 30 height 8
click at [729, 324] on div "100 / page" at bounding box center [879, 325] width 28 height 8
click at [729, 278] on span "100 / page" at bounding box center [876, 275] width 33 height 8
click at [729, 325] on div "100 / page" at bounding box center [877, 325] width 30 height 8
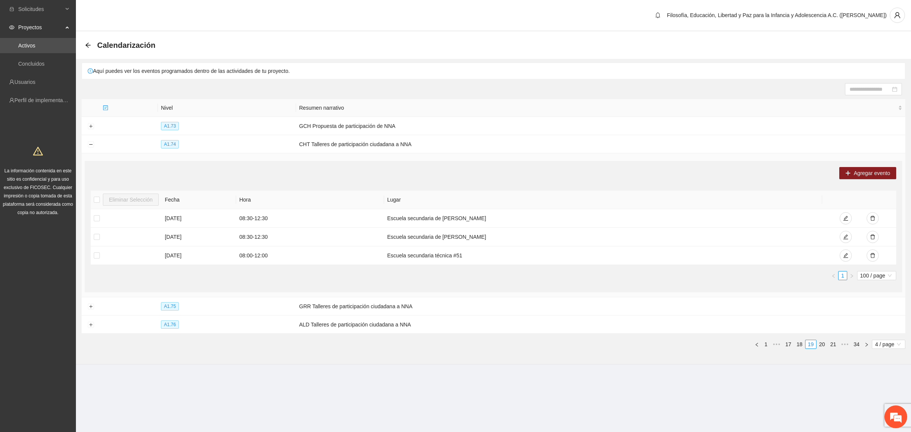
click at [481, 345] on section "Filosofía, Educación, Libertad y Paz para la Infancia y Adolescencia A.C. ([PER…" at bounding box center [493, 197] width 835 height 395
click at [729, 174] on icon "plus" at bounding box center [848, 172] width 5 height 5
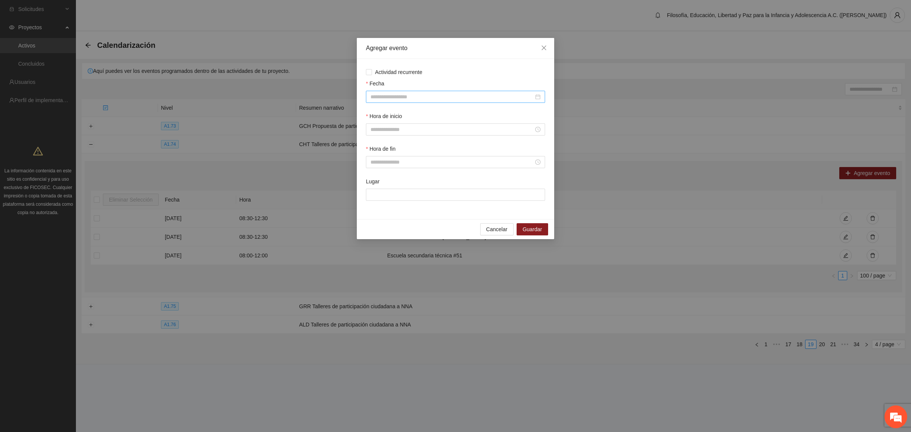
click at [482, 101] on input "Fecha" at bounding box center [452, 97] width 163 height 8
click at [382, 112] on span "button" at bounding box center [382, 113] width 4 height 4
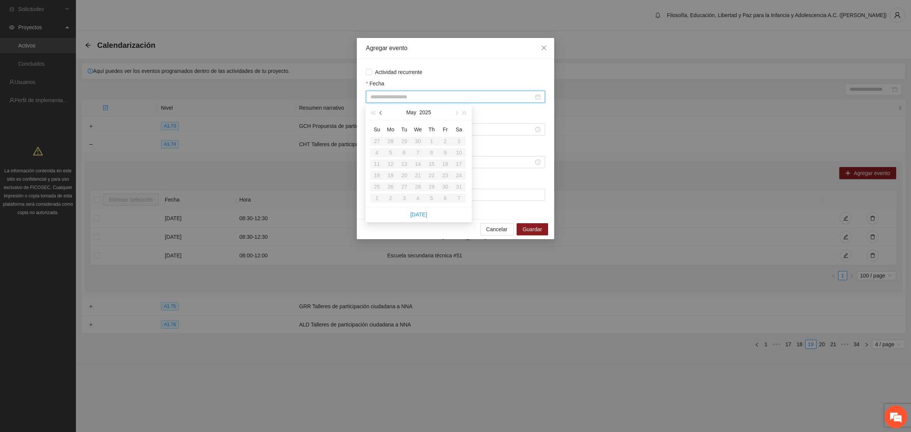
click at [382, 112] on span "button" at bounding box center [382, 113] width 4 height 4
click at [456, 112] on span "button" at bounding box center [456, 113] width 4 height 4
click at [622, 85] on div "Agregar evento Actividad recurrente Fecha Hora de inicio Hora de fin Lugar Canc…" at bounding box center [455, 216] width 911 height 432
